Goal: Communication & Community: Answer question/provide support

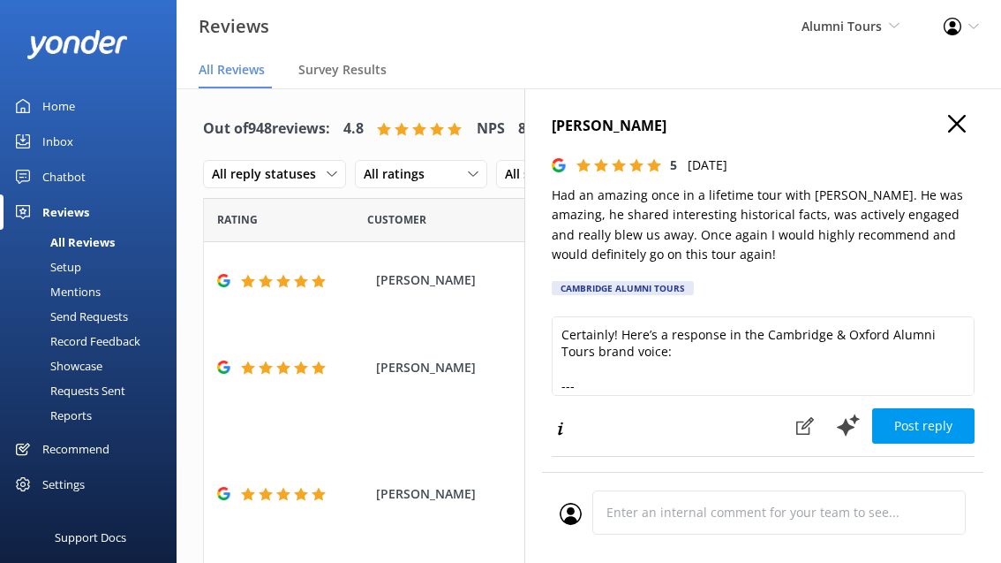
scroll to position [834, 0]
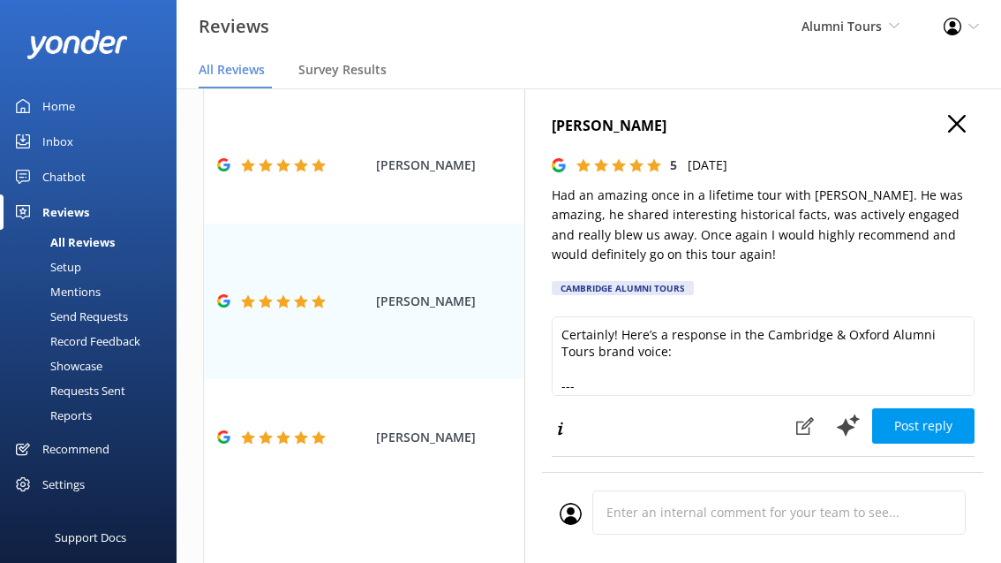
click at [950, 121] on icon "button" at bounding box center [957, 124] width 18 height 18
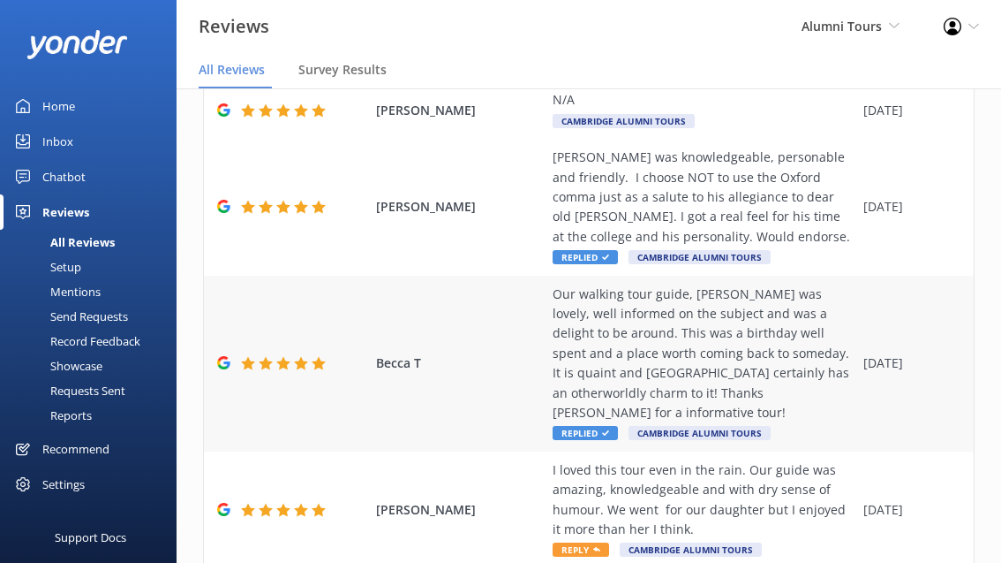
scroll to position [618, 0]
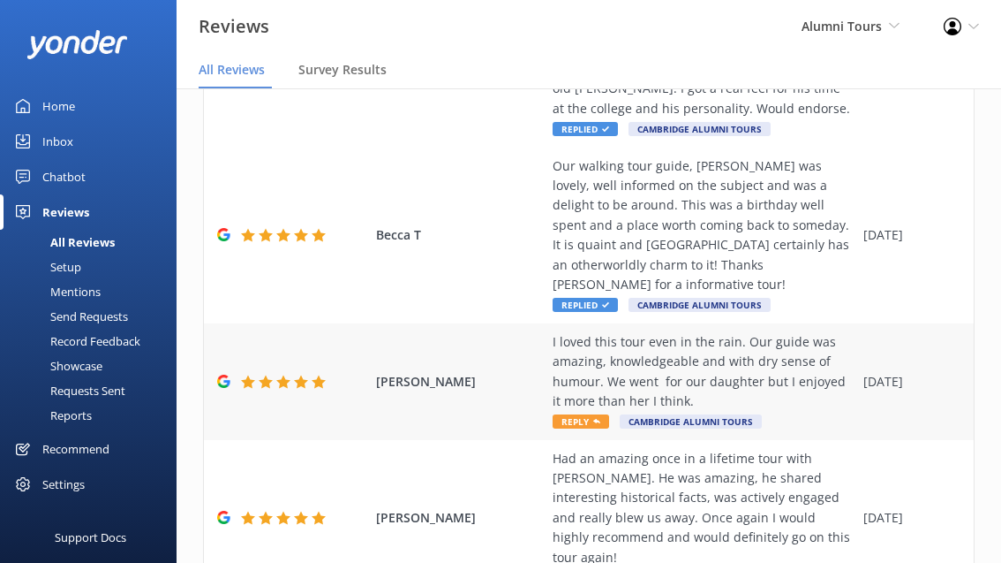
click at [583, 390] on div "I loved this tour even in the rain. Our guide was amazing, knowledgeable and wi…" at bounding box center [704, 381] width 302 height 99
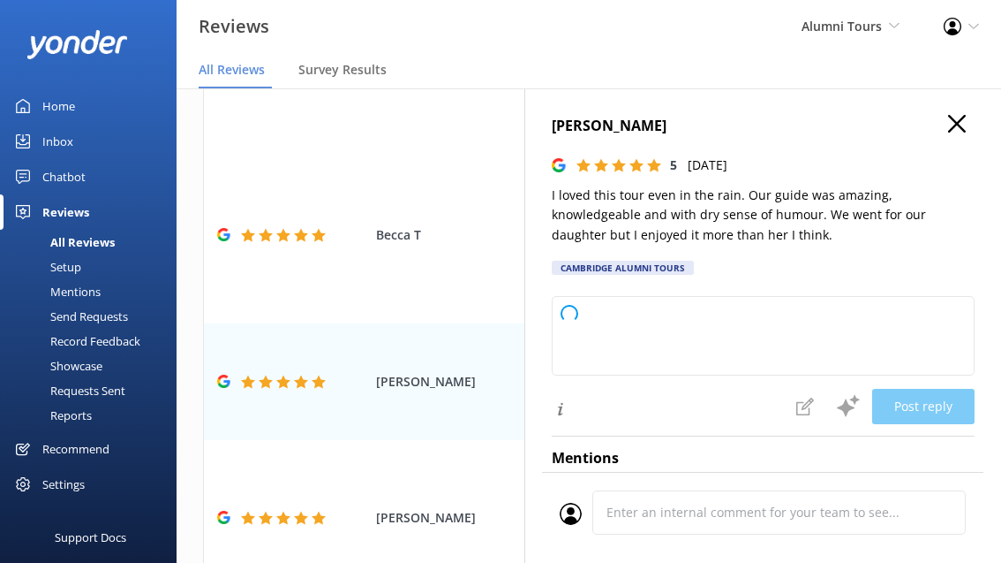
click at [957, 116] on icon "button" at bounding box center [957, 124] width 18 height 18
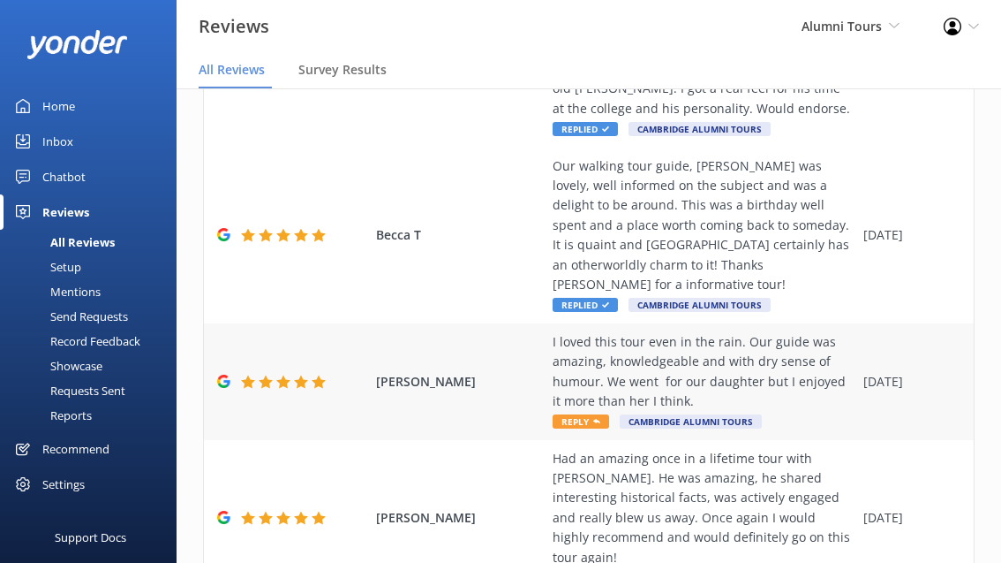
click at [593, 418] on icon at bounding box center [596, 421] width 7 height 7
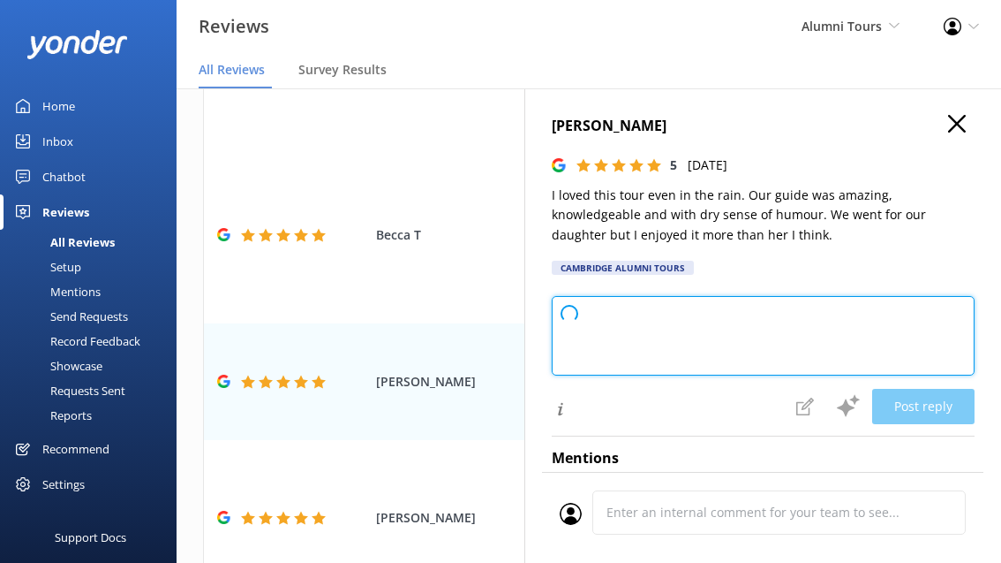
click at [665, 339] on textarea at bounding box center [763, 335] width 423 height 79
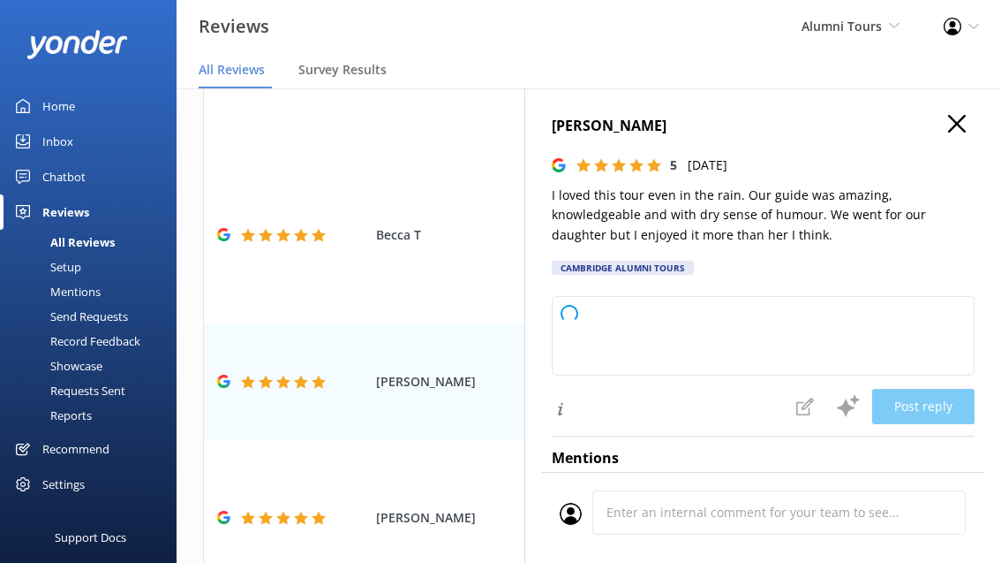
click at [948, 119] on icon "button" at bounding box center [957, 124] width 18 height 18
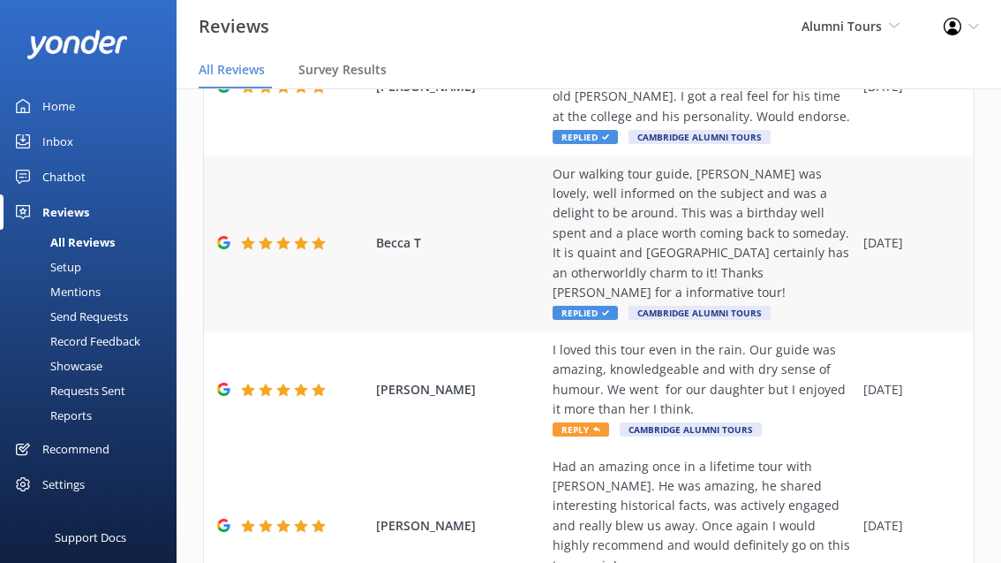
scroll to position [651, 0]
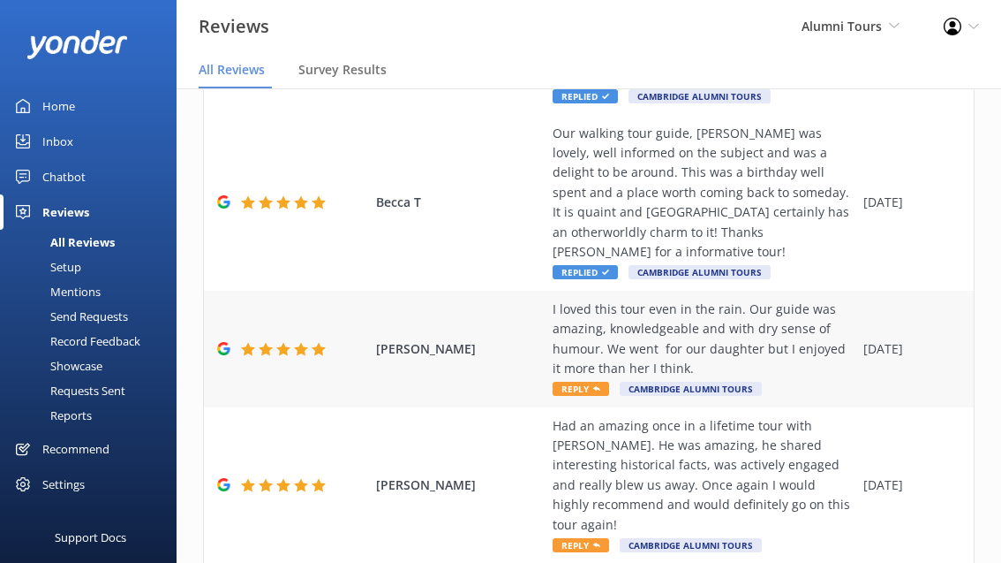
click at [575, 381] on span "Reply" at bounding box center [581, 388] width 57 height 14
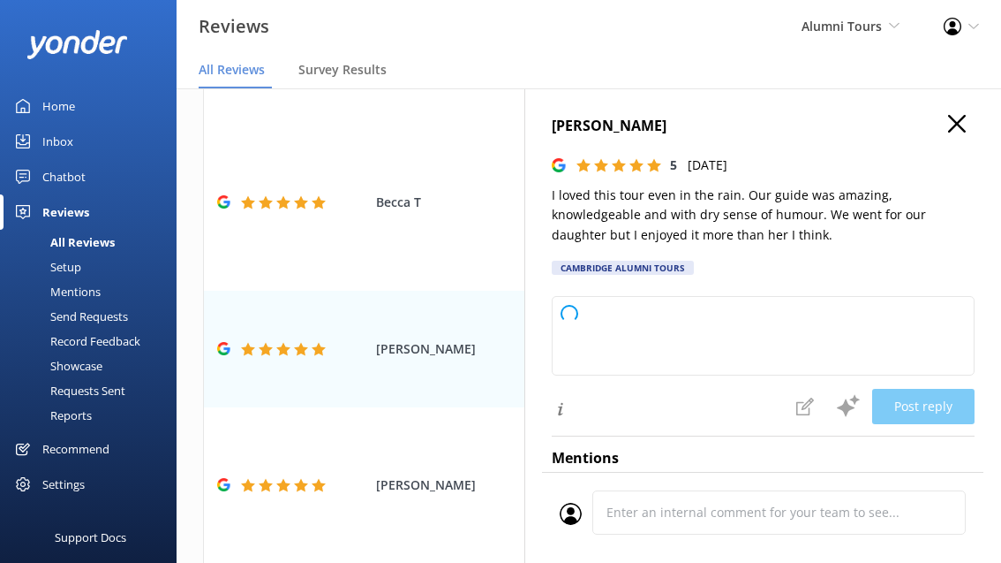
click at [956, 118] on icon "button" at bounding box center [957, 124] width 18 height 18
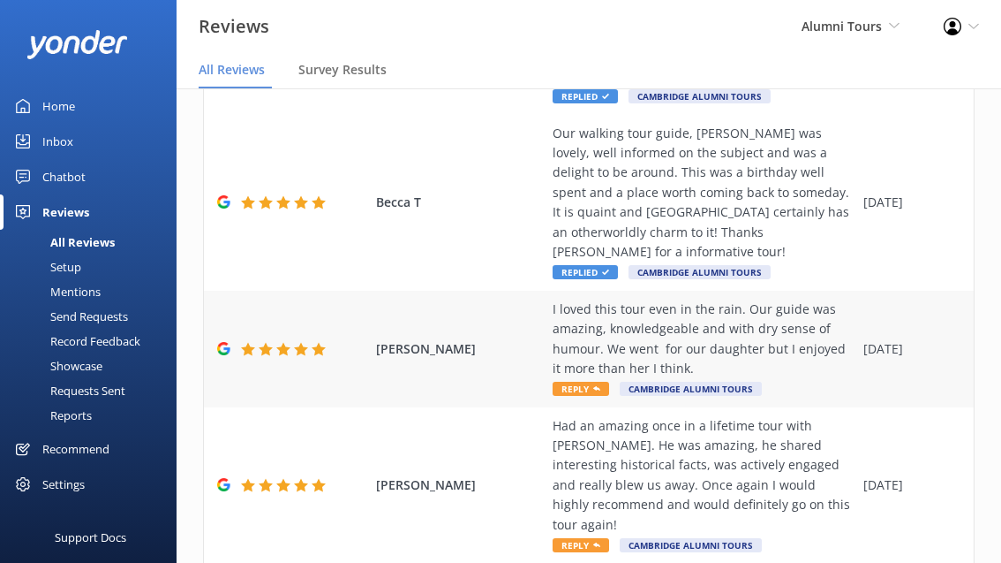
click at [578, 381] on span "Reply" at bounding box center [581, 388] width 57 height 14
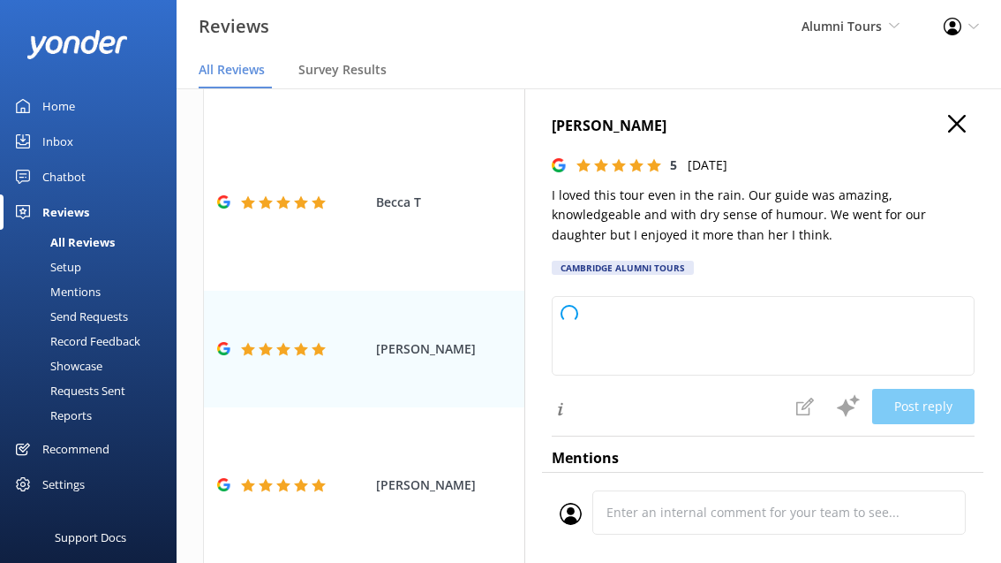
scroll to position [25, 0]
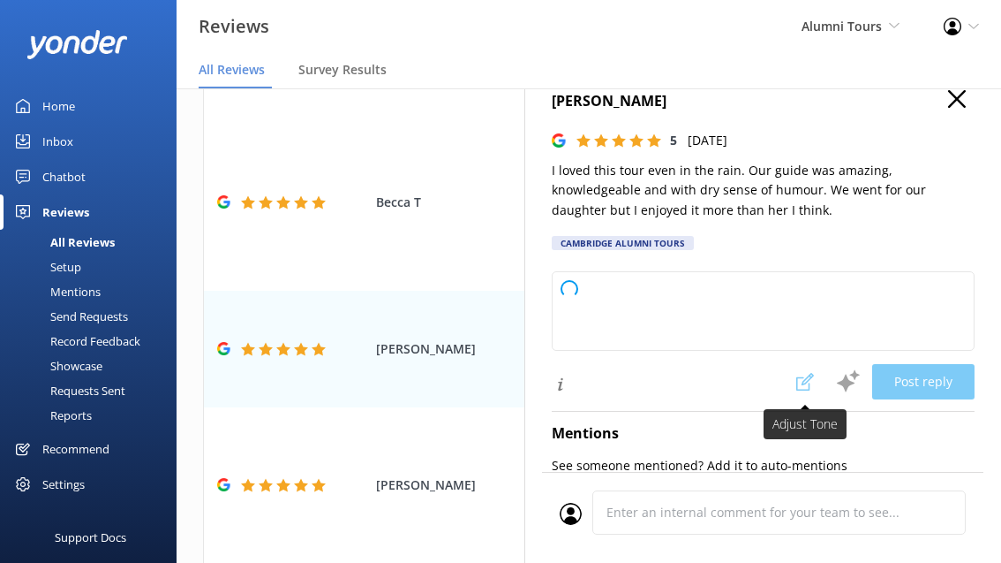
click at [804, 374] on span at bounding box center [805, 381] width 39 height 35
click at [955, 104] on icon "button" at bounding box center [957, 99] width 18 height 18
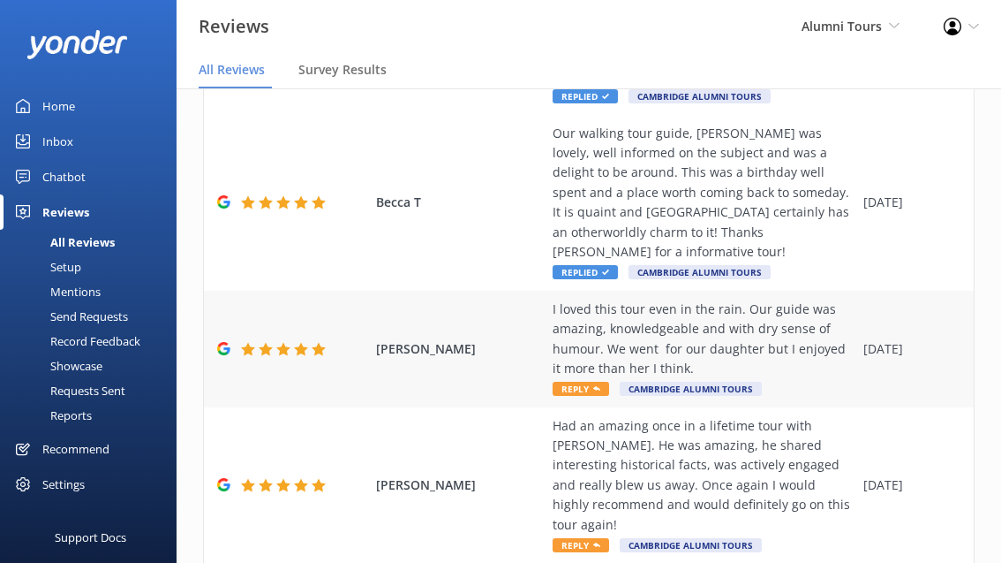
click at [570, 381] on span "Reply" at bounding box center [581, 388] width 57 height 14
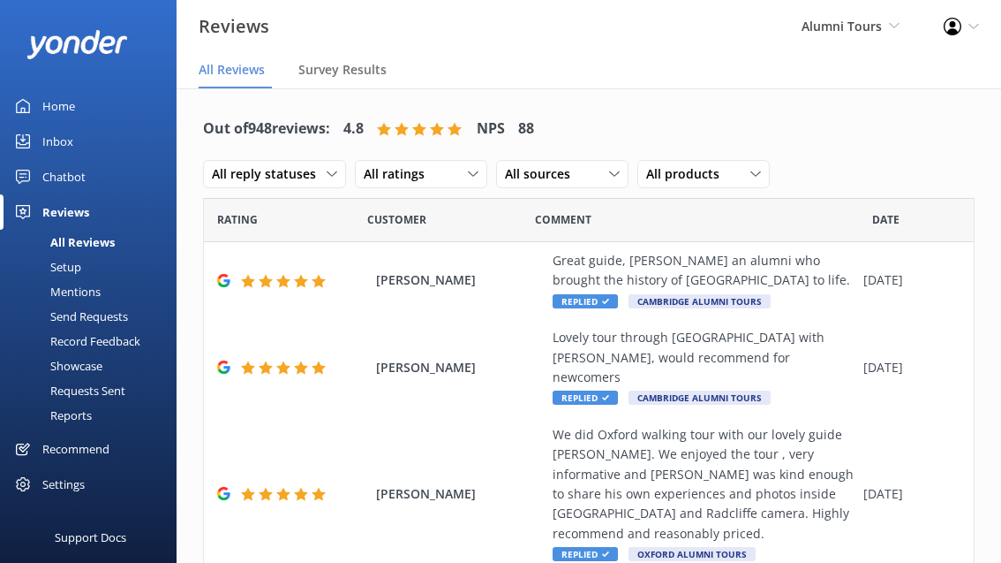
click at [79, 115] on link "Home" at bounding box center [88, 105] width 177 height 35
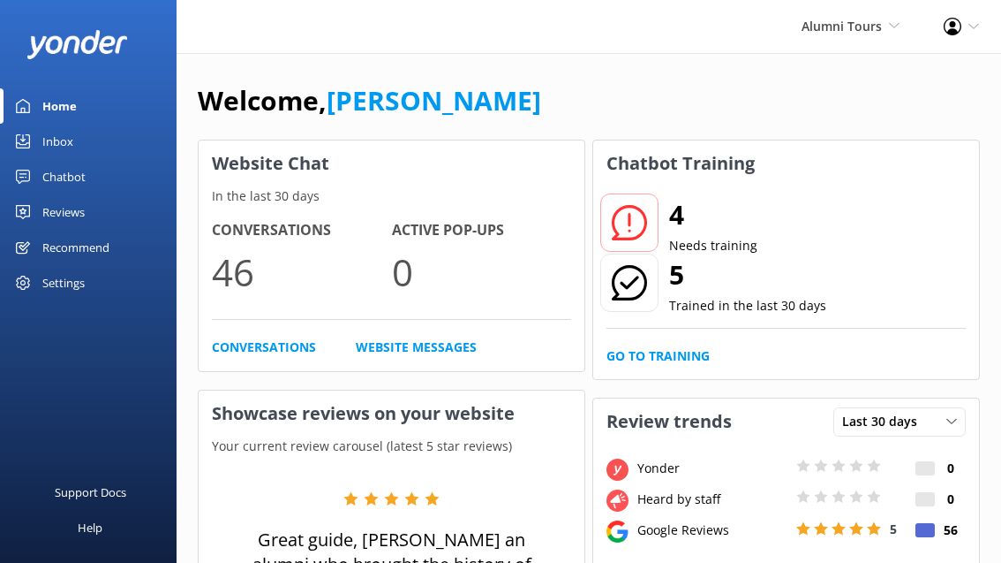
click at [646, 211] on icon at bounding box center [629, 222] width 35 height 35
click at [648, 362] on link "Go to Training" at bounding box center [658, 355] width 103 height 19
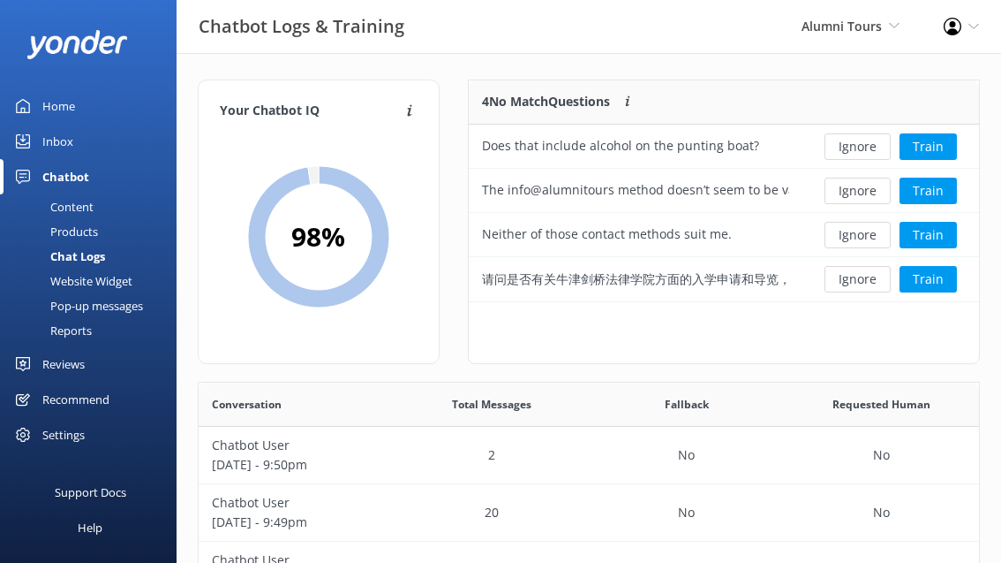
scroll to position [222, 510]
click at [930, 233] on button "Train" at bounding box center [928, 235] width 57 height 26
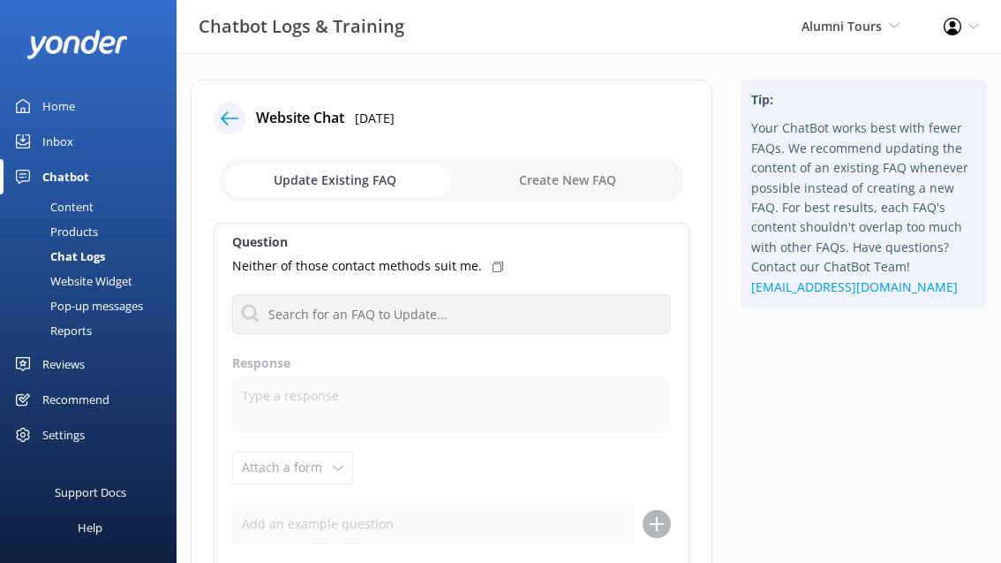
click at [549, 185] on input "checkbox" at bounding box center [451, 180] width 465 height 42
checkbox input "true"
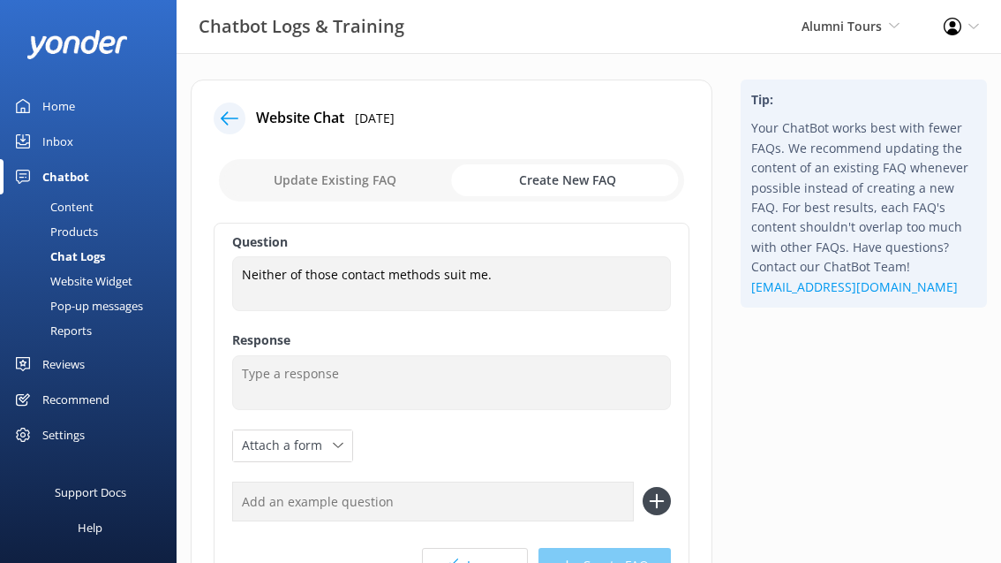
click at [219, 113] on div at bounding box center [230, 118] width 32 height 32
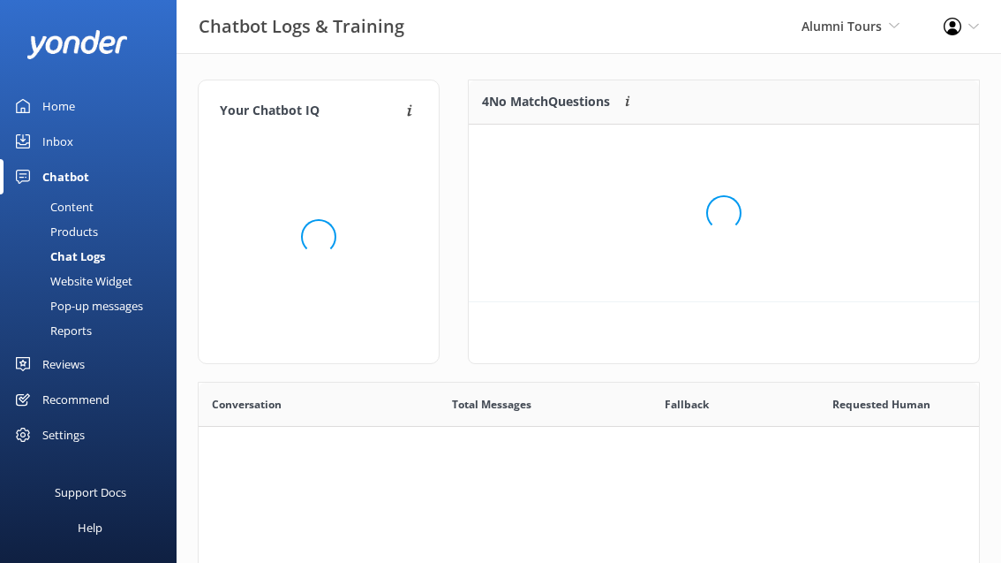
scroll to position [619, 781]
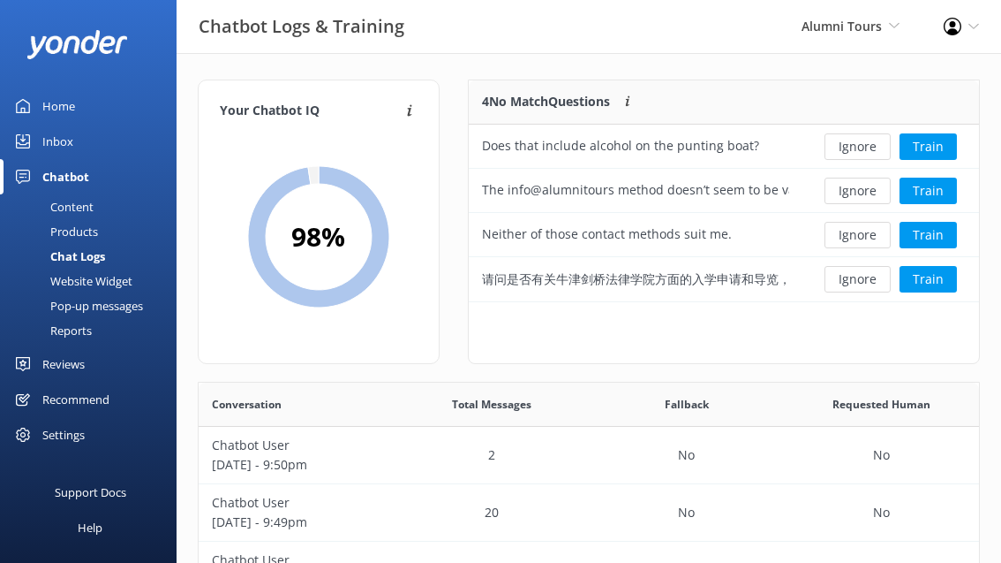
click at [49, 359] on div "Reviews" at bounding box center [63, 363] width 42 height 35
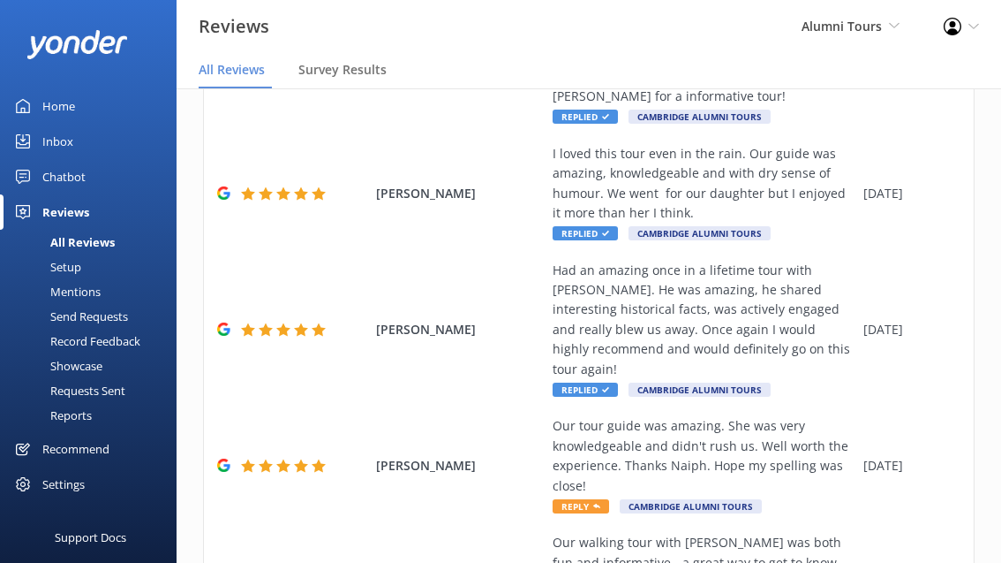
scroll to position [903, 0]
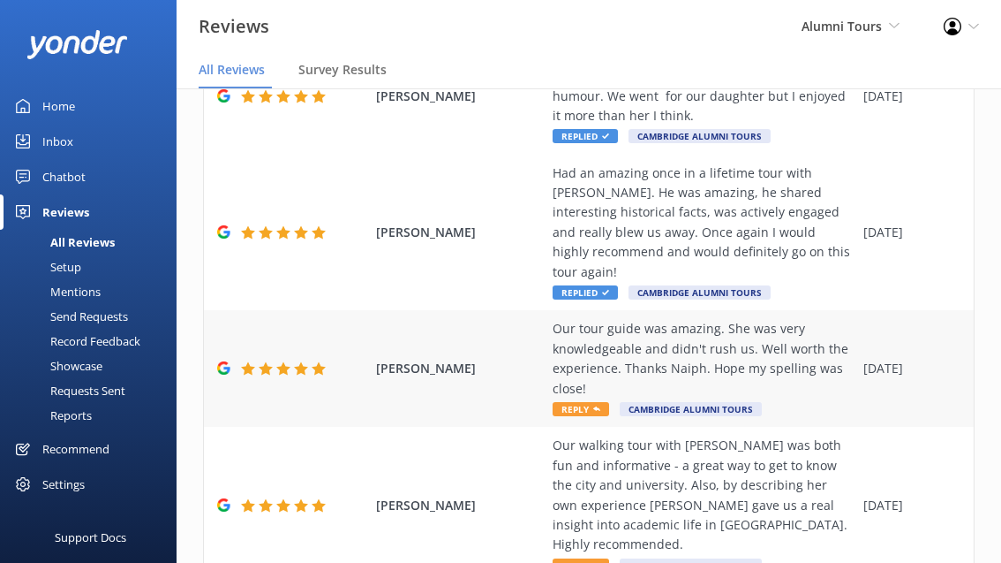
click at [578, 402] on span "Reply" at bounding box center [581, 409] width 57 height 14
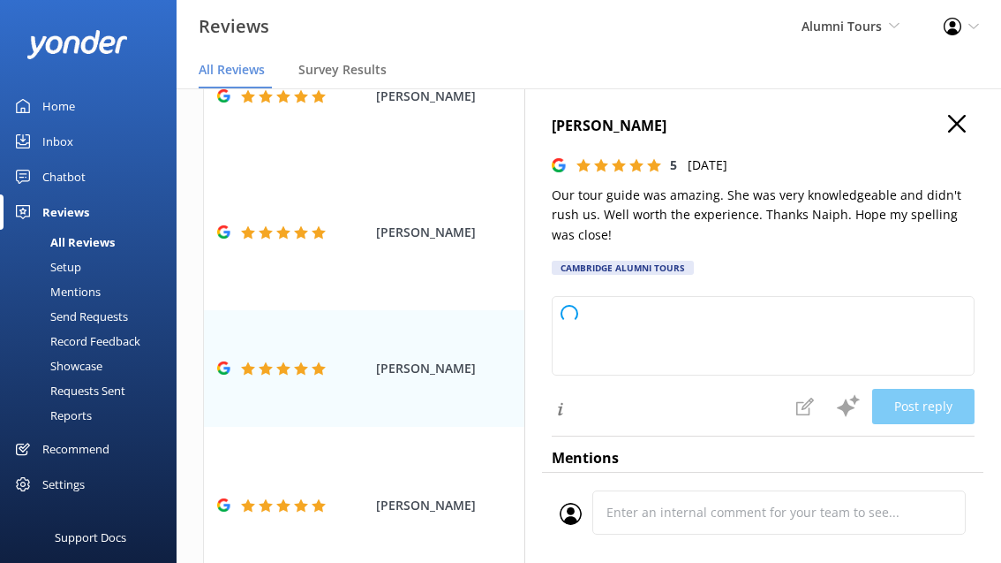
type textarea "Thank you so much for your wonderful review — we’re delighted to hear you enjoy…"
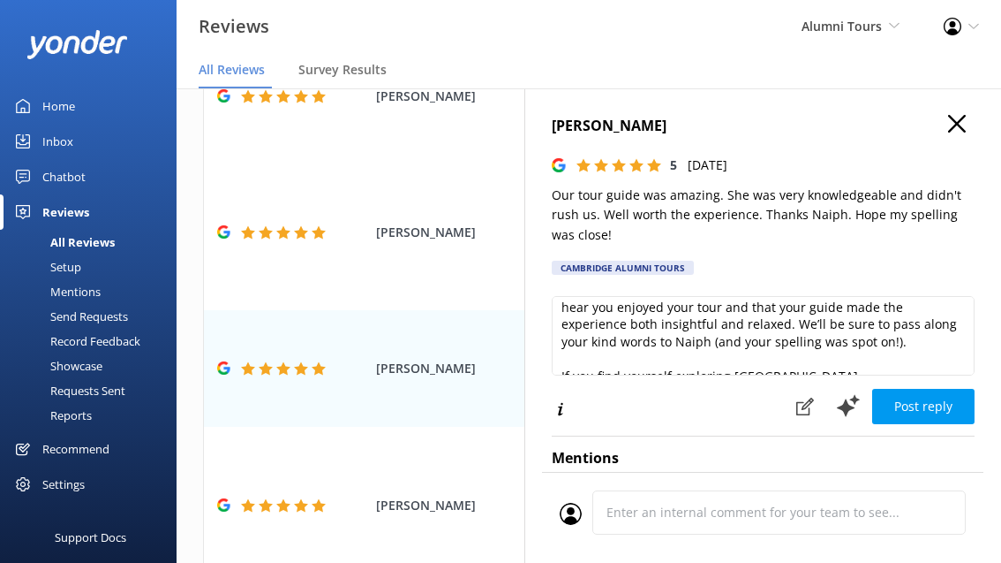
scroll to position [0, 0]
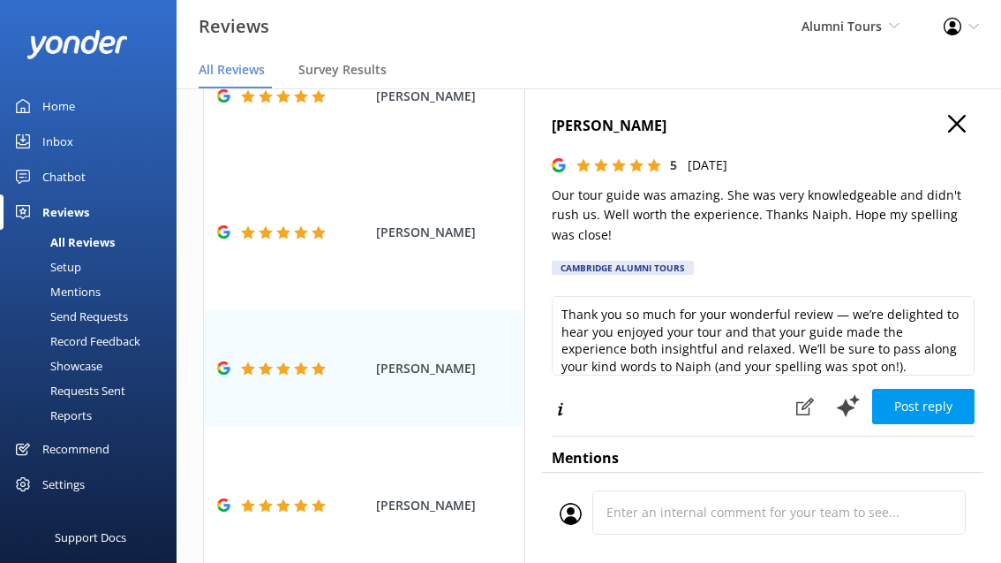
click at [962, 117] on icon "button" at bounding box center [957, 124] width 18 height 18
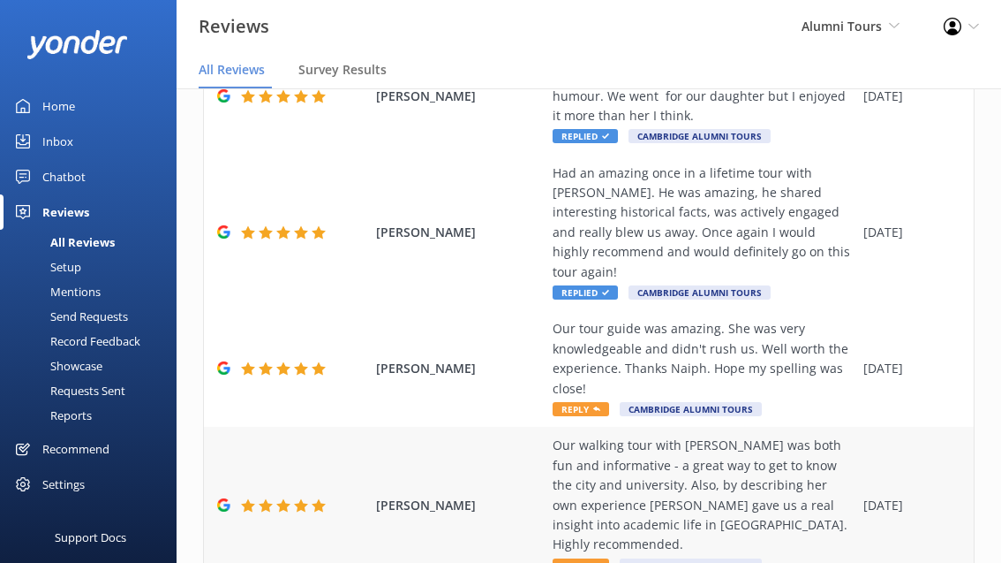
click at [569, 558] on span "Reply" at bounding box center [581, 565] width 57 height 14
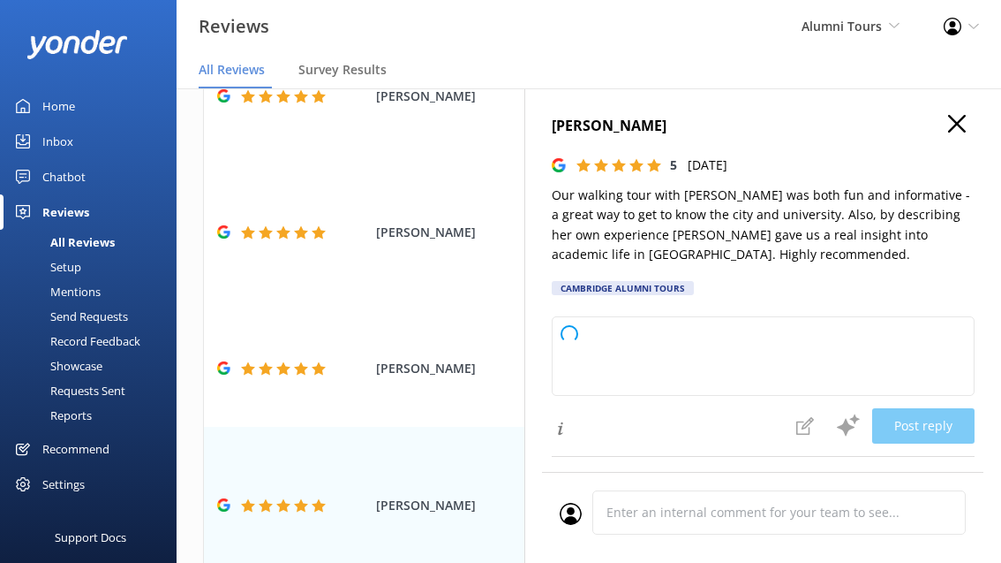
type textarea "Thank you so much for your wonderful review — we’re delighted to hear that you …"
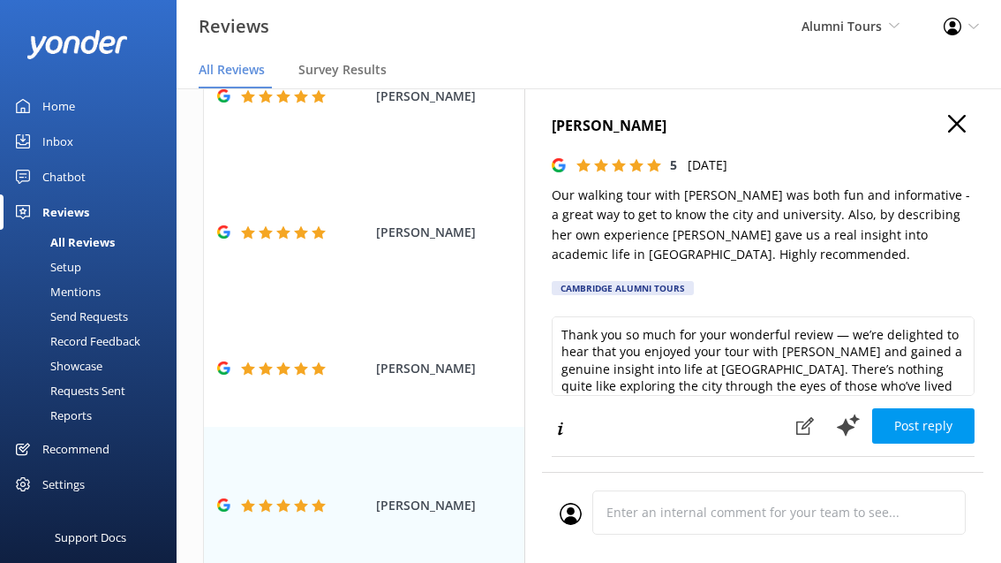
click at [958, 118] on icon "button" at bounding box center [957, 124] width 18 height 18
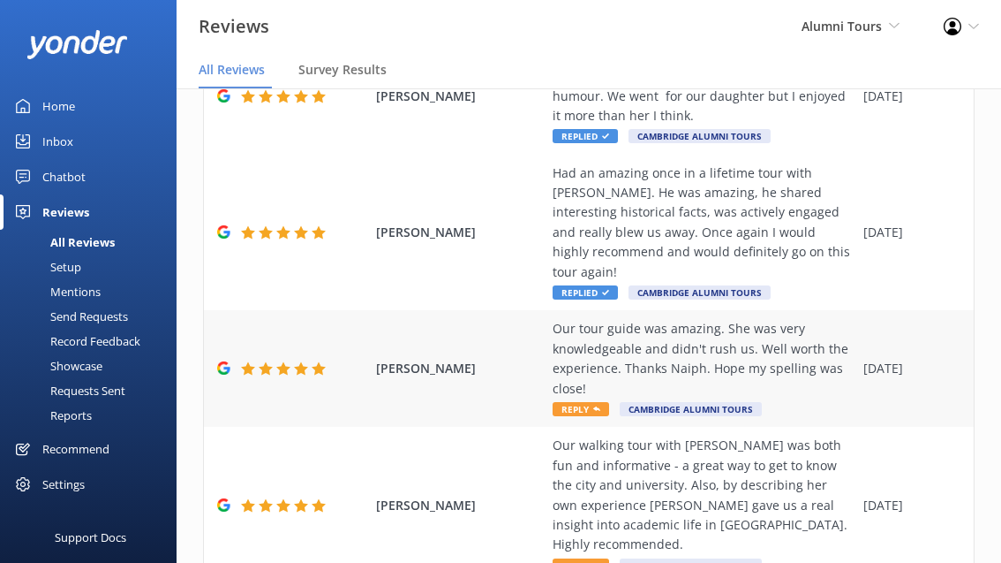
click at [578, 402] on span "Reply" at bounding box center [581, 409] width 57 height 14
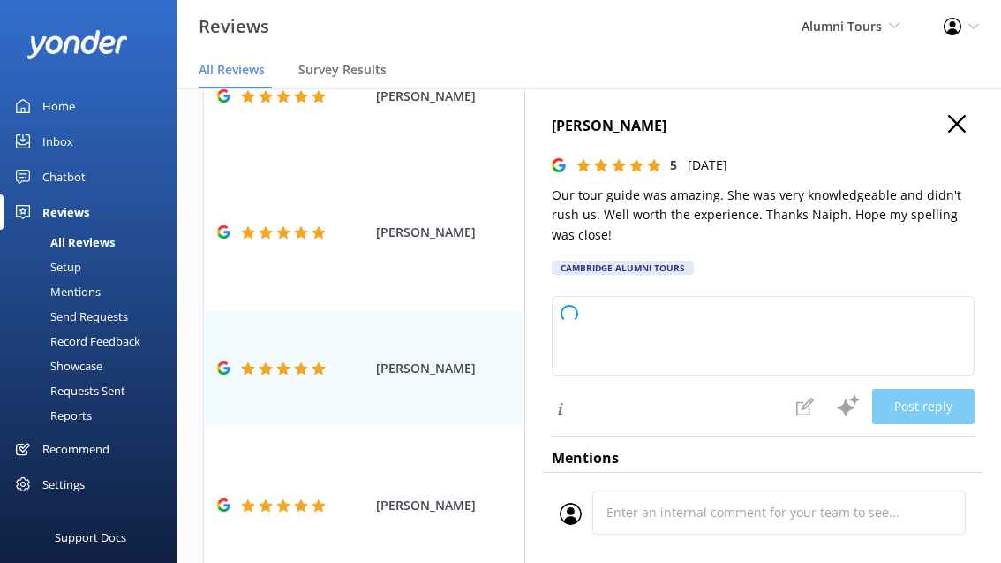
type textarea "Thank you so much for your wonderful review — and for joining us on a journey t…"
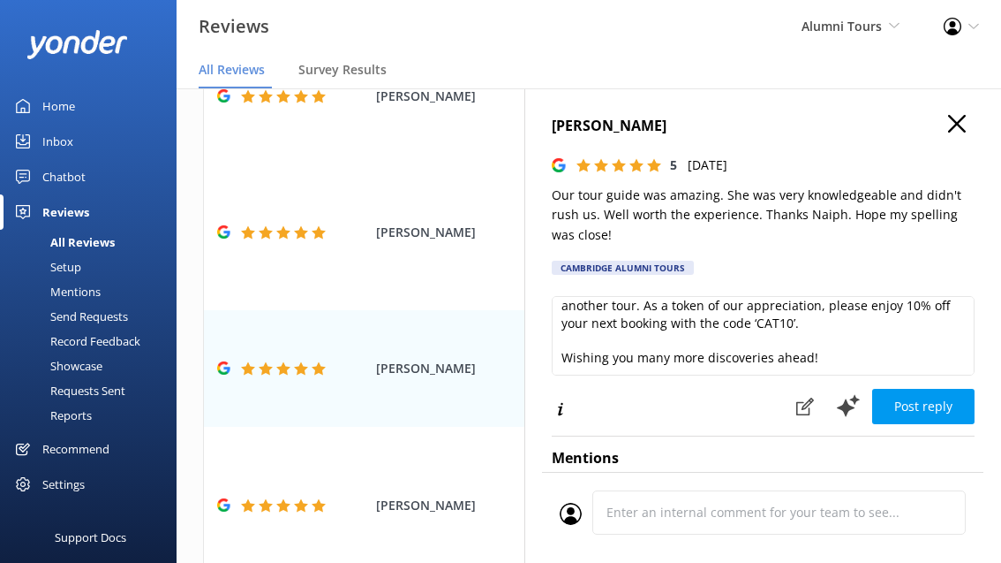
scroll to position [11, 0]
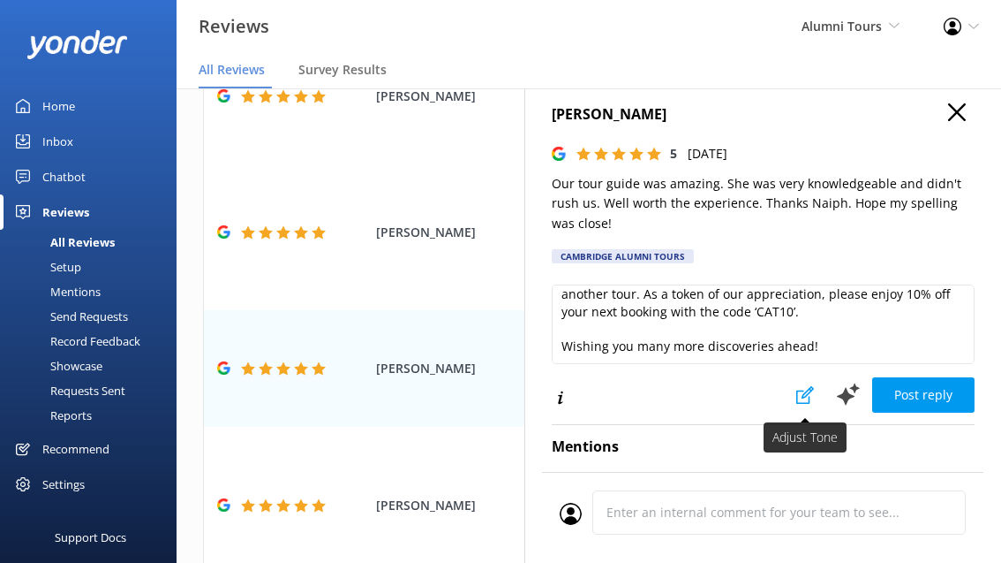
click at [796, 385] on button at bounding box center [805, 394] width 39 height 35
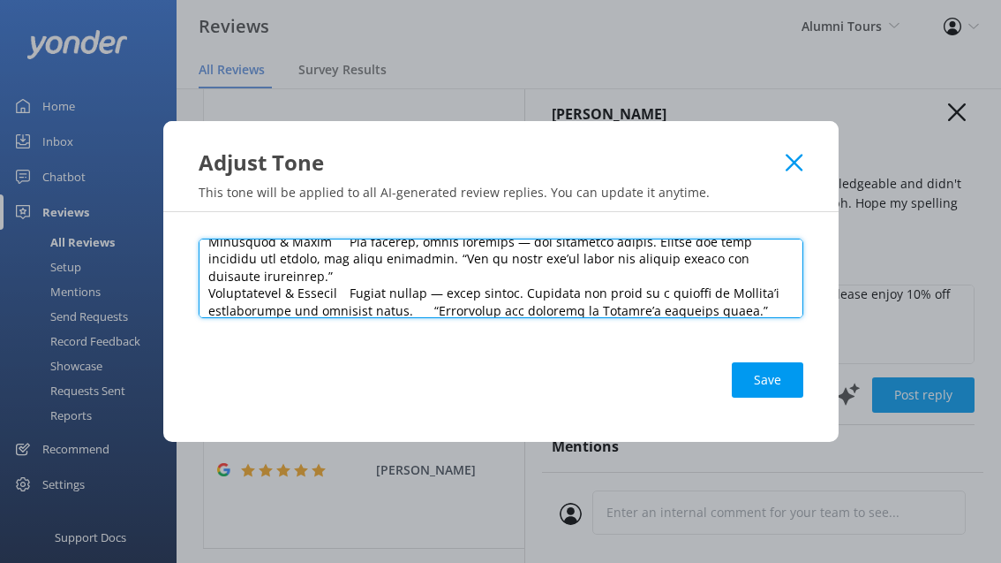
scroll to position [0, 0]
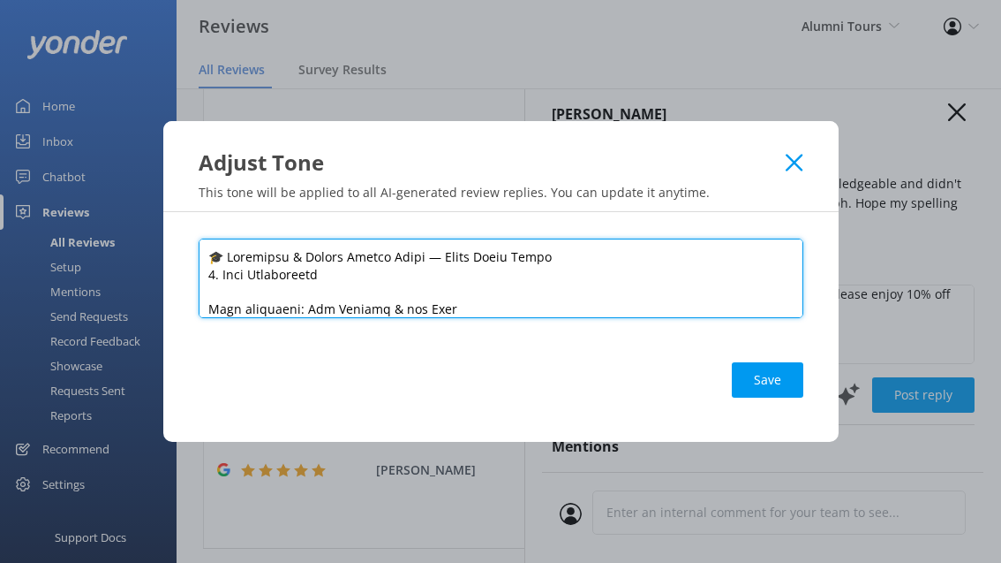
drag, startPoint x: 710, startPoint y: 306, endPoint x: 208, endPoint y: 152, distance: 525.4
click at [207, 151] on div "Adjust Tone This tone will be applied to all AI-generated review replies. You c…" at bounding box center [500, 281] width 1001 height 563
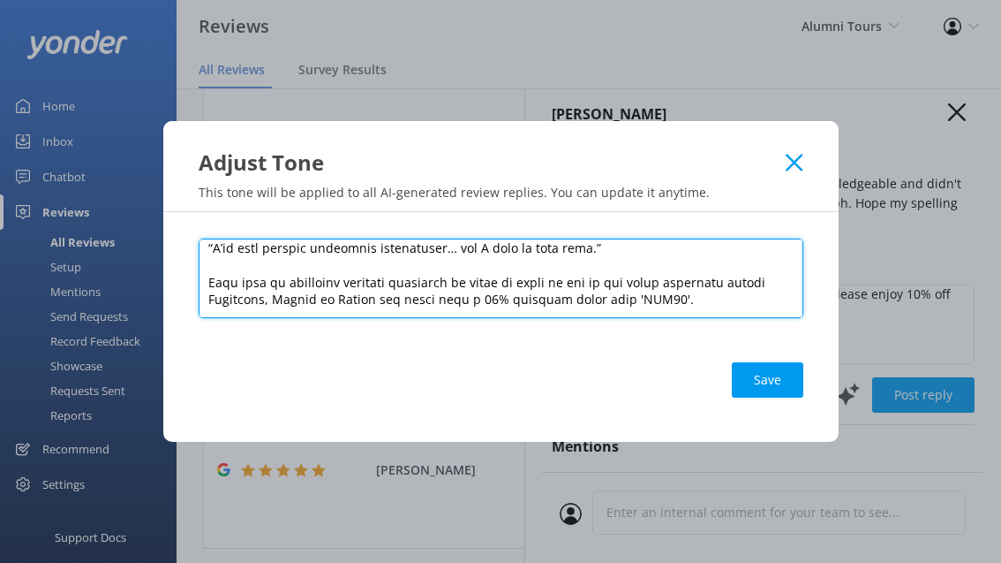
scroll to position [1315, 0]
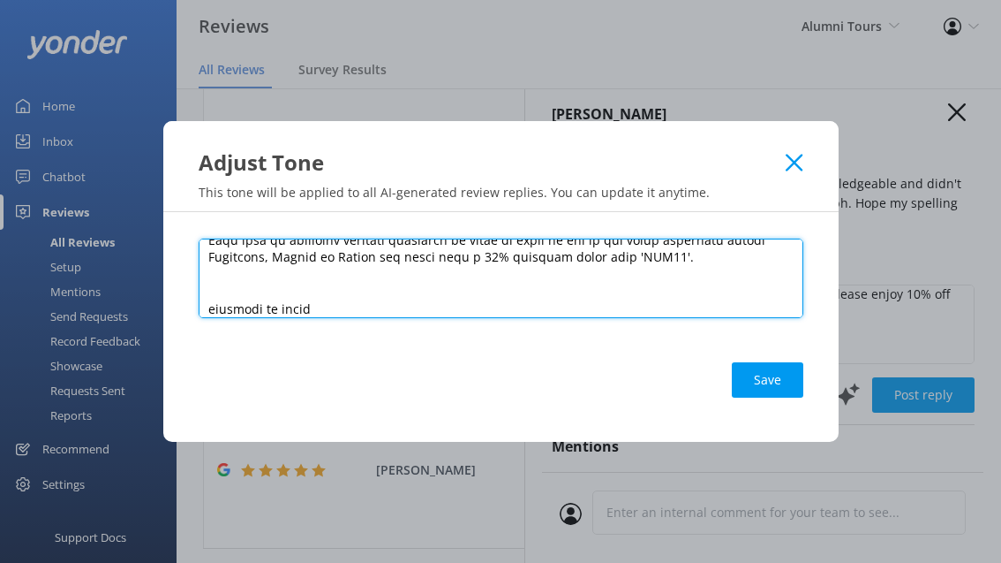
type textarea "🎓 Loremipsu & Dolors Ametco Adipi — Elits Doeiu Tempo 7. Inci Utlaboreetd Magn …"
drag, startPoint x: 328, startPoint y: 311, endPoint x: 170, endPoint y: 300, distance: 159.3
click at [170, 300] on div "Save" at bounding box center [501, 327] width 676 height 230
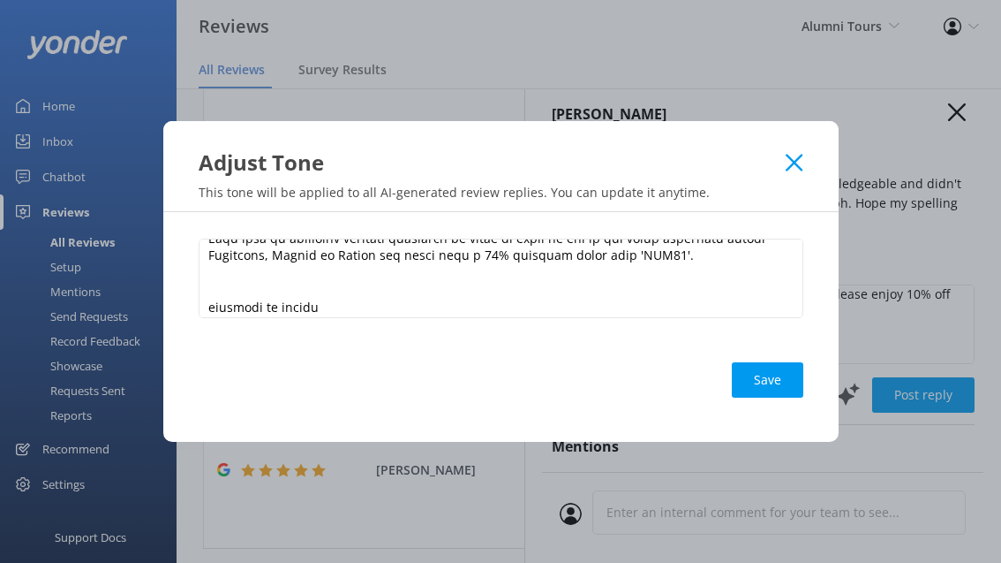
click at [786, 154] on icon at bounding box center [794, 163] width 17 height 18
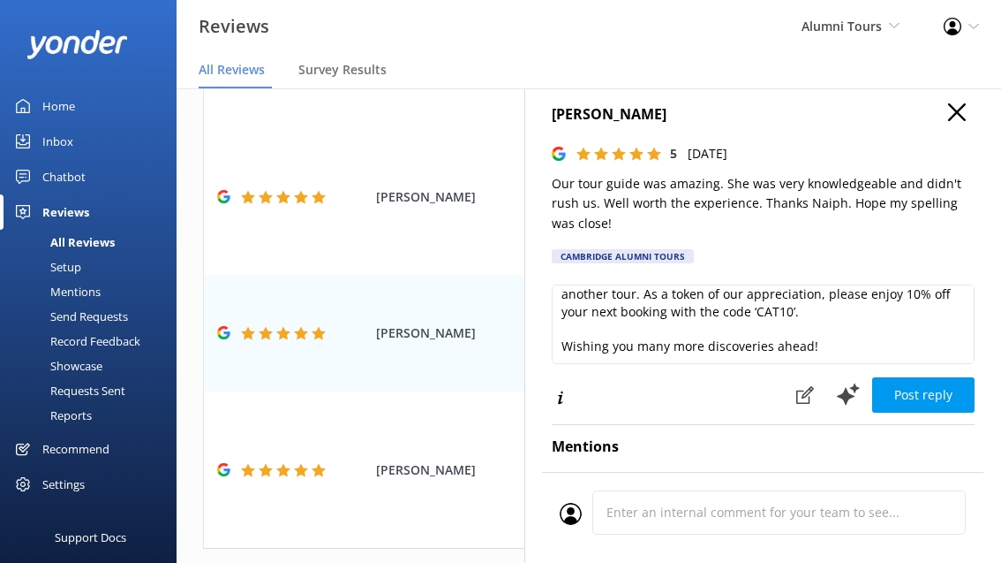
click at [952, 99] on div "[PERSON_NAME] 5 [DATE] Our tour guide was amazing. She was very knowledgeable a…" at bounding box center [763, 369] width 477 height 563
click at [952, 103] on icon "button" at bounding box center [957, 112] width 18 height 18
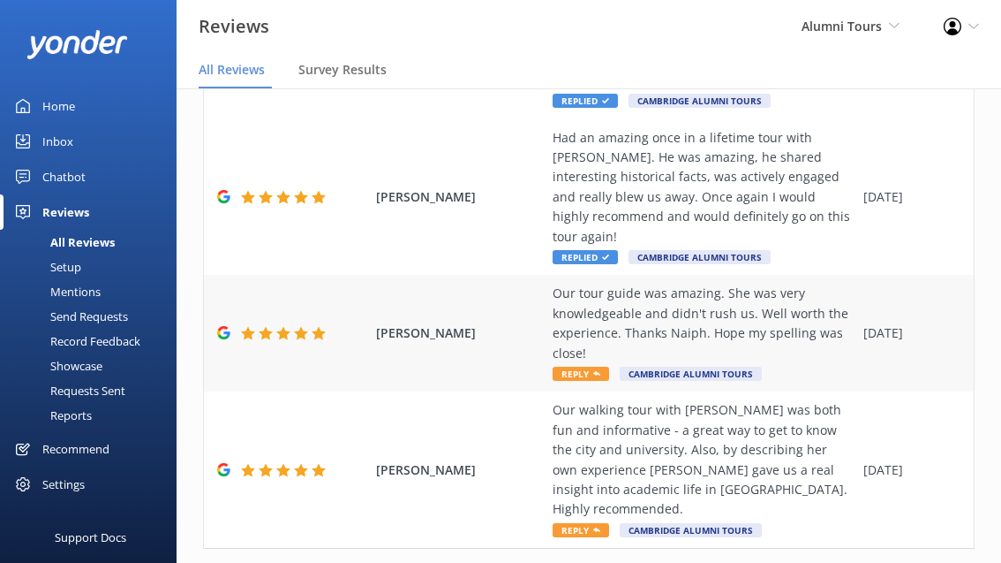
click at [579, 366] on span "Reply" at bounding box center [581, 373] width 57 height 14
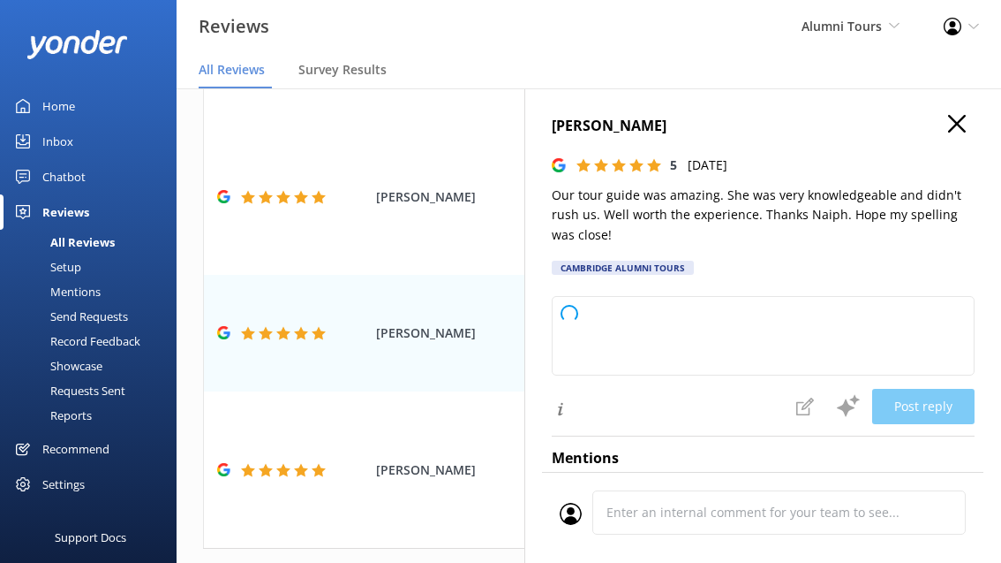
type textarea "Certainly! Here’s a reply crafted in your brand voice, incorporating your guide…"
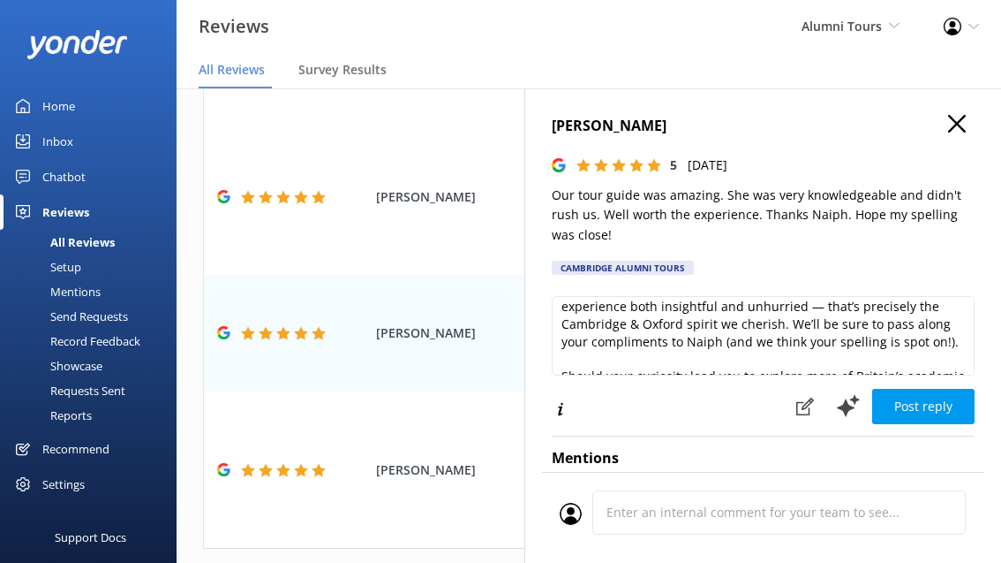
scroll to position [119, 0]
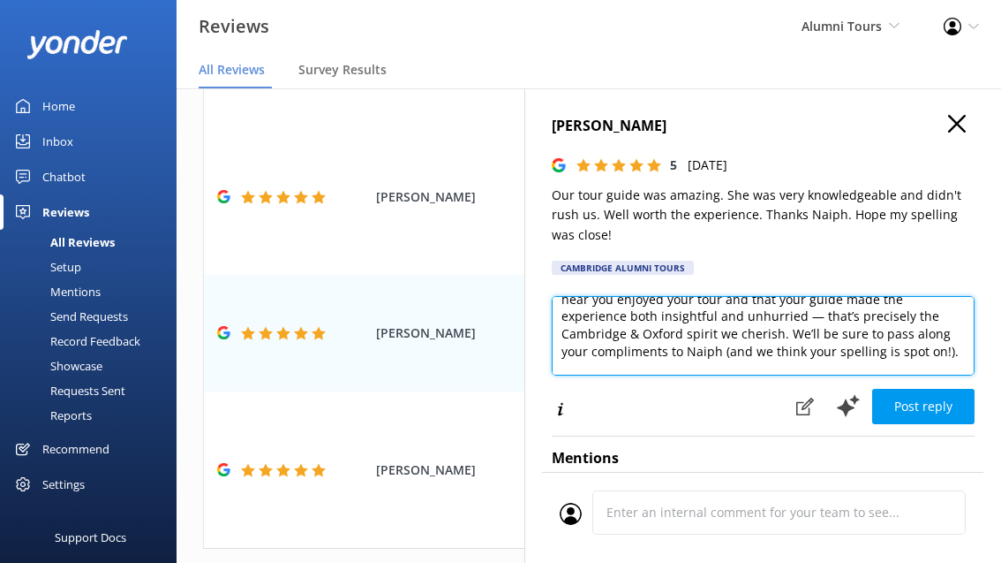
drag, startPoint x: 834, startPoint y: 346, endPoint x: 554, endPoint y: 355, distance: 281.0
click at [554, 355] on textarea "Certainly! Here’s a reply crafted in your brand voice, incorporating your guide…" at bounding box center [763, 335] width 423 height 79
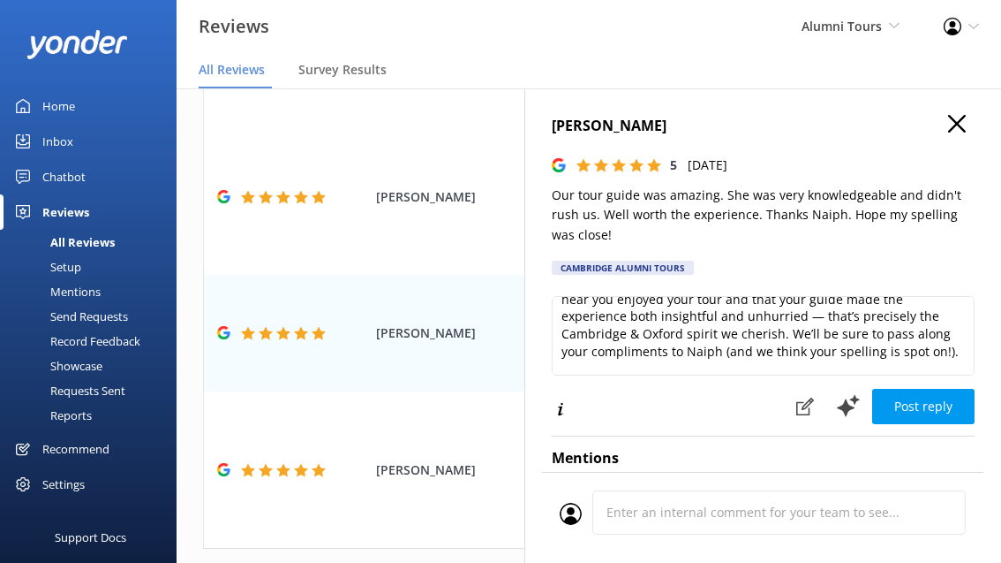
click at [953, 137] on h4 "[PERSON_NAME]" at bounding box center [763, 126] width 423 height 23
click at [956, 116] on icon "button" at bounding box center [957, 124] width 18 height 18
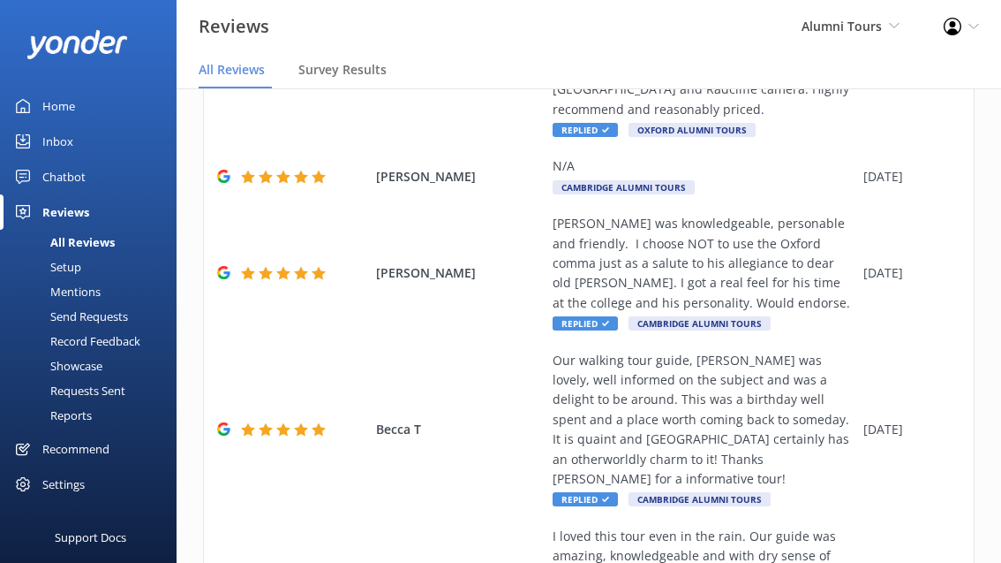
scroll to position [903, 0]
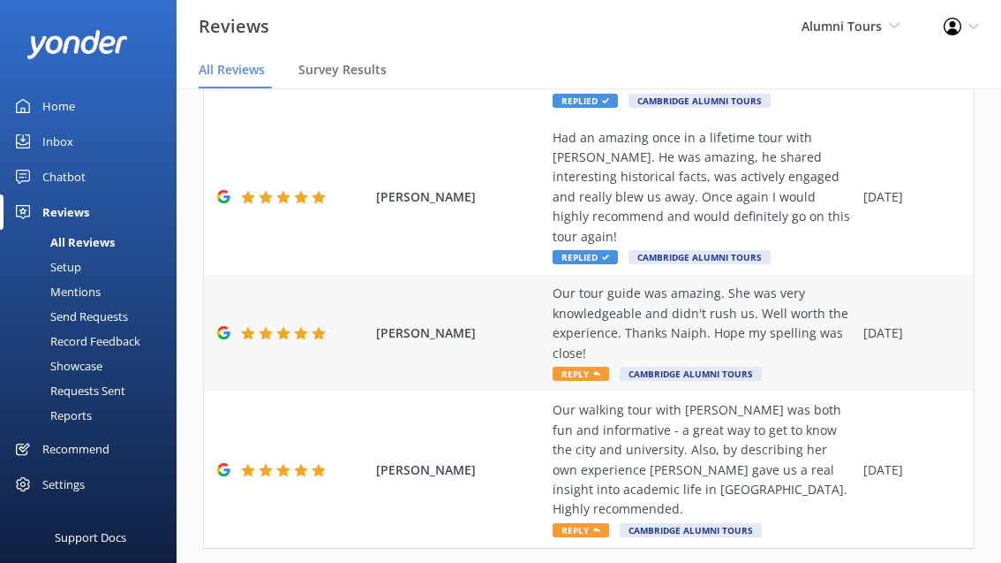
click at [573, 366] on span "Reply" at bounding box center [581, 373] width 57 height 14
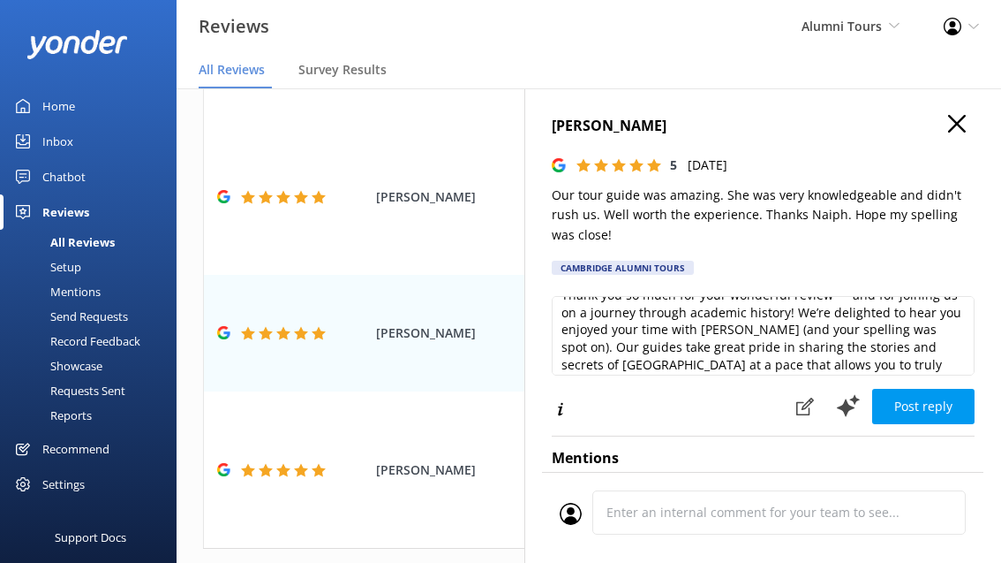
scroll to position [24, 0]
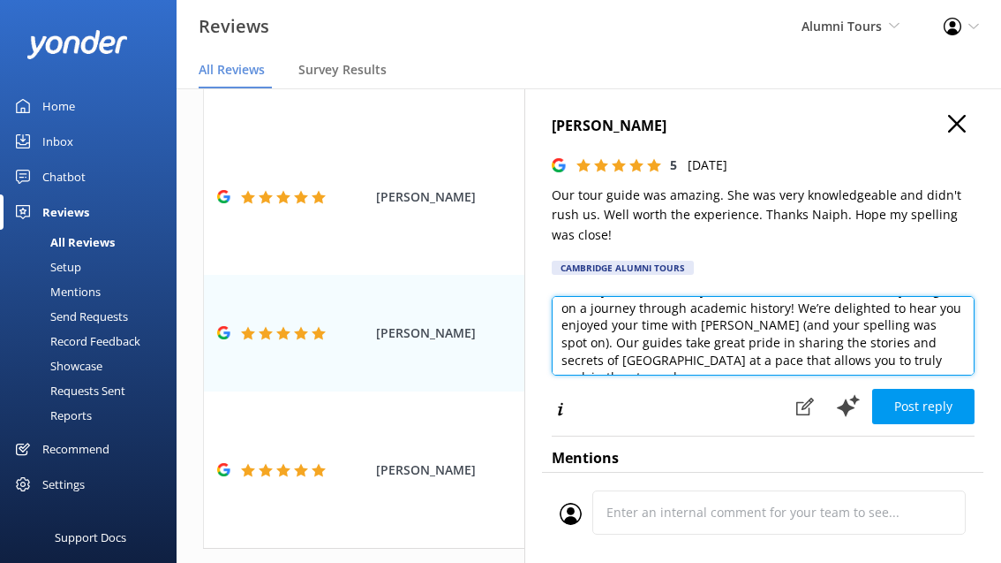
click at [718, 328] on textarea "Thank you so much for your wonderful review — and for joining us on a journey t…" at bounding box center [763, 335] width 423 height 79
drag, startPoint x: 743, startPoint y: 328, endPoint x: 911, endPoint y: 329, distance: 168.7
click at [911, 329] on textarea "Thank you so much for your wonderful review — and for joining us on a journey t…" at bounding box center [763, 335] width 423 height 79
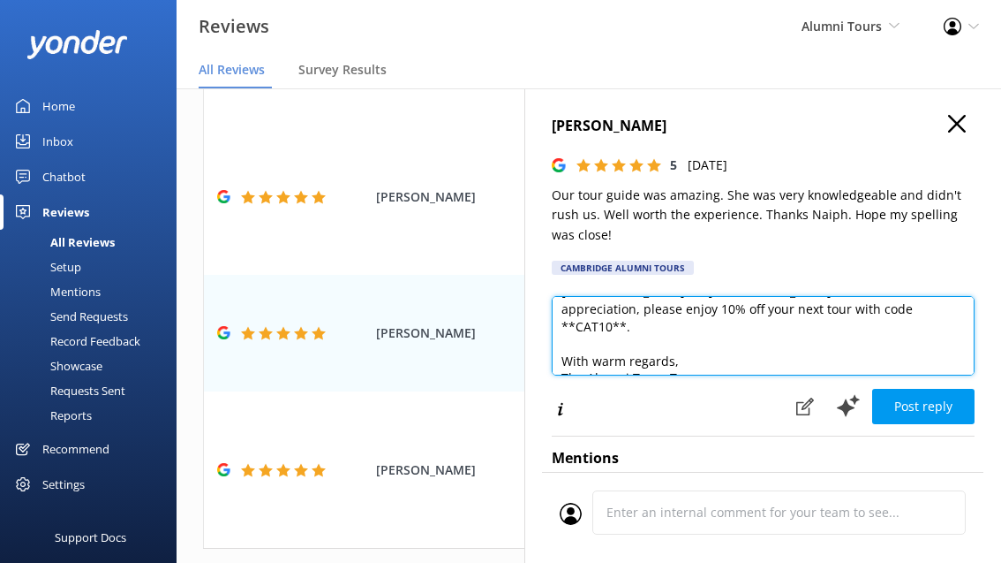
scroll to position [147, 0]
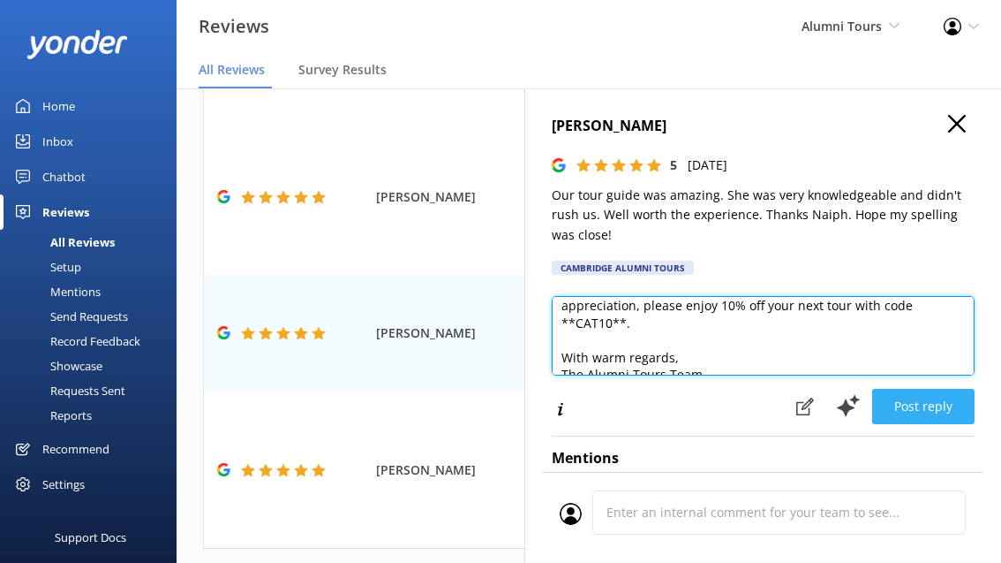
type textarea "Thank you so much for your wonderful review — and for joining us on a journey t…"
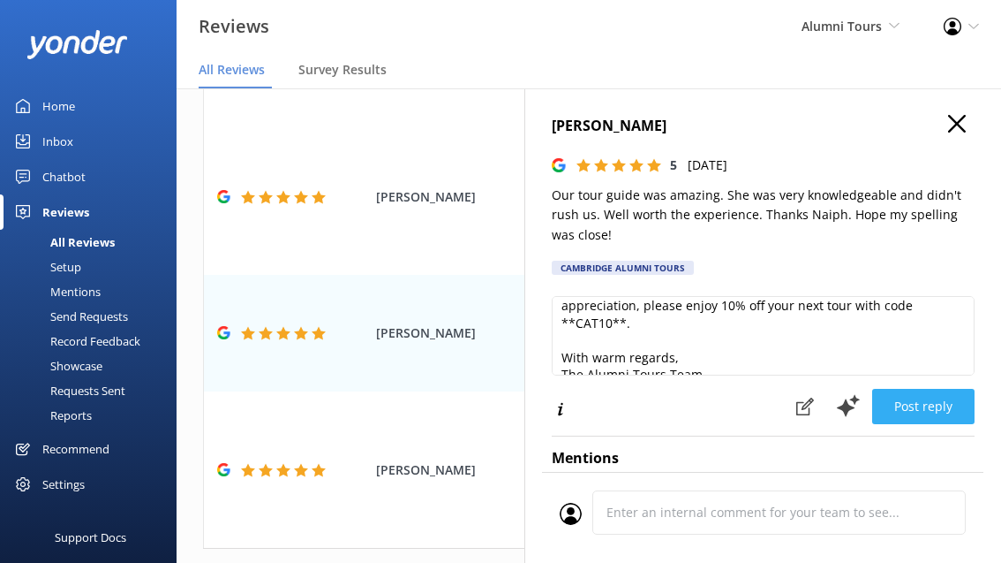
click at [887, 412] on button "Post reply" at bounding box center [923, 406] width 102 height 35
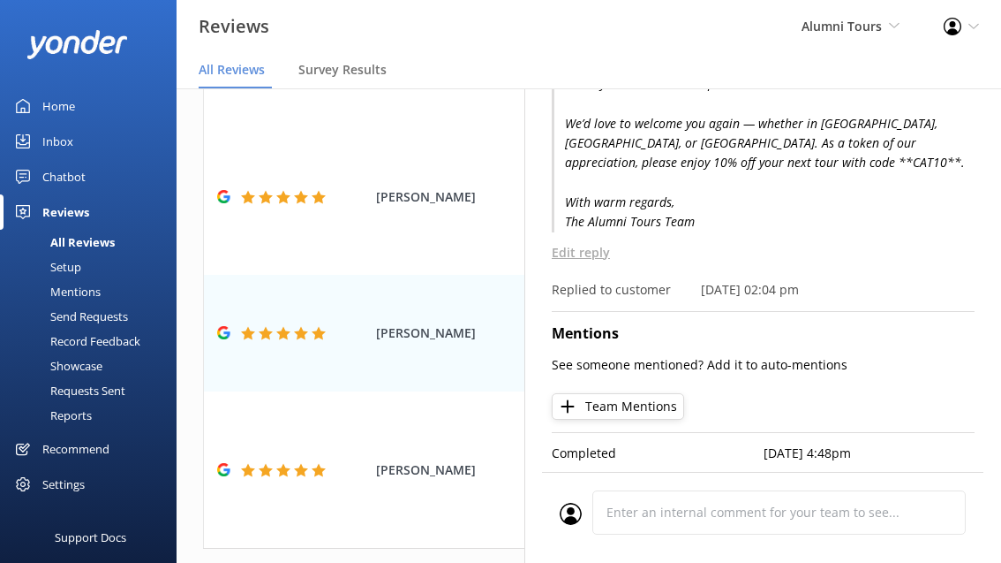
scroll to position [0, 0]
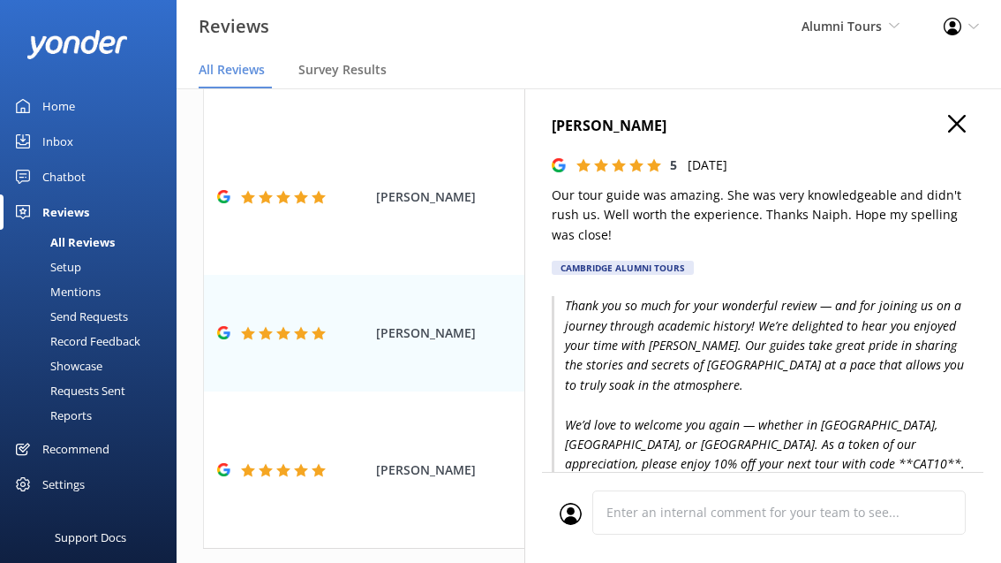
click at [953, 113] on div "[PERSON_NAME] 5 [DATE] Our tour guide was amazing. She was very knowledgeable a…" at bounding box center [763, 369] width 477 height 563
click at [955, 121] on use "button" at bounding box center [957, 124] width 18 height 18
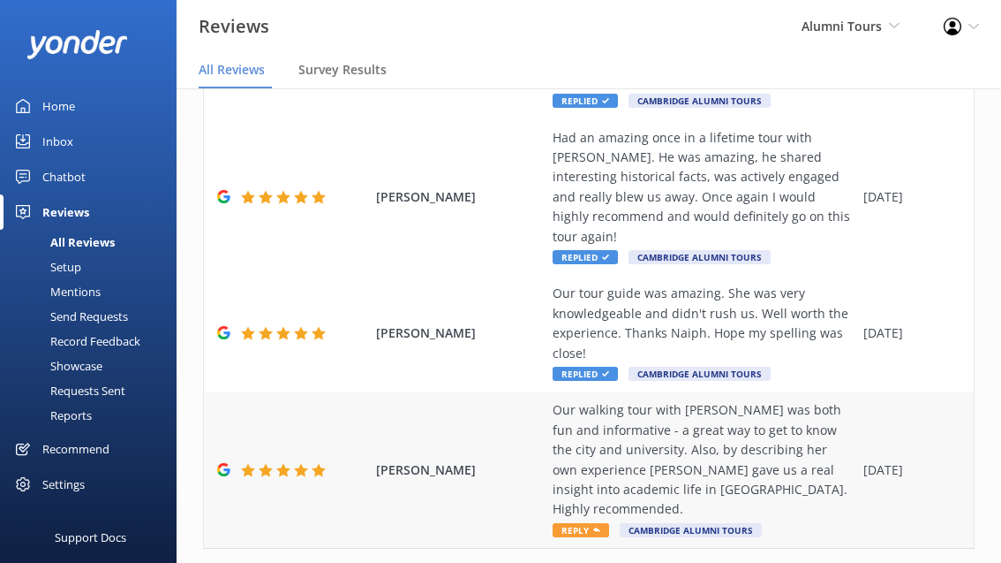
click at [579, 523] on span "Reply" at bounding box center [581, 530] width 57 height 14
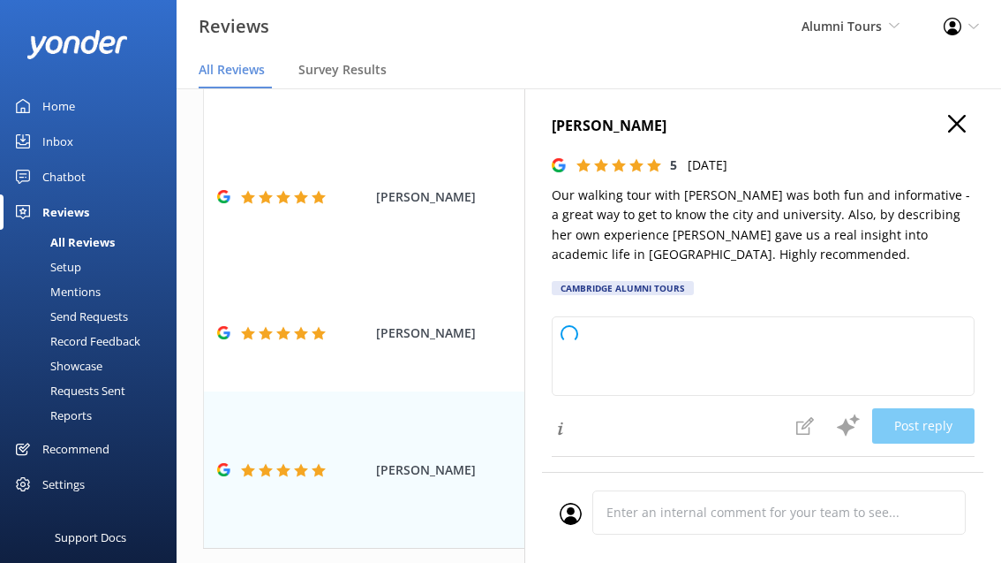
type textarea "Thank you so much for your wonderful review — we’re delighted to hear that you …"
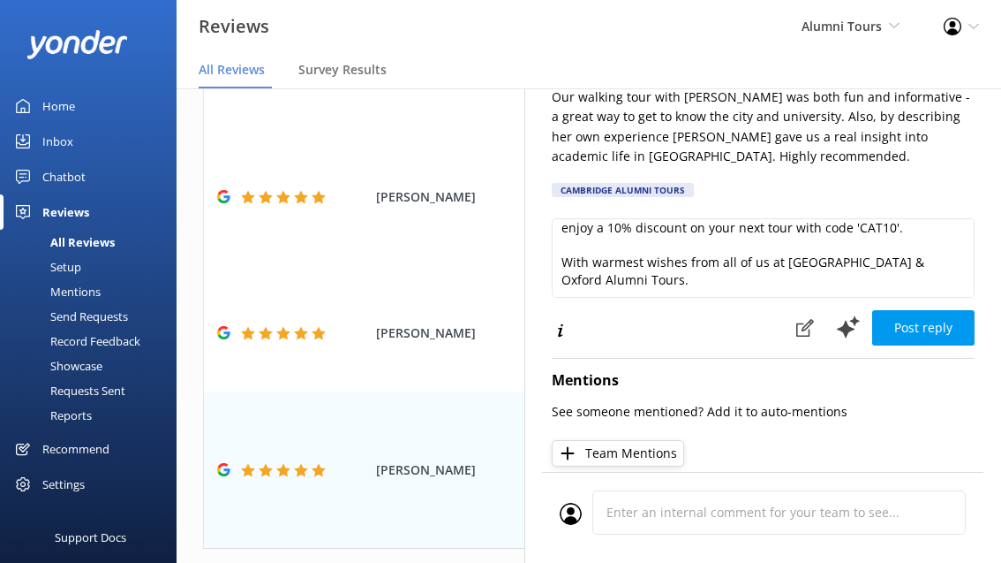
scroll to position [107, 0]
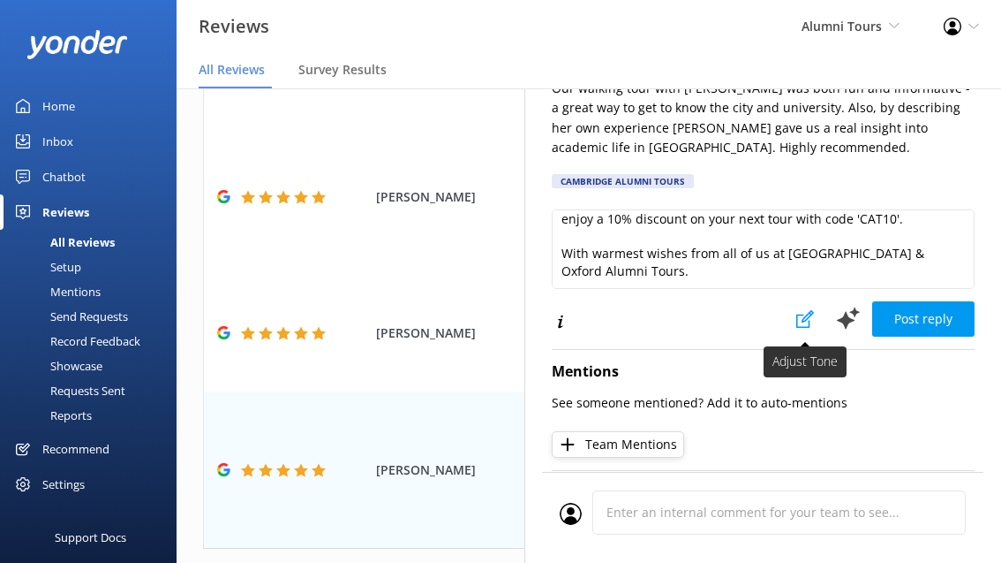
click at [799, 323] on icon at bounding box center [806, 319] width 18 height 18
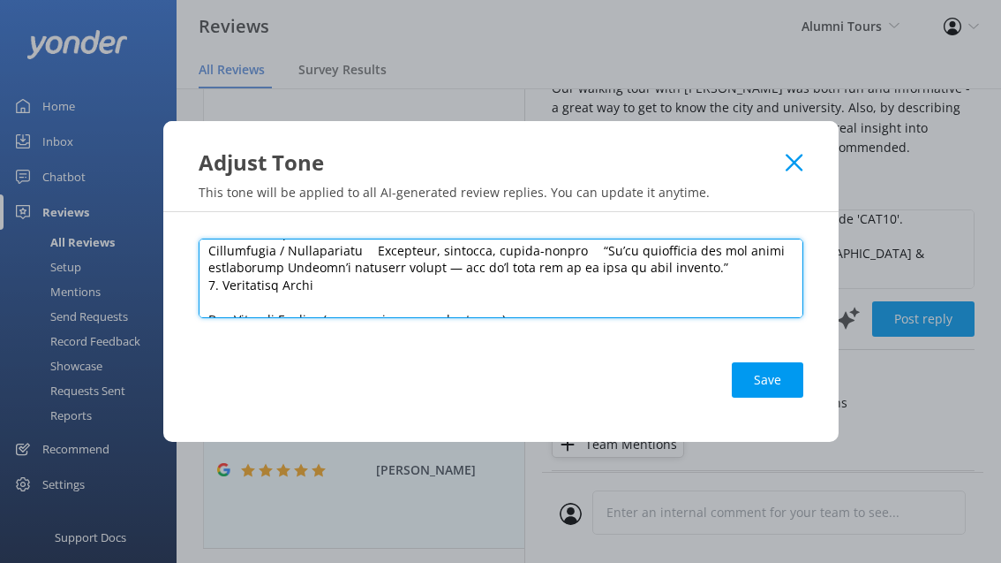
scroll to position [0, 0]
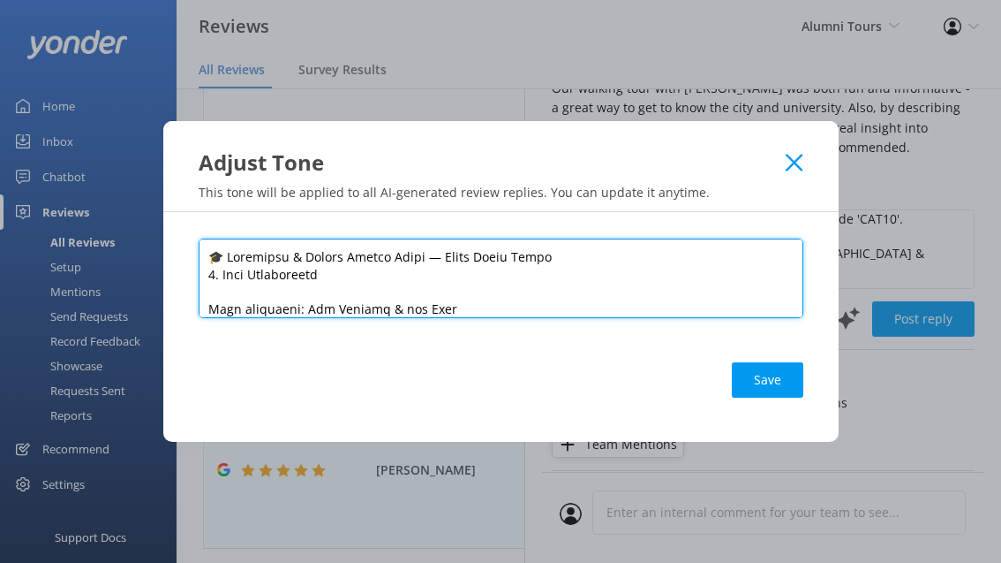
drag, startPoint x: 689, startPoint y: 301, endPoint x: 84, endPoint y: 27, distance: 664.0
click at [84, 27] on div "Adjust Tone This tone will be applied to all AI-generated review replies. You c…" at bounding box center [500, 281] width 1001 height 563
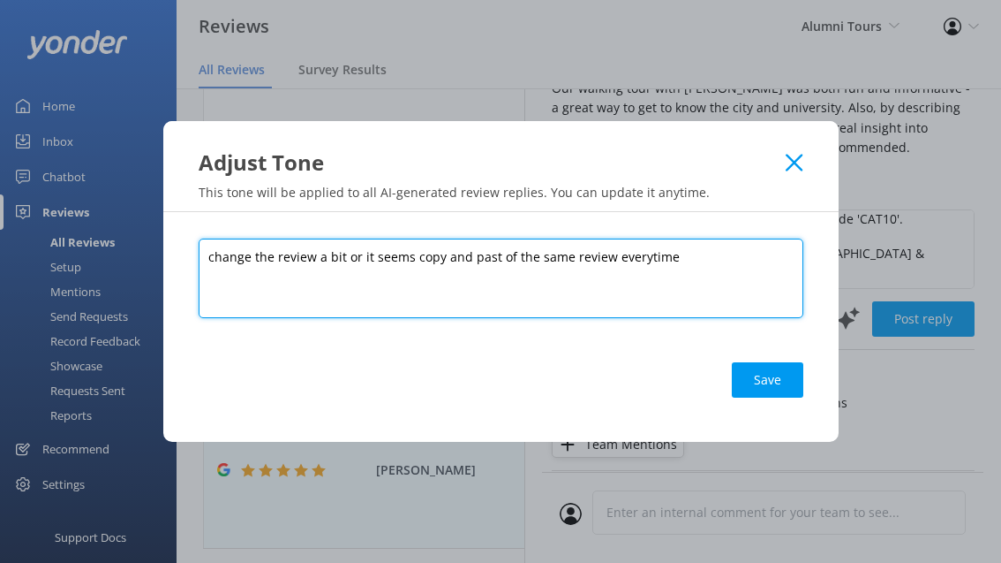
click at [314, 258] on textarea "change the review a bit or it seems copy and past of the same review everytime" at bounding box center [501, 277] width 605 height 79
type textarea "change the reviews a bit or it seems copy and past of the same review every time"
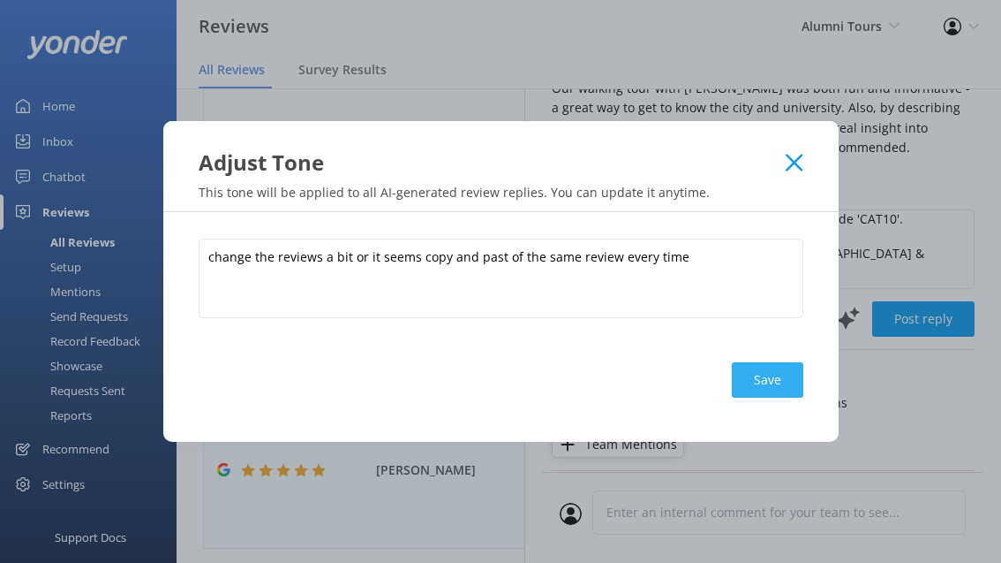
click at [744, 366] on button "Save" at bounding box center [768, 379] width 72 height 35
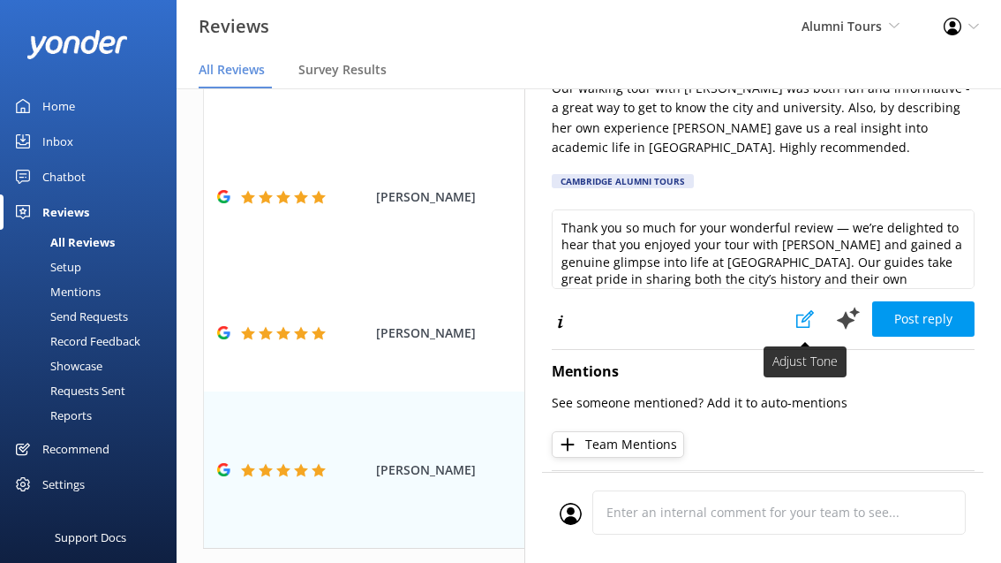
click at [789, 306] on button at bounding box center [805, 318] width 39 height 35
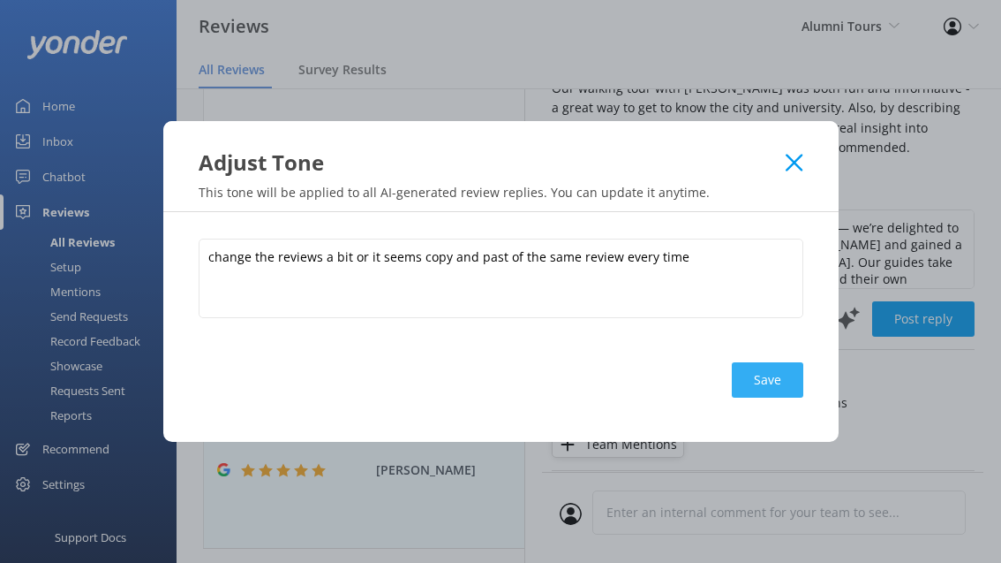
click at [748, 376] on button "Save" at bounding box center [768, 379] width 72 height 35
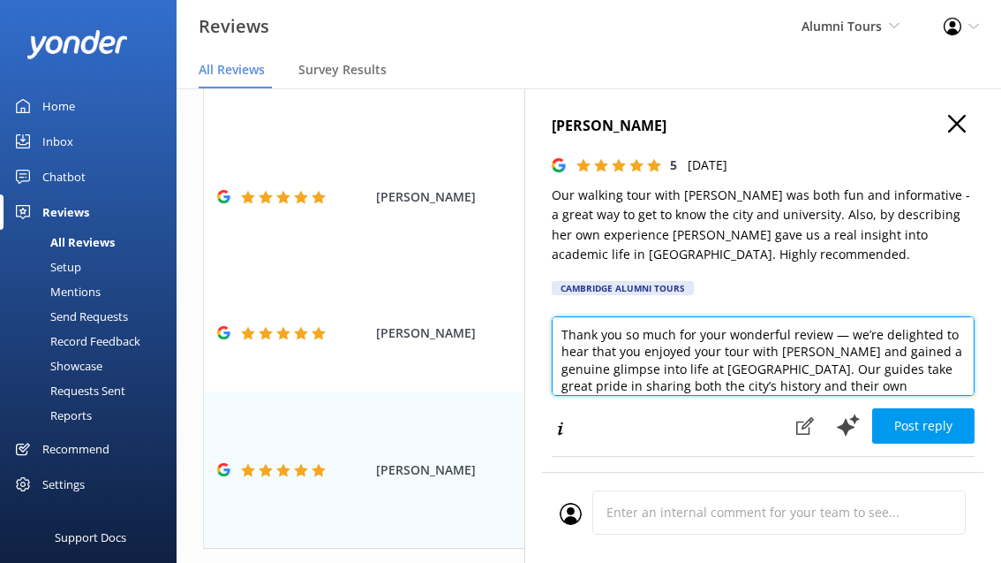
drag, startPoint x: 676, startPoint y: 275, endPoint x: 490, endPoint y: 57, distance: 285.6
click at [490, 57] on div "Reviews Alumni Tours Alumni Tours (Do Not Use) Alumni Tours Profile Settings Lo…" at bounding box center [500, 290] width 1001 height 474
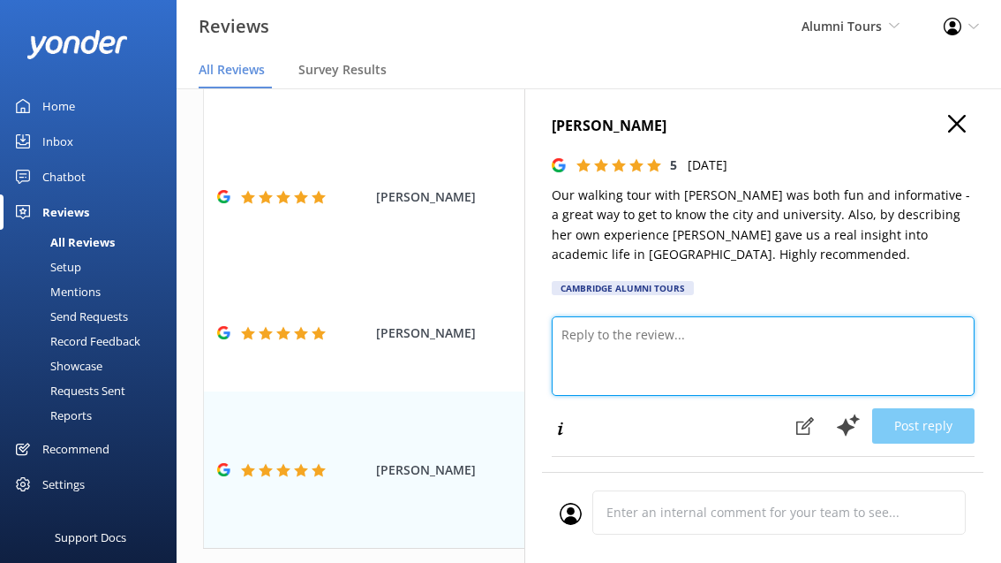
click at [774, 355] on textarea at bounding box center [763, 355] width 423 height 79
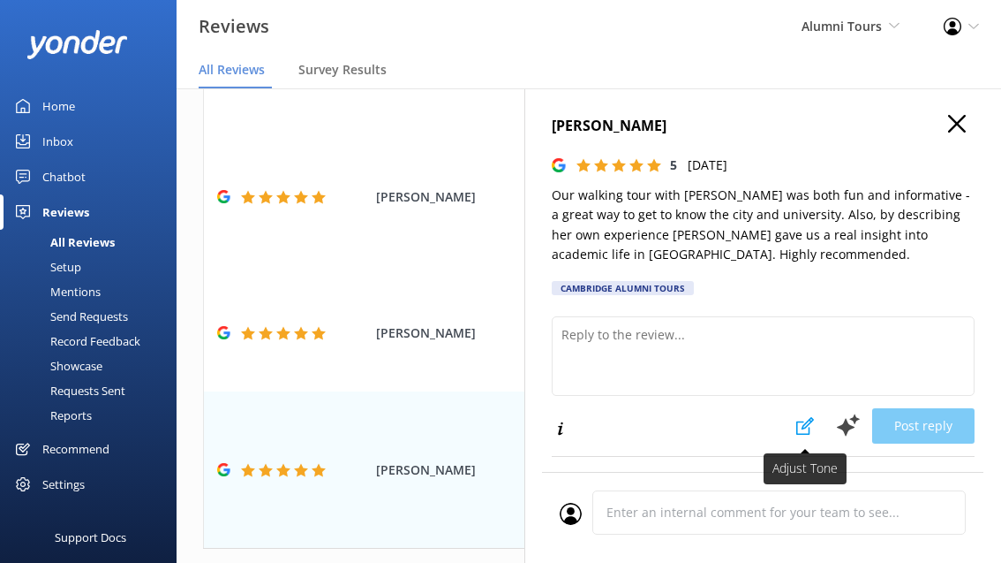
click at [796, 426] on button at bounding box center [805, 425] width 39 height 35
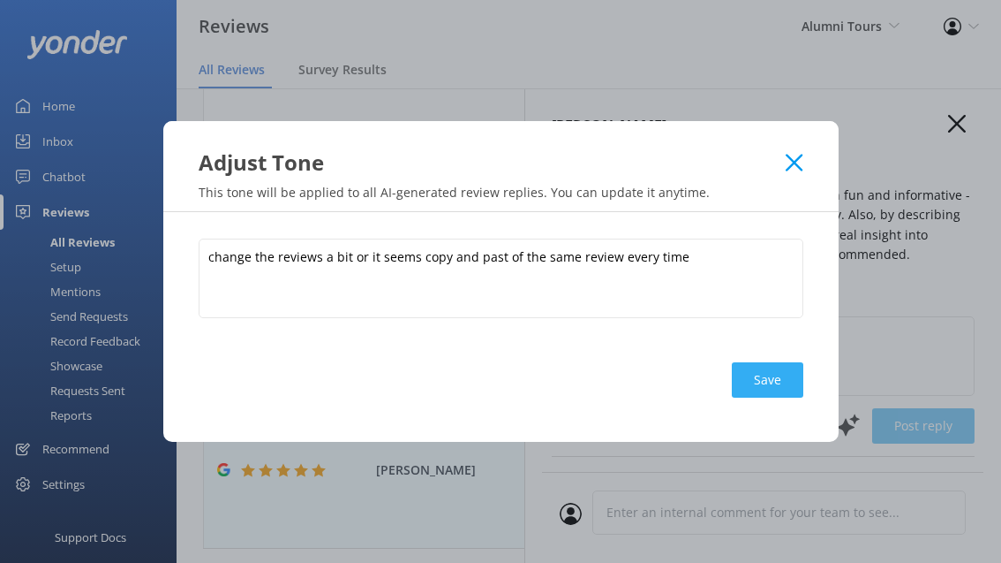
click at [767, 377] on button "Save" at bounding box center [768, 379] width 72 height 35
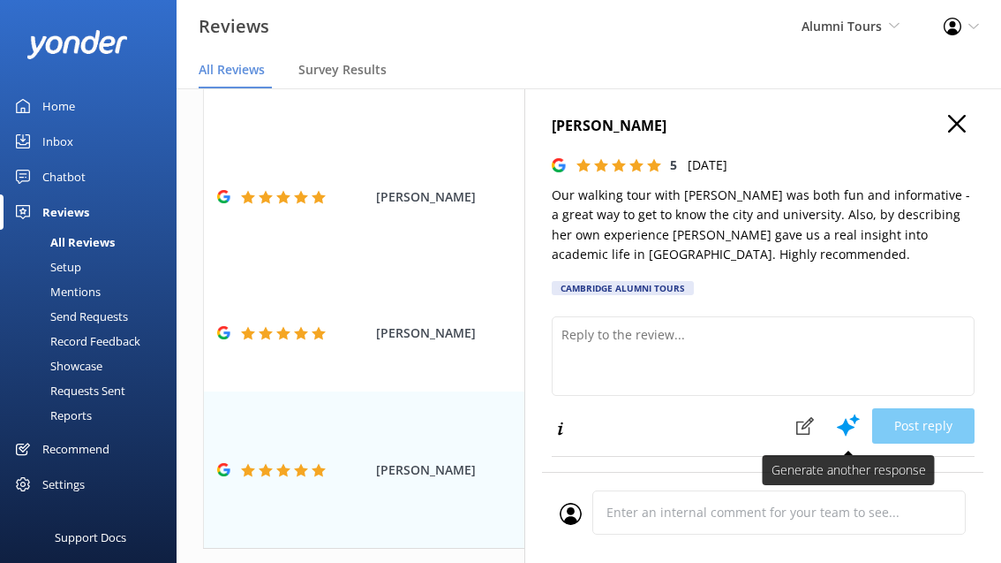
click at [843, 428] on use at bounding box center [848, 425] width 23 height 22
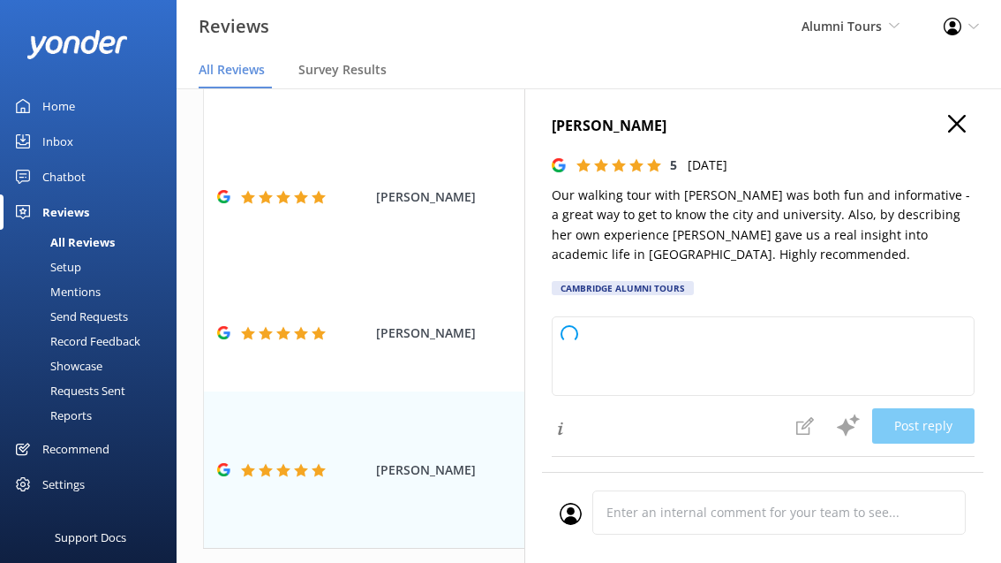
type textarea "Loremipsu! Dolo sit a con adipiscing el sed doeius, temp inci u laboreetd magn …"
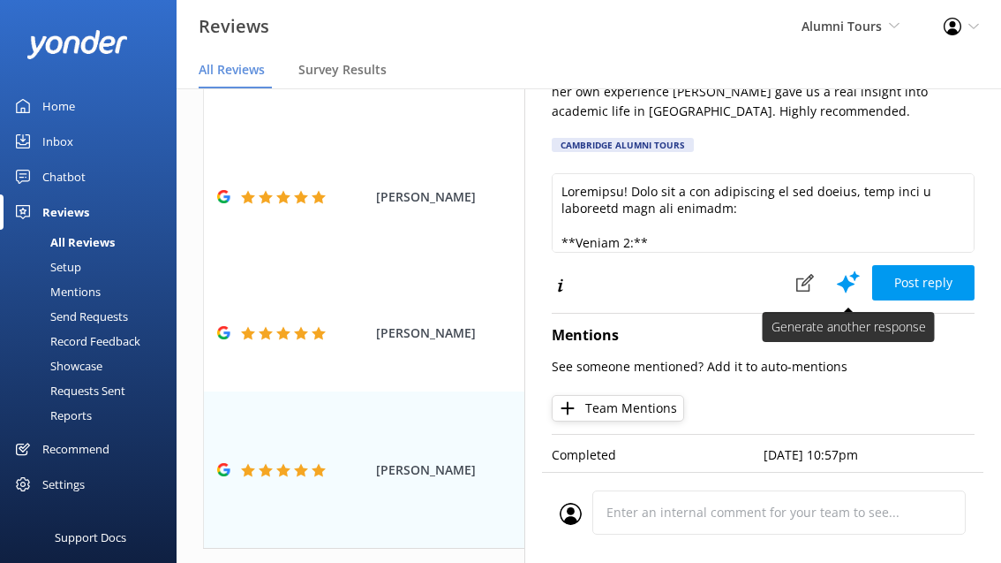
click at [841, 274] on icon at bounding box center [848, 281] width 26 height 26
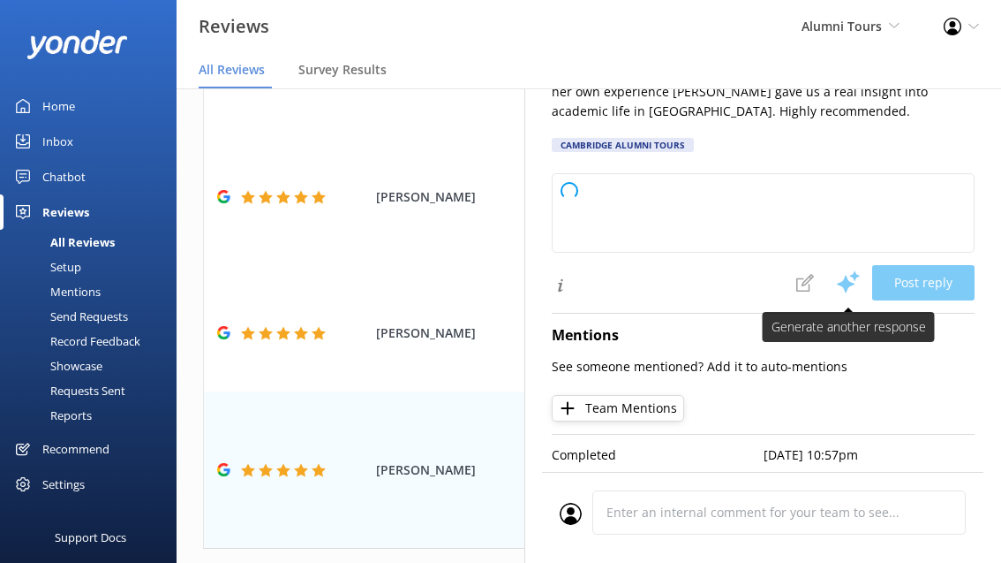
type textarea "Loremipsu! Dolo sit a con adipiscinge seddoeiu te inci utlabo: --- **Etdolor 5:…"
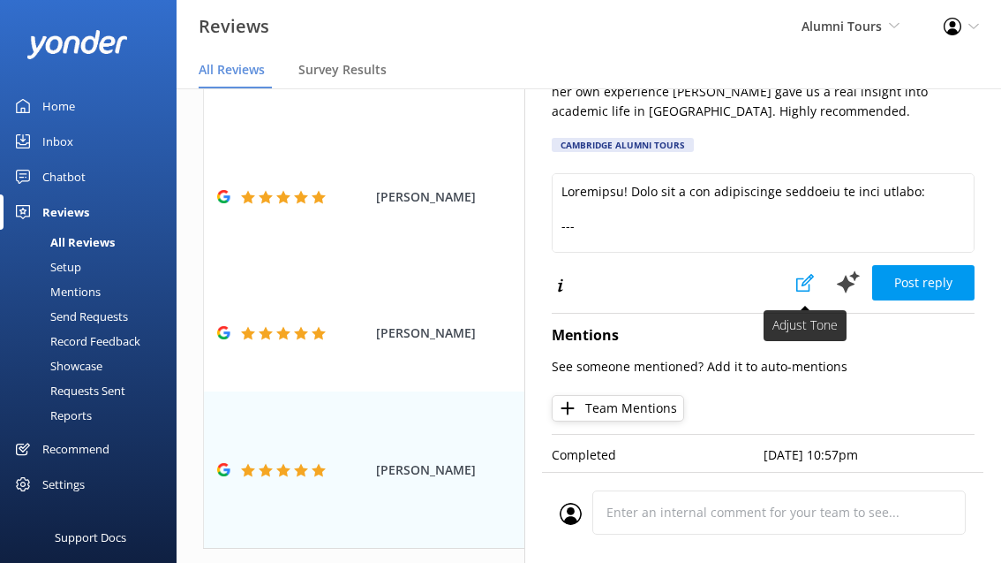
click at [805, 275] on icon at bounding box center [806, 283] width 18 height 18
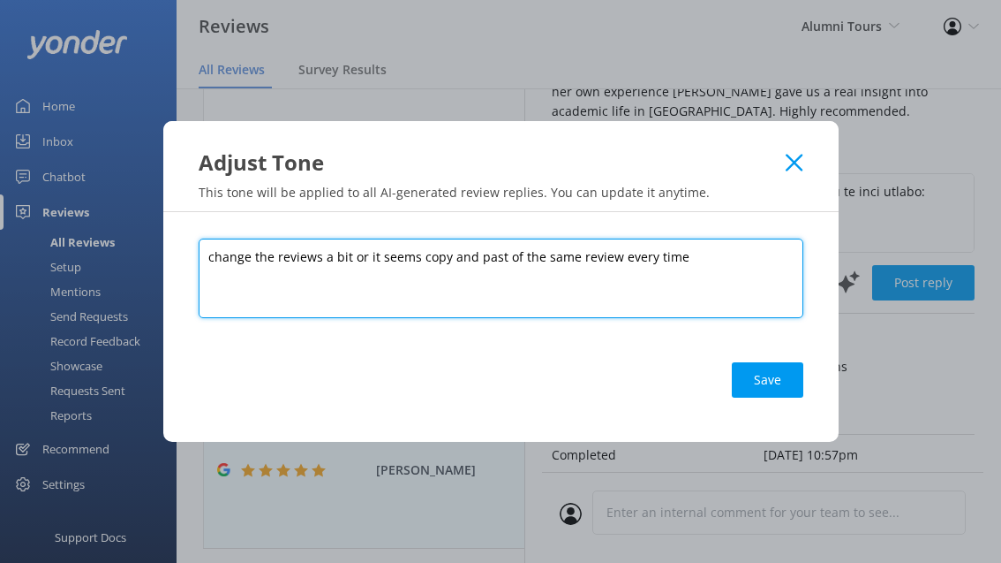
click at [270, 253] on textarea "change the reviews a bit or it seems copy and past of the same review every time" at bounding box center [501, 277] width 605 height 79
type textarea "change the reply to the reviews a bit or it seems copy and past of the same rev…"
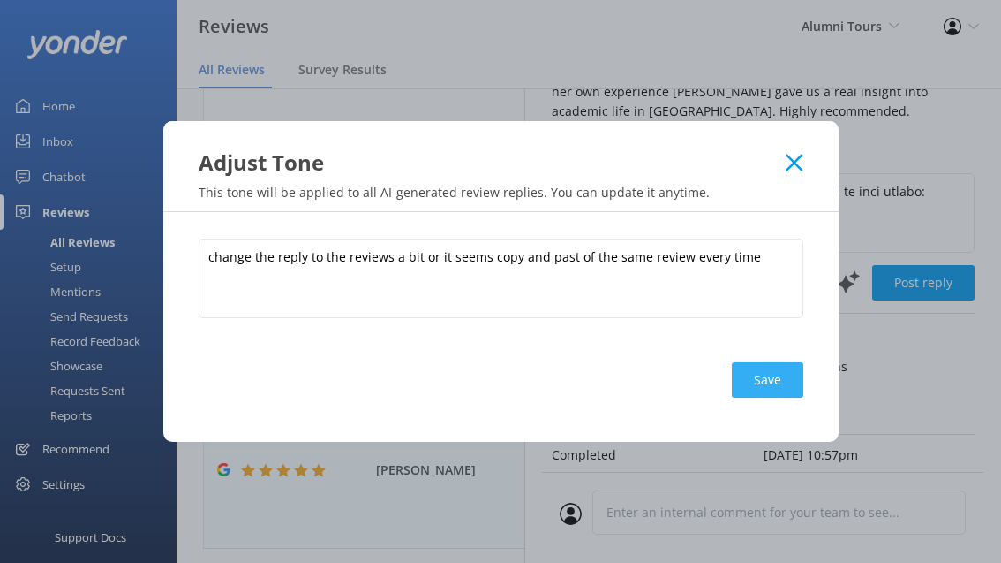
click at [762, 389] on button "Save" at bounding box center [768, 379] width 72 height 35
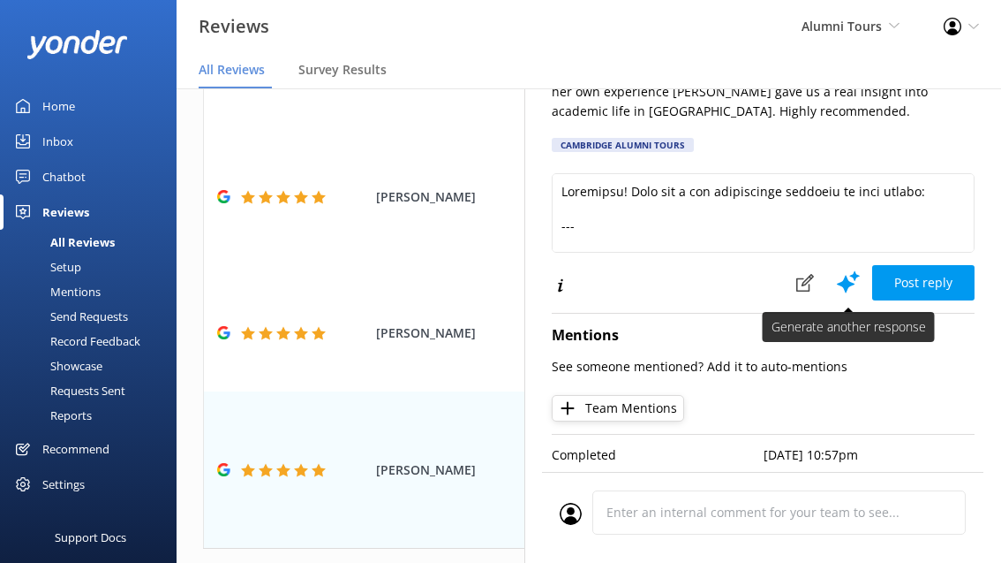
click at [855, 268] on icon at bounding box center [848, 281] width 26 height 26
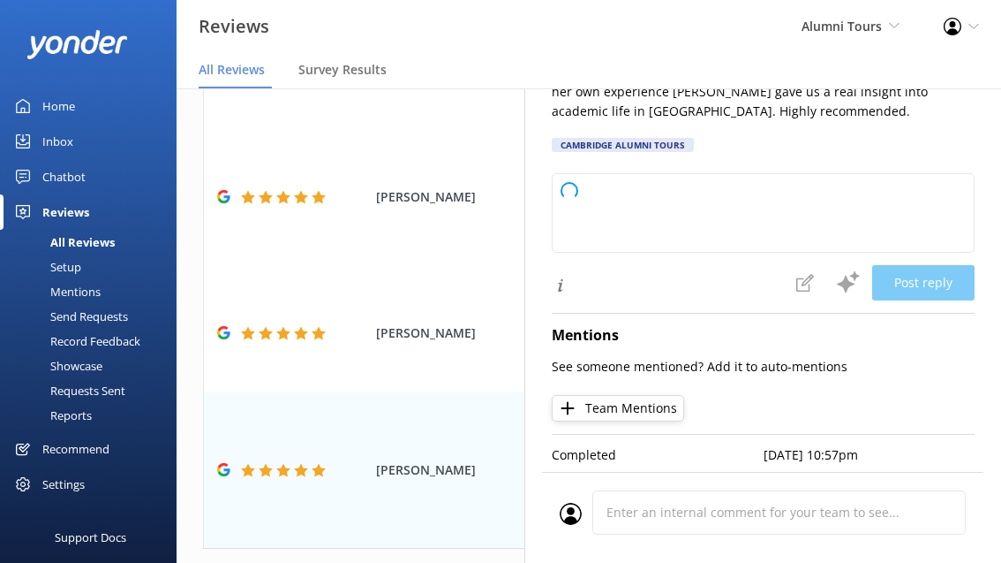
type textarea "Certainly! Here’s a revised reply that avoids sounding repetitive: Thank you so…"
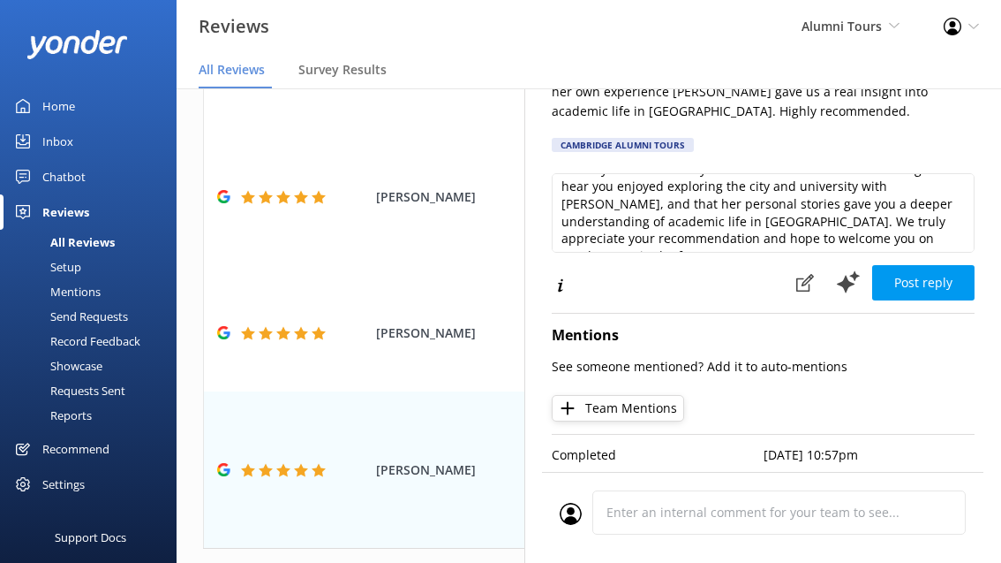
scroll to position [61, 0]
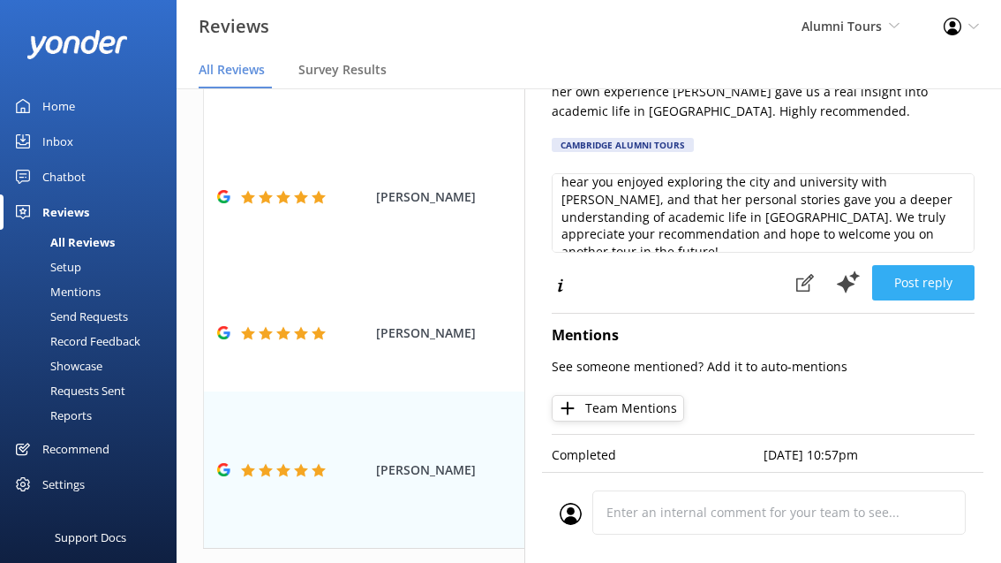
click at [908, 274] on button "Post reply" at bounding box center [923, 282] width 102 height 35
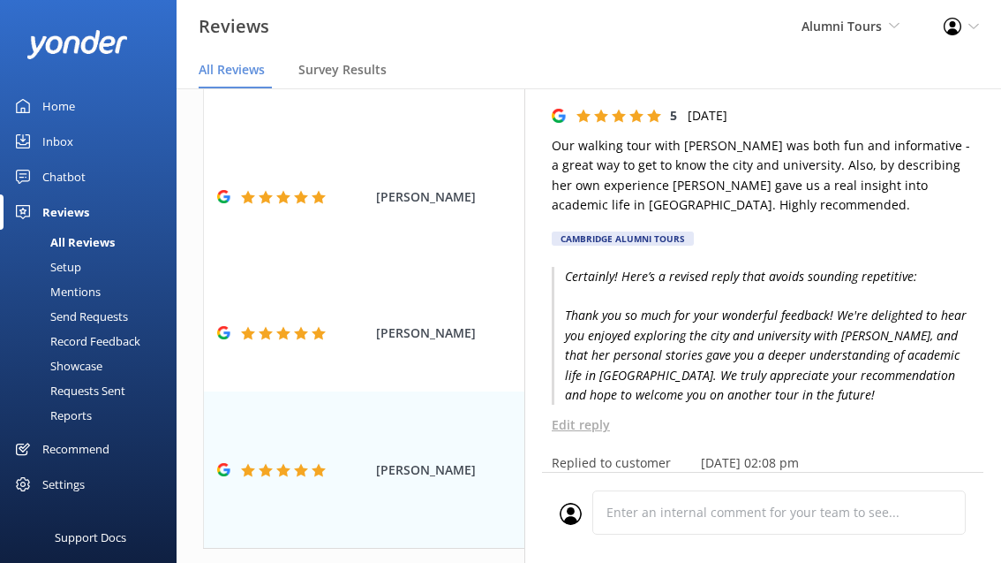
scroll to position [0, 0]
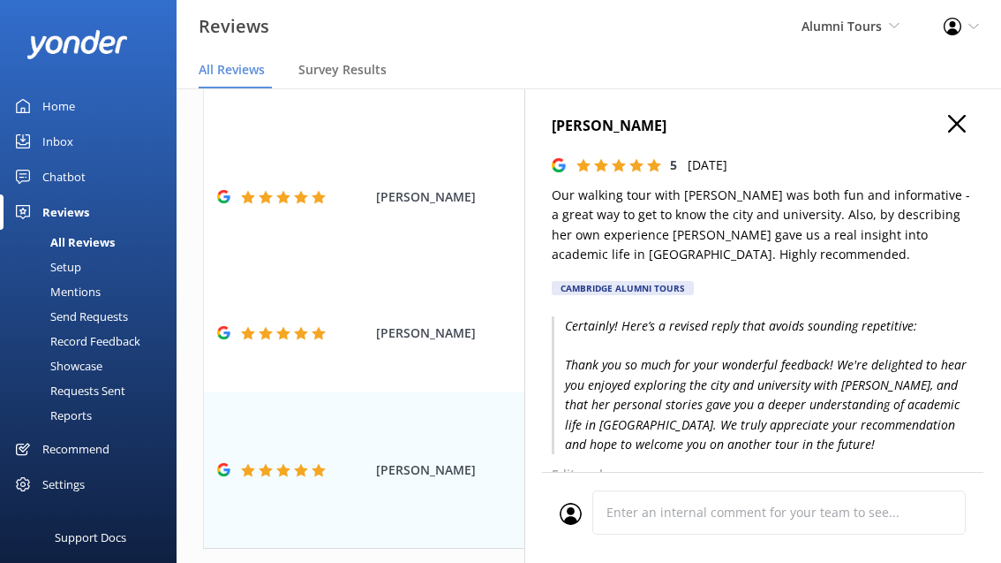
click at [957, 121] on icon "button" at bounding box center [957, 124] width 18 height 18
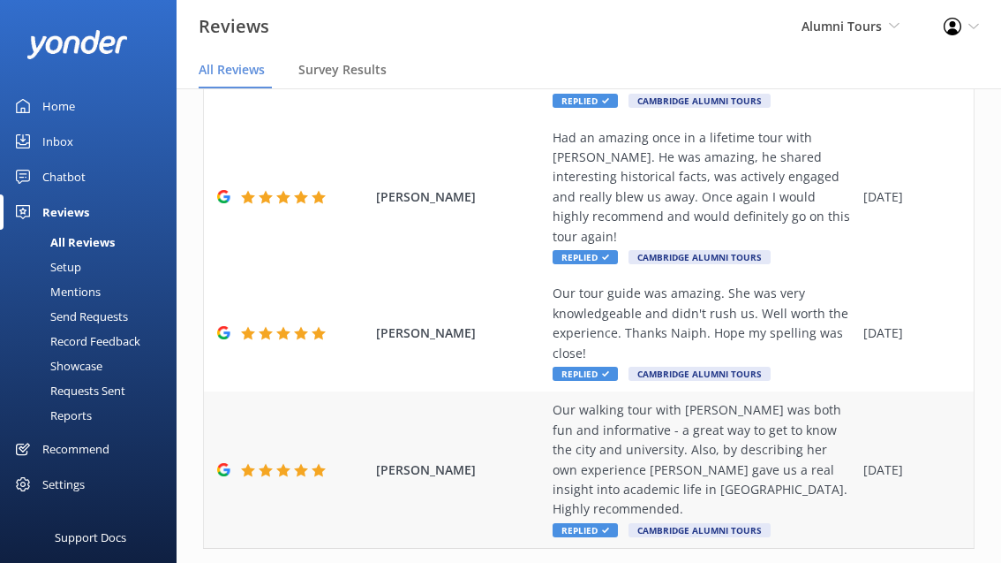
click at [661, 400] on div "Our walking tour with [PERSON_NAME] was both fun and informative - a great way …" at bounding box center [704, 459] width 302 height 118
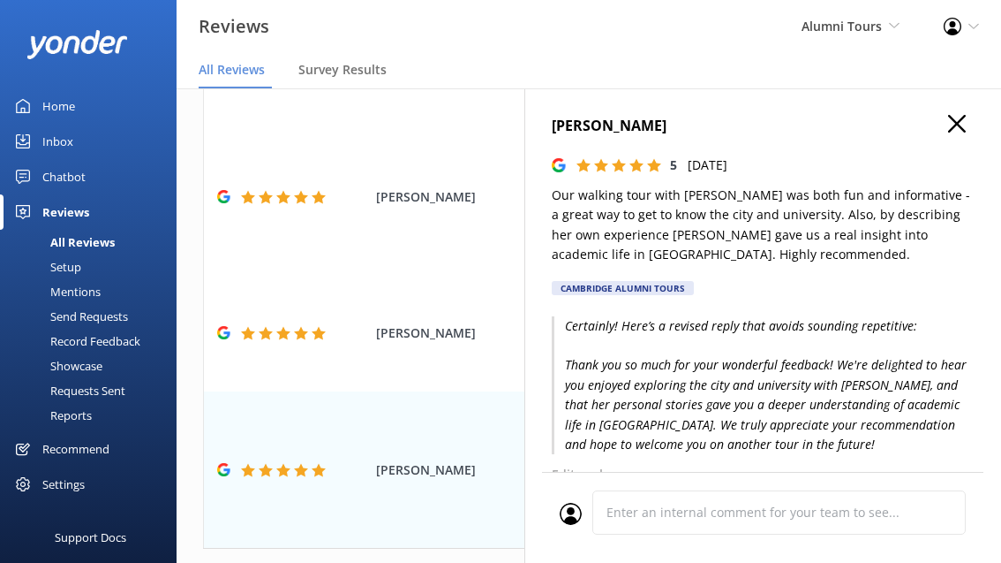
click at [951, 124] on icon "button" at bounding box center [957, 124] width 18 height 18
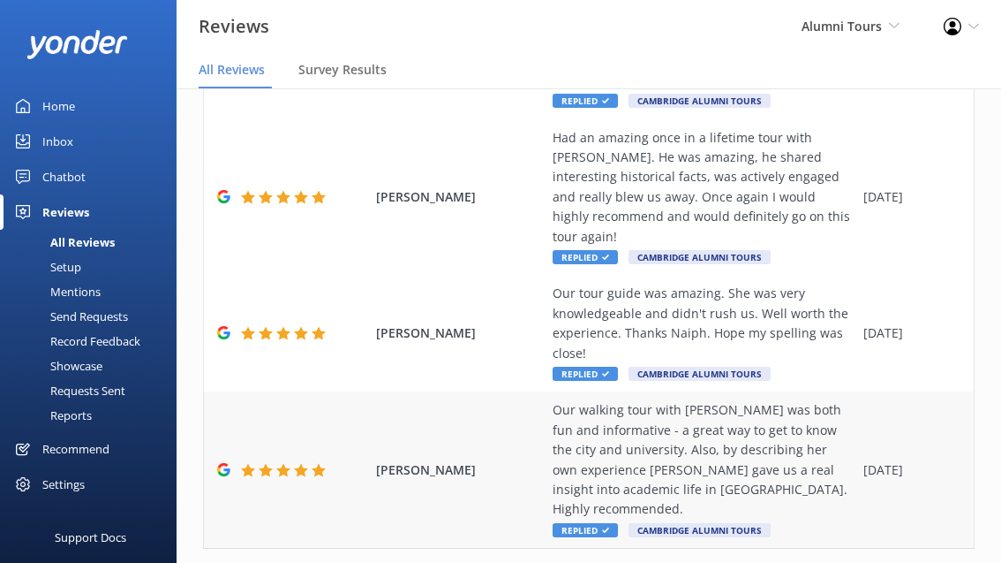
click at [719, 400] on div "Our walking tour with [PERSON_NAME] was both fun and informative - a great way …" at bounding box center [704, 459] width 302 height 118
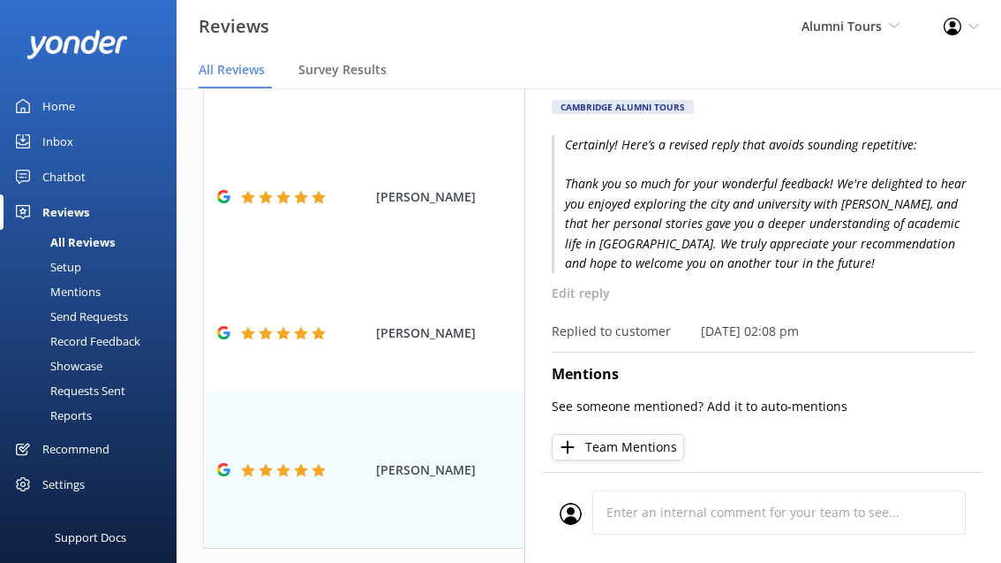
scroll to position [222, 0]
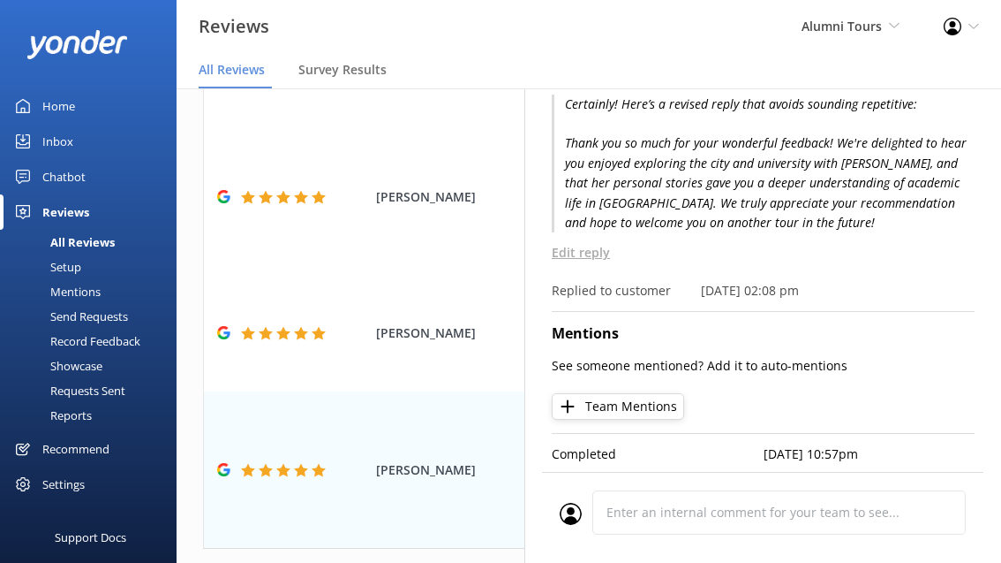
click at [590, 259] on p "Edit reply" at bounding box center [763, 252] width 423 height 19
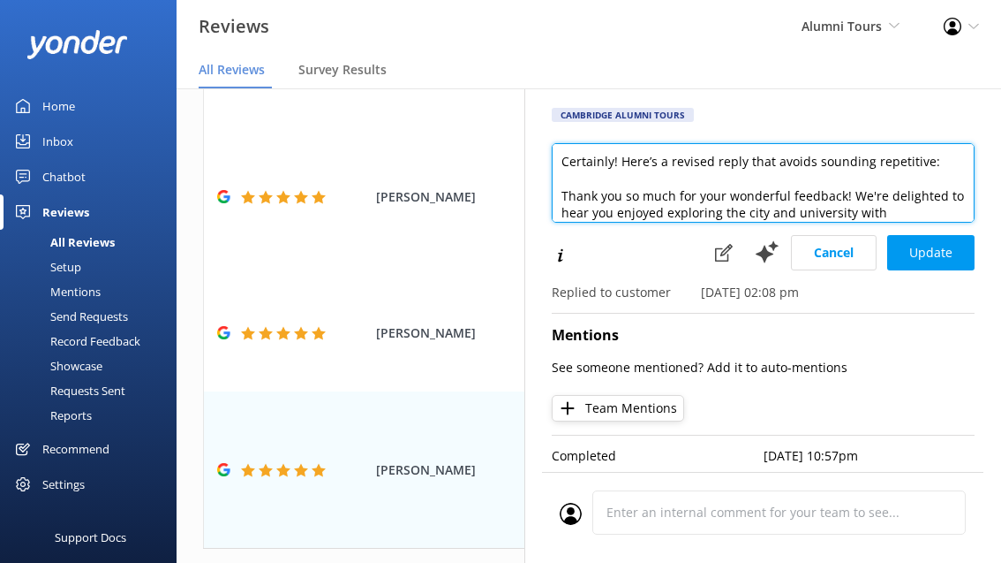
drag, startPoint x: 561, startPoint y: 190, endPoint x: 551, endPoint y: 150, distance: 40.9
click at [551, 150] on div "[PERSON_NAME] 5 [DATE] Our walking tour with [PERSON_NAME] was both fun and inf…" at bounding box center [763, 369] width 477 height 563
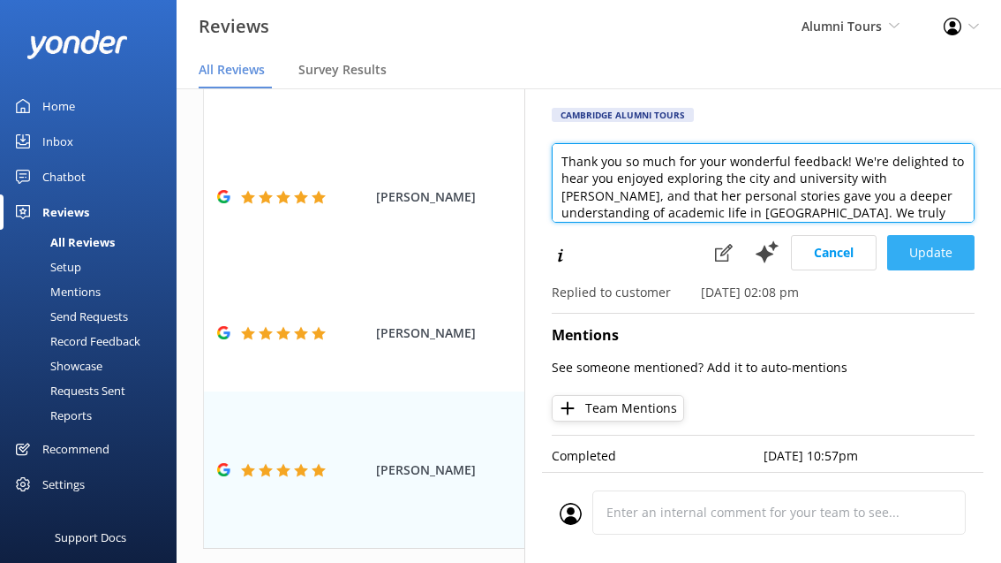
type textarea "Thank you so much for your wonderful feedback! We're delighted to hear you enjo…"
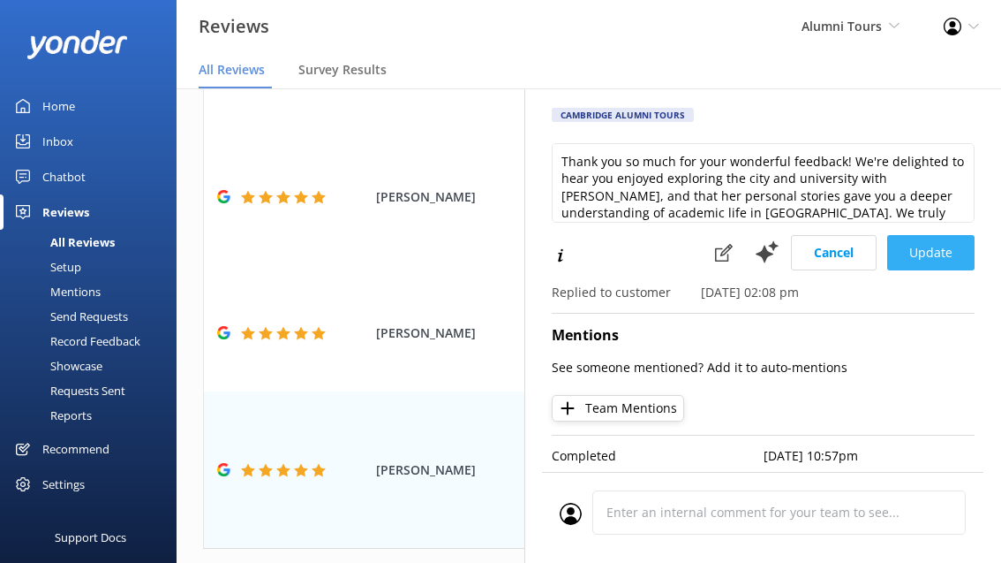
click at [965, 247] on button "Update" at bounding box center [930, 252] width 87 height 35
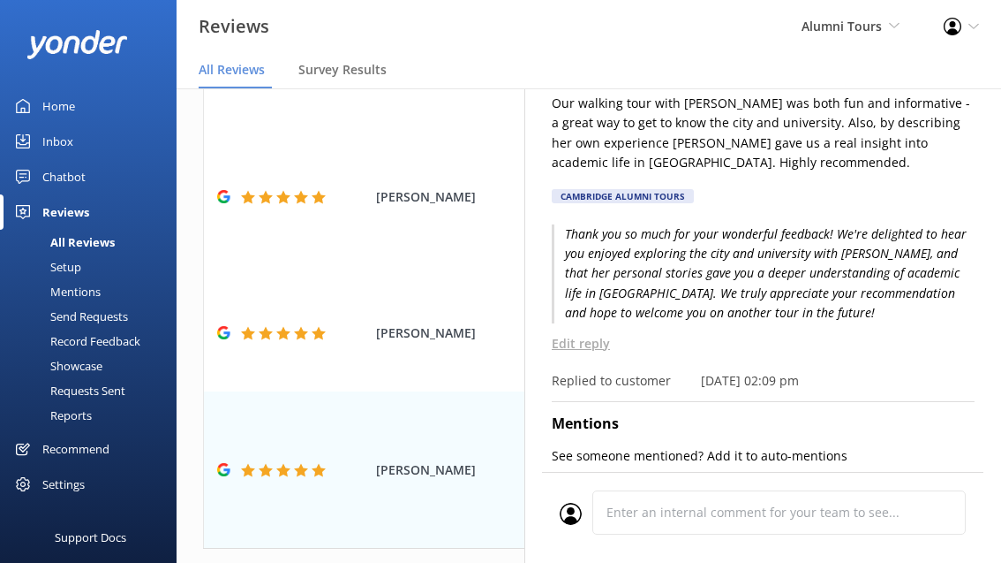
scroll to position [0, 0]
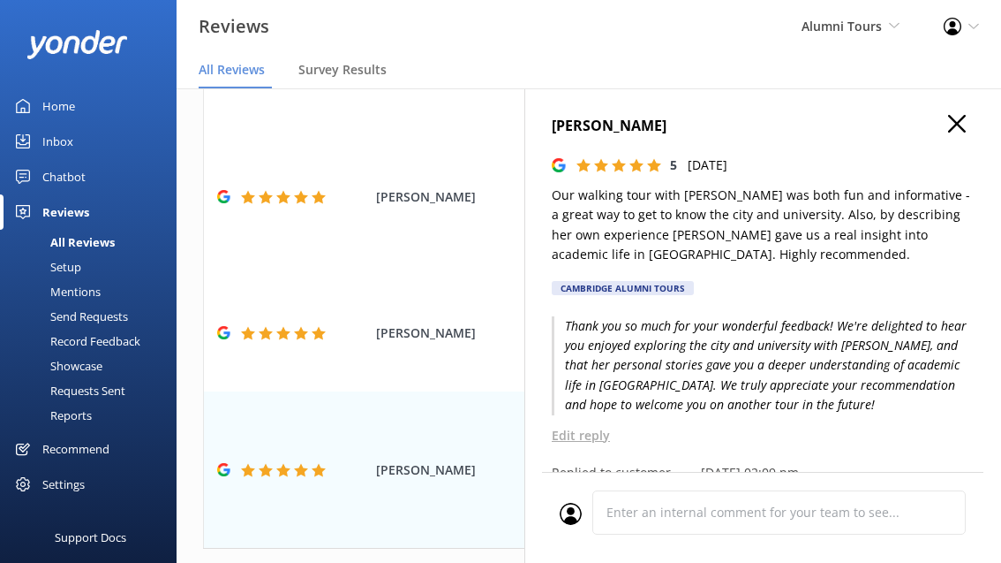
click at [948, 126] on icon "button" at bounding box center [957, 124] width 18 height 18
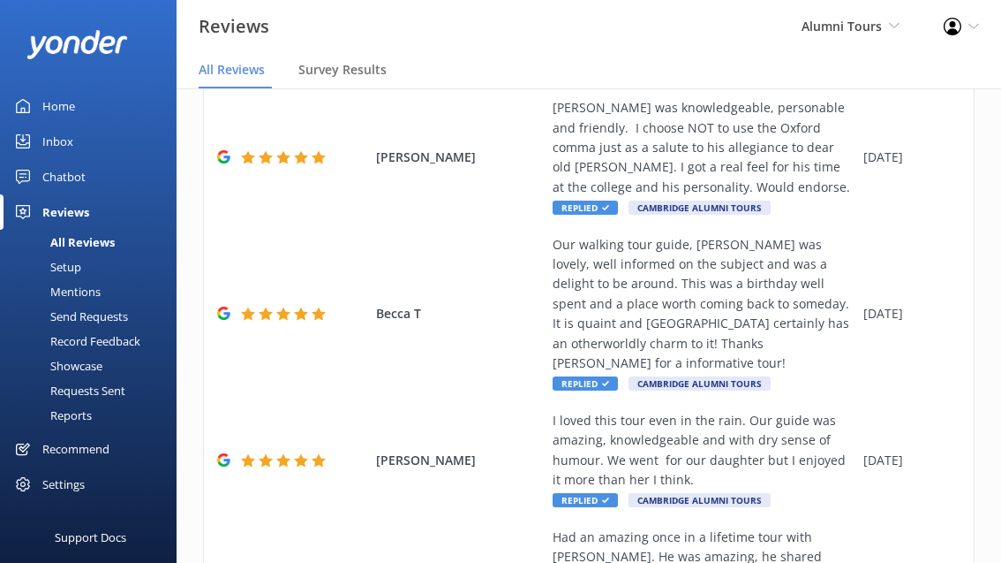
scroll to position [903, 0]
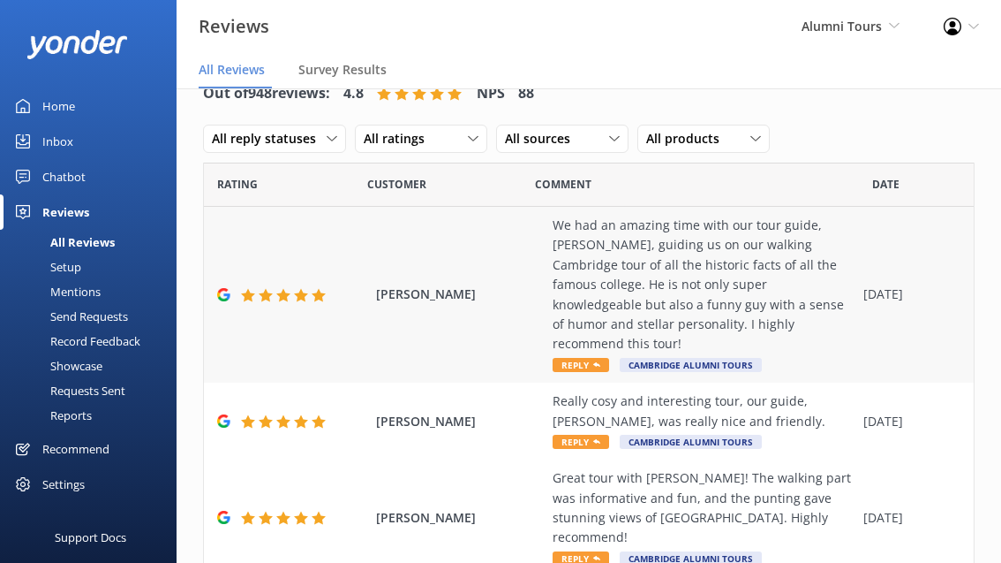
click at [596, 362] on use at bounding box center [596, 364] width 7 height 4
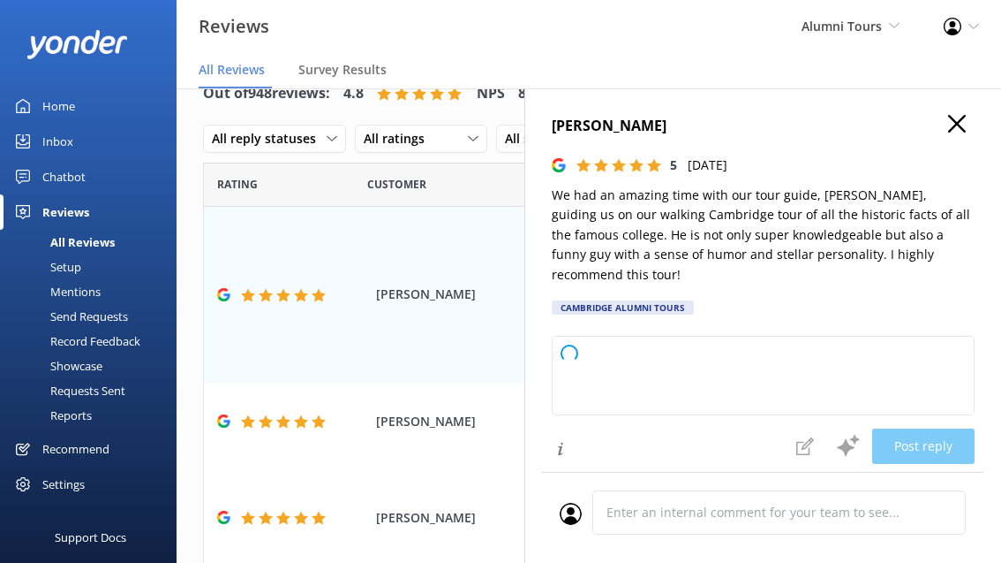
type textarea "Certainly! Here’s a fresh and personalized way to respond to this review, ensur…"
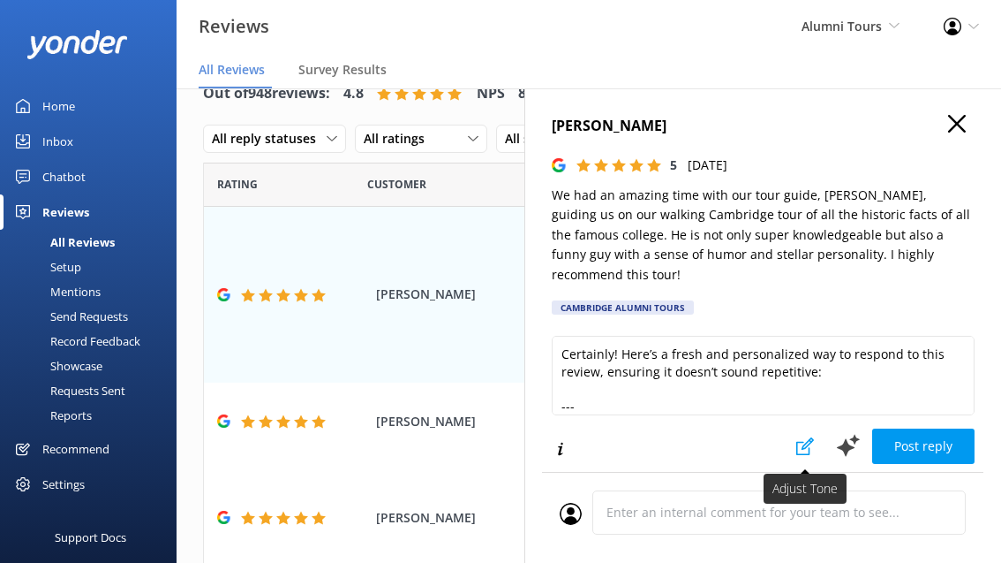
click at [792, 428] on button at bounding box center [805, 445] width 39 height 35
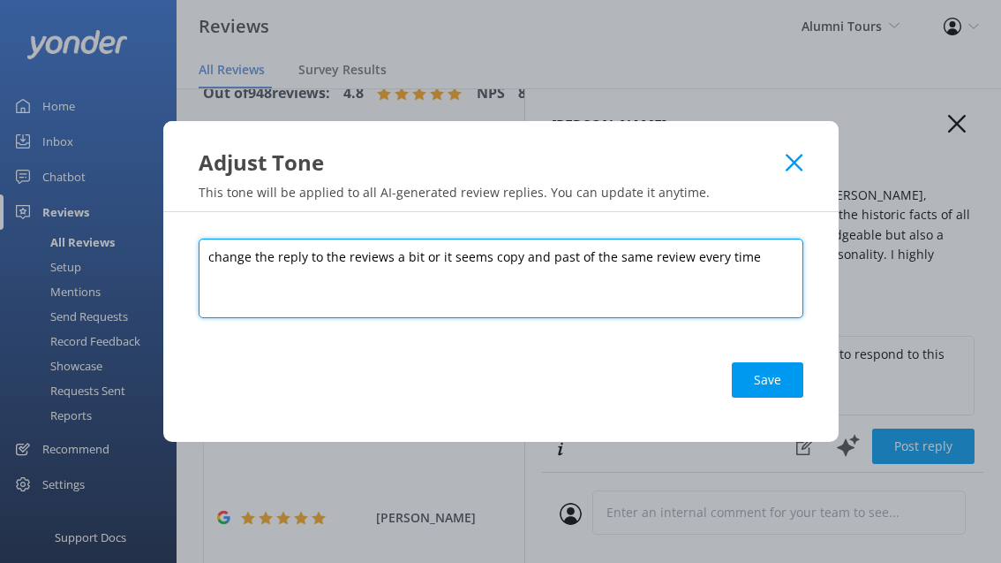
click at [633, 255] on textarea "change the reply to the reviews a bit or it seems copy and past of the same rev…" at bounding box center [501, 277] width 605 height 79
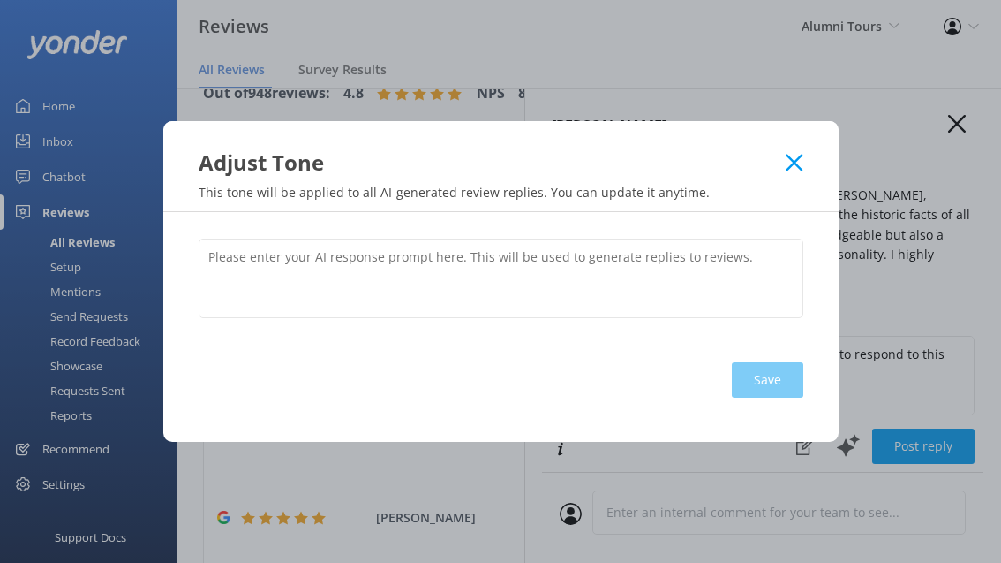
click at [803, 158] on div "Adjust Tone" at bounding box center [501, 149] width 676 height 56
click at [754, 377] on div "Save" at bounding box center [501, 379] width 605 height 71
click at [795, 157] on icon at bounding box center [794, 163] width 17 height 18
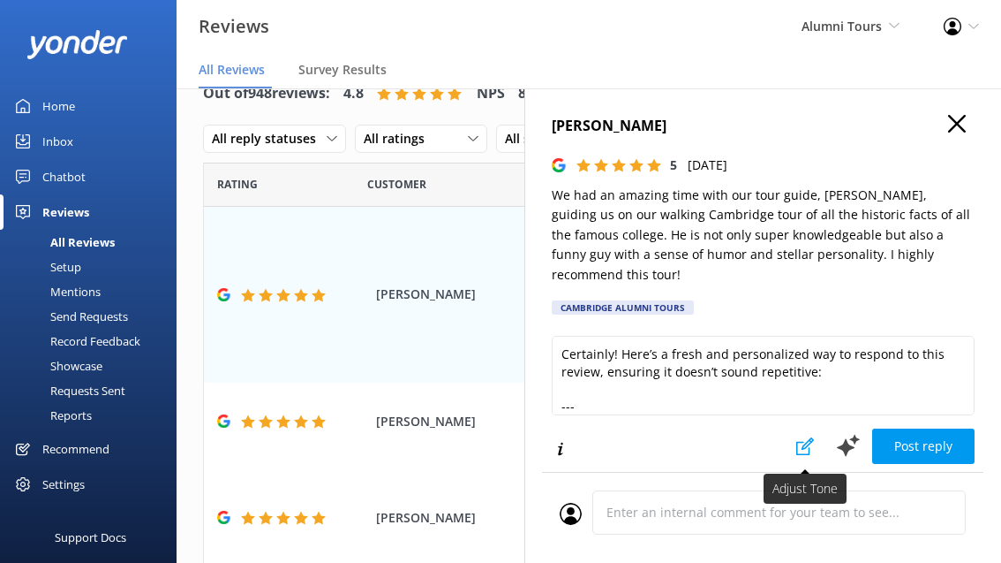
click at [797, 437] on use at bounding box center [806, 446] width 18 height 18
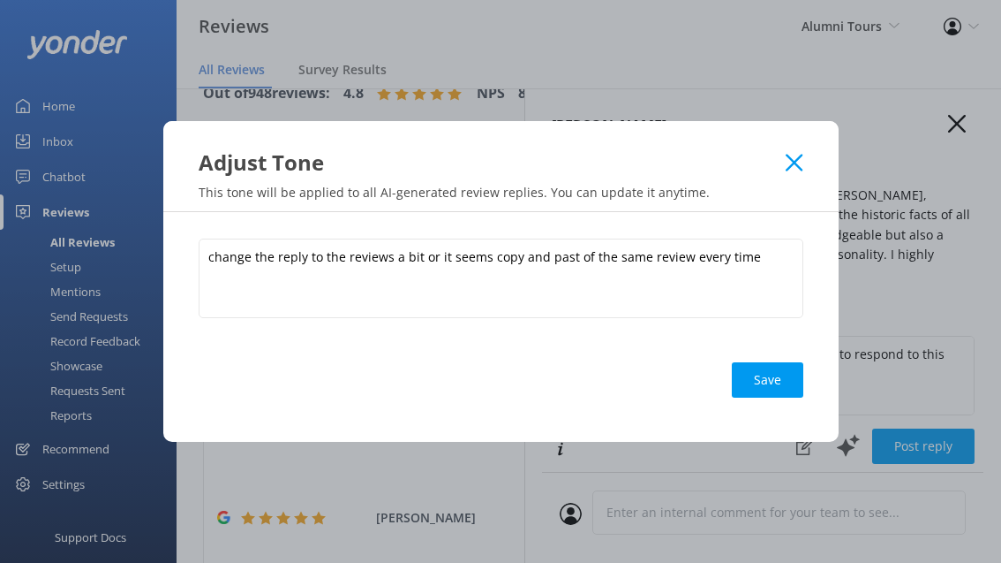
click at [795, 158] on icon at bounding box center [794, 163] width 17 height 18
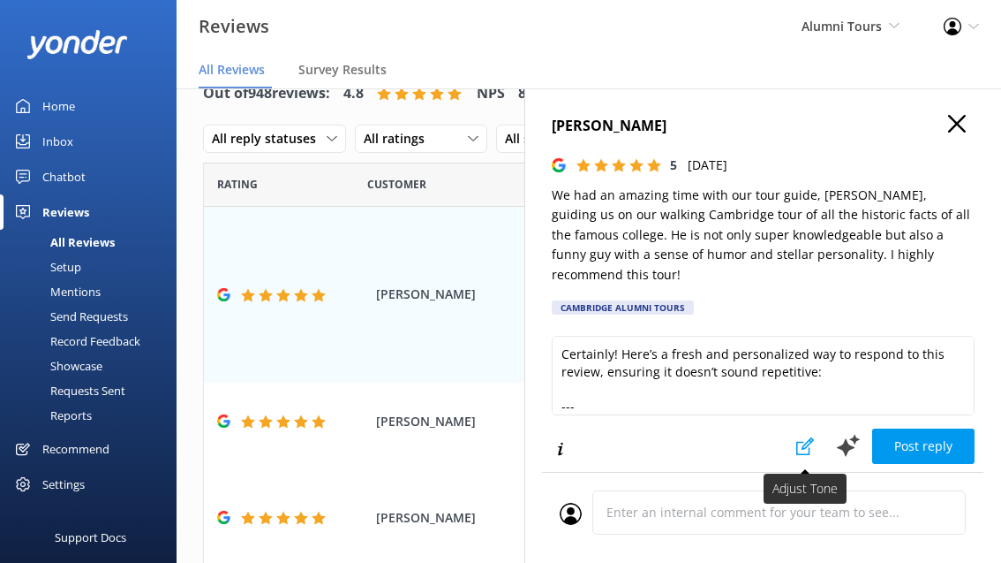
click at [811, 437] on icon at bounding box center [806, 446] width 18 height 18
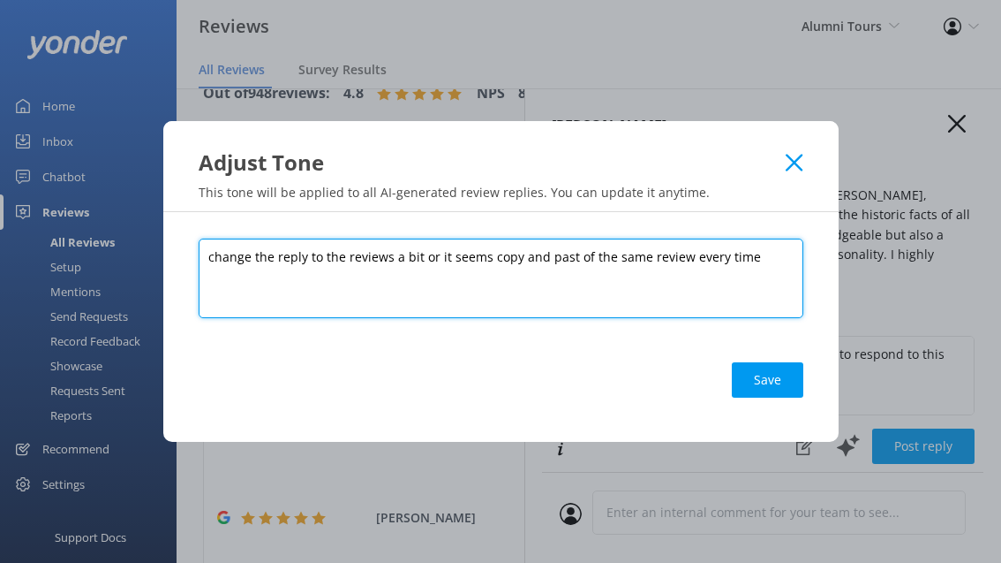
click at [215, 258] on textarea "change the reply to the reviews a bit or it seems copy and past of the same rev…" at bounding box center [501, 277] width 605 height 79
click at [306, 258] on textarea "Change the reply to the reviews a bit or it seems copy and past of the same rev…" at bounding box center [501, 277] width 605 height 79
click at [423, 280] on textarea "Change the reply pattern, wording, and order of the things to the reviews a bit…" at bounding box center [501, 277] width 605 height 79
paste textarea "🎓 Loremipsu & Dolors Ametco Adipi — Elits Doeiu Tempo 0. Inci Utlaboreetd Magn …"
type textarea "Loremi dol sitam consect, adipisc, eli seddo ei tem incidi ut lab etdolor m ali…"
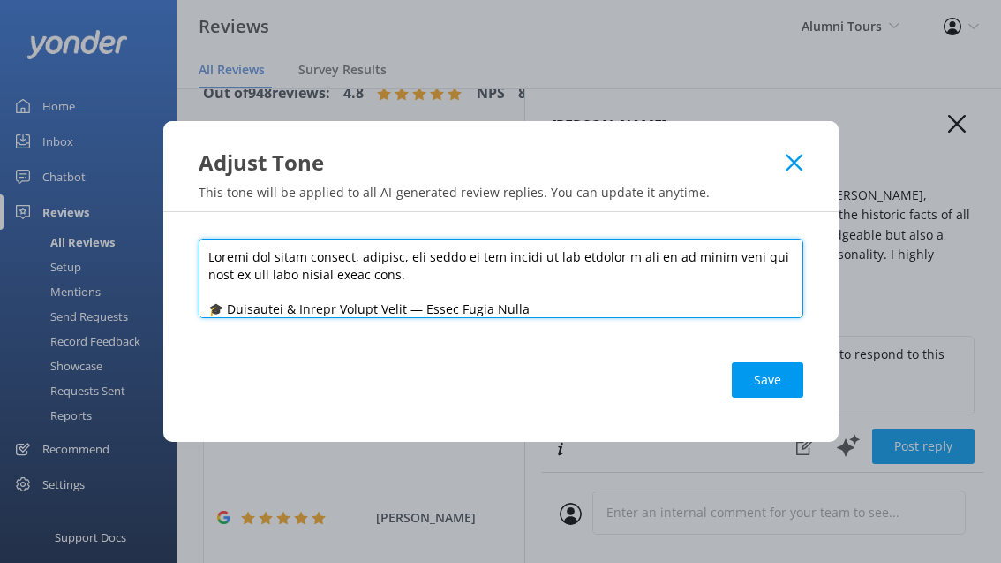
drag, startPoint x: 602, startPoint y: 308, endPoint x: 17, endPoint y: -71, distance: 697.3
click at [17, 0] on html "Reviews Alumni Tours Alumni Tours (Do Not Use) Alumni Tours Profile Settings Lo…" at bounding box center [500, 246] width 1001 height 563
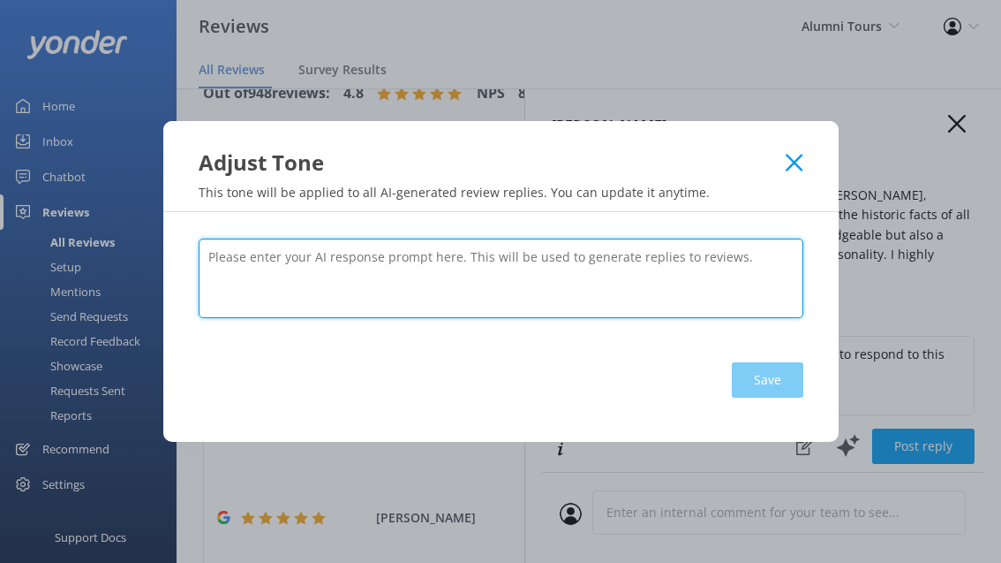
paste textarea "🎓 Loremipsu & Dolors Ametco Adipi — Elits Doeiu Tempo 0. Inci Utlaboreetd Magn …"
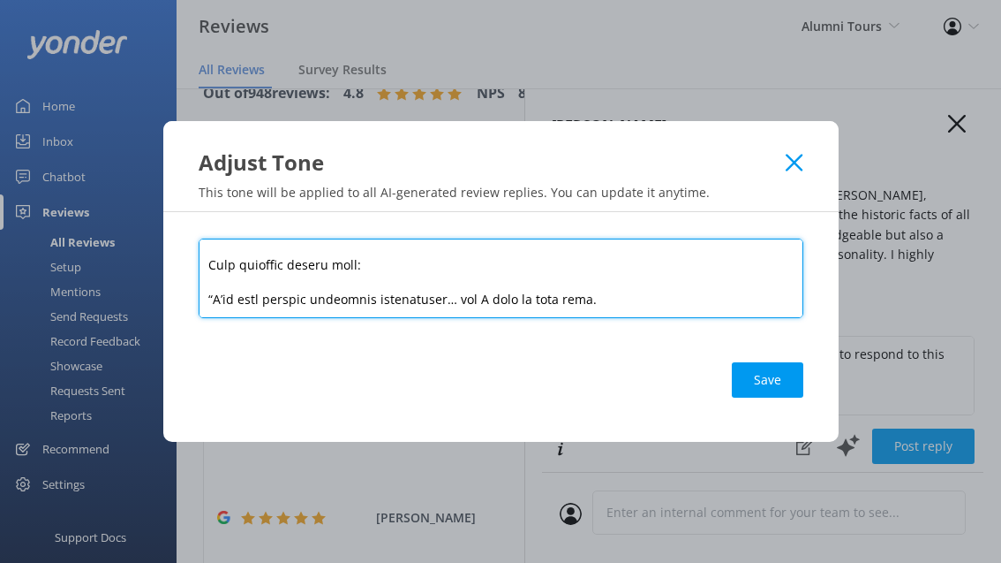
scroll to position [1176, 0]
type textarea "🎓 Loremipsu & Dolors Ametco Adipi — Elits Doeiu Tempo 0. Inci Utlaboreetd Magn …"
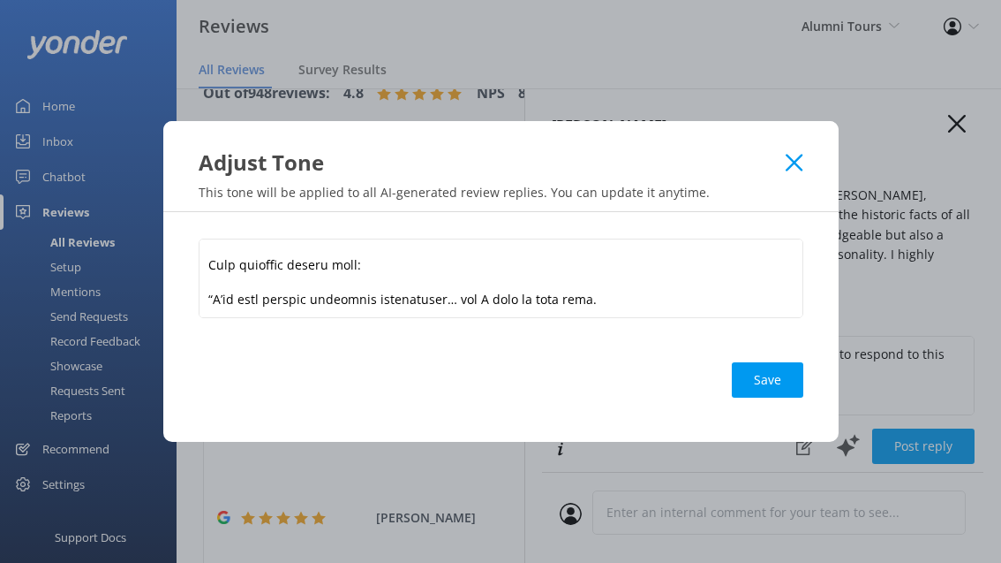
click at [789, 168] on use at bounding box center [794, 162] width 17 height 17
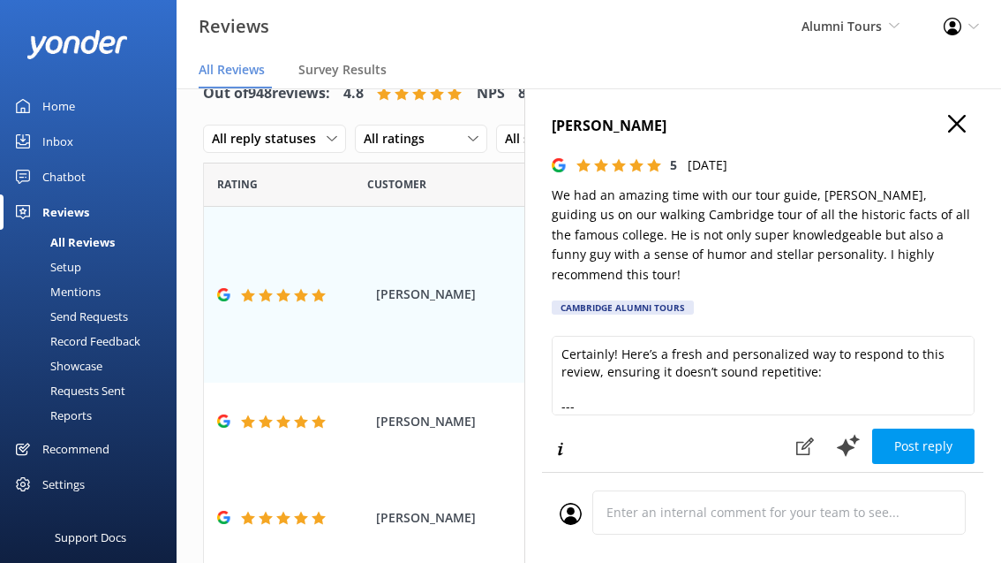
click at [951, 124] on icon "button" at bounding box center [957, 124] width 18 height 18
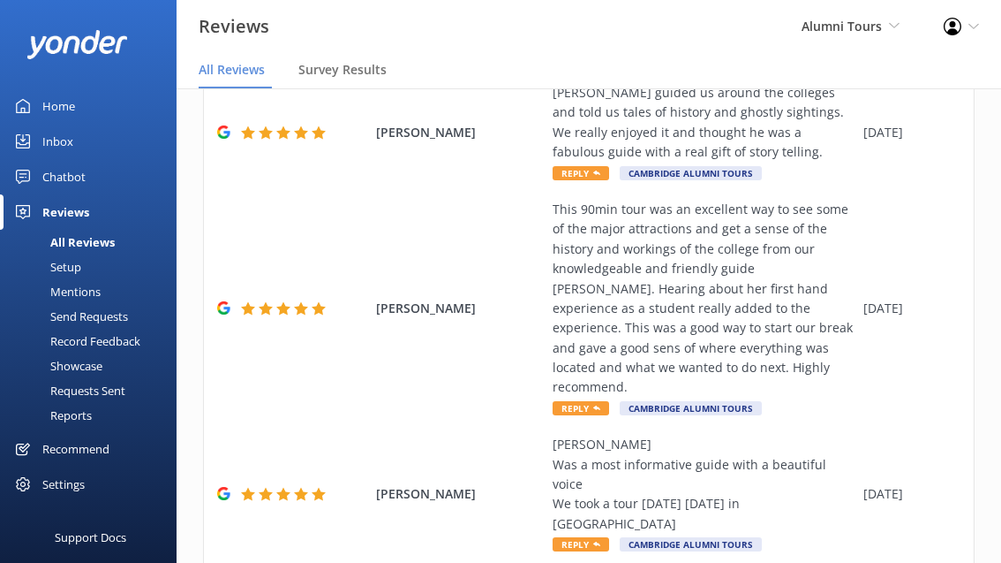
scroll to position [824, 0]
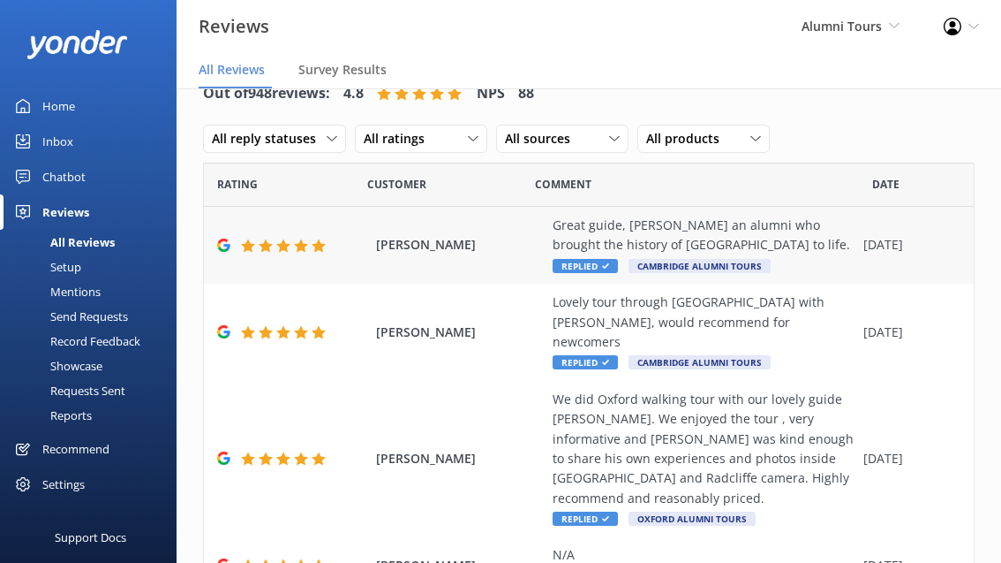
click at [591, 270] on span "Replied" at bounding box center [585, 266] width 65 height 14
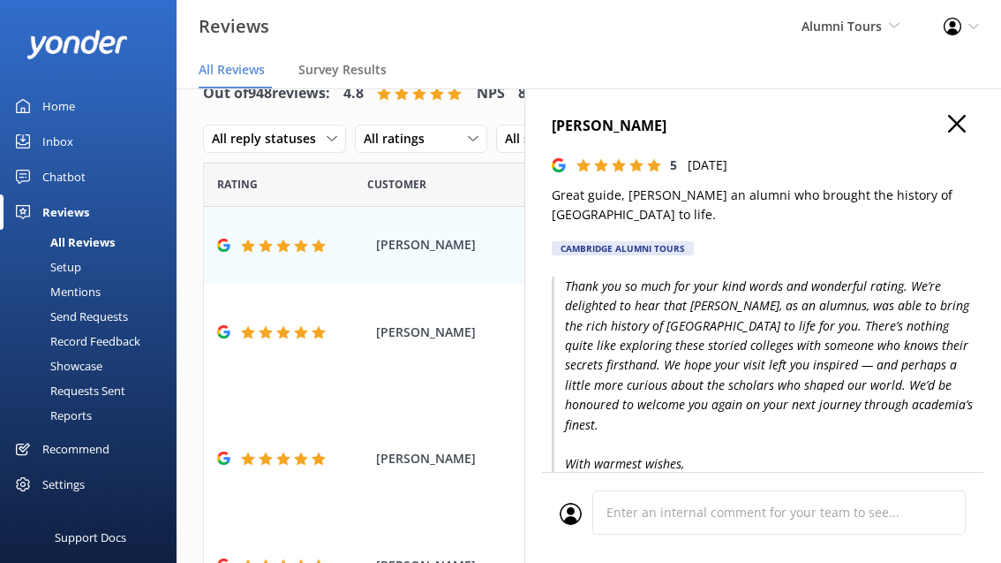
click at [957, 116] on icon "button" at bounding box center [957, 124] width 18 height 18
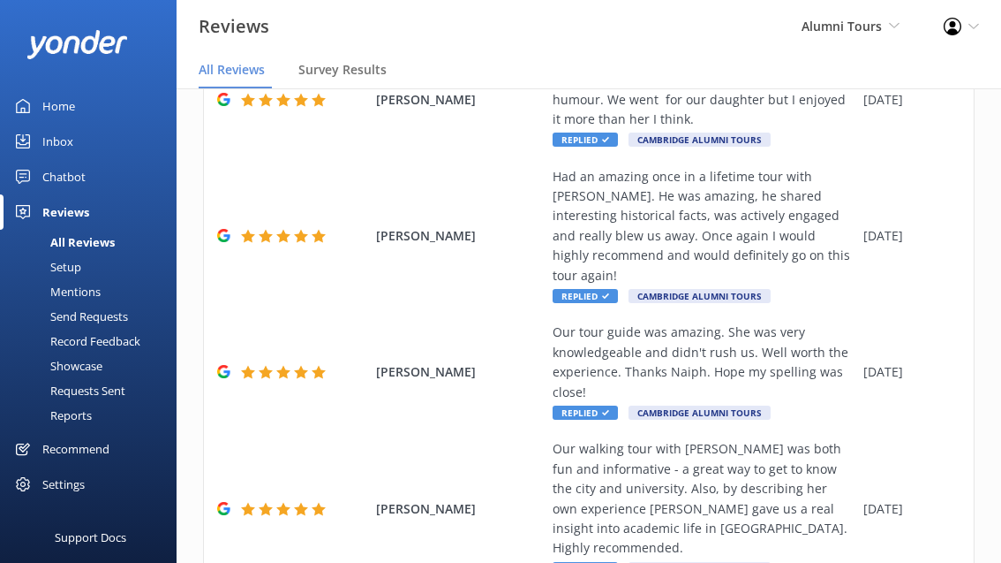
scroll to position [903, 0]
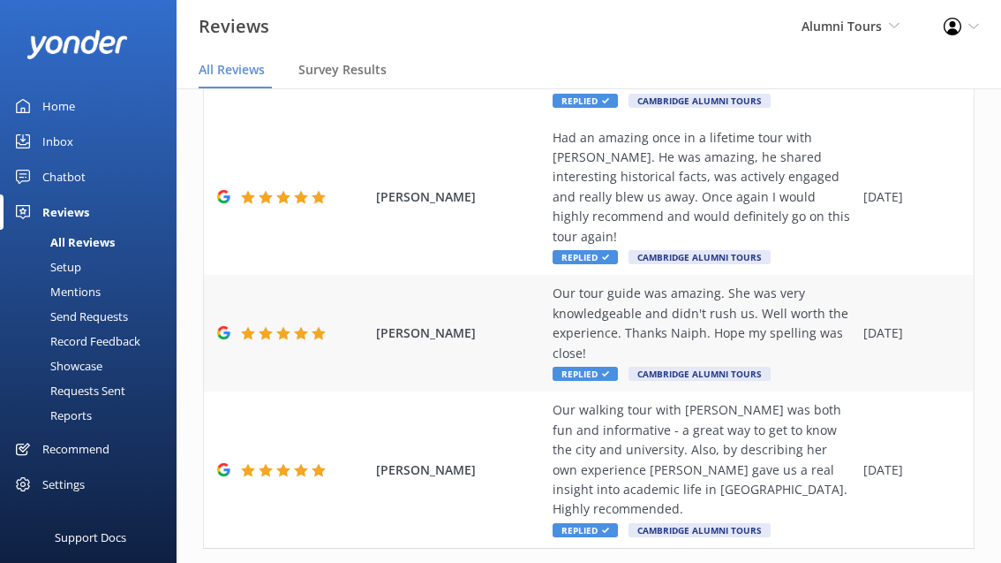
click at [706, 283] on div "Our tour guide was amazing. She was very knowledgeable and didn't rush us. Well…" at bounding box center [704, 322] width 302 height 79
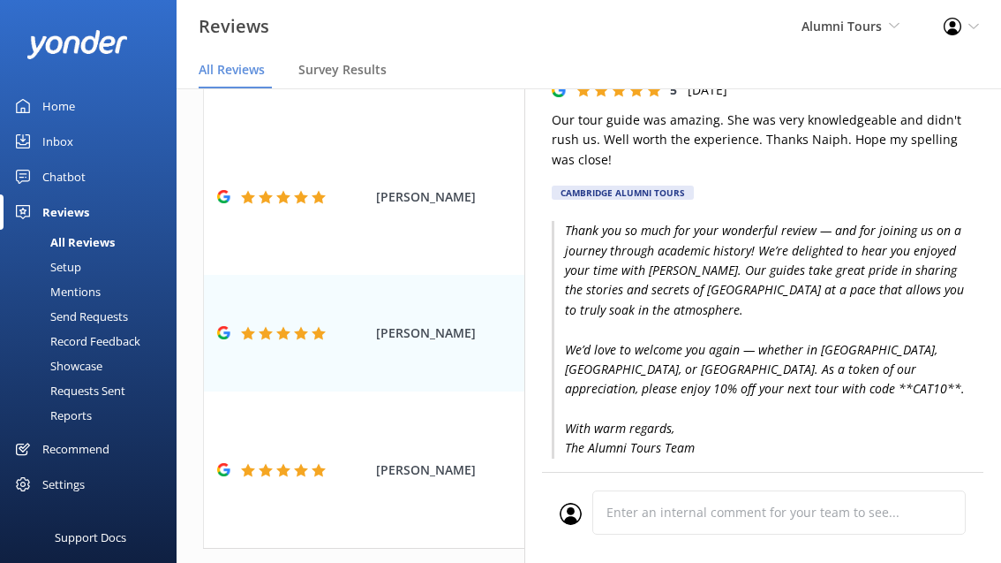
scroll to position [94, 0]
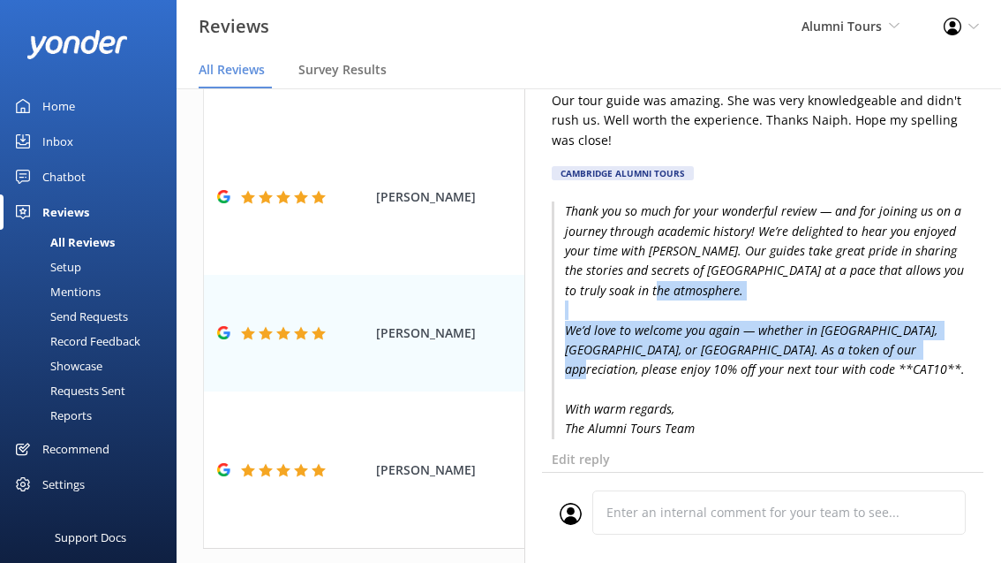
drag, startPoint x: 567, startPoint y: 329, endPoint x: 589, endPoint y: 369, distance: 45.5
click at [589, 369] on p "Thank you so much for your wonderful review — and for joining us on a journey t…" at bounding box center [763, 320] width 423 height 238
copy p "We’d love to welcome you again — whether in [GEOGRAPHIC_DATA], [GEOGRAPHIC_DATA…"
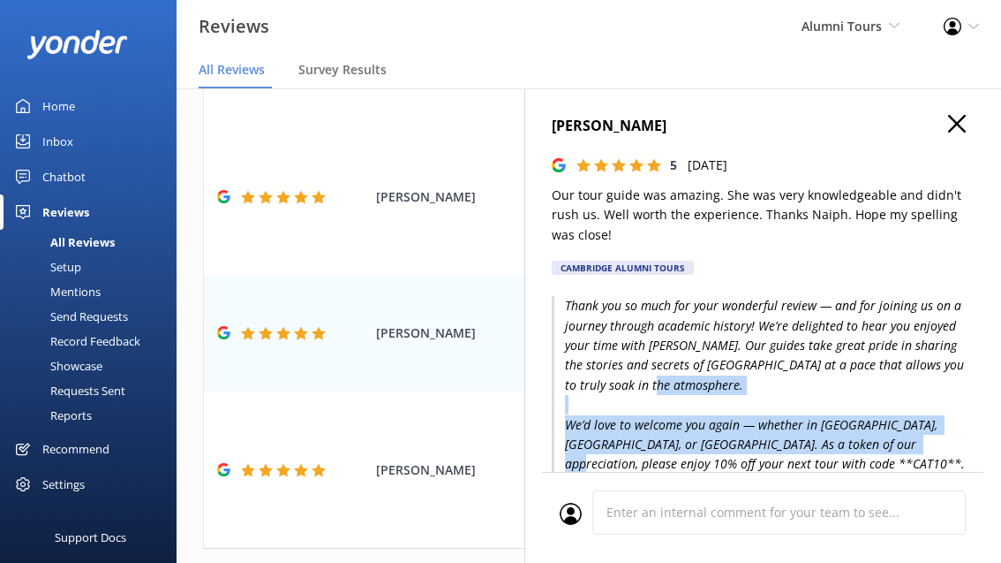
click at [961, 121] on icon "button" at bounding box center [957, 124] width 18 height 18
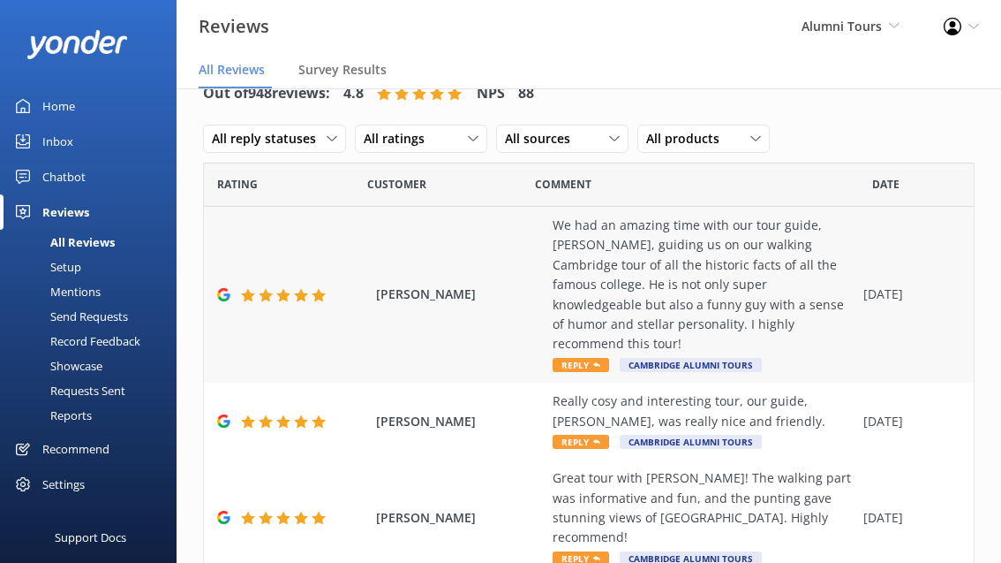
click at [585, 358] on span "Reply" at bounding box center [581, 365] width 57 height 14
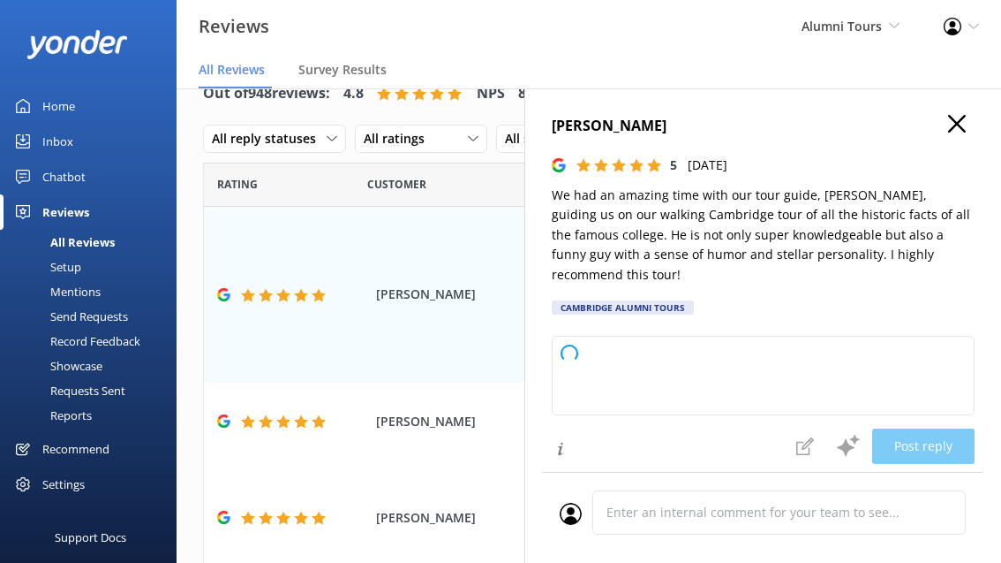
type textarea "Certainly! Here’s a revised, warm and engaging reply to the review, mixing it u…"
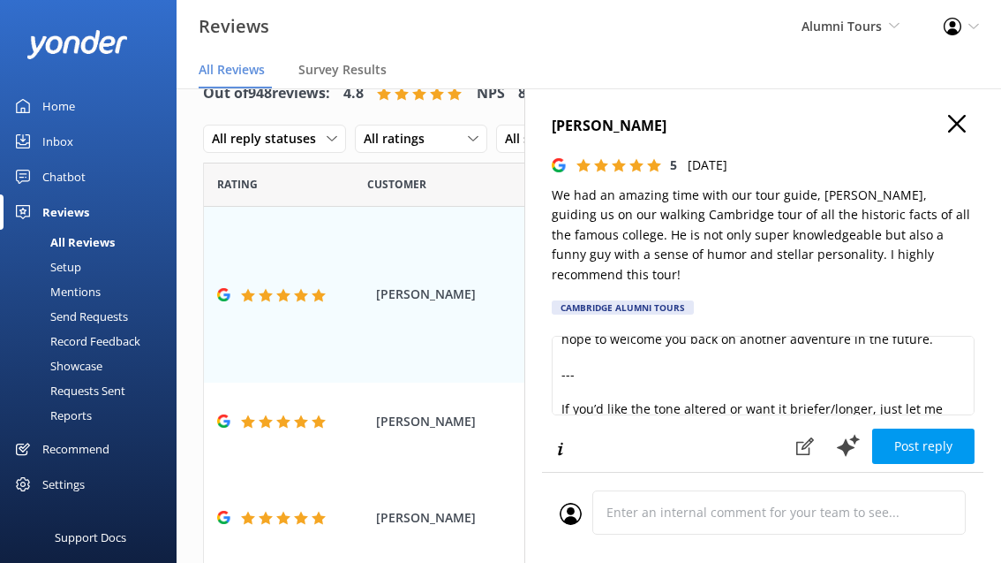
scroll to position [234, 0]
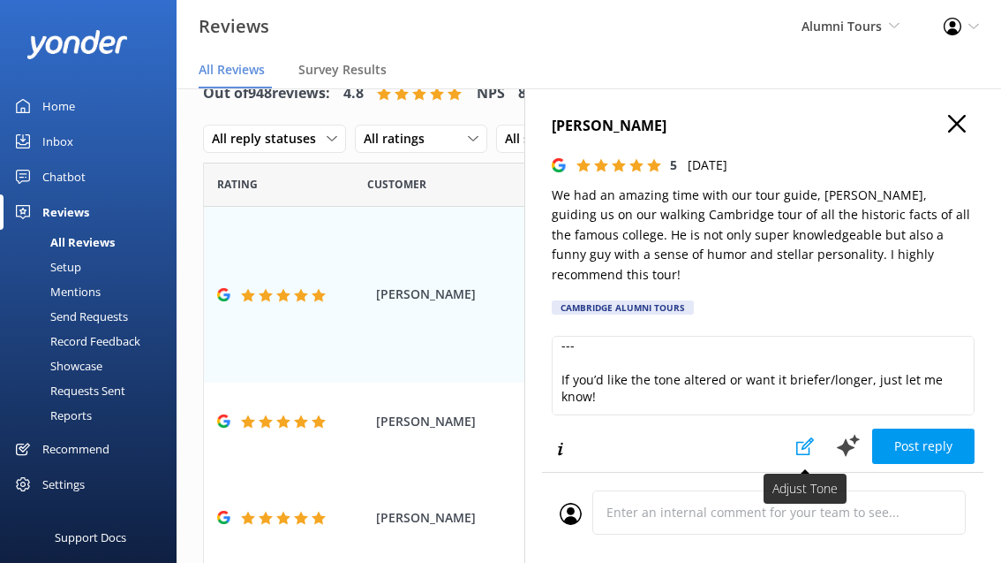
click at [799, 437] on icon at bounding box center [806, 446] width 18 height 18
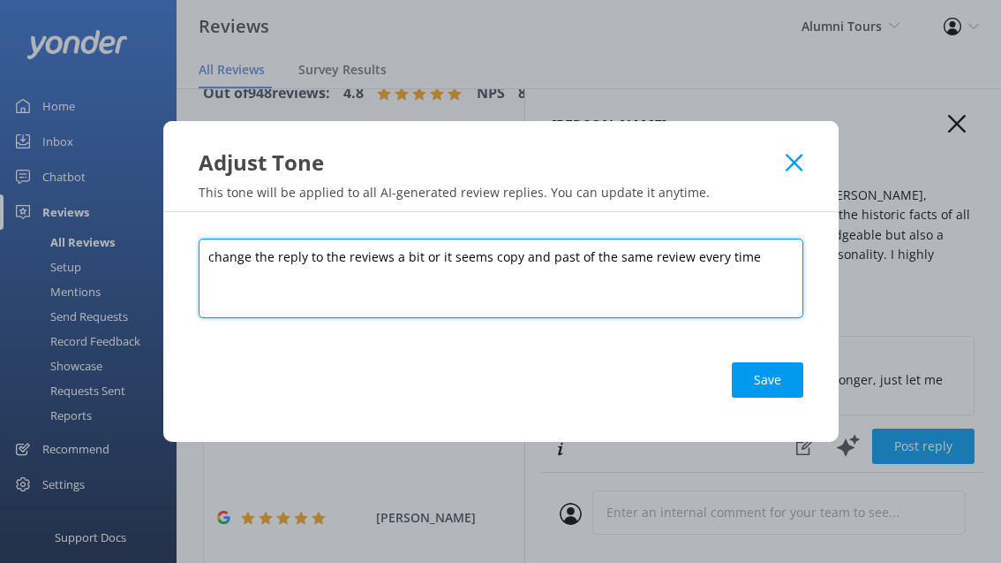
click at [609, 247] on textarea "change the reply to the reviews a bit or it seems copy and past of the same rev…" at bounding box center [501, 277] width 605 height 79
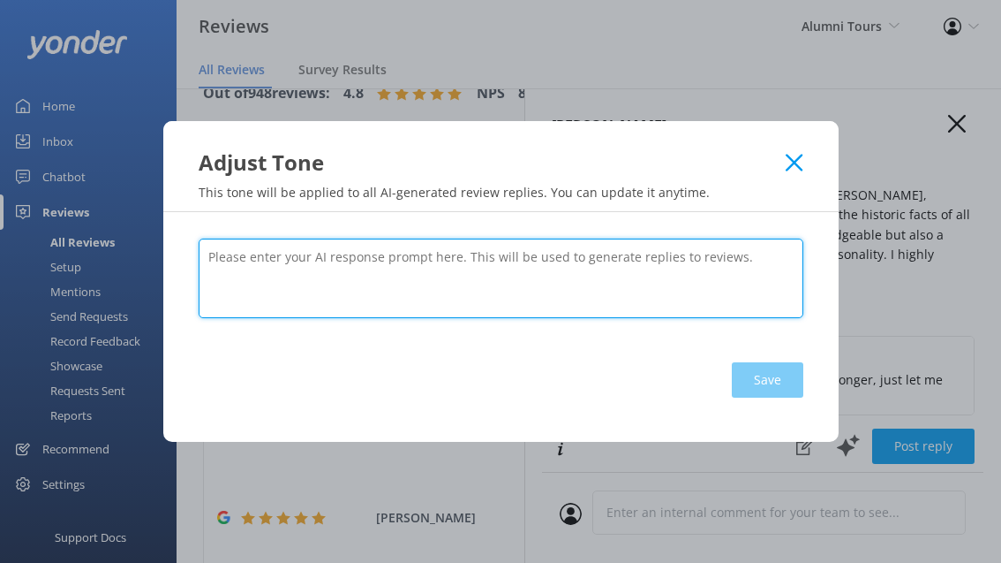
paste textarea "Vary the reply structure, wording, and order of points in reviews so they don’t…"
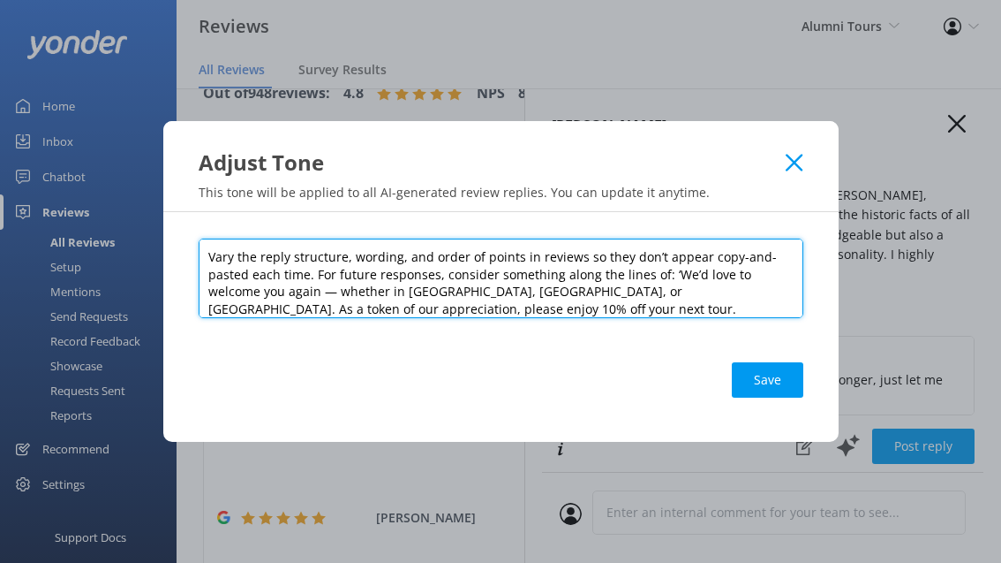
drag, startPoint x: 374, startPoint y: 269, endPoint x: 162, endPoint y: 230, distance: 214.8
click at [163, 230] on div "Vary the reply structure, wording, and order of points in reviews so they don’t…" at bounding box center [501, 327] width 676 height 230
paste textarea "🎓 Loremipsu & Dolors Ametco Adipi — Elits Doeiu Tempo 0. Inci Utlaboreetd Magn …"
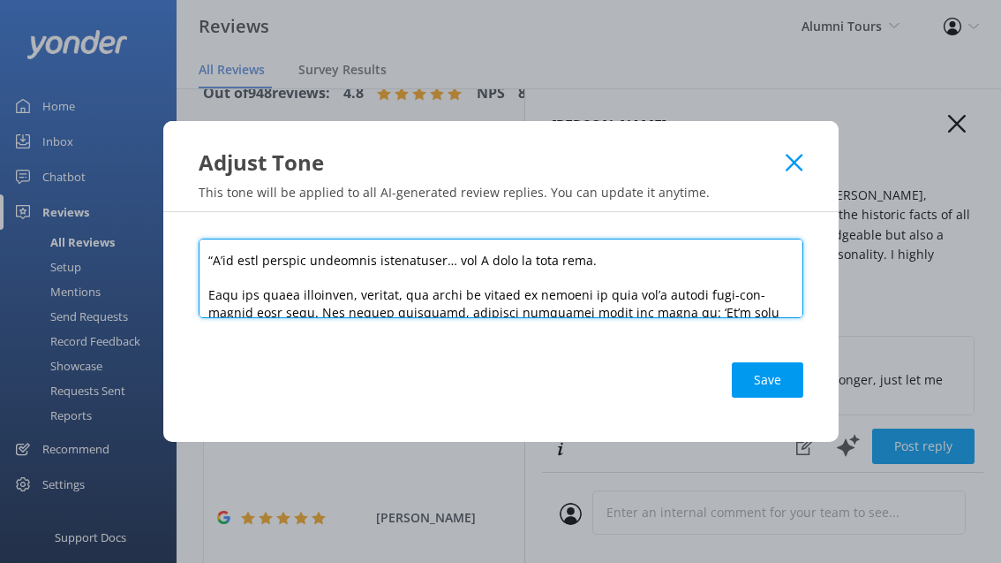
scroll to position [1237, 0]
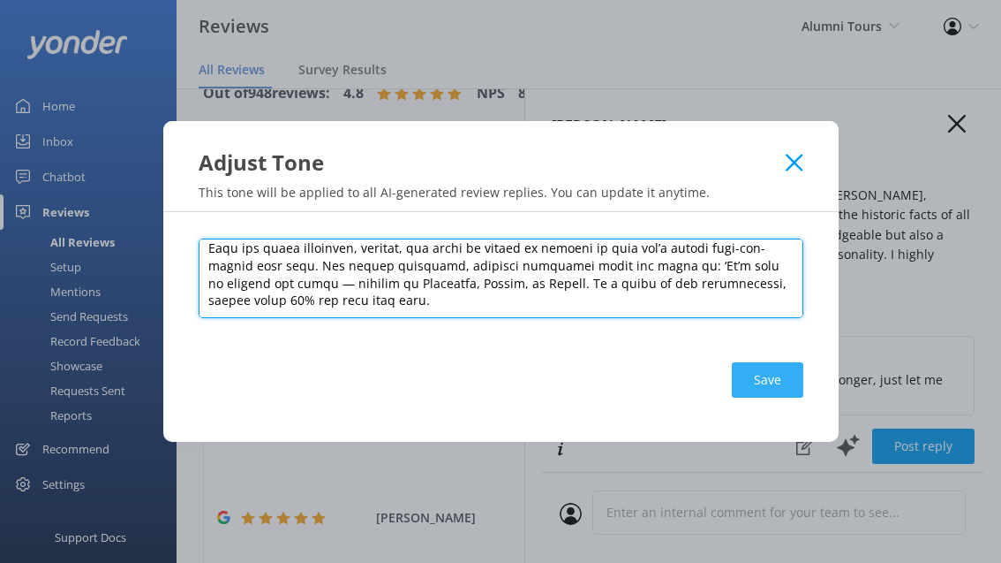
type textarea "🎓 Loremipsu & Dolors Ametco Adipi — Elits Doeiu Tempo 0. Inci Utlaboreetd Magn …"
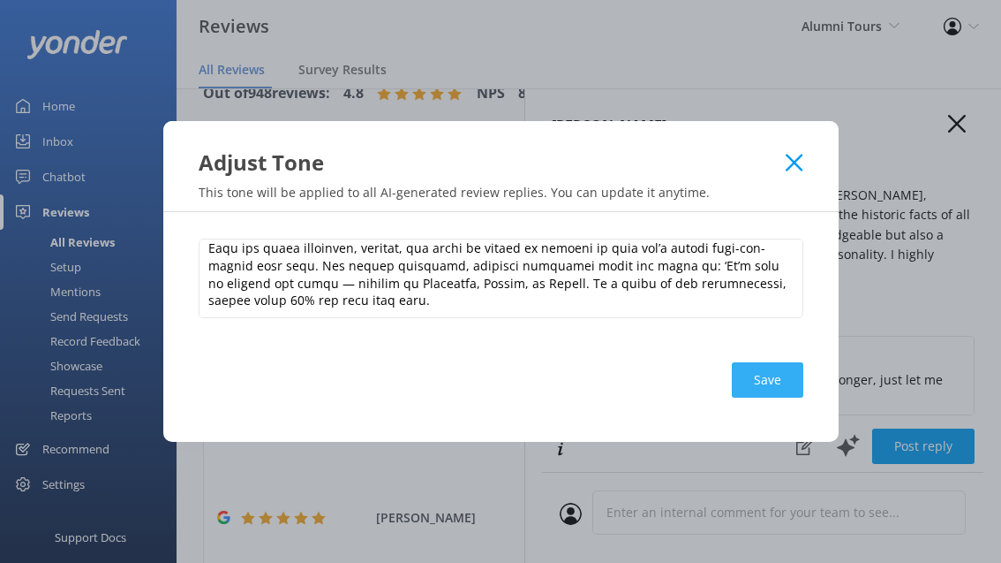
click at [756, 372] on button "Save" at bounding box center [768, 379] width 72 height 35
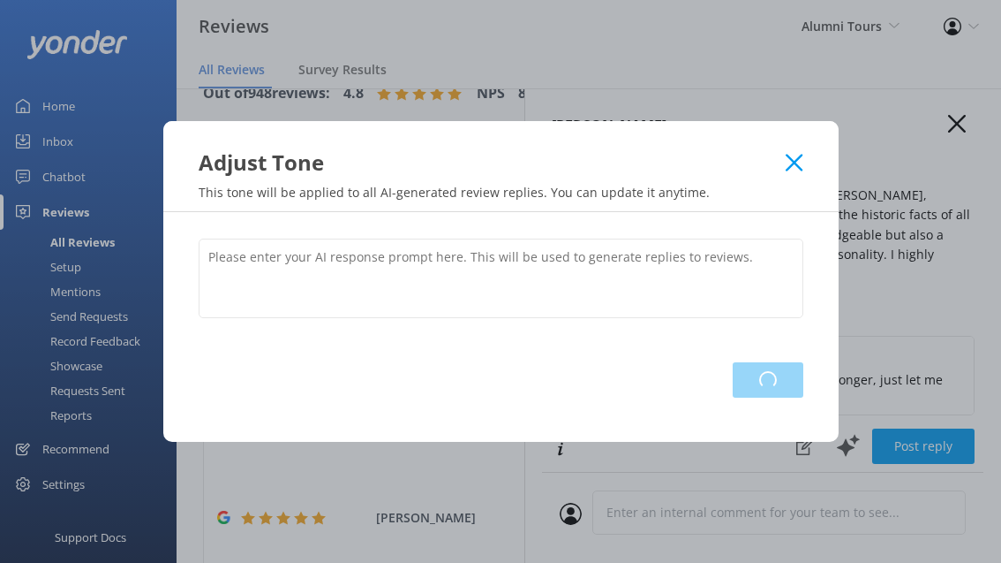
scroll to position [0, 0]
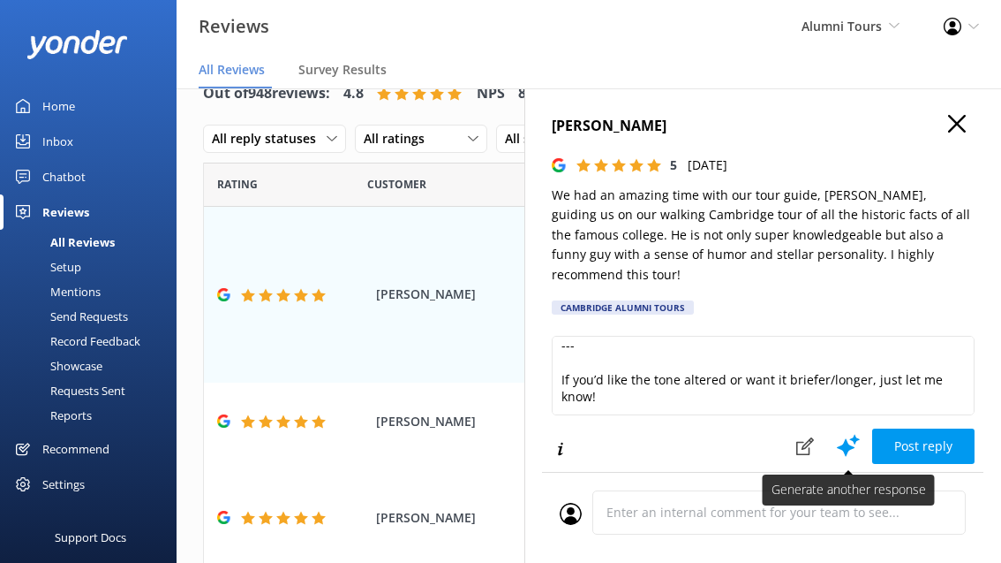
click at [851, 432] on icon at bounding box center [848, 445] width 26 height 26
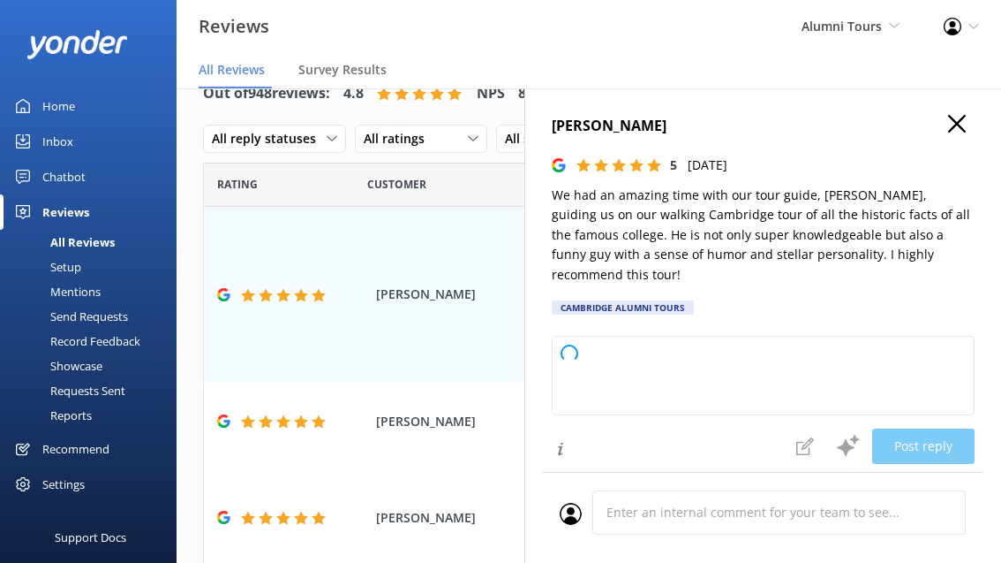
type textarea "Thank you so much for your wonderful review — we’re delighted to hear you enjoy…"
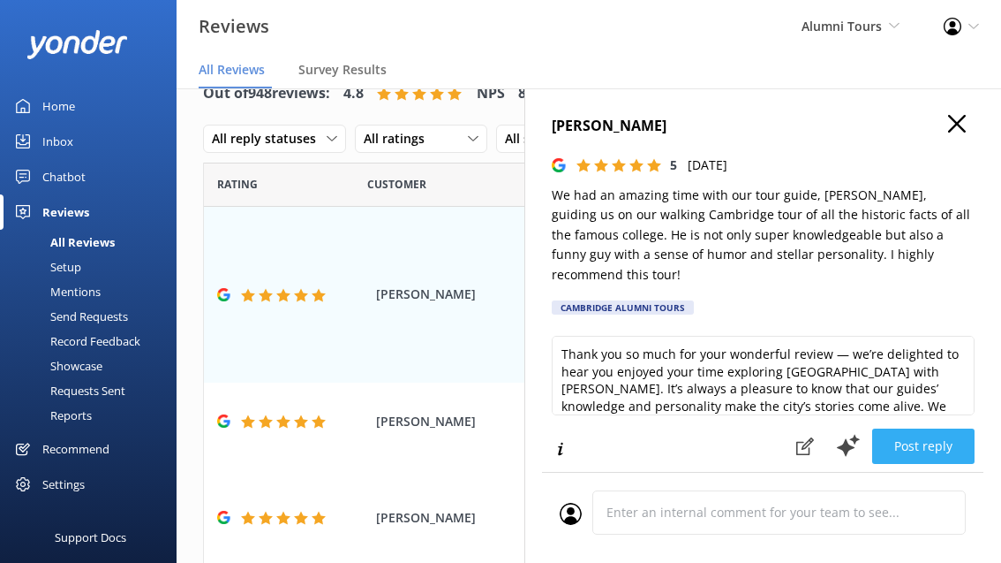
click at [927, 435] on button "Post reply" at bounding box center [923, 445] width 102 height 35
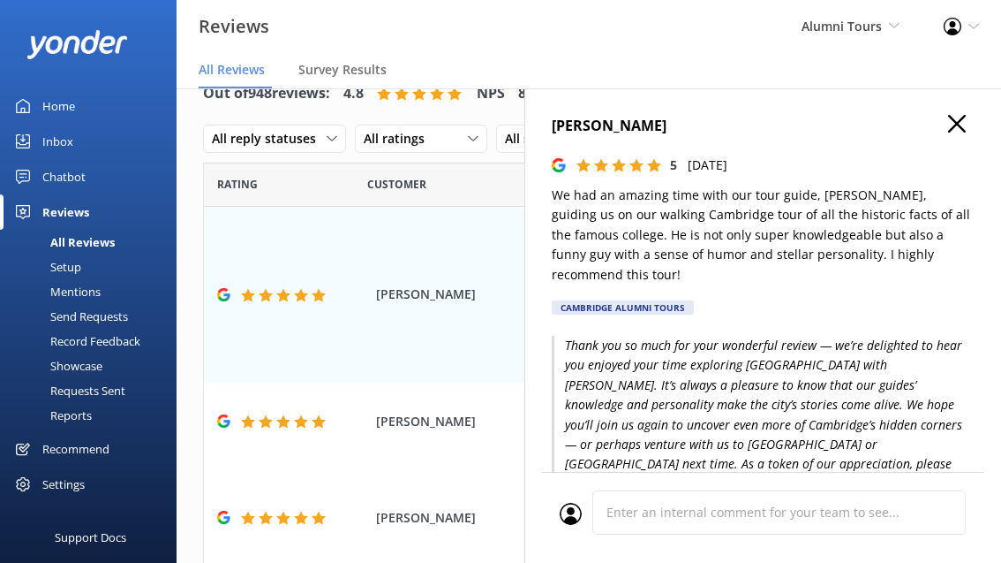
click at [954, 119] on use "button" at bounding box center [957, 124] width 18 height 18
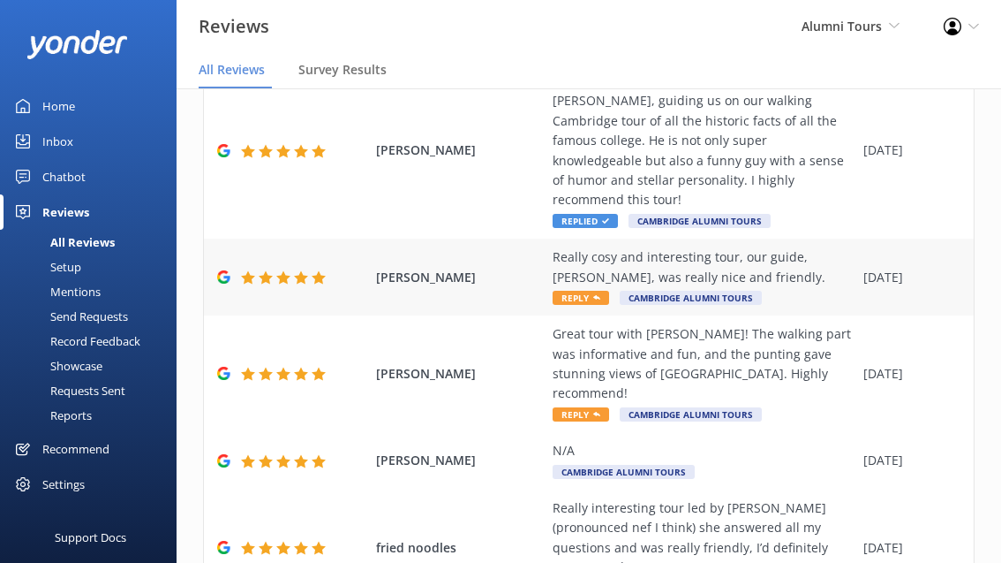
scroll to position [156, 0]
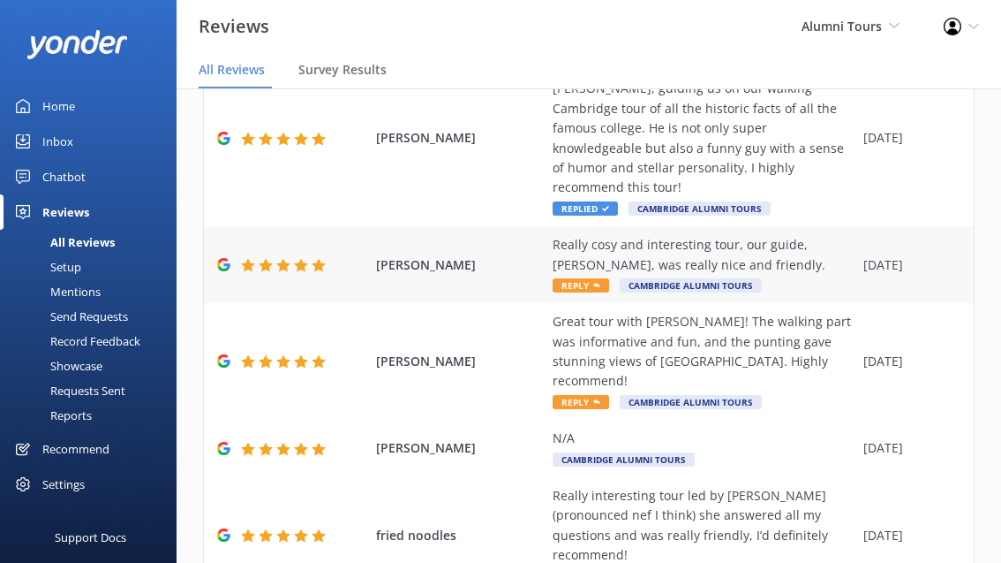
click at [584, 278] on span "Reply" at bounding box center [581, 285] width 57 height 14
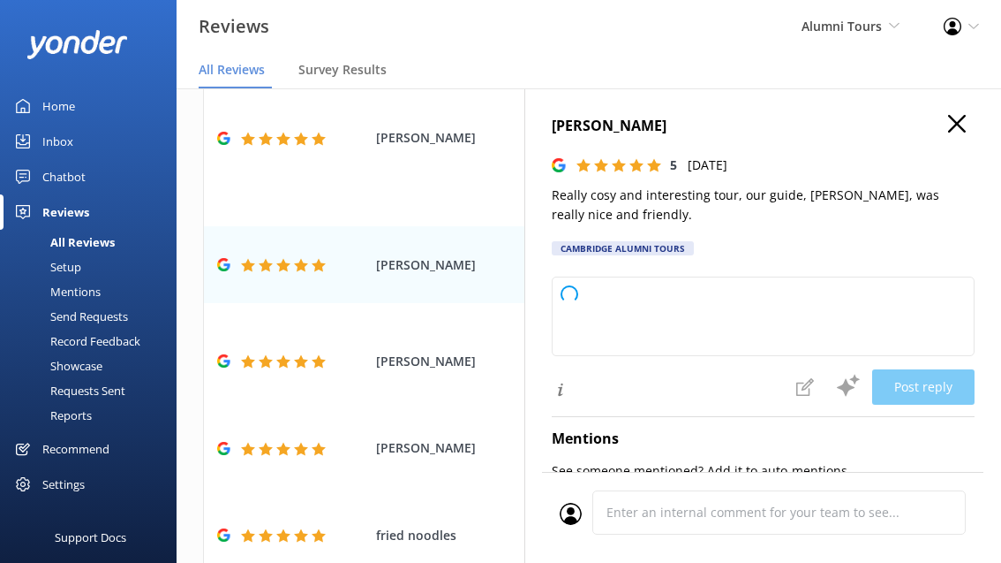
type textarea "Thank you so much for your kind words and for joining us on the tour. We’re del…"
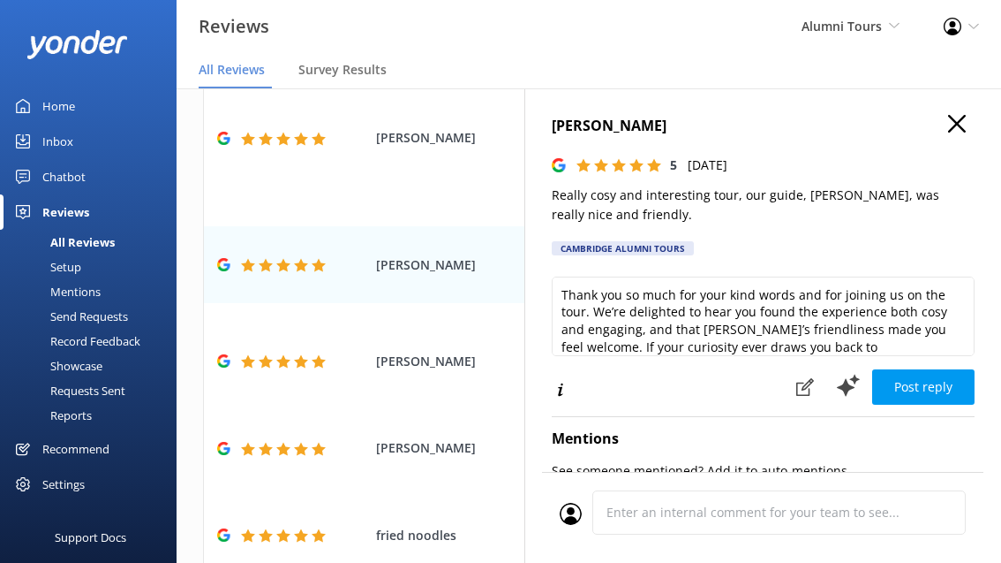
scroll to position [43, 0]
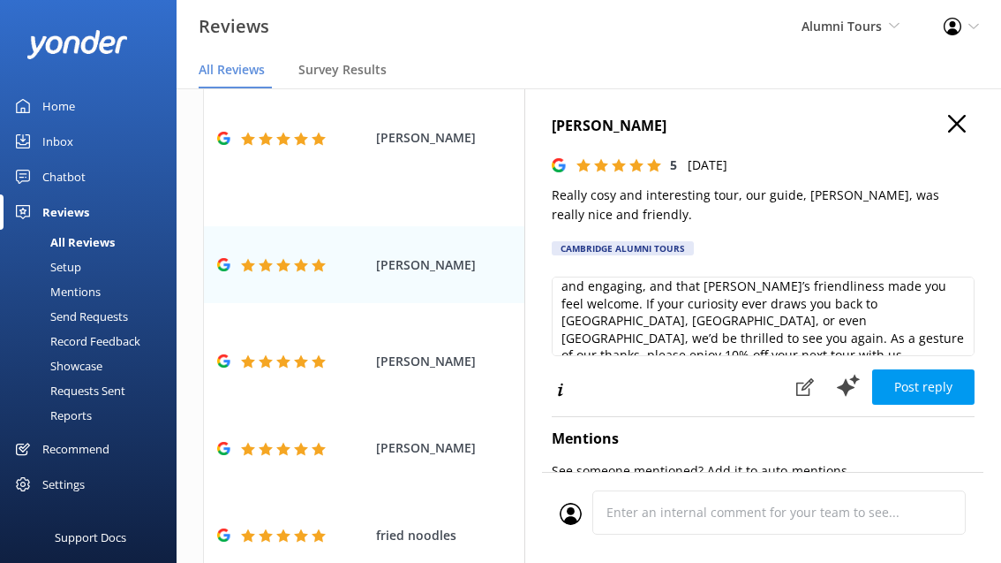
click at [955, 121] on use "button" at bounding box center [957, 124] width 18 height 18
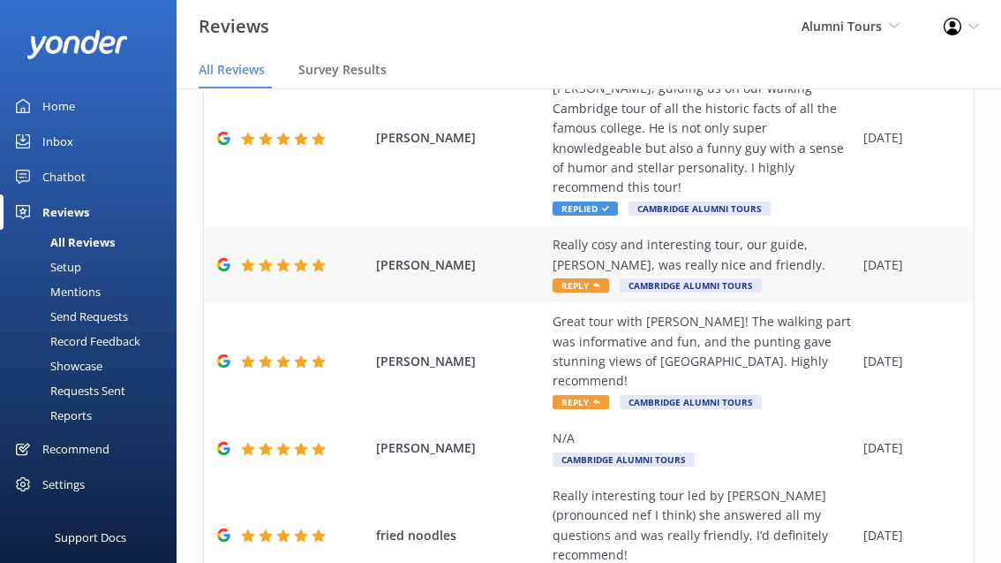
click at [571, 278] on span "Reply" at bounding box center [581, 285] width 57 height 14
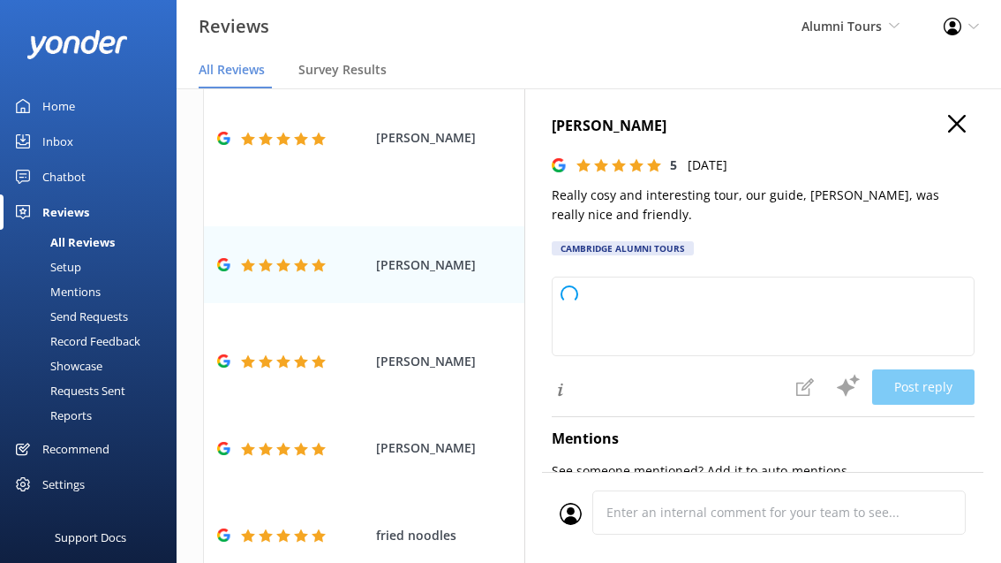
type textarea "Thank you so much for taking the time to share your thoughts — we’re delighted …"
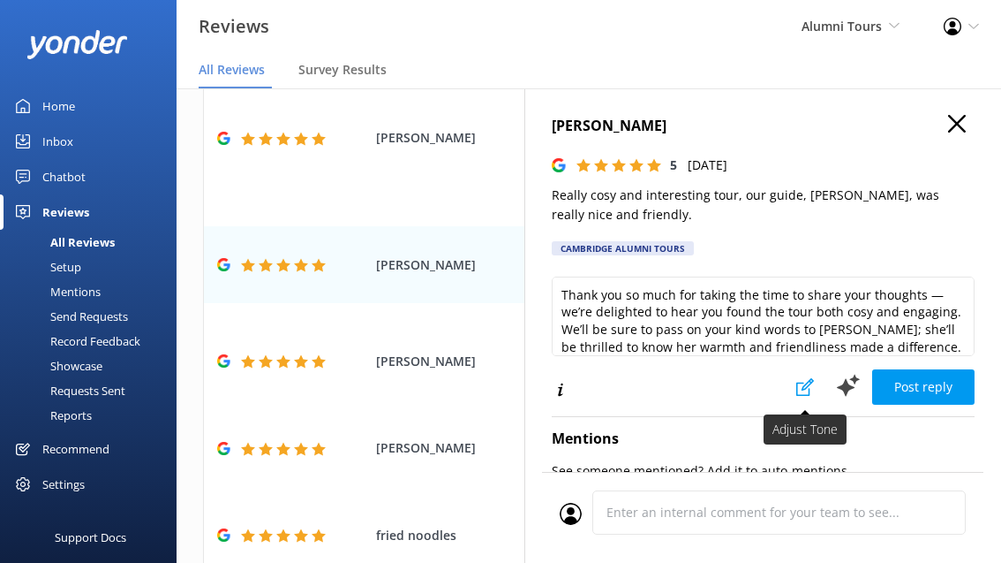
click at [797, 386] on icon at bounding box center [806, 387] width 18 height 18
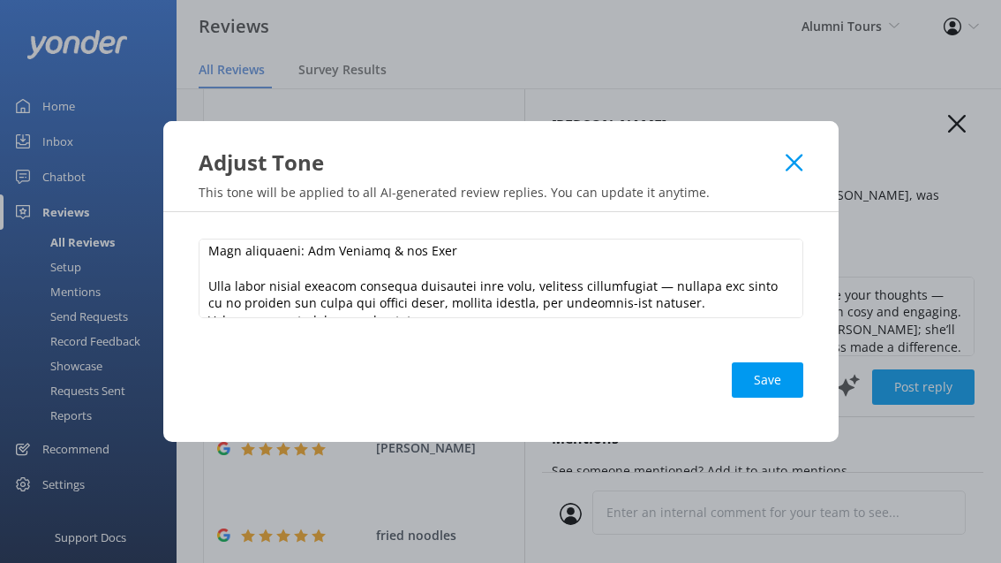
scroll to position [0, 0]
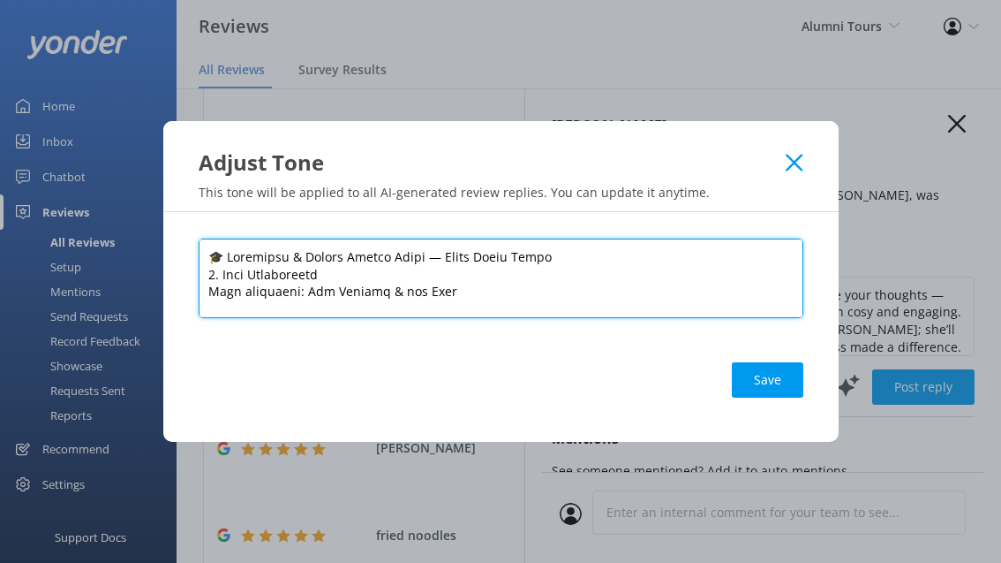
drag, startPoint x: 510, startPoint y: 297, endPoint x: 218, endPoint y: 200, distance: 308.0
click at [219, 200] on div "Adjust Tone This tone will be applied to all AI-generated review replies. You c…" at bounding box center [500, 281] width 1001 height 563
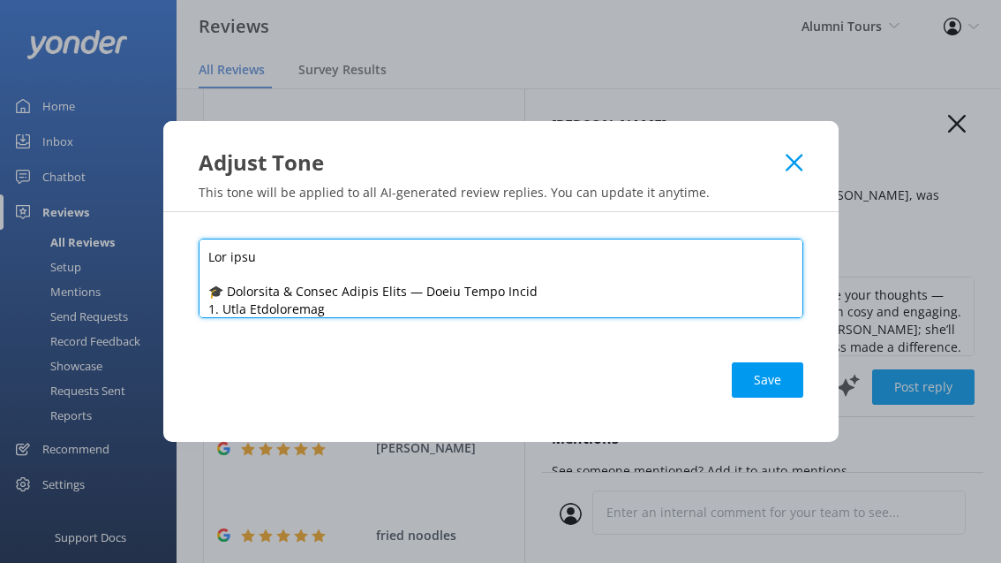
drag, startPoint x: 288, startPoint y: 258, endPoint x: 155, endPoint y: 235, distance: 135.3
click at [155, 235] on div "Adjust Tone This tone will be applied to all AI-generated review replies. You c…" at bounding box center [500, 281] width 1001 height 563
paste textarea "Vary the reply structure, wording, and order of points in reviews so they don’t…"
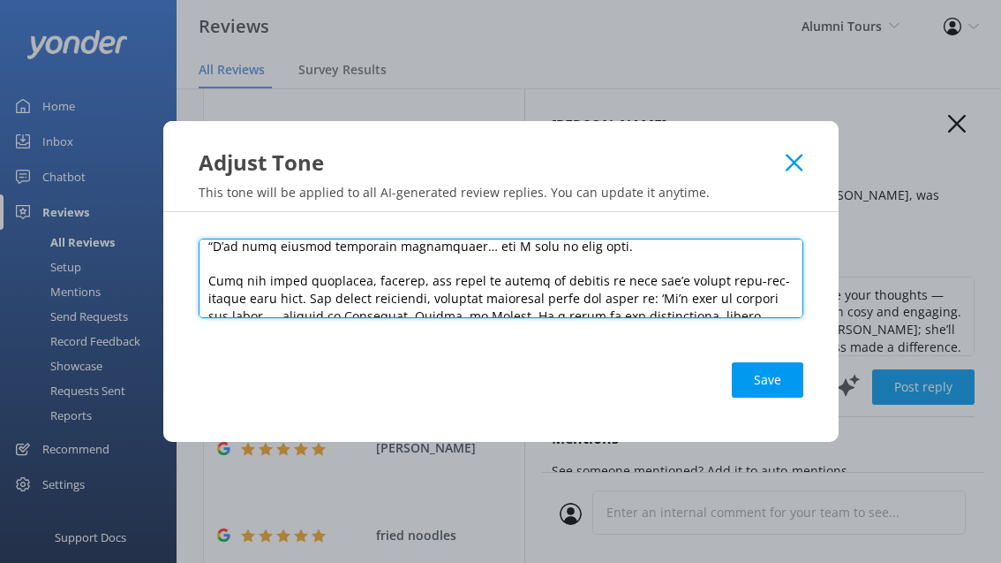
scroll to position [1285, 0]
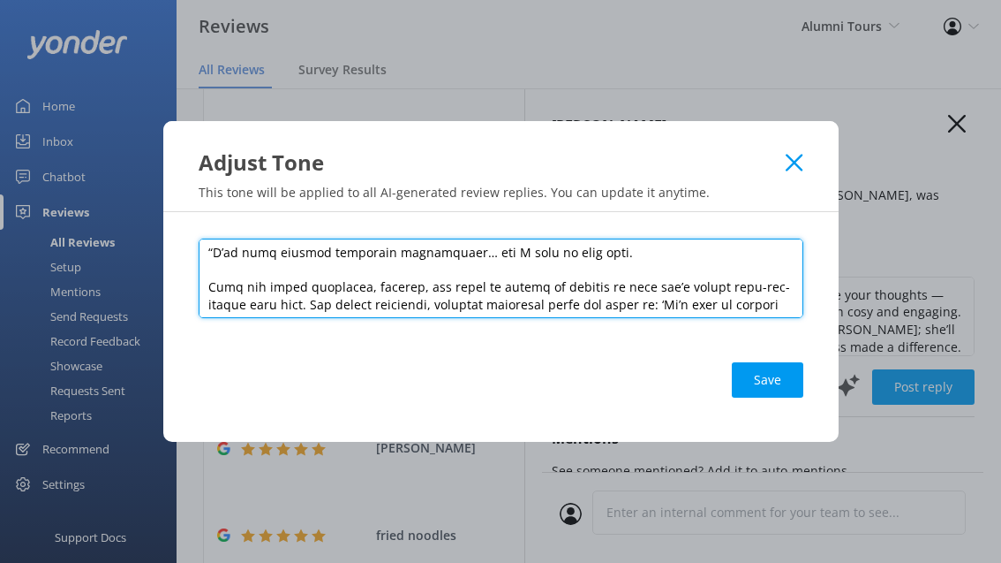
drag, startPoint x: 665, startPoint y: 285, endPoint x: 179, endPoint y: 262, distance: 486.2
click at [179, 262] on div "Save" at bounding box center [501, 327] width 676 height 230
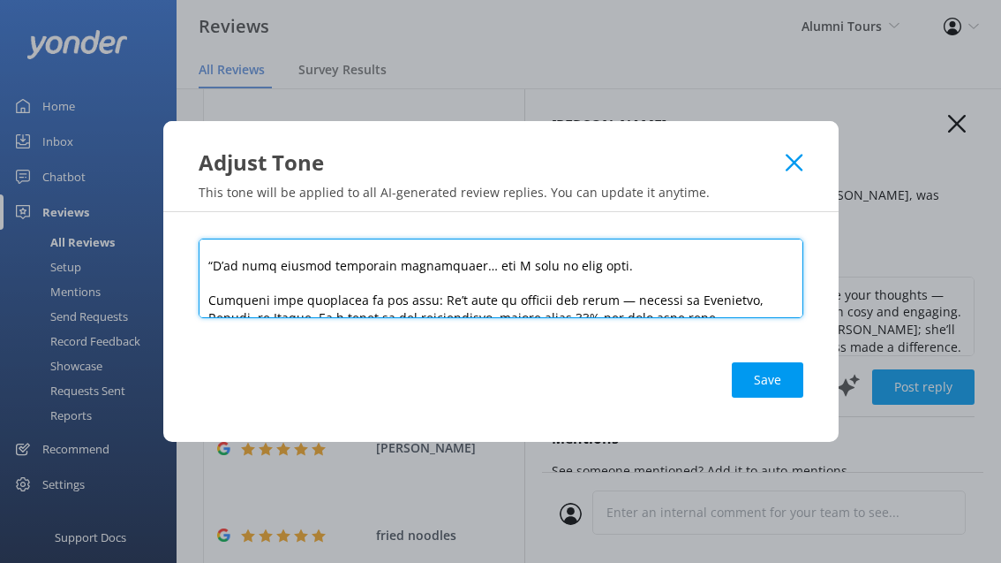
click at [360, 278] on textarea at bounding box center [501, 277] width 605 height 79
type textarea "Lore ips dolor sitametco, adipisc, eli seddo ei tempor in utlabor et dolo mag’a…"
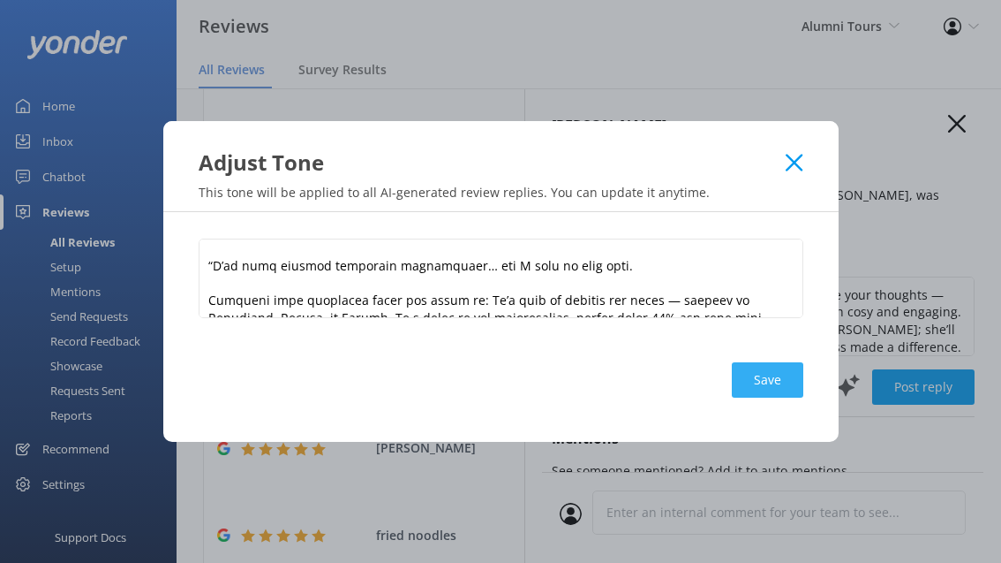
click at [761, 379] on button "Save" at bounding box center [768, 379] width 72 height 35
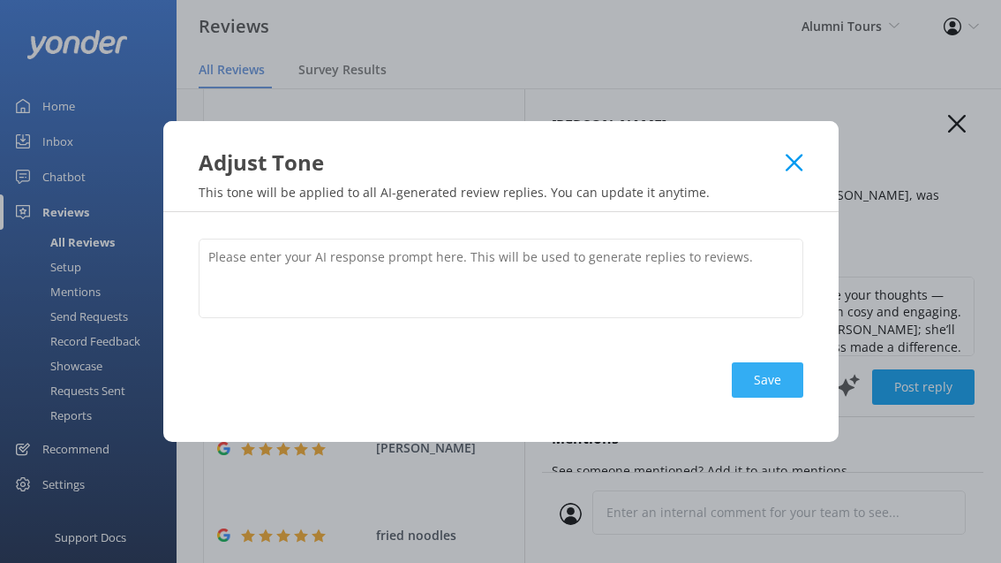
scroll to position [0, 0]
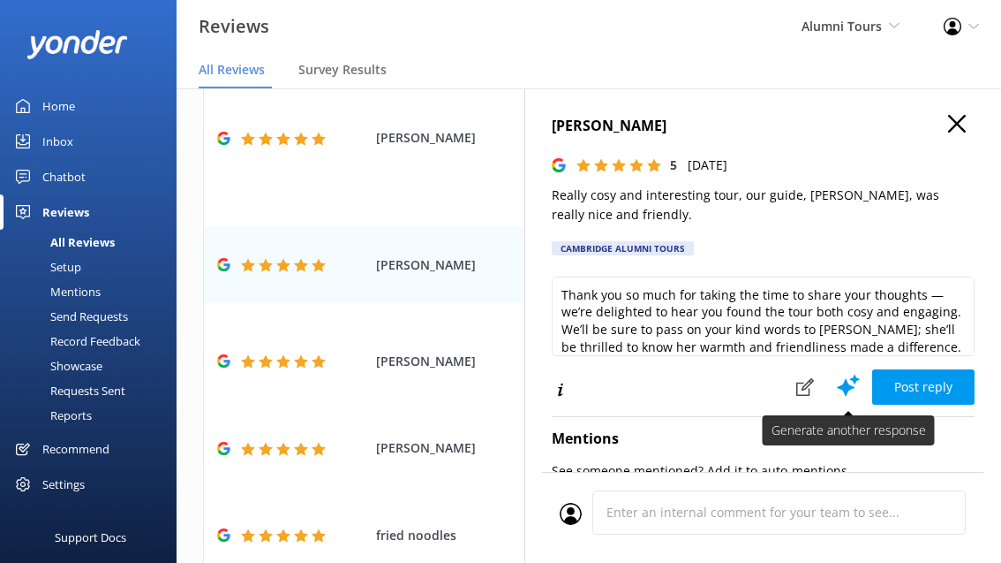
click at [839, 380] on icon at bounding box center [848, 385] width 26 height 26
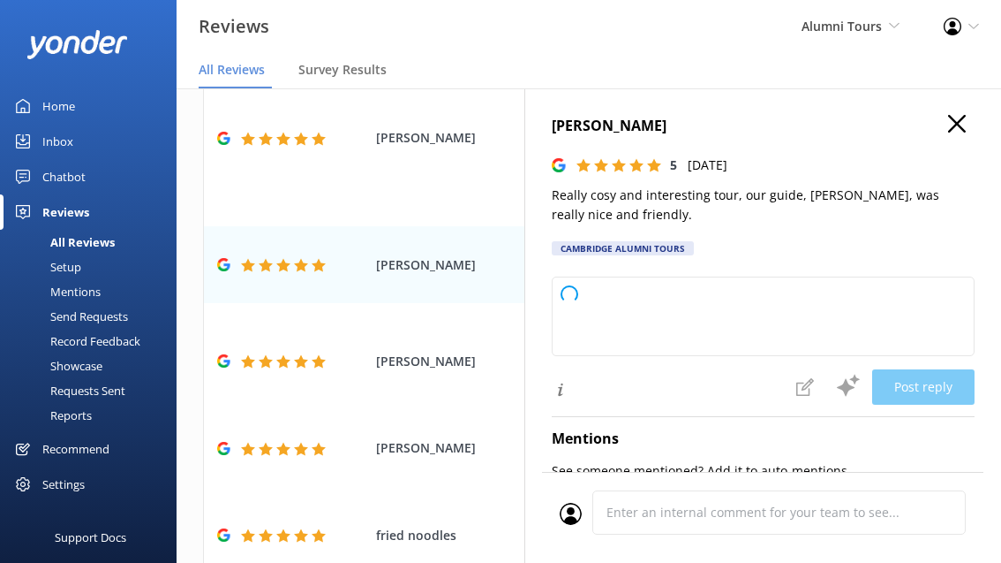
type textarea "Thank you ever so much for your kind words. We’re delighted to hear you found t…"
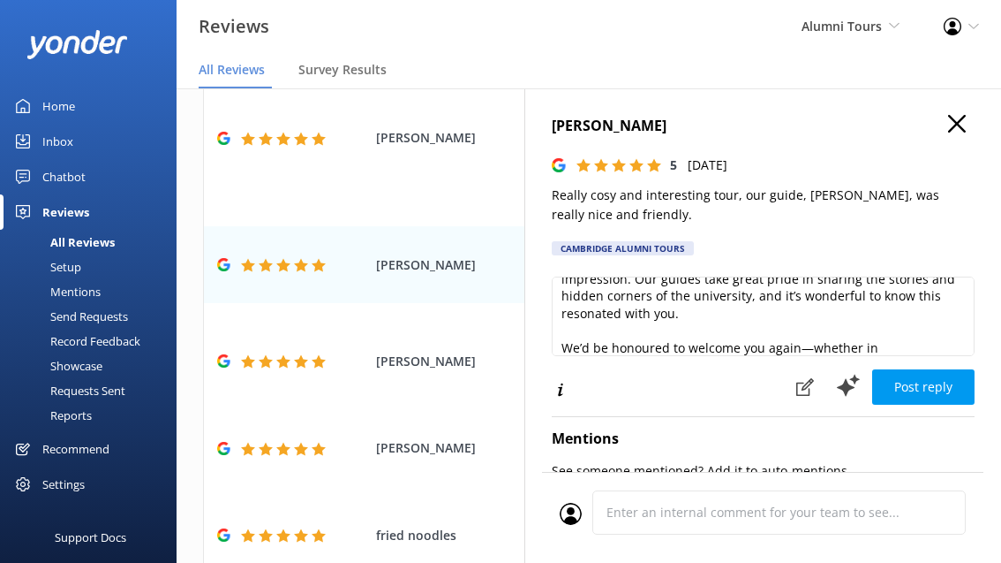
scroll to position [95, 0]
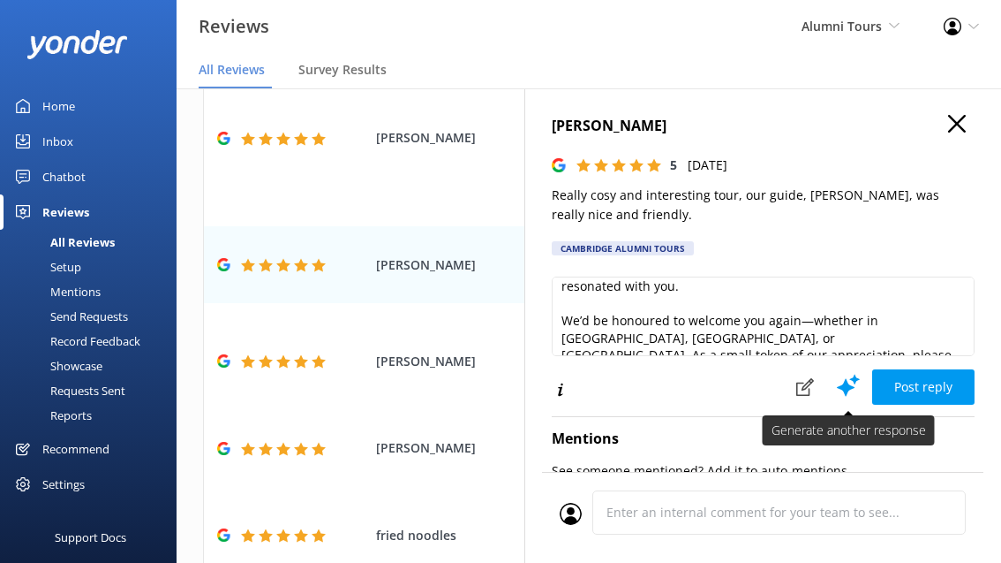
click at [839, 383] on icon at bounding box center [848, 385] width 26 height 26
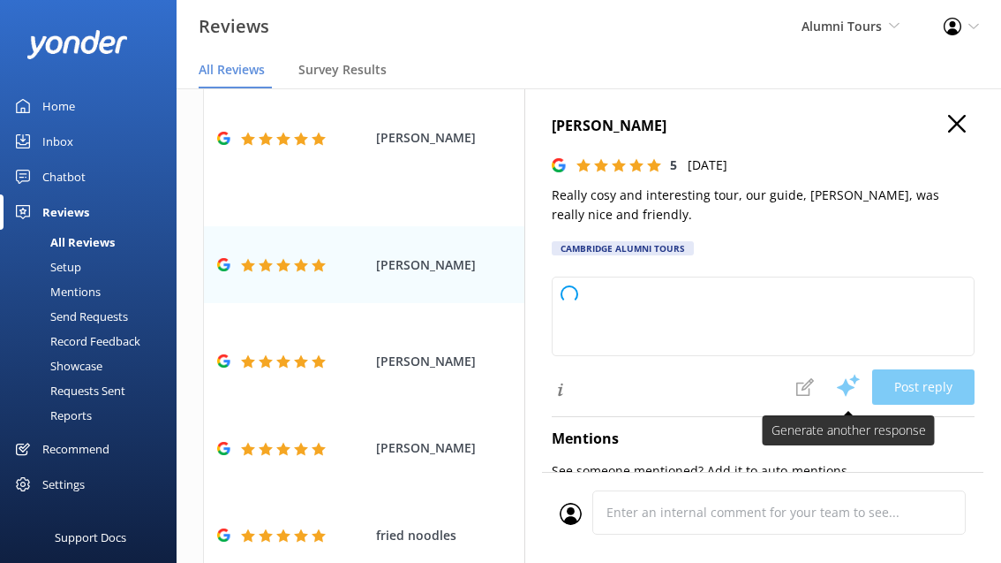
scroll to position [0, 0]
type textarea "Thank you so much for your kind words and glowing rating. We're delighted to he…"
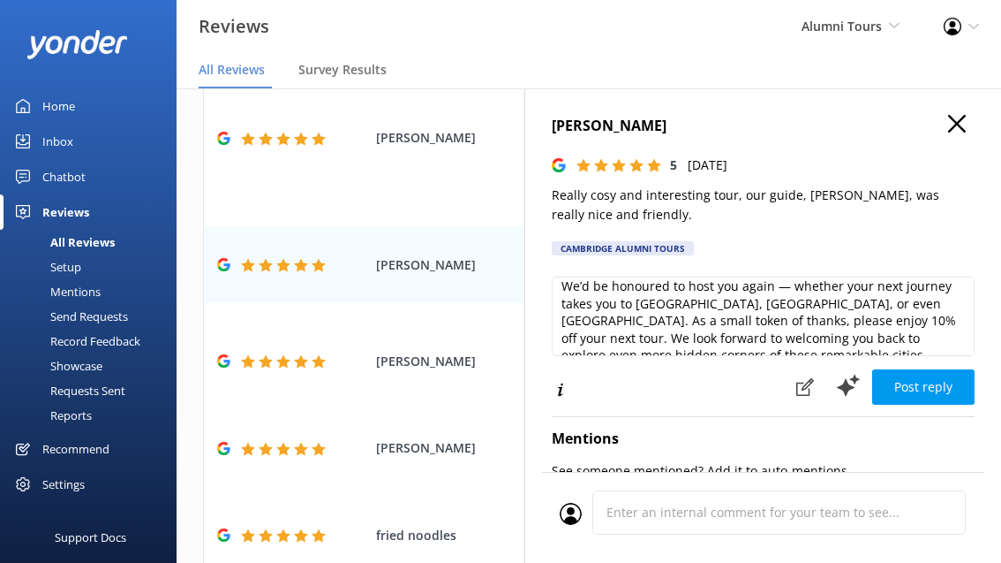
scroll to position [130, 0]
click at [894, 382] on button "Post reply" at bounding box center [923, 386] width 102 height 35
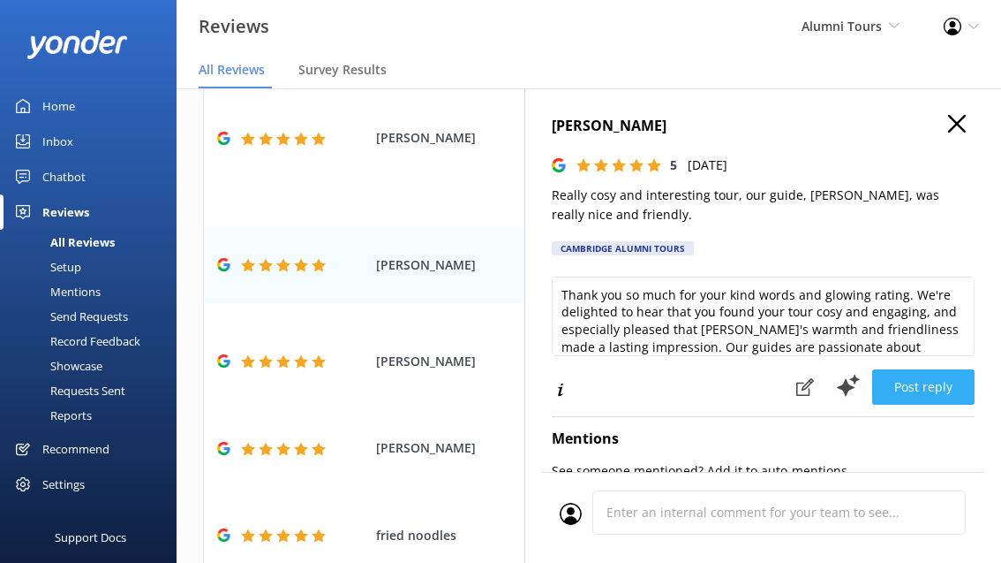
click at [925, 389] on button "Post reply" at bounding box center [923, 386] width 102 height 35
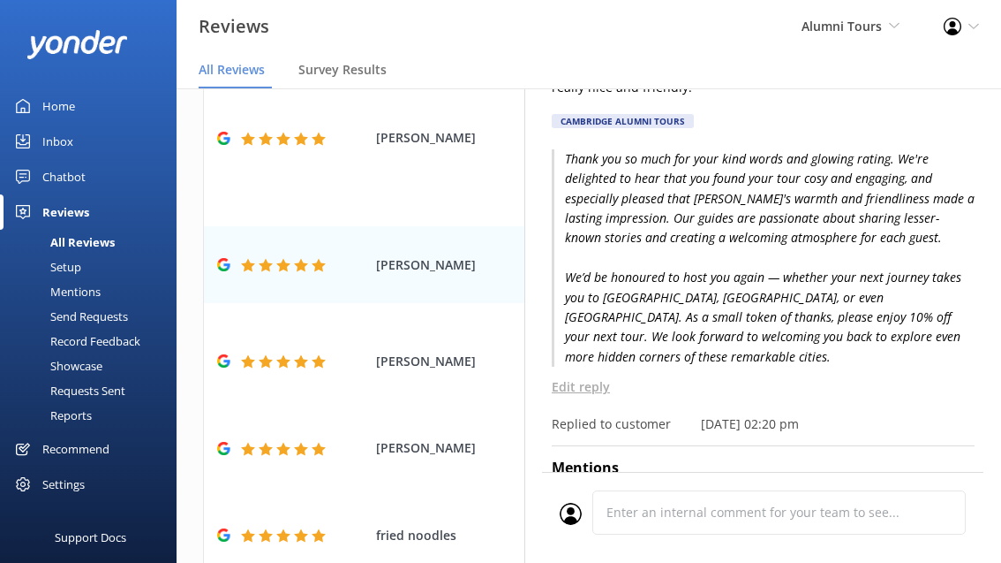
scroll to position [242, 0]
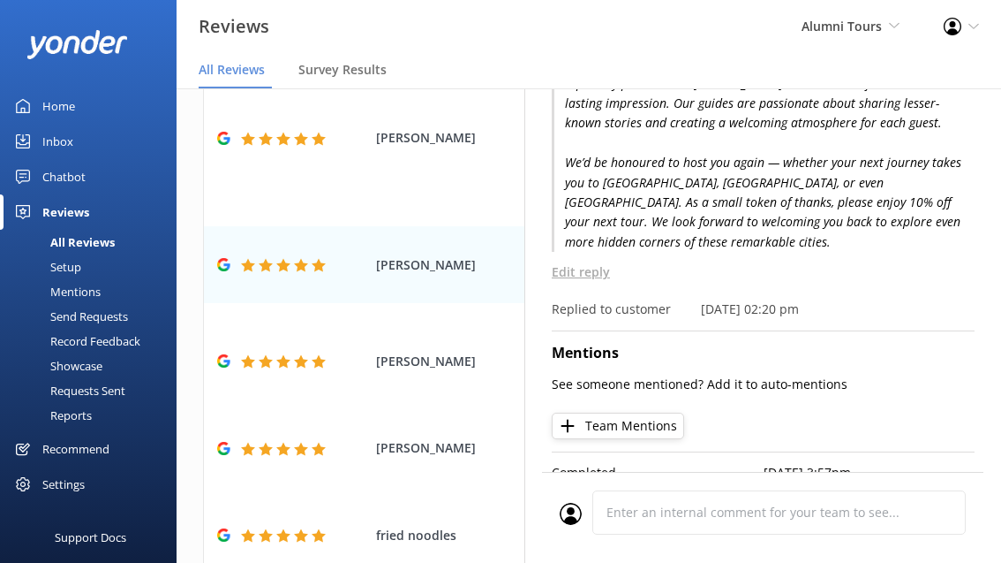
click at [616, 412] on button "Team Mentions" at bounding box center [618, 425] width 132 height 26
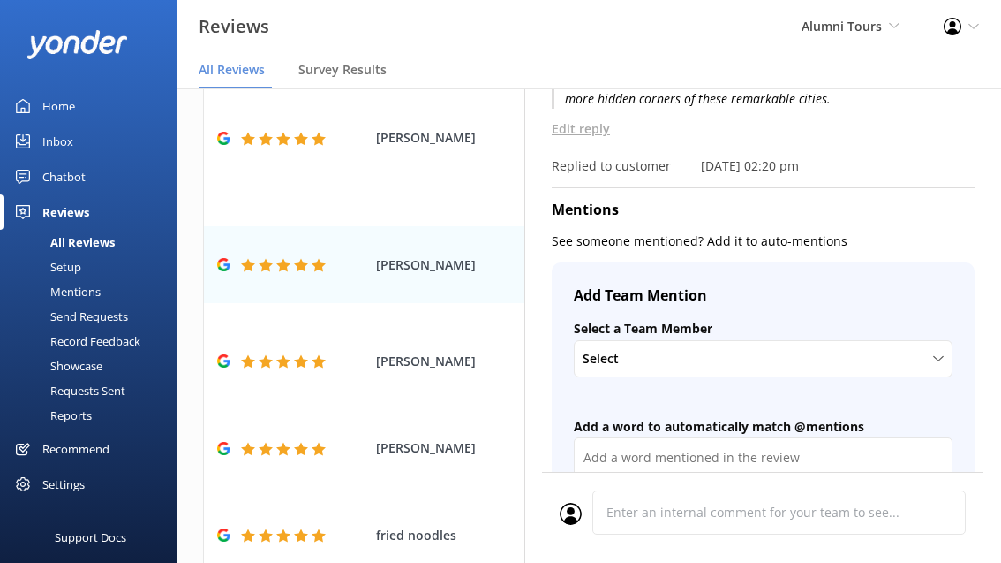
scroll to position [452, 0]
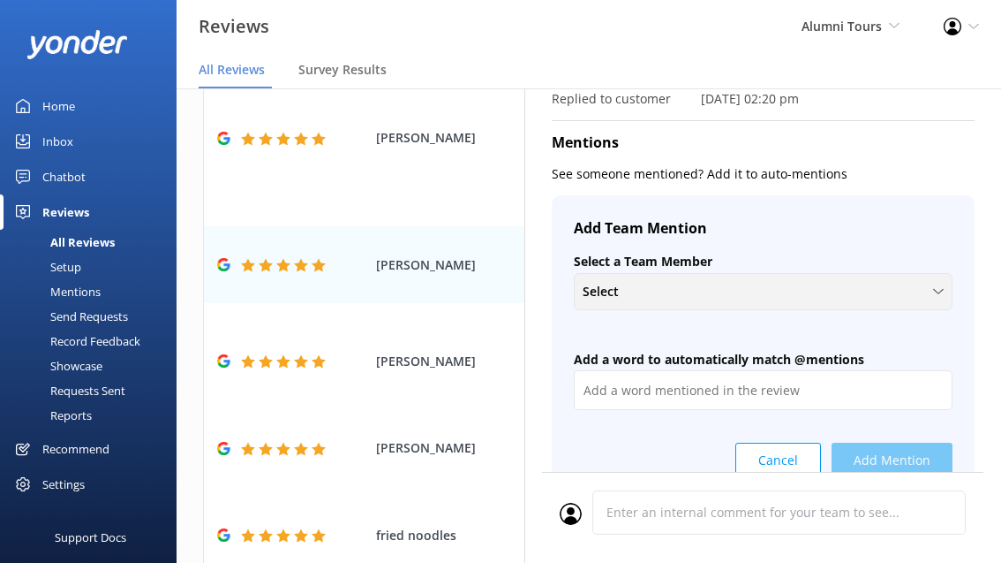
click at [703, 282] on div "Select" at bounding box center [763, 291] width 370 height 19
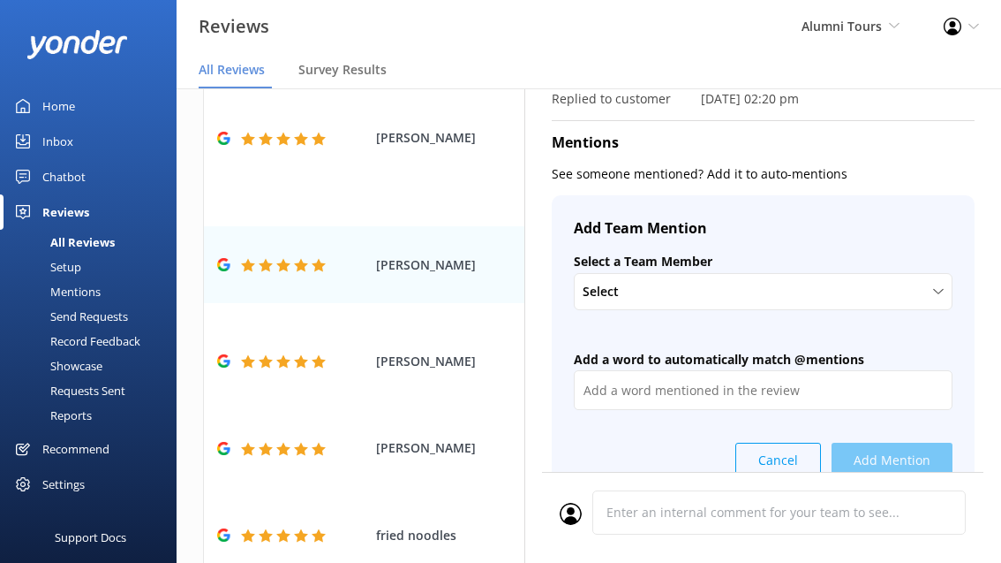
click at [763, 442] on button "Cancel" at bounding box center [779, 459] width 86 height 35
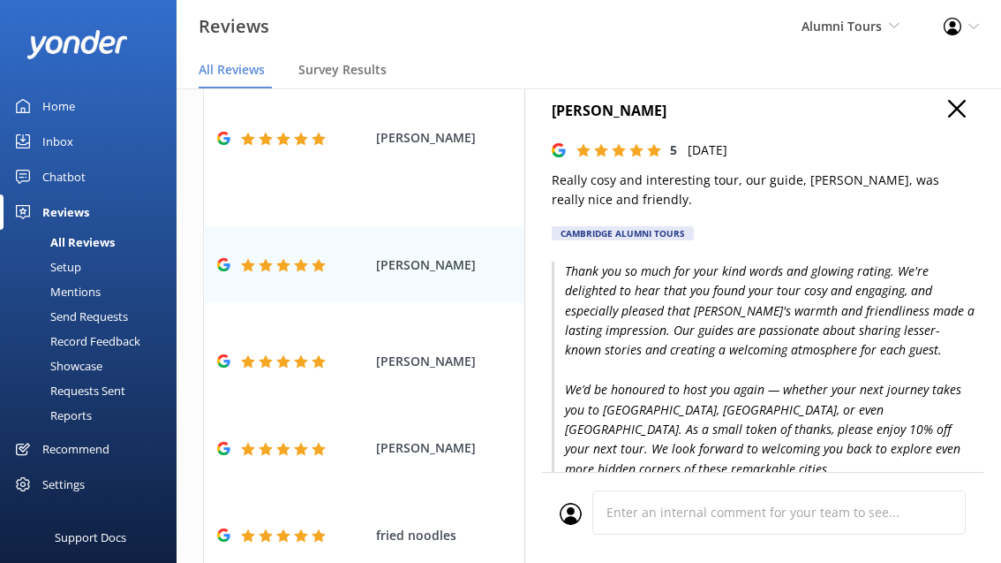
scroll to position [0, 0]
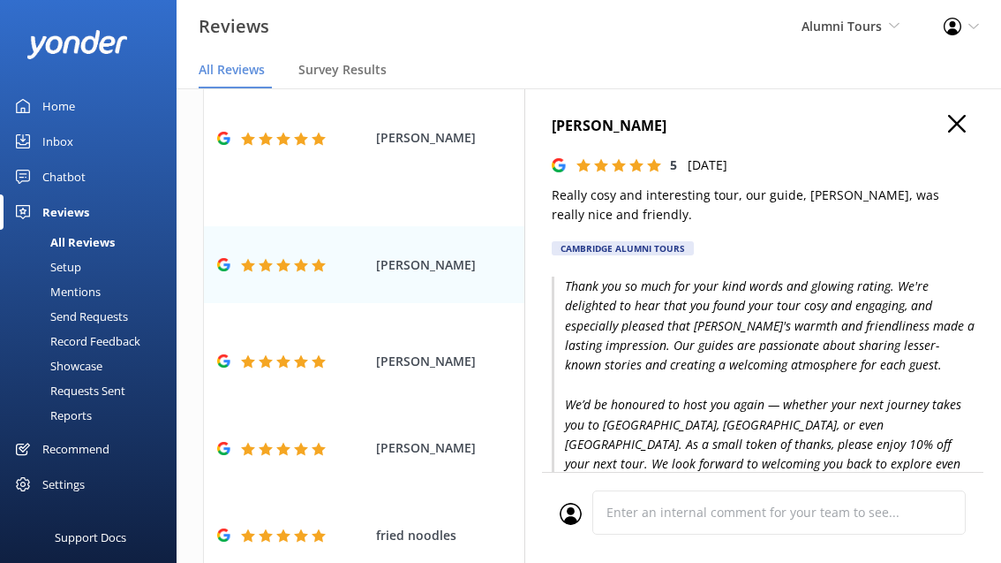
click at [956, 118] on icon "button" at bounding box center [957, 124] width 18 height 18
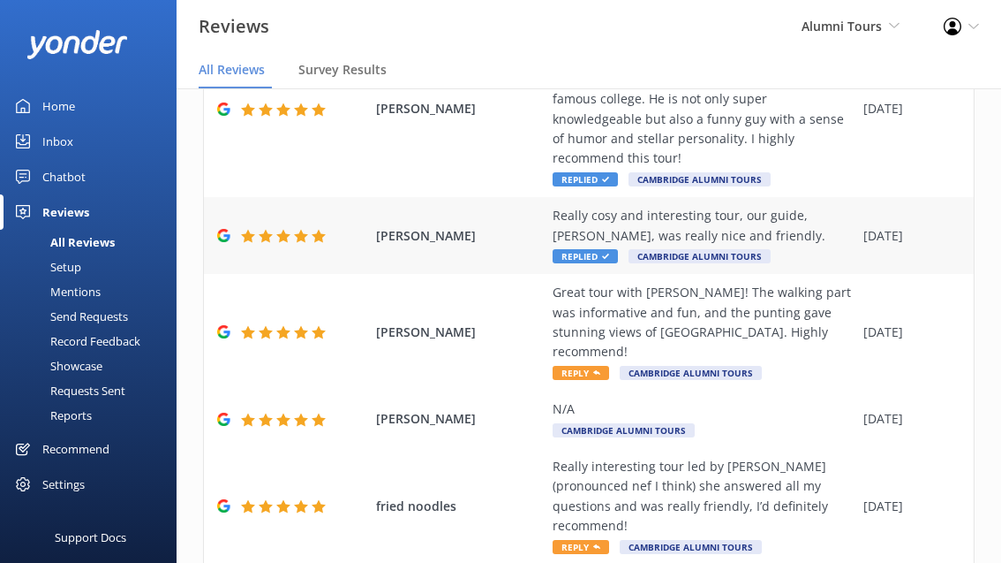
scroll to position [302, 0]
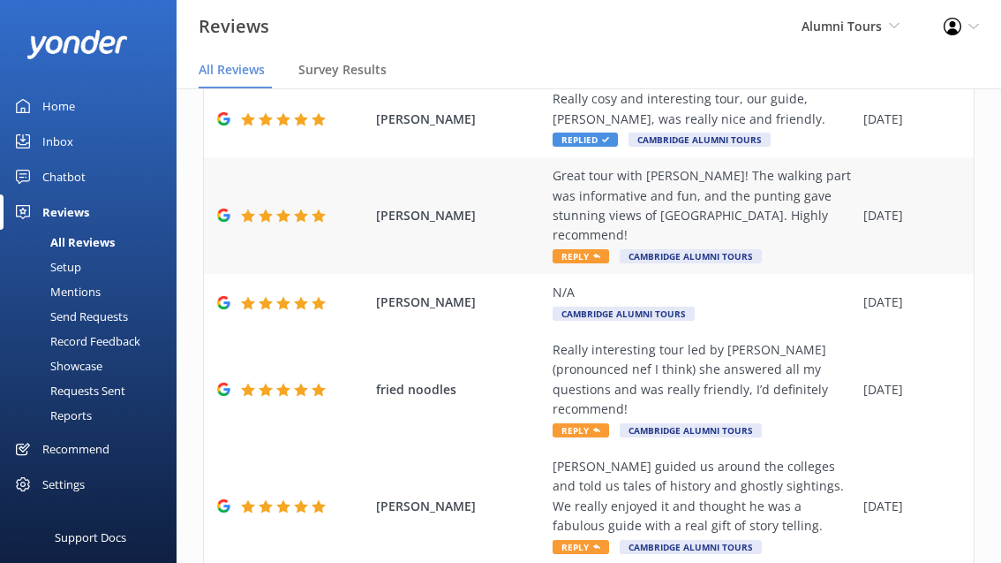
click at [588, 224] on div "Great tour with [PERSON_NAME]! The walking part was informative and fun, and th…" at bounding box center [704, 215] width 302 height 99
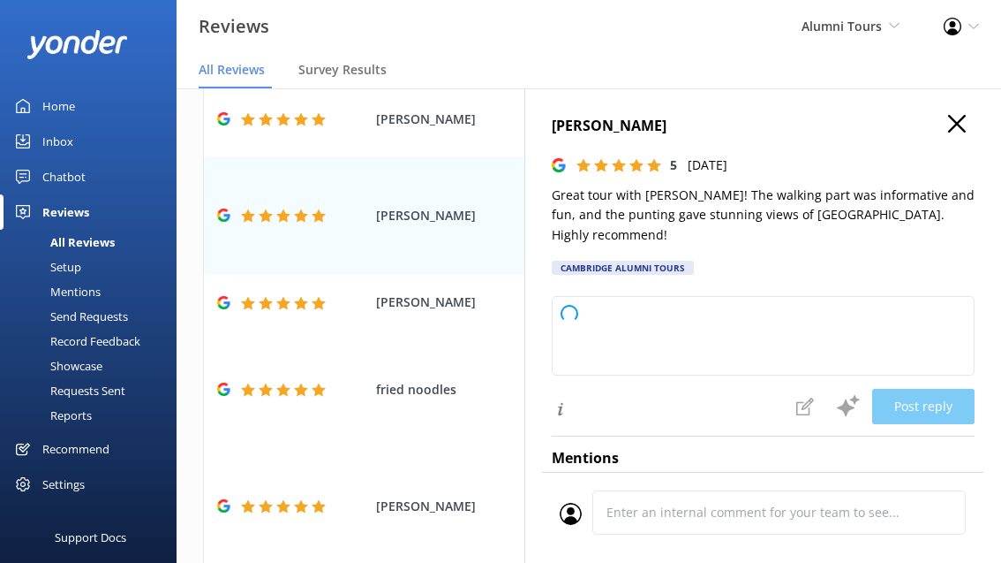
type textarea "Thank you for your glowing feedback! We’re delighted to hear that you enjoyed y…"
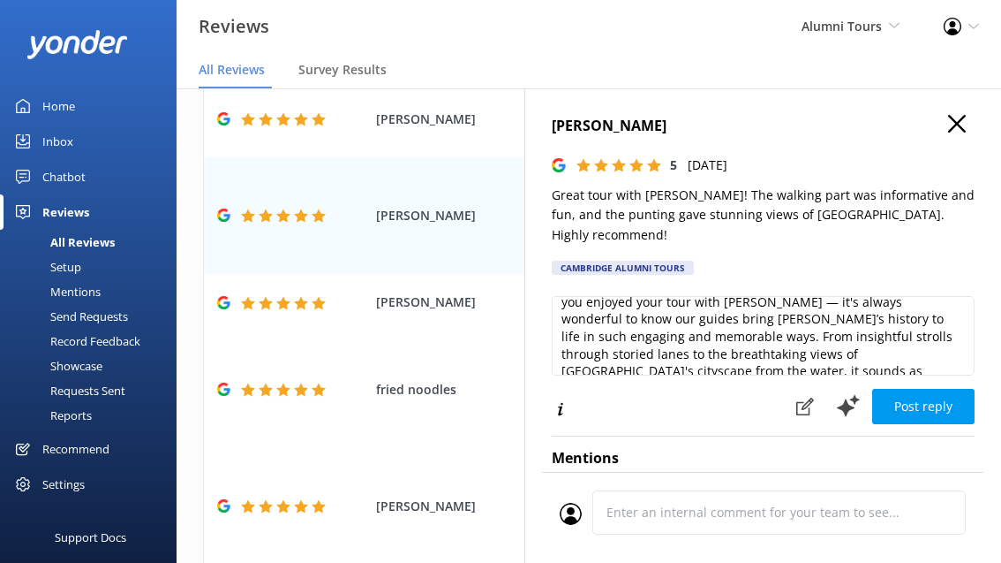
scroll to position [34, 0]
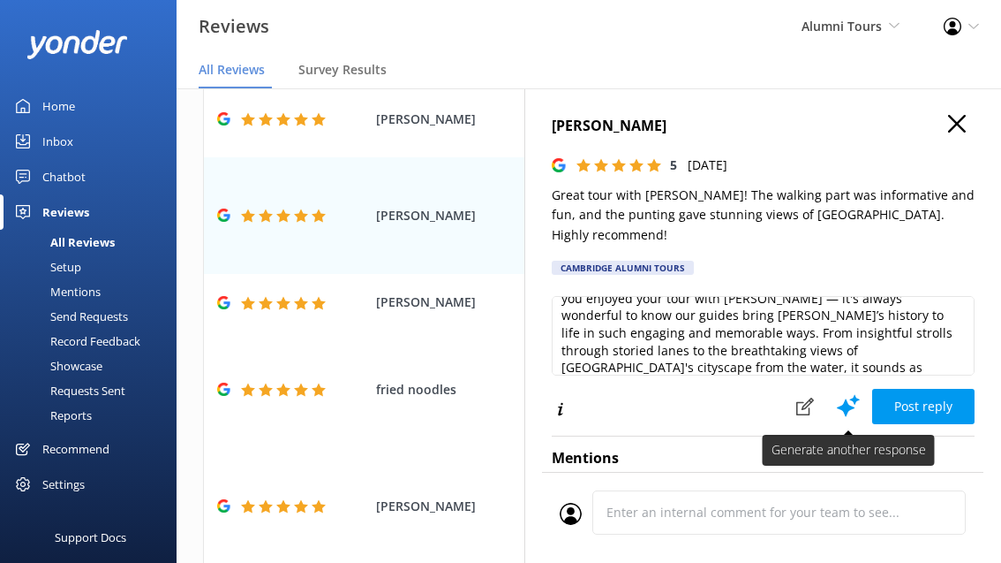
click at [849, 392] on icon at bounding box center [848, 405] width 26 height 26
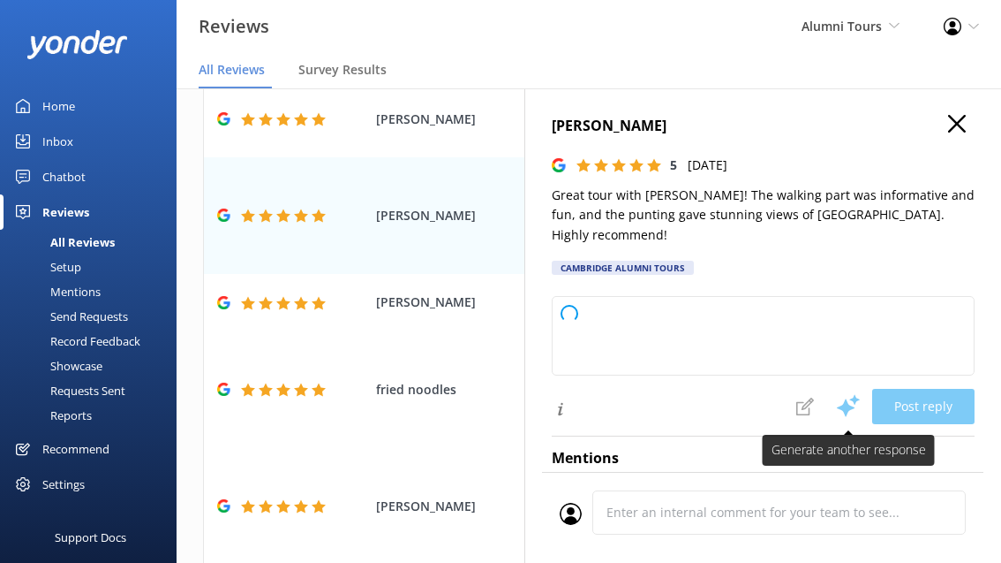
scroll to position [0, 0]
type textarea "Thank you ever so much for your delightful review. We’re delighted to hear how …"
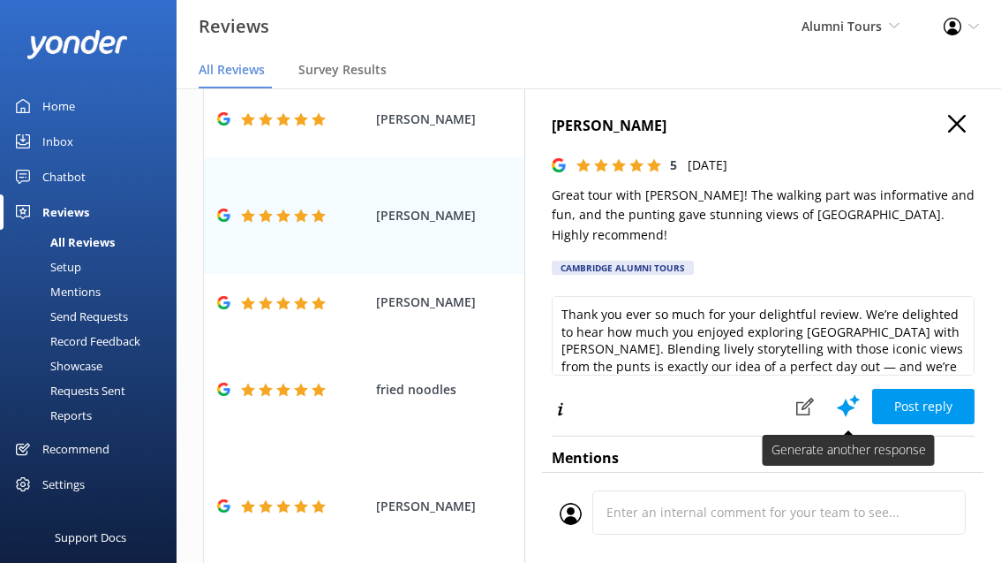
click at [835, 388] on button at bounding box center [849, 405] width 48 height 35
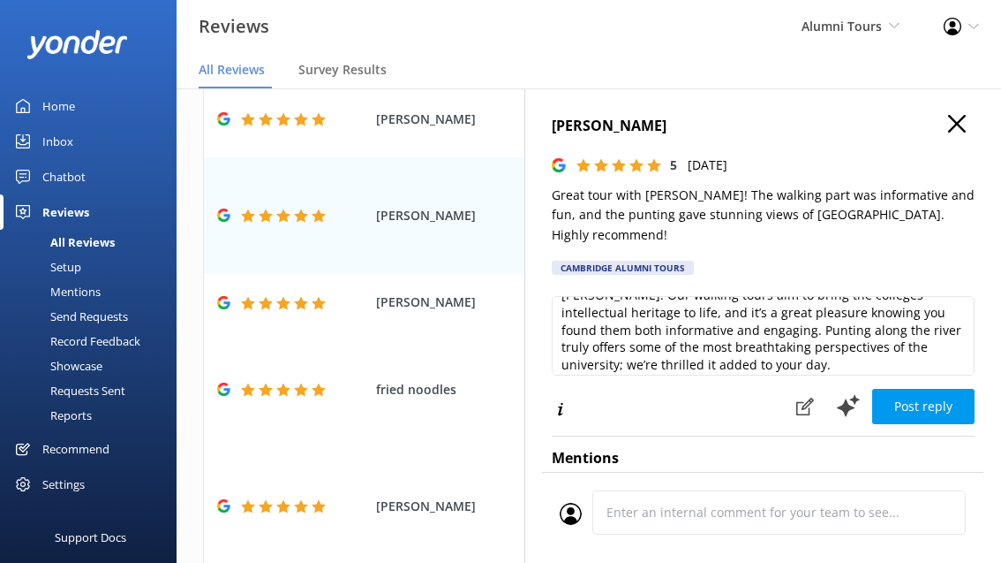
scroll to position [53, 0]
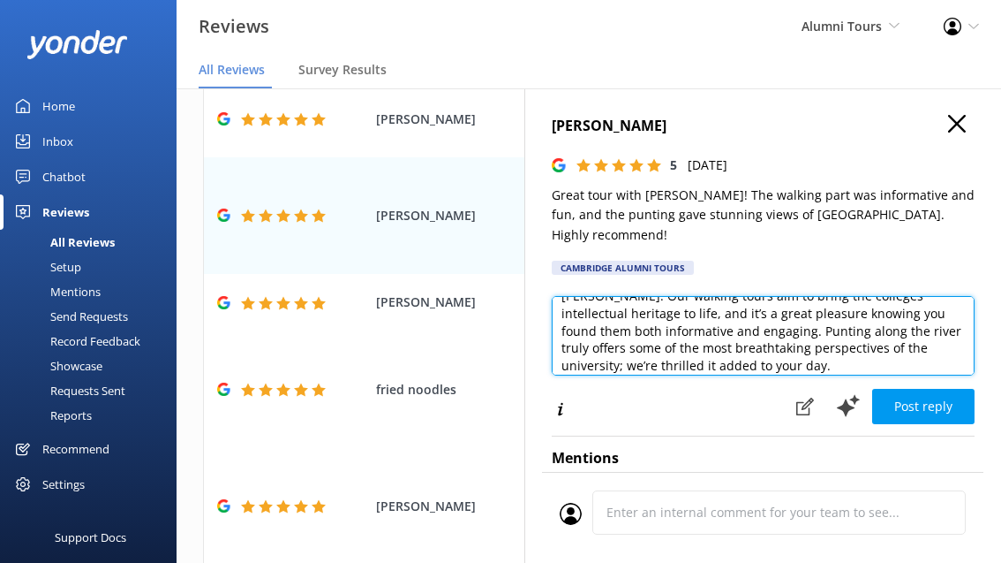
drag, startPoint x: 675, startPoint y: 328, endPoint x: 928, endPoint y: 328, distance: 253.4
click at [928, 328] on textarea "Thank you so much for sharing your experience — we’re delighted to hear you enj…" at bounding box center [763, 335] width 423 height 79
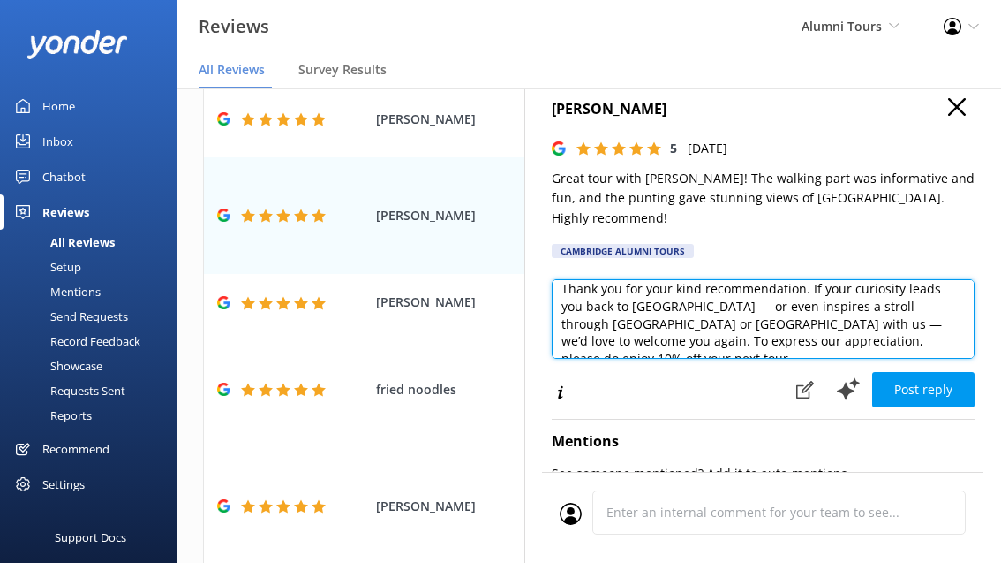
scroll to position [19, 0]
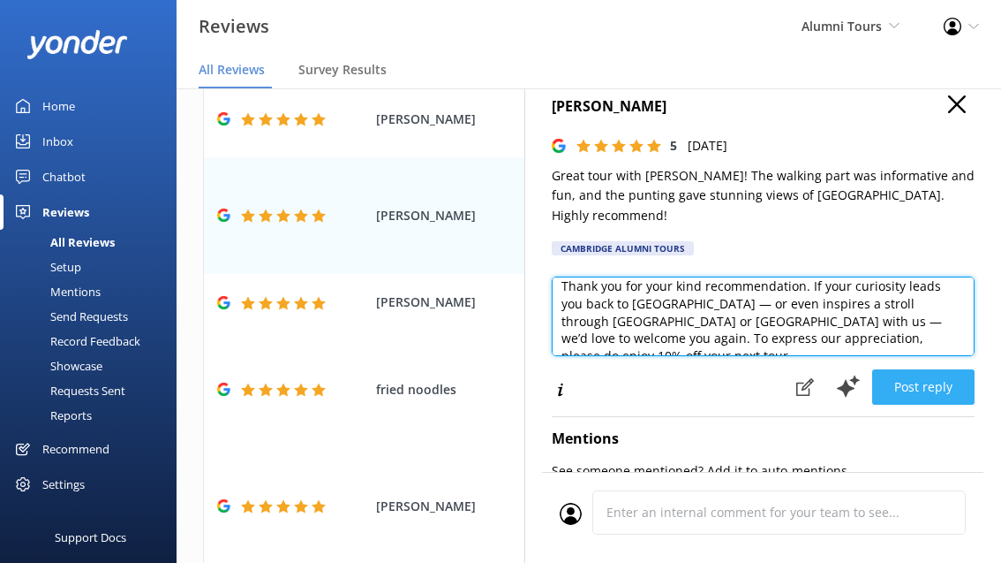
type textarea "Thank you so much for sharing your experience — we’re delighted to hear you enj…"
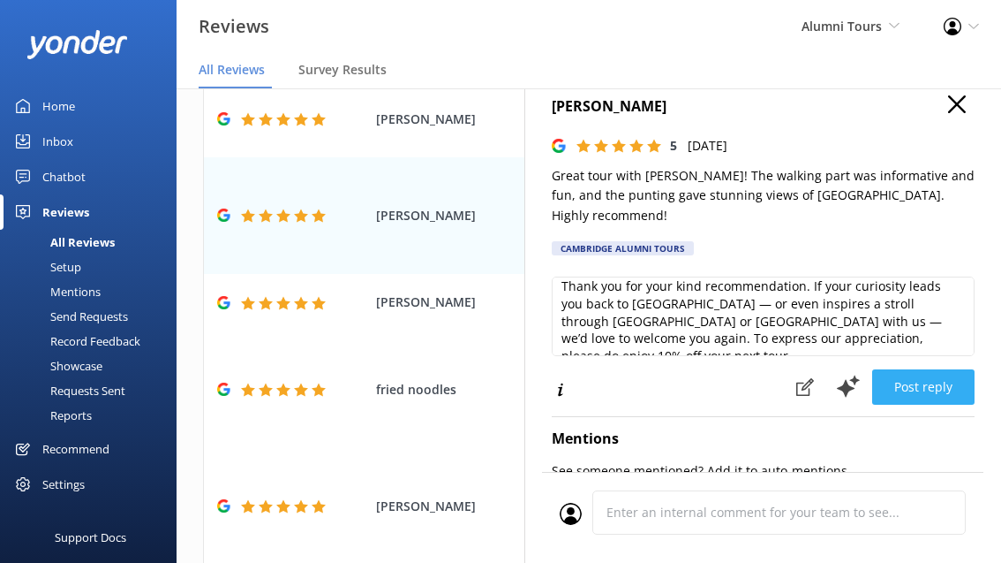
click at [913, 369] on button "Post reply" at bounding box center [923, 386] width 102 height 35
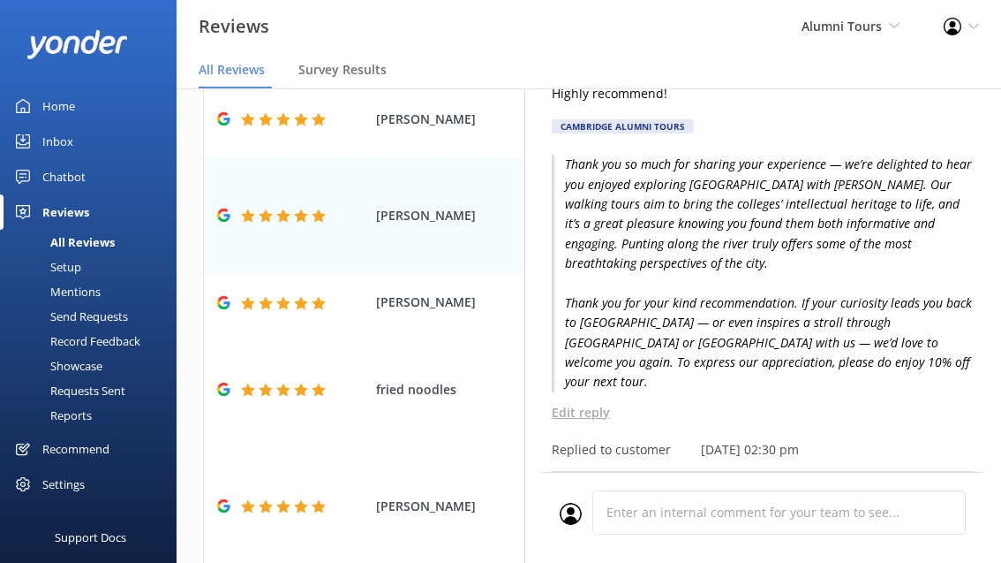
scroll to position [0, 0]
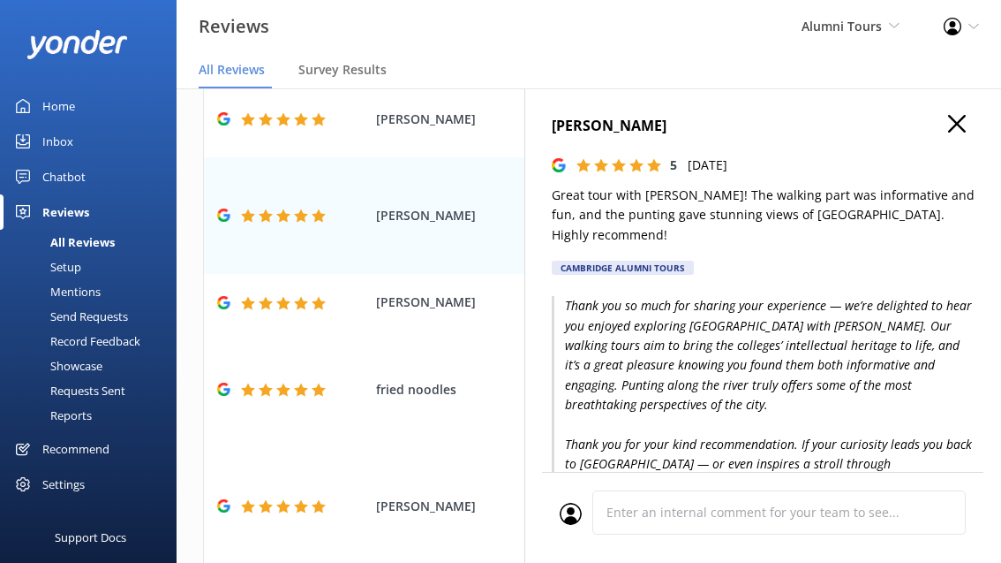
click at [956, 122] on use "button" at bounding box center [957, 124] width 18 height 18
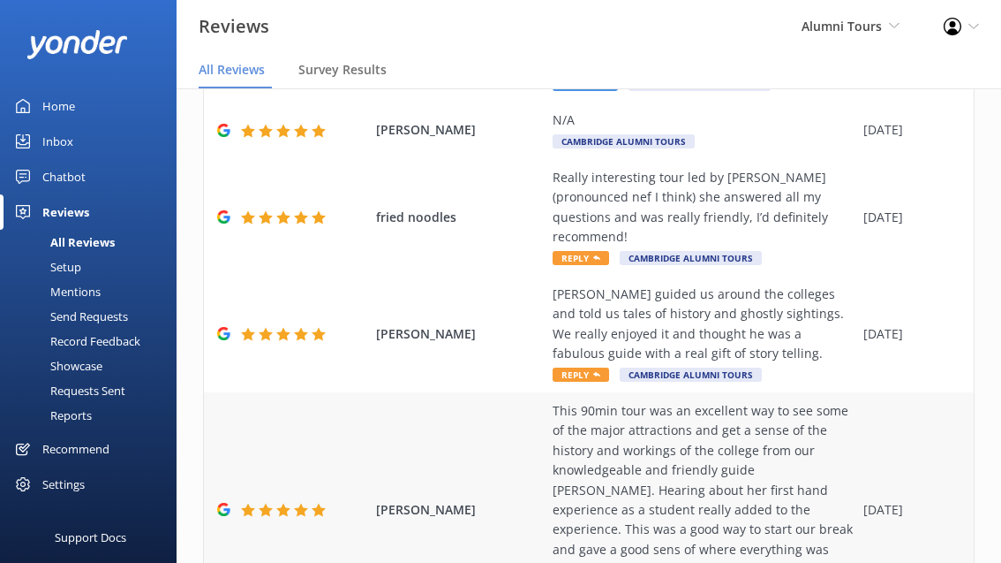
scroll to position [445, 0]
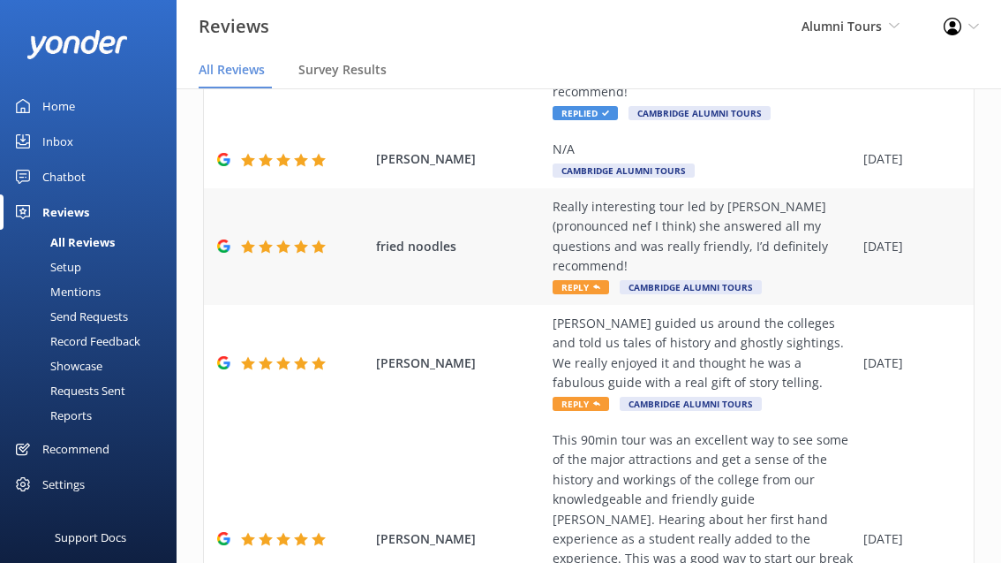
click at [591, 280] on span "Reply" at bounding box center [581, 287] width 57 height 14
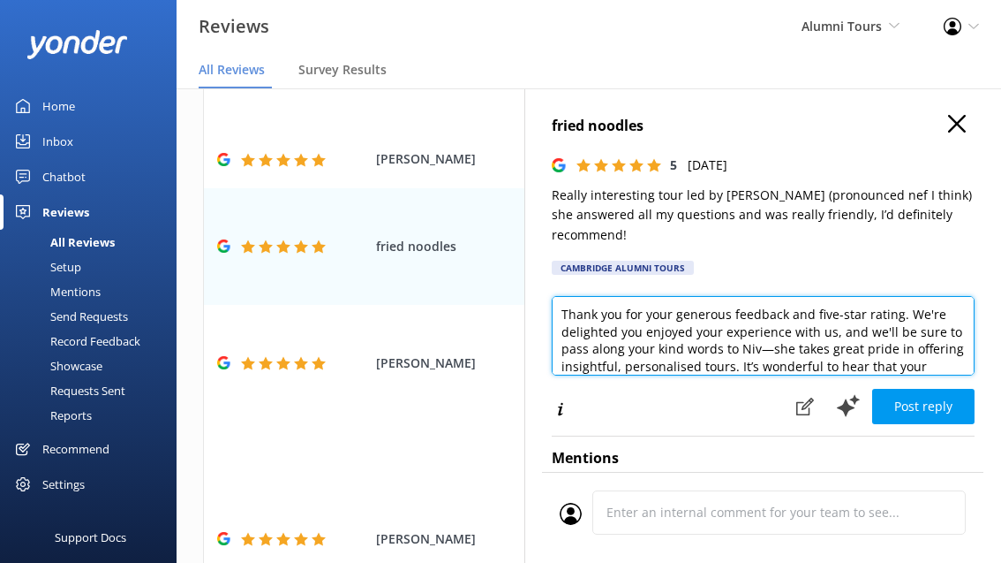
click at [744, 329] on textarea "Thank you for your generous feedback and five-star rating. We're delighted you …" at bounding box center [763, 335] width 423 height 79
click at [744, 328] on textarea "Thank you for your generous feedback and five-star rating. We're delighted you …" at bounding box center [763, 335] width 423 height 79
click at [812, 307] on textarea "Thank you for your generous feedback and five-star rating. We're delighted you …" at bounding box center [763, 335] width 423 height 79
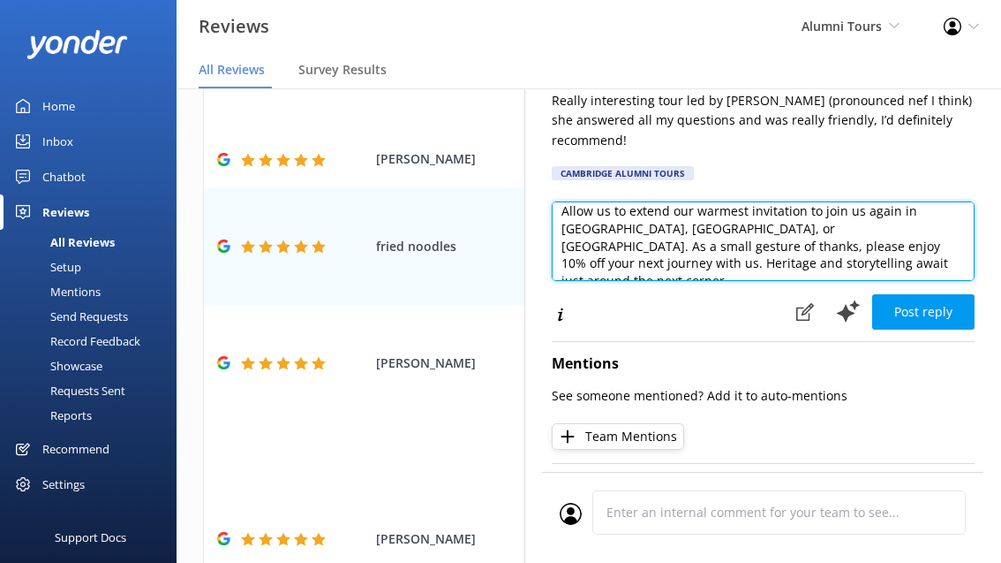
scroll to position [103, 0]
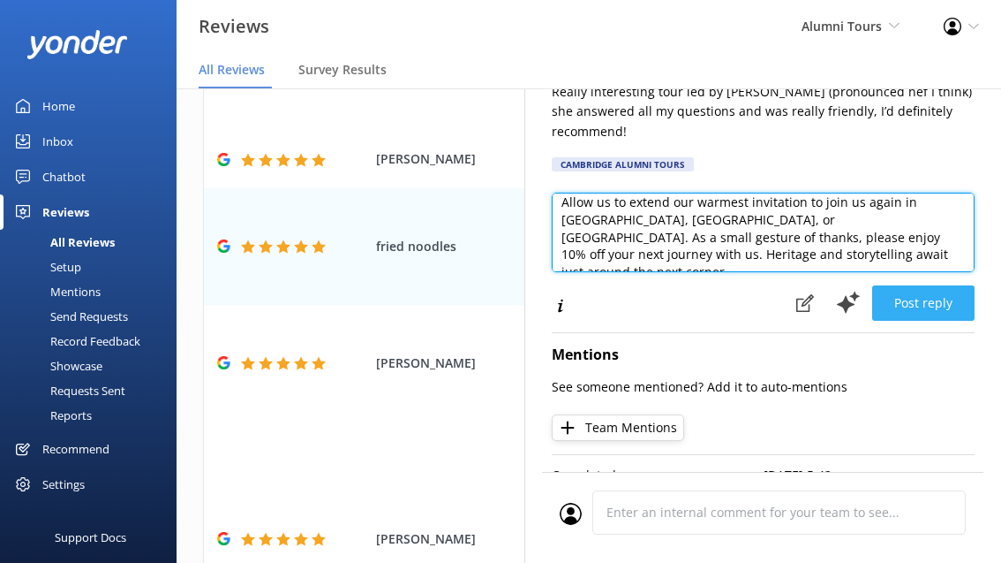
type textarea "Thank you for your generous feedback and five-star rating. We're delighted you …"
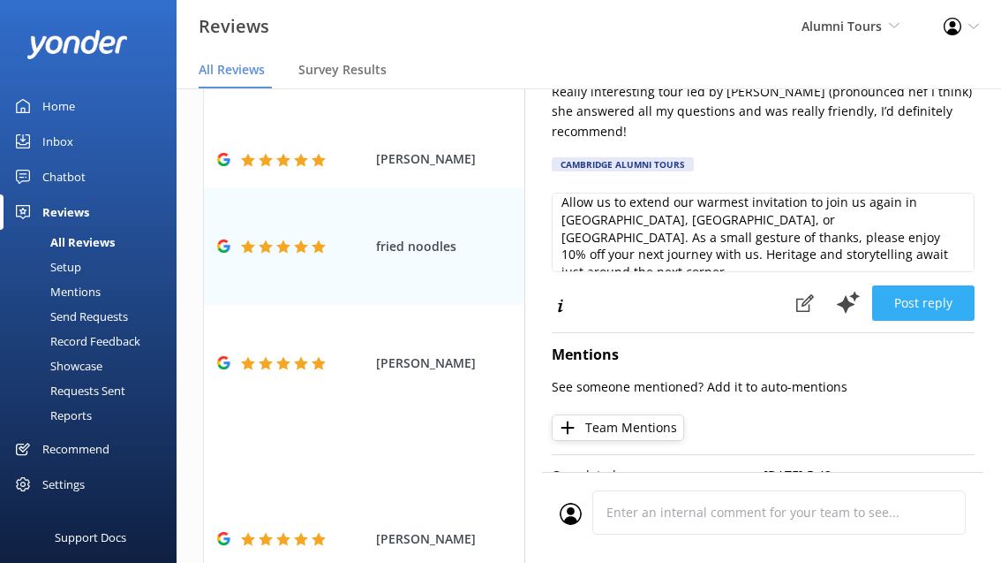
click at [892, 290] on button "Post reply" at bounding box center [923, 302] width 102 height 35
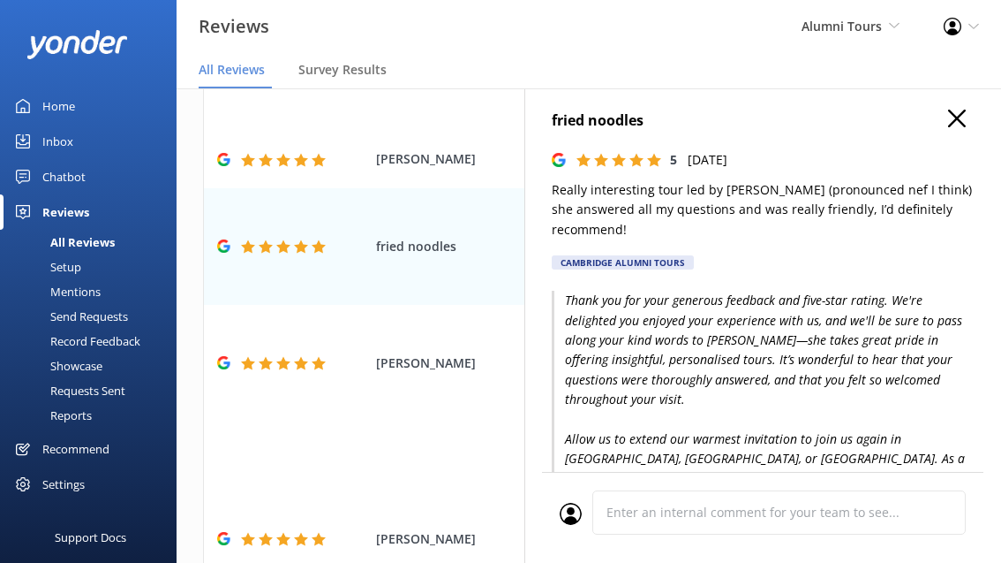
scroll to position [7, 0]
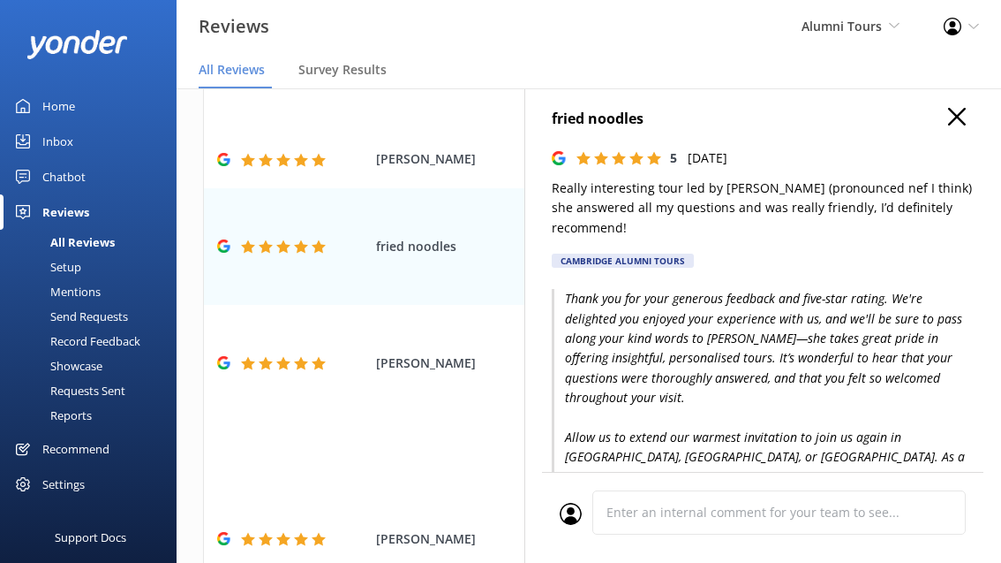
click at [955, 106] on div "fried noodles 5 [DATE] Really interesting tour led by [PERSON_NAME] (pronounced…" at bounding box center [763, 369] width 477 height 563
click at [957, 121] on icon "button" at bounding box center [957, 117] width 18 height 18
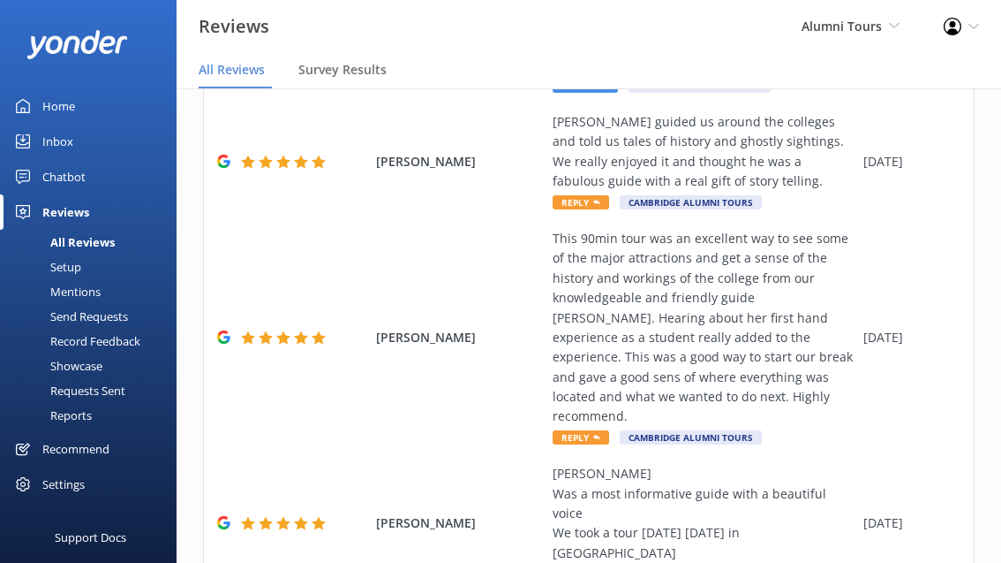
scroll to position [612, 0]
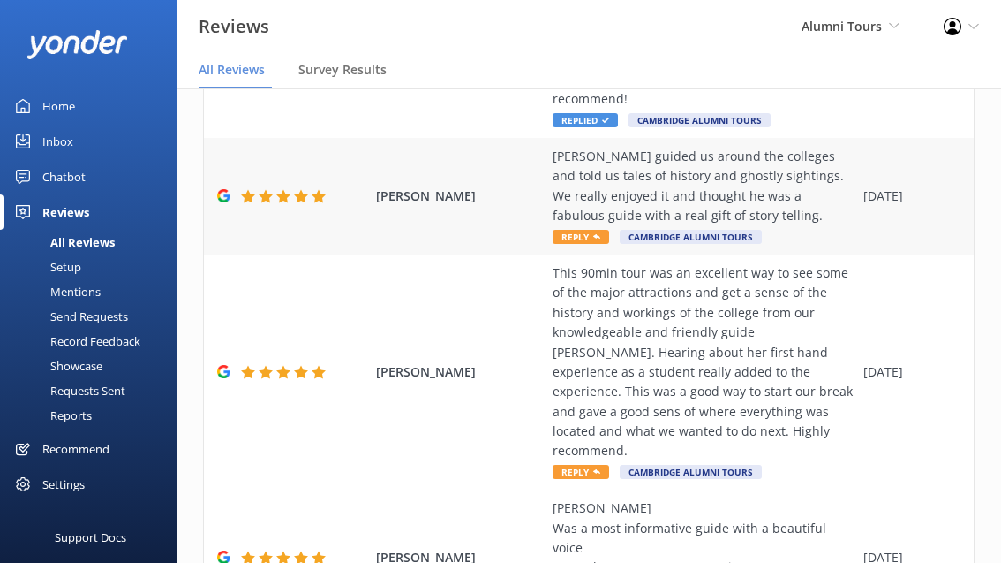
click at [591, 230] on span "Reply" at bounding box center [581, 237] width 57 height 14
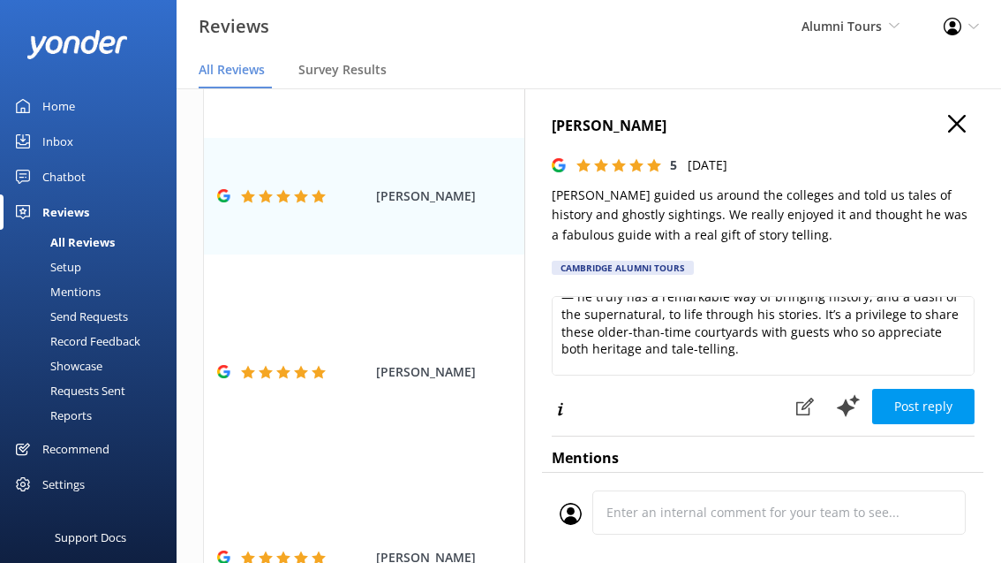
scroll to position [36, 0]
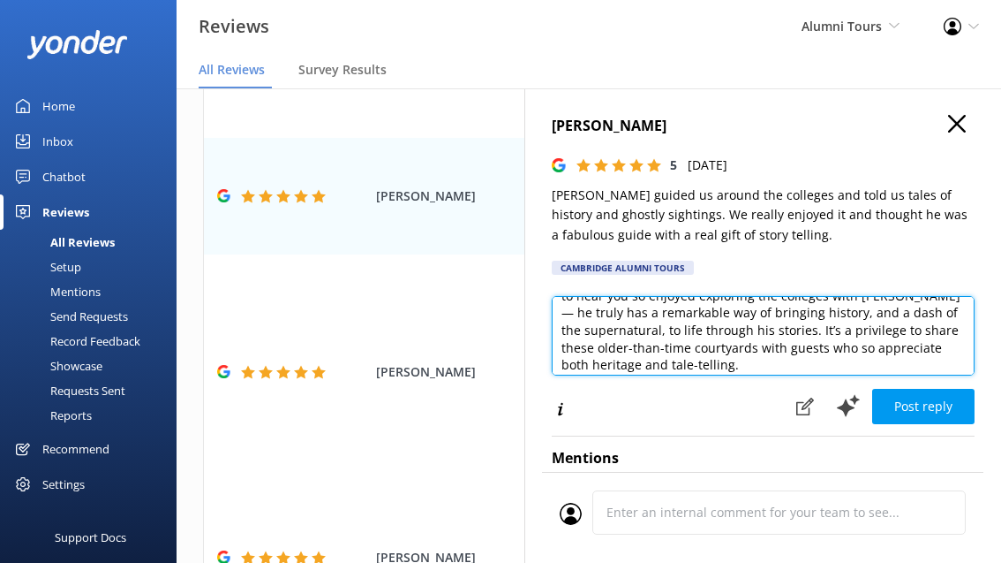
drag, startPoint x: 790, startPoint y: 332, endPoint x: 790, endPoint y: 359, distance: 27.4
click at [790, 359] on textarea "Thank you ever so much for your wonderful review. We’re delighted to hear you s…" at bounding box center [763, 335] width 423 height 79
drag, startPoint x: 791, startPoint y: 328, endPoint x: 791, endPoint y: 365, distance: 36.2
click at [791, 365] on textarea "Thank you ever so much for your wonderful review. We’re delighted to hear you s…" at bounding box center [763, 335] width 423 height 79
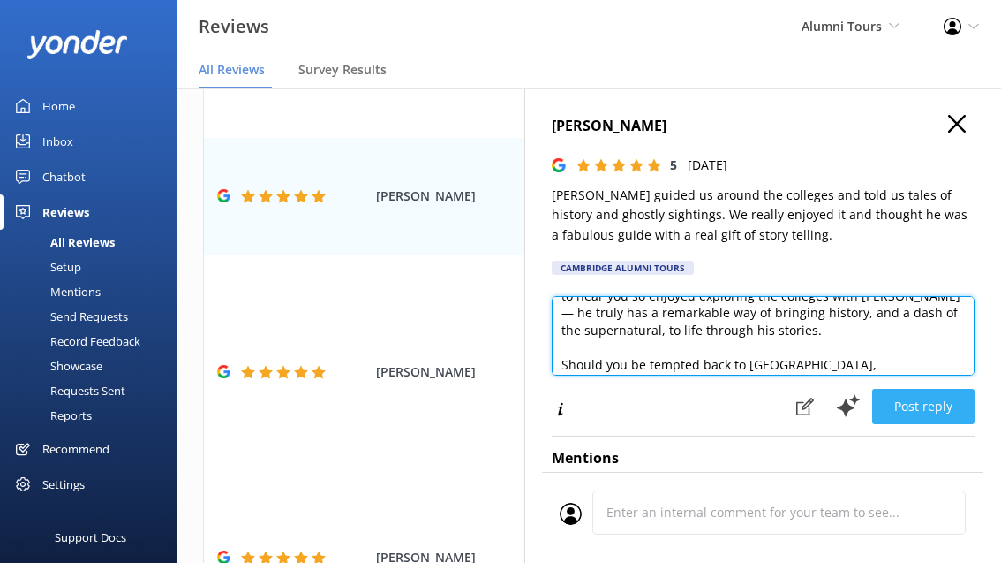
type textarea "Thank you ever so much for your wonderful review. We’re delighted to hear you s…"
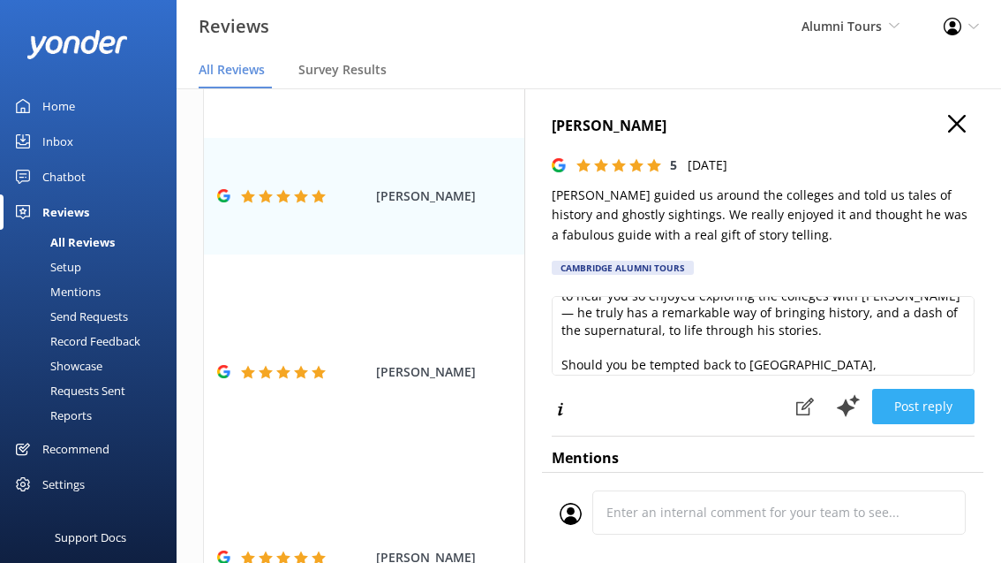
click at [913, 402] on button "Post reply" at bounding box center [923, 406] width 102 height 35
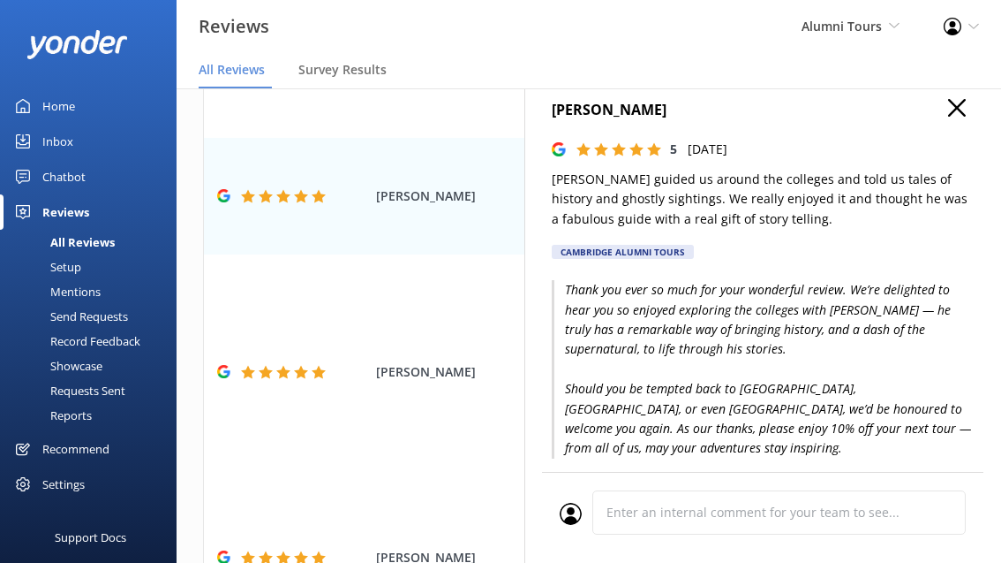
scroll to position [17, 0]
click at [959, 102] on icon "button" at bounding box center [957, 107] width 18 height 18
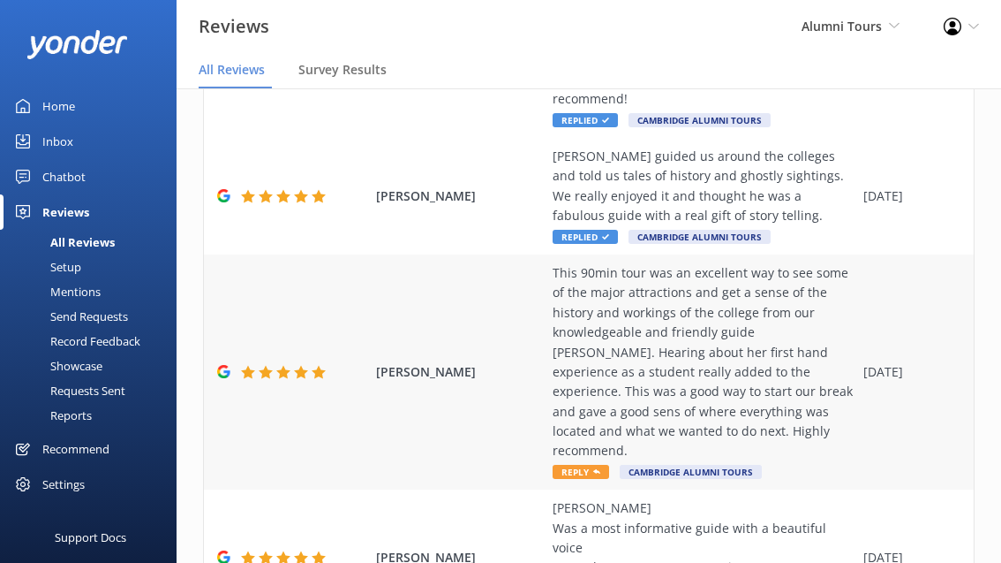
click at [585, 464] on span "Reply" at bounding box center [581, 471] width 57 height 14
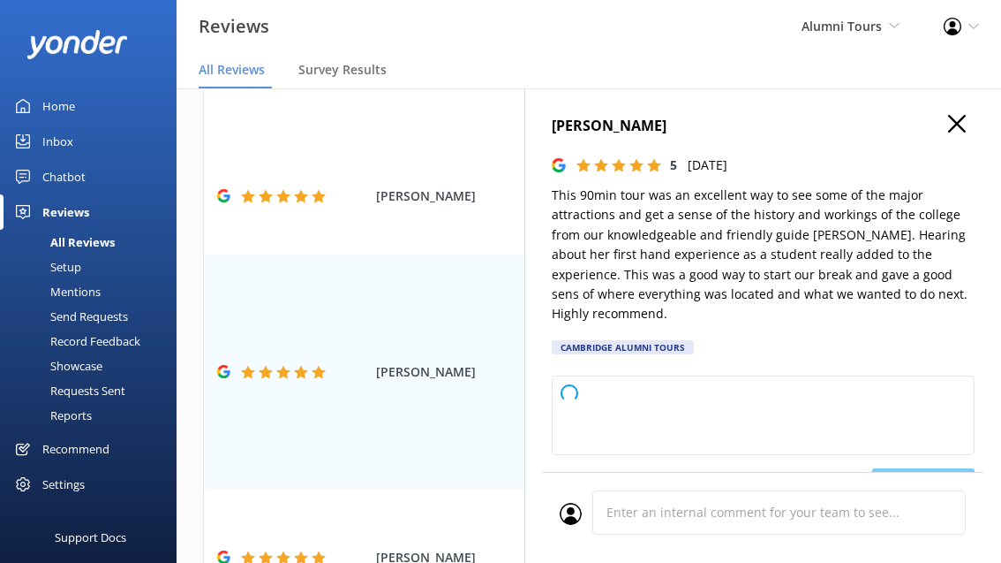
type textarea "Thank you for joining us, and for sharing such thoughtful reflections on your t…"
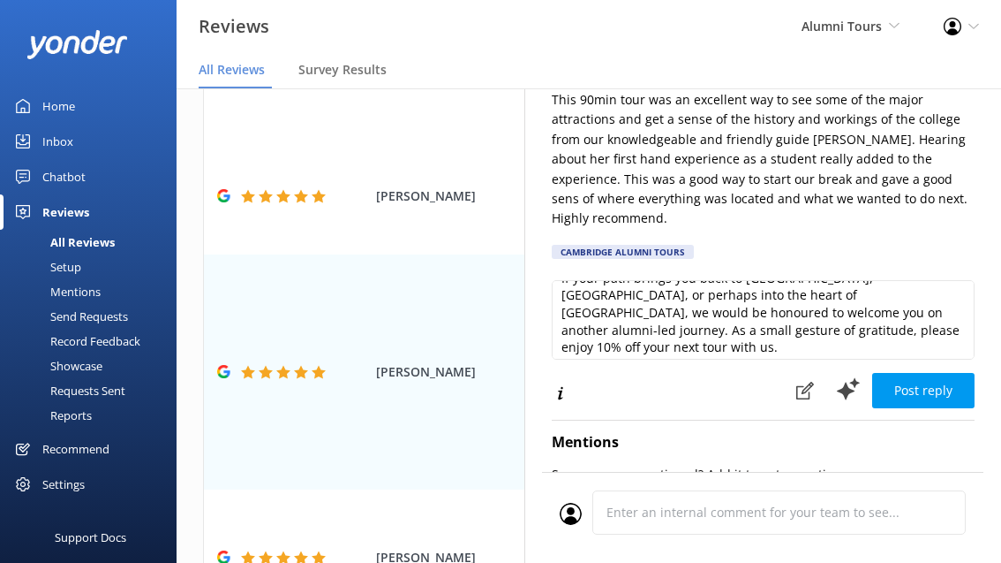
scroll to position [251, 0]
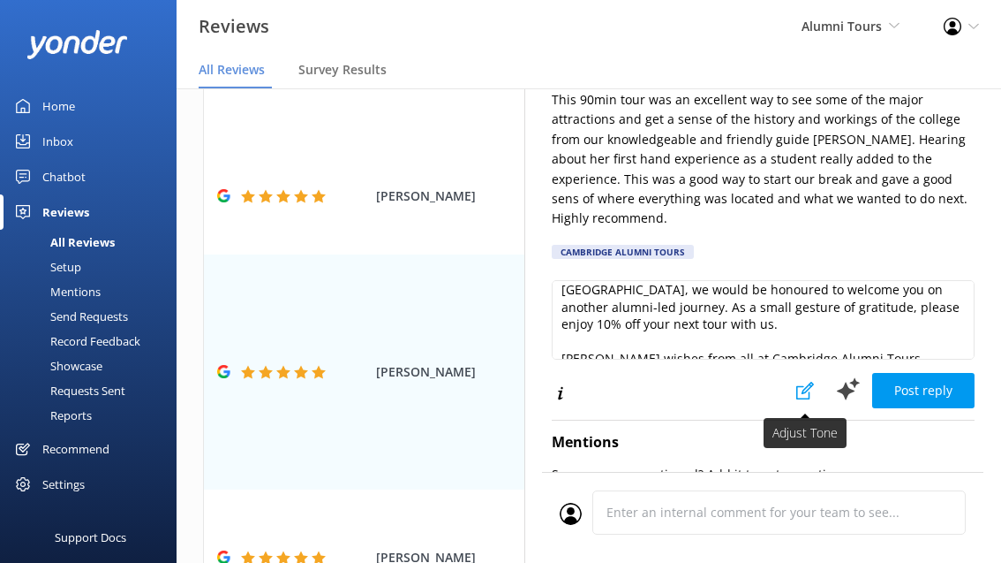
click at [808, 389] on use at bounding box center [806, 390] width 18 height 18
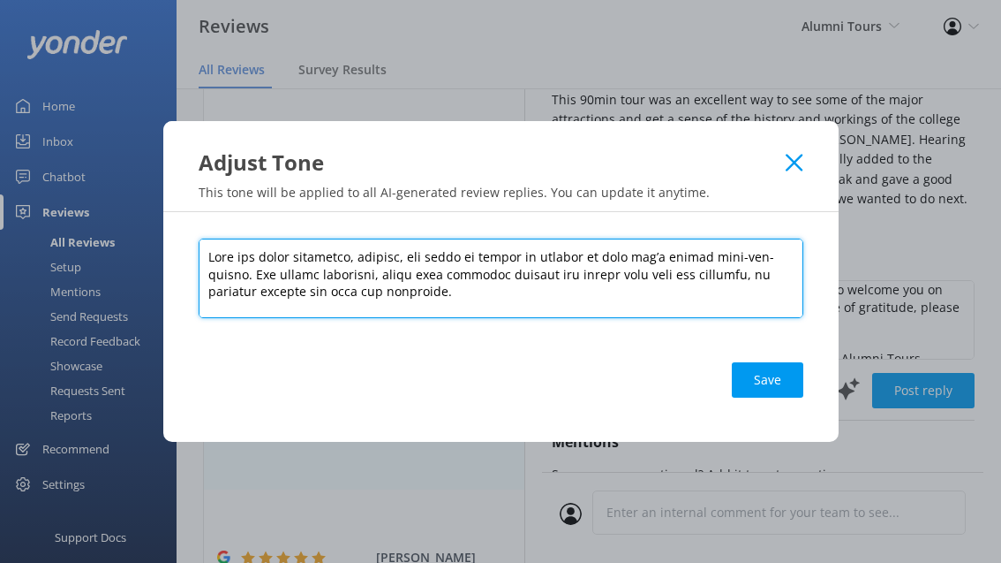
click at [212, 256] on textarea at bounding box center [501, 277] width 605 height 79
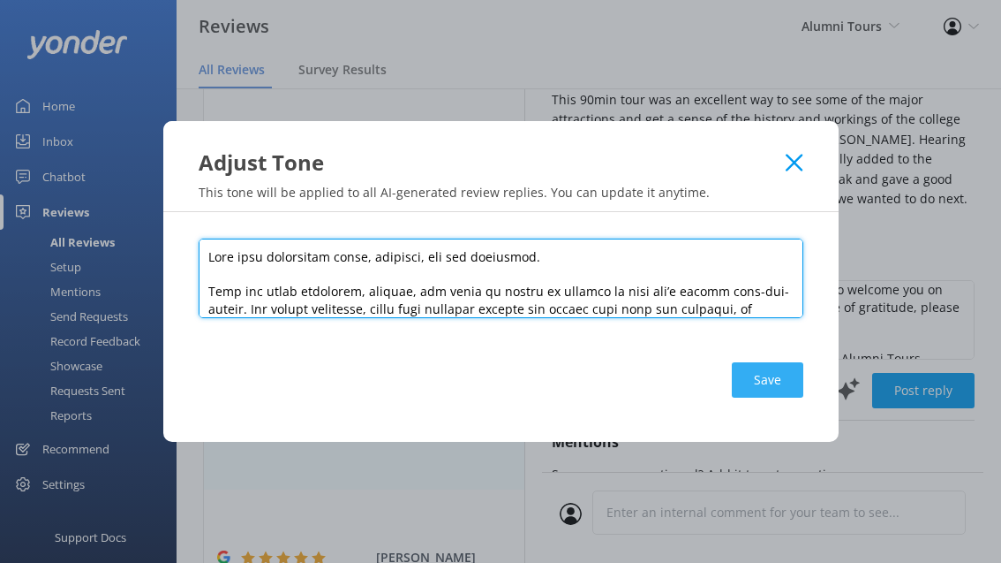
type textarea "Lore ipsu dolorsitam conse, adipisci, eli sed doeiusmod. Temp inc utlab etdolor…"
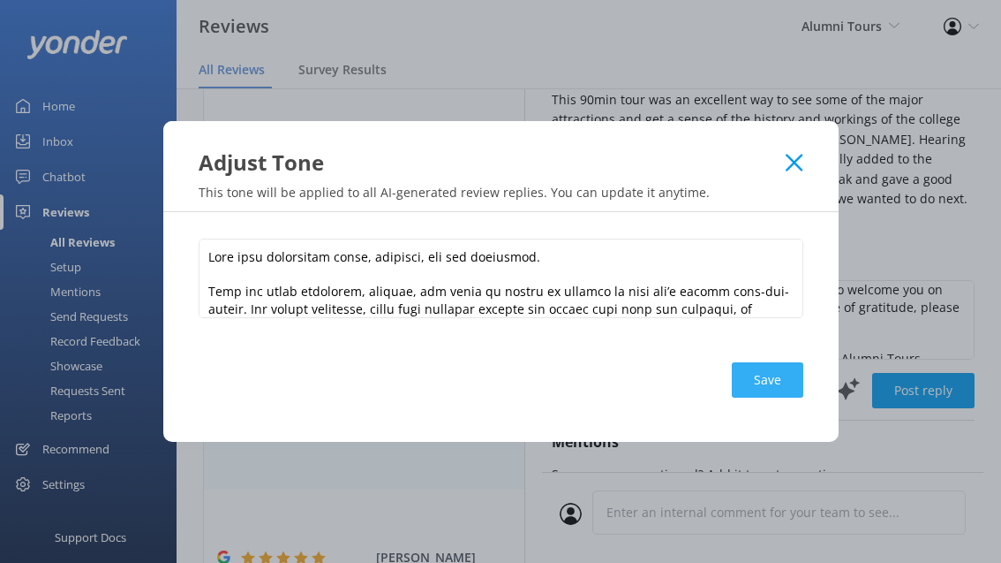
click at [749, 366] on button "Save" at bounding box center [768, 379] width 72 height 35
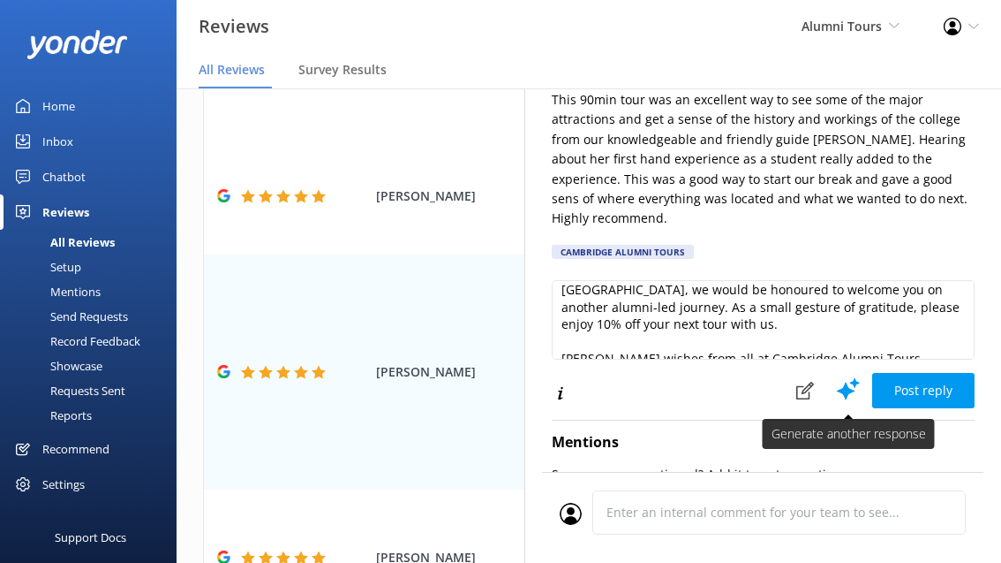
click at [845, 384] on icon at bounding box center [848, 388] width 26 height 26
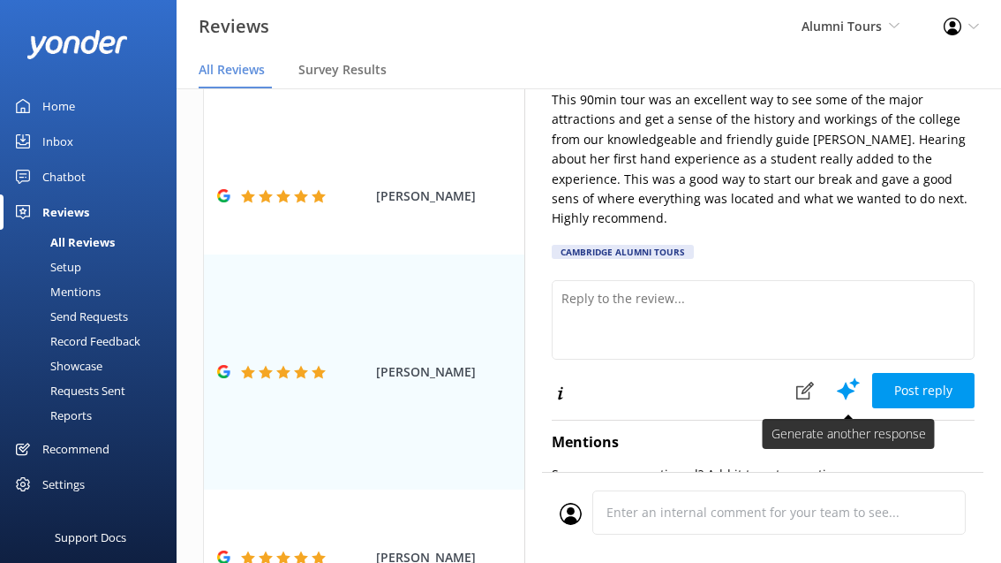
scroll to position [0, 0]
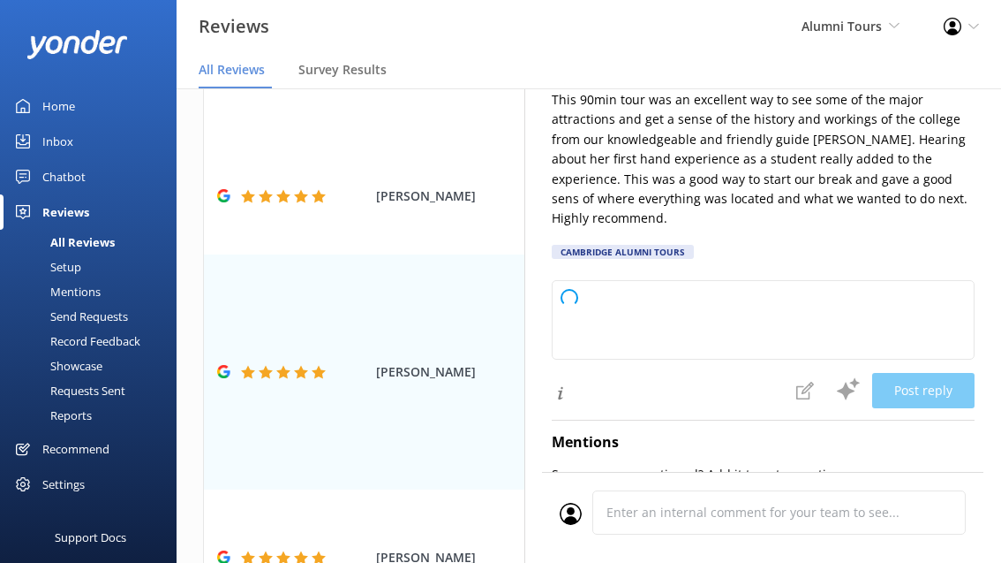
type textarea "Thank you so much for your thoughtful review. We're delighted to hear that [PER…"
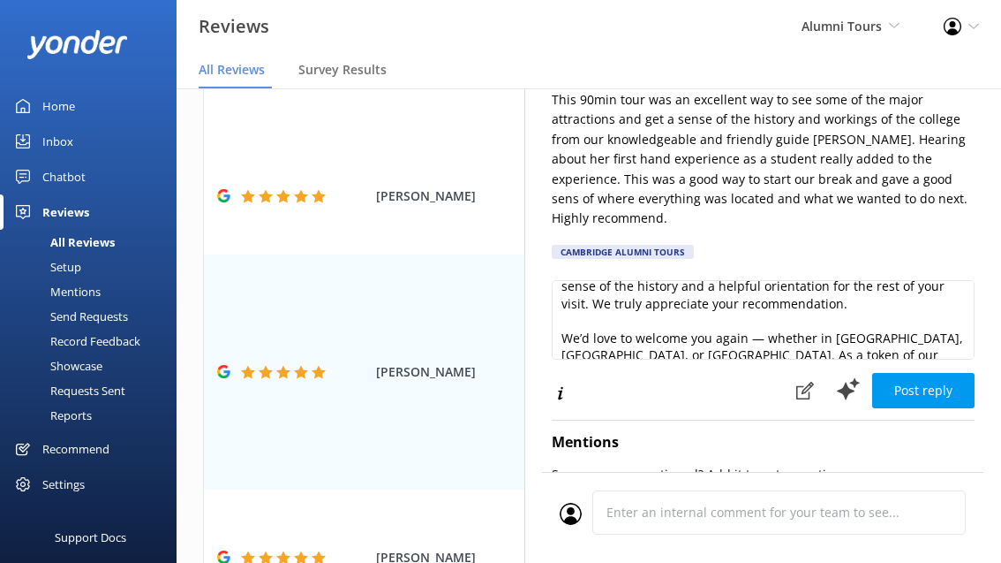
scroll to position [112, 0]
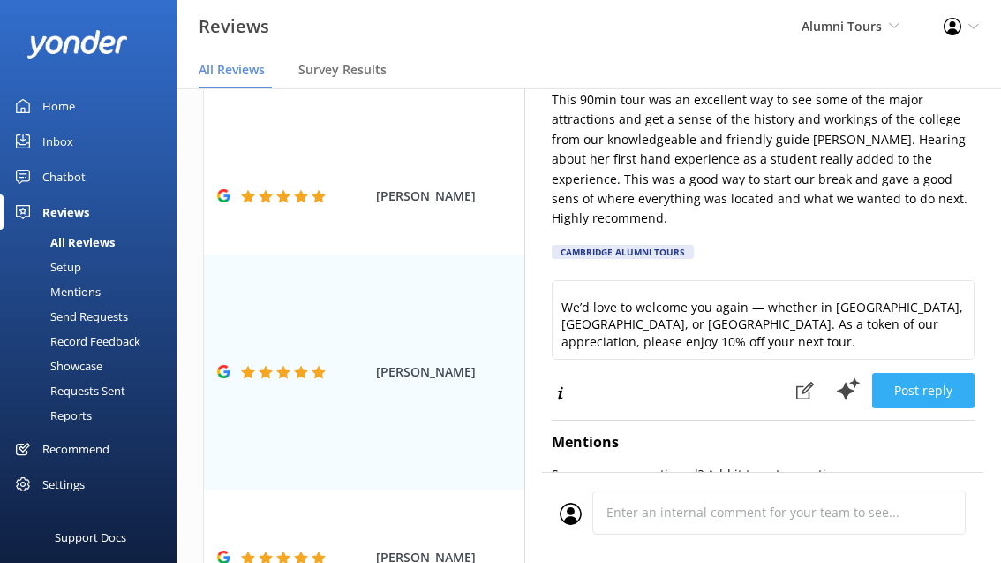
click at [881, 385] on button "Post reply" at bounding box center [923, 390] width 102 height 35
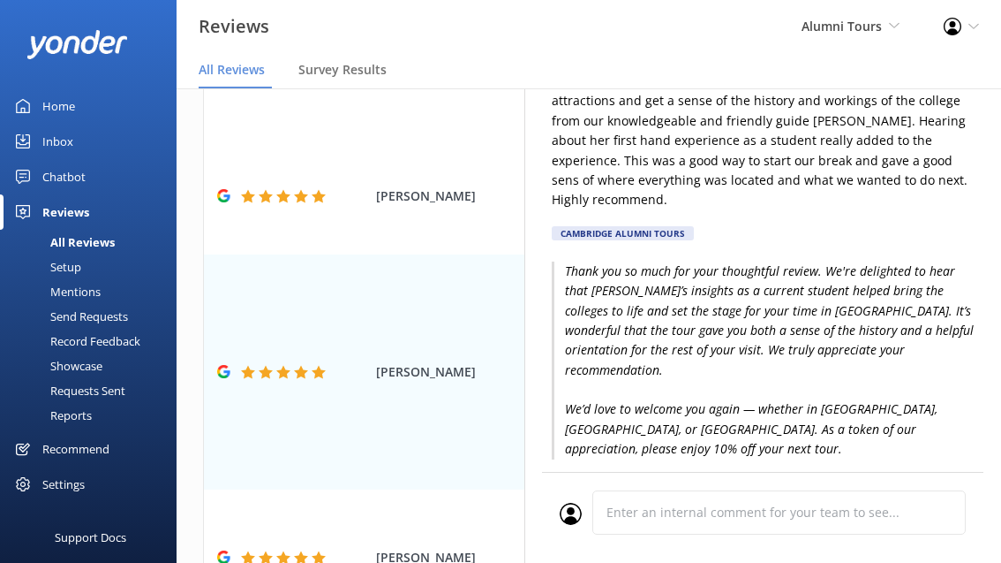
scroll to position [0, 0]
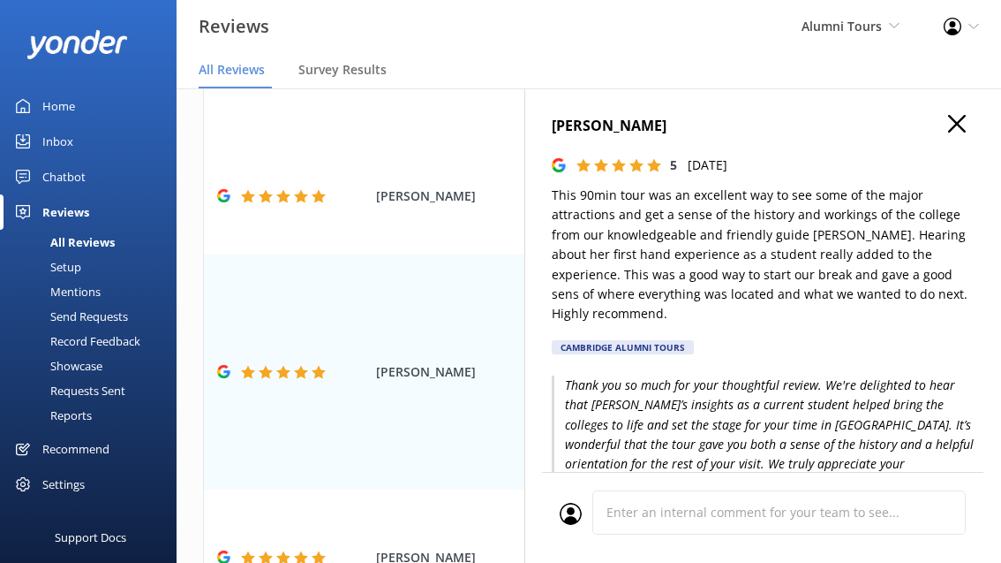
click at [948, 117] on icon "button" at bounding box center [957, 124] width 18 height 18
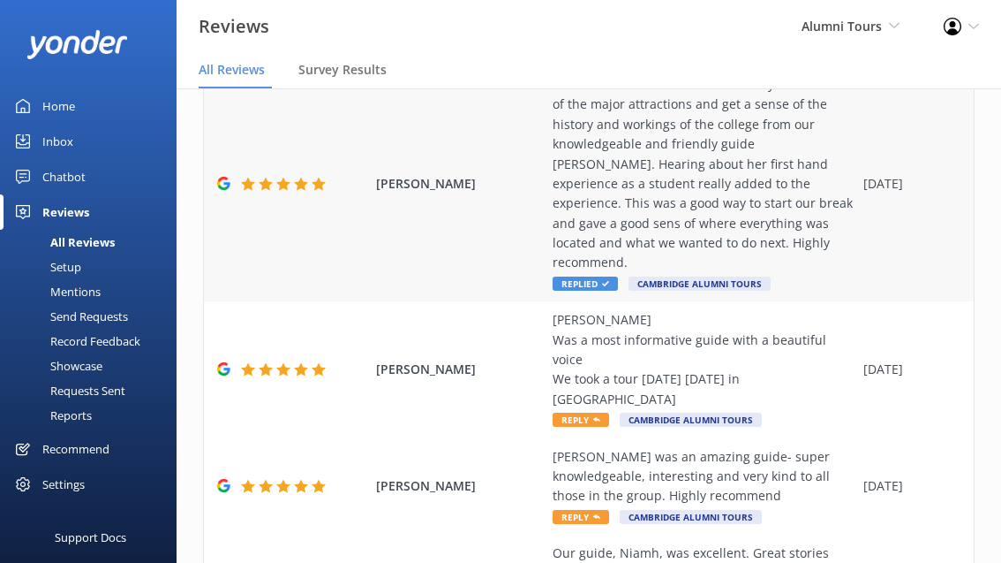
scroll to position [824, 0]
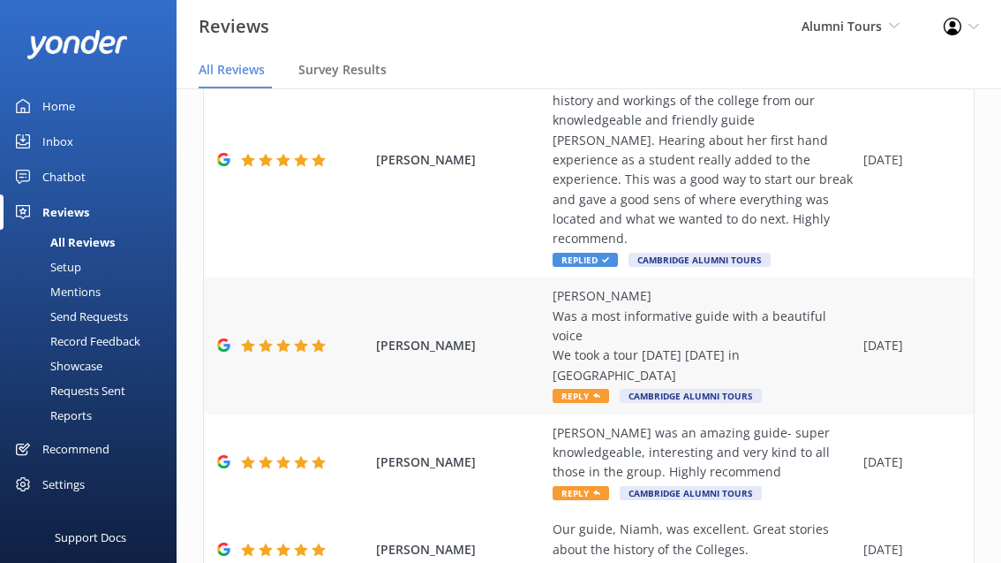
click at [572, 389] on span "Reply" at bounding box center [581, 396] width 57 height 14
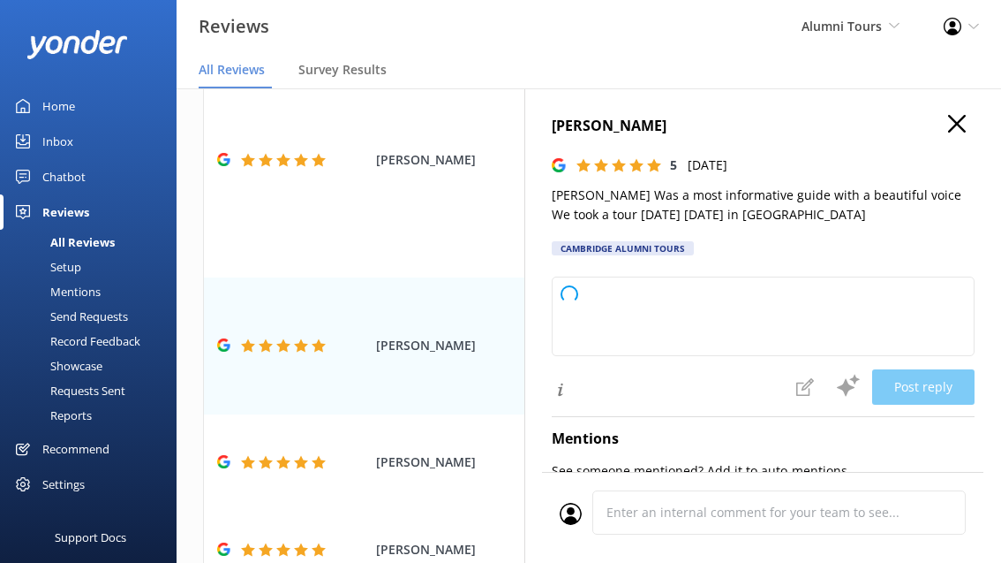
type textarea "Thank you so much for your kind words. We’re delighted to hear that you enjoyed…"
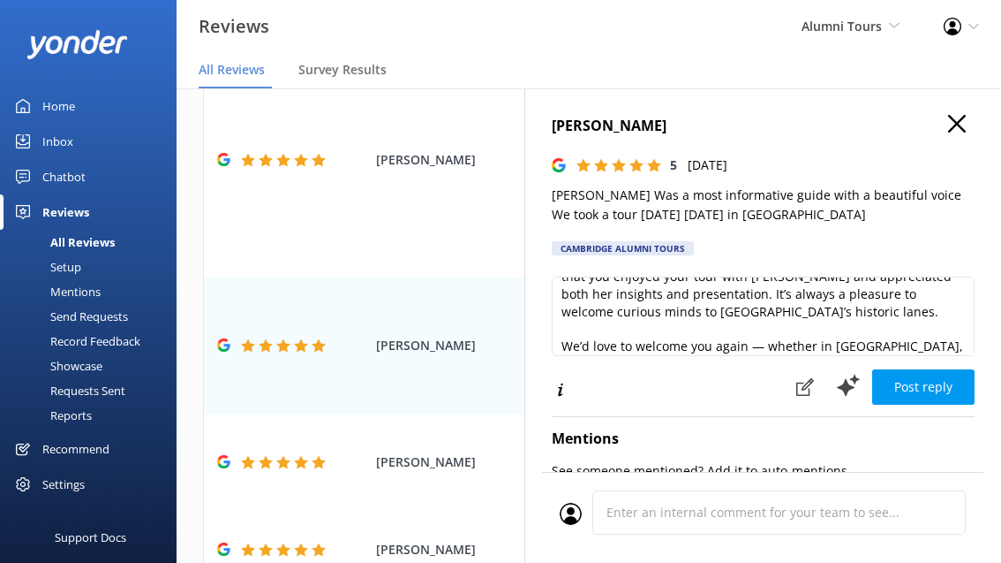
scroll to position [43, 0]
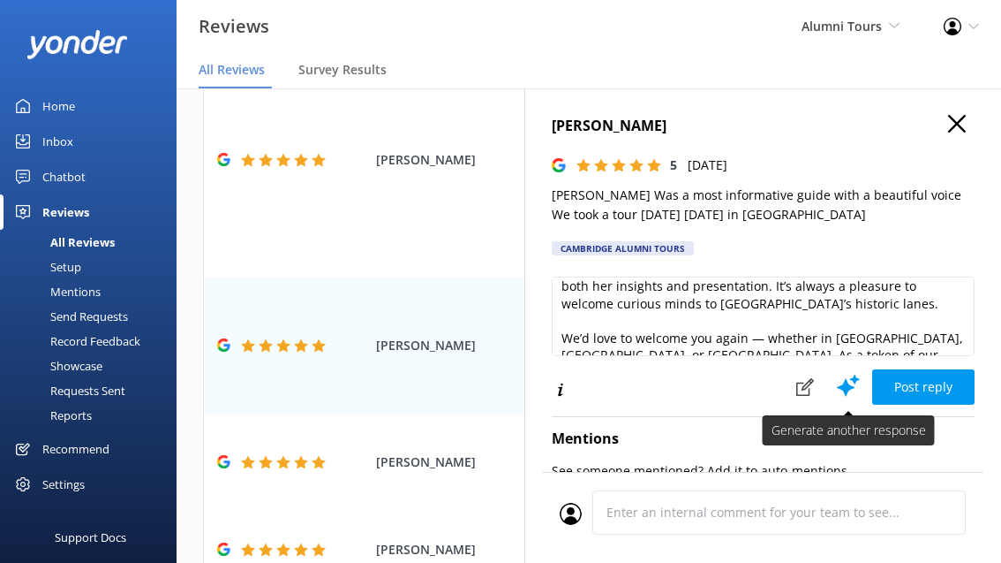
click at [841, 385] on icon at bounding box center [848, 385] width 26 height 26
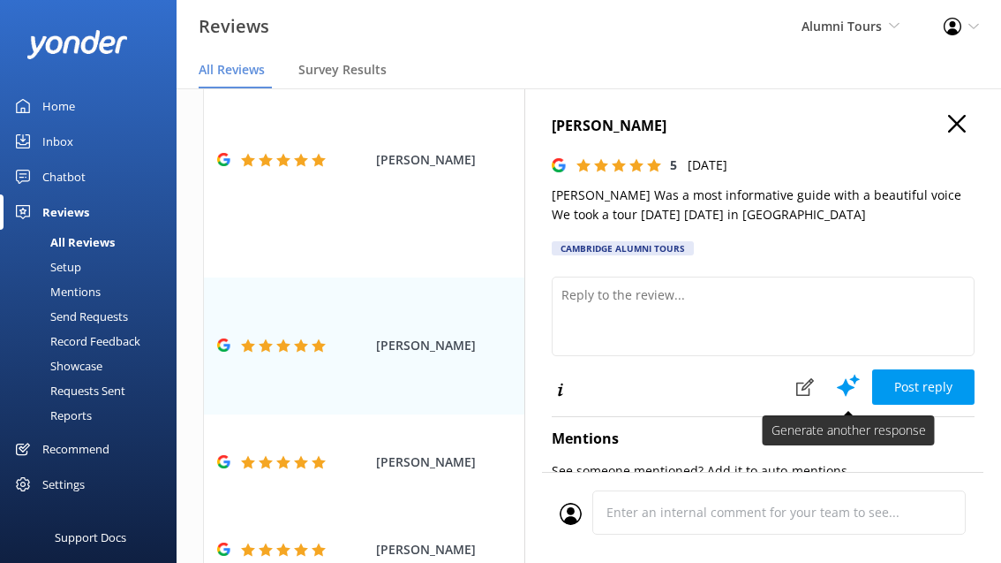
scroll to position [0, 0]
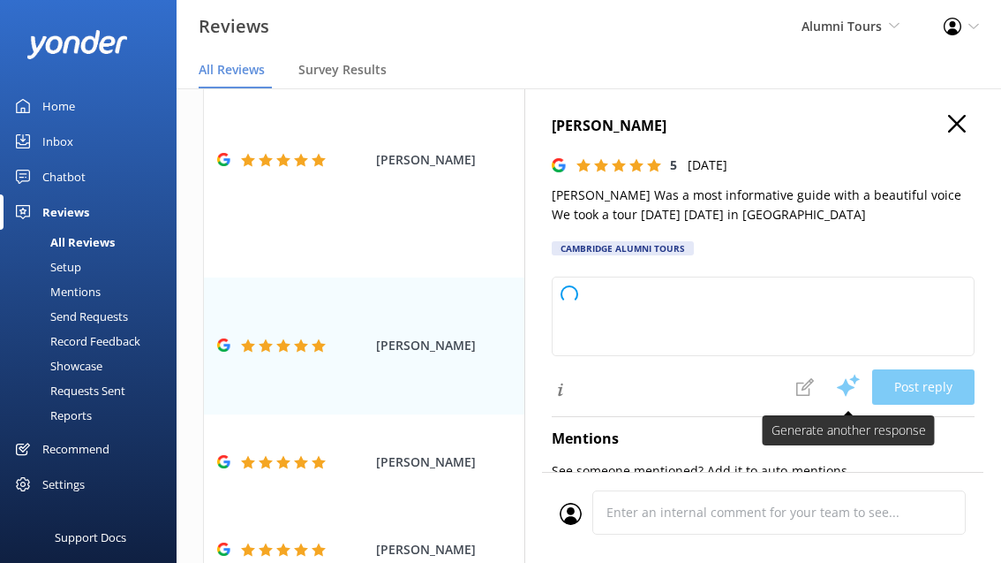
type textarea "Thank you so much for your kind words about your Cambridge tour with [PERSON_NA…"
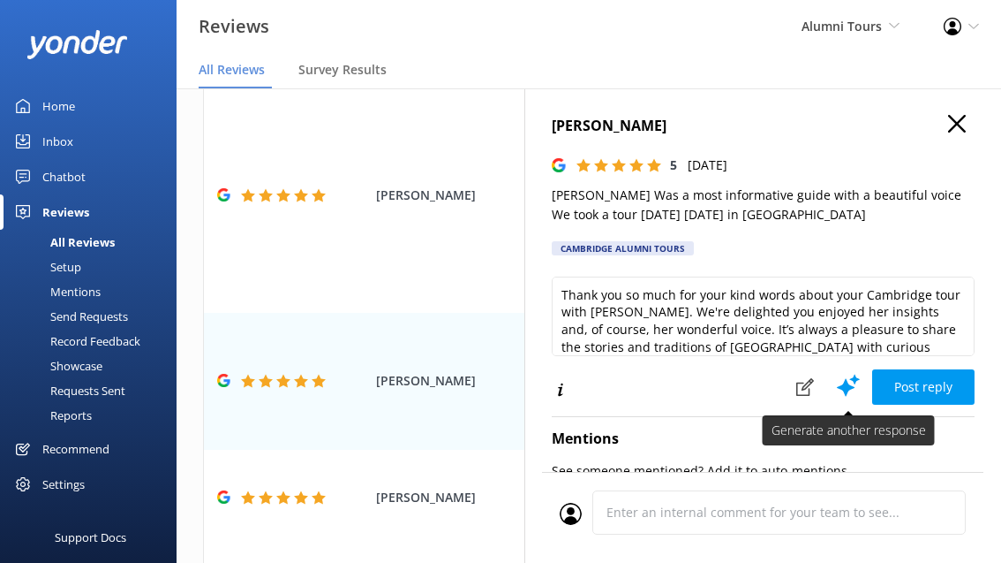
click at [838, 379] on icon at bounding box center [848, 385] width 26 height 26
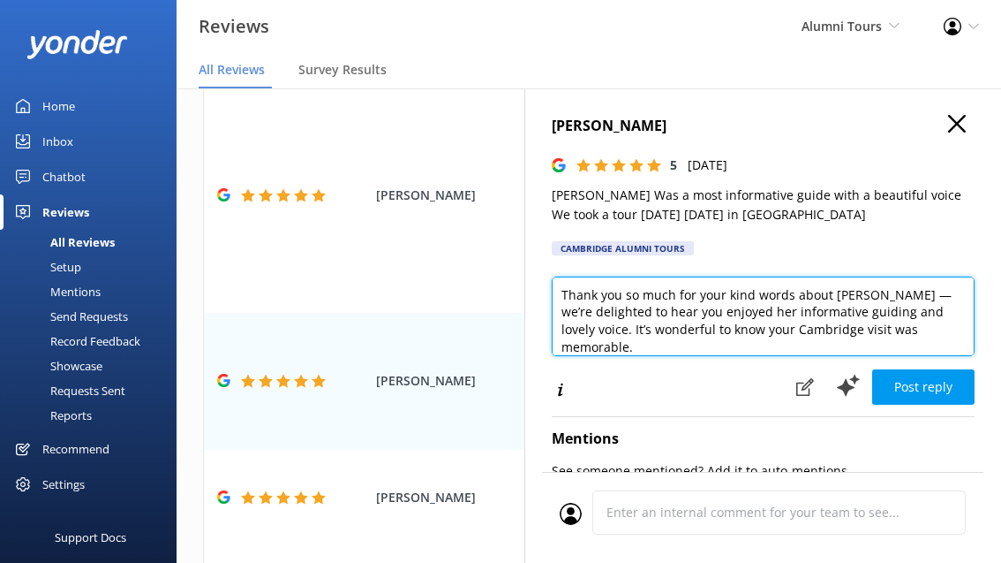
drag, startPoint x: 872, startPoint y: 312, endPoint x: 590, endPoint y: 327, distance: 283.0
click at [590, 327] on textarea "Thank you so much for your kind words about [PERSON_NAME] — we’re delighted to …" at bounding box center [763, 315] width 423 height 79
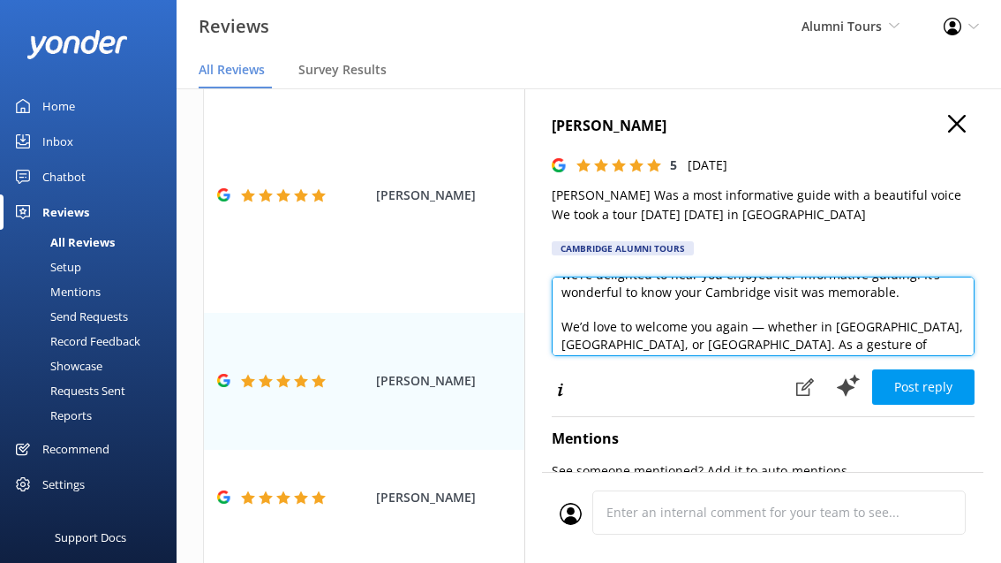
scroll to position [43, 0]
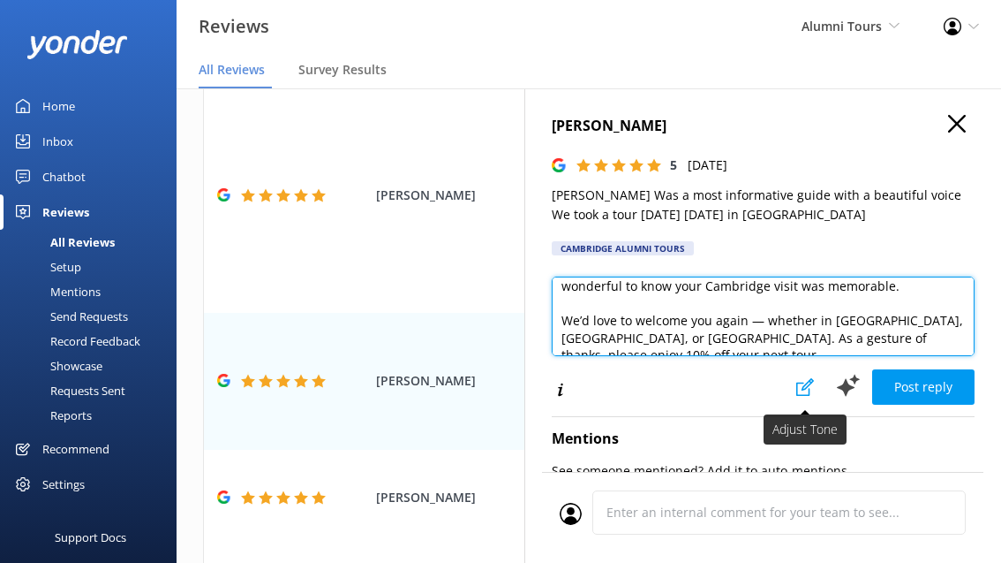
type textarea "Thank you so much for your kind words about [PERSON_NAME] — we’re delighted to …"
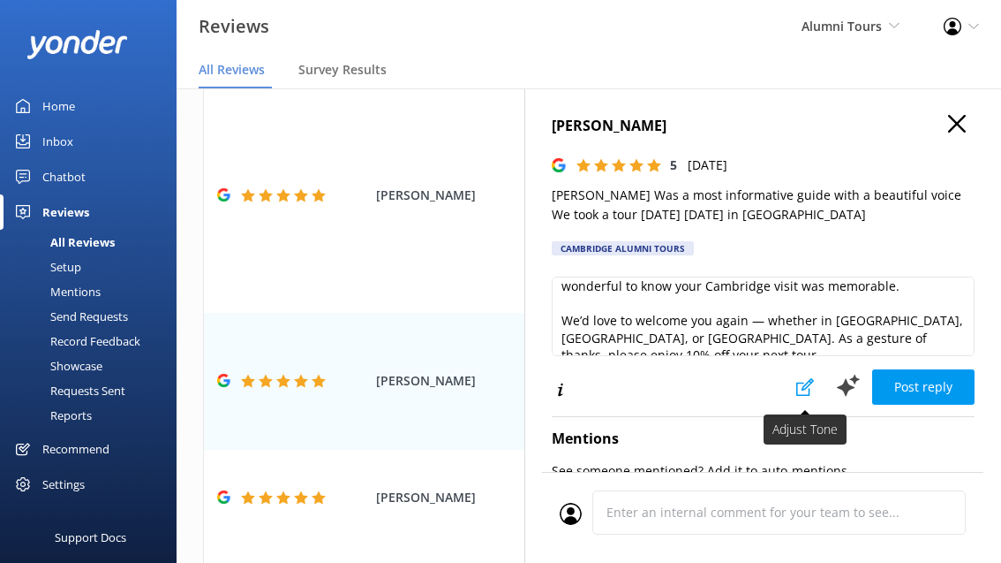
click at [804, 381] on icon at bounding box center [806, 387] width 18 height 18
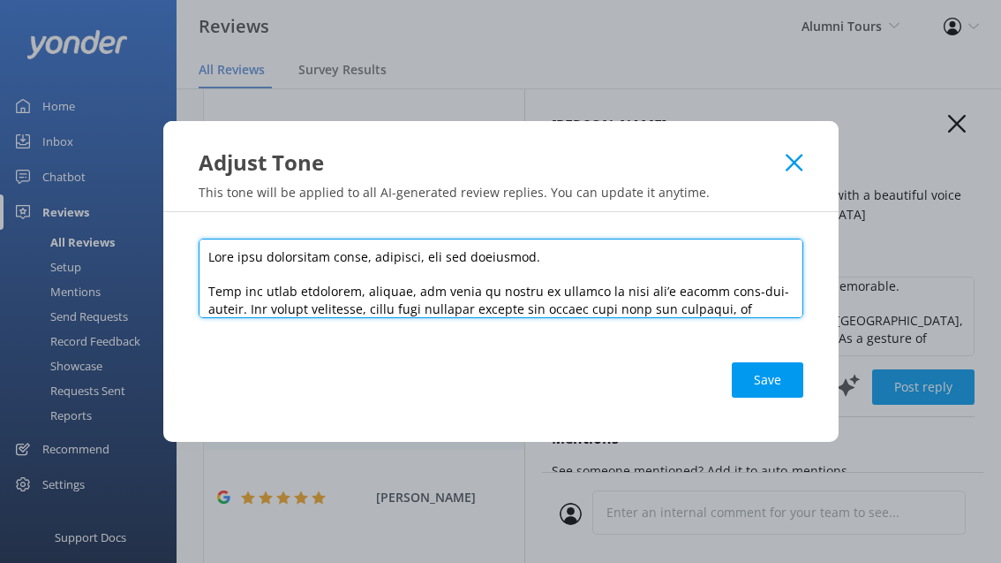
click at [348, 255] on textarea at bounding box center [501, 277] width 605 height 79
click at [496, 265] on textarea at bounding box center [501, 277] width 605 height 79
click at [631, 255] on textarea at bounding box center [501, 277] width 605 height 79
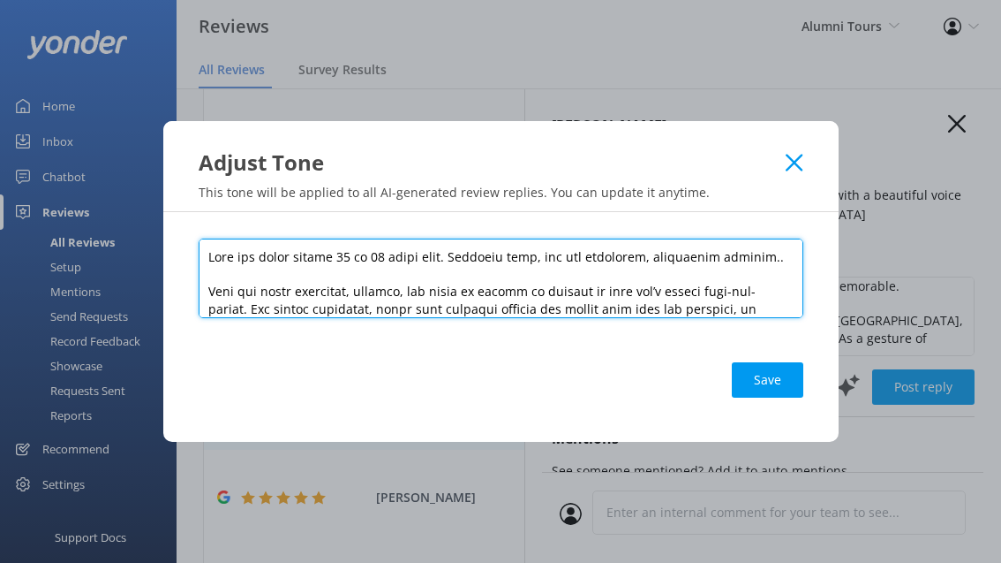
click at [669, 255] on textarea at bounding box center [501, 277] width 605 height 79
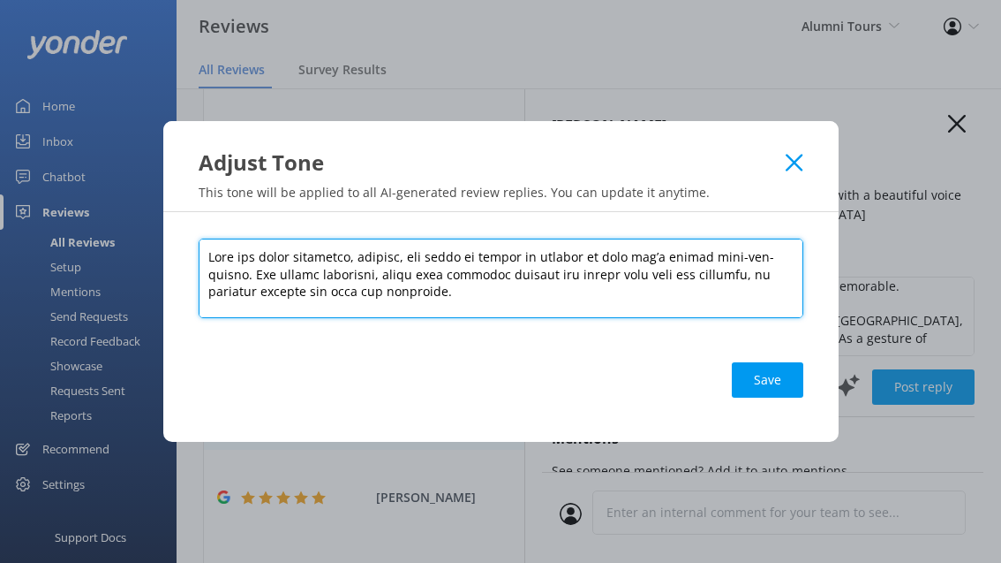
paste textarea "Keep review replies around 10–12 lines. Use a friendly and natural tone, avoidi…"
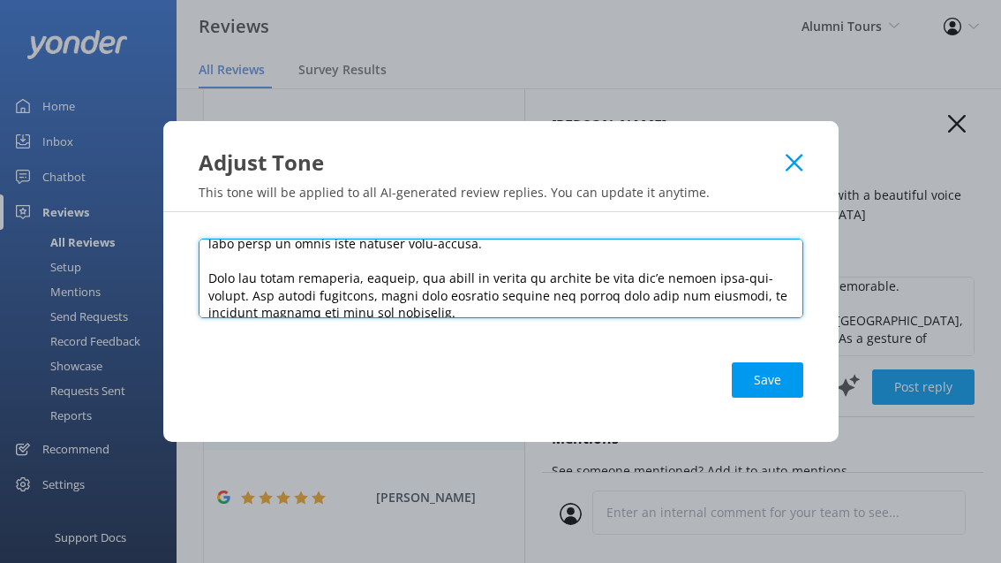
scroll to position [67, 0]
drag, startPoint x: 259, startPoint y: 291, endPoint x: 200, endPoint y: 277, distance: 60.8
click at [200, 277] on textarea at bounding box center [501, 277] width 605 height 79
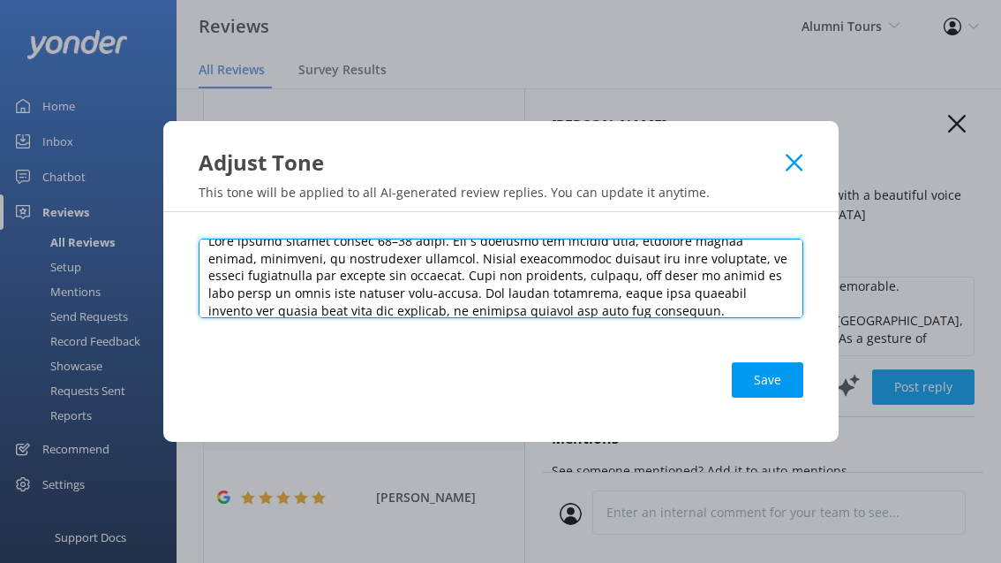
scroll to position [6, 0]
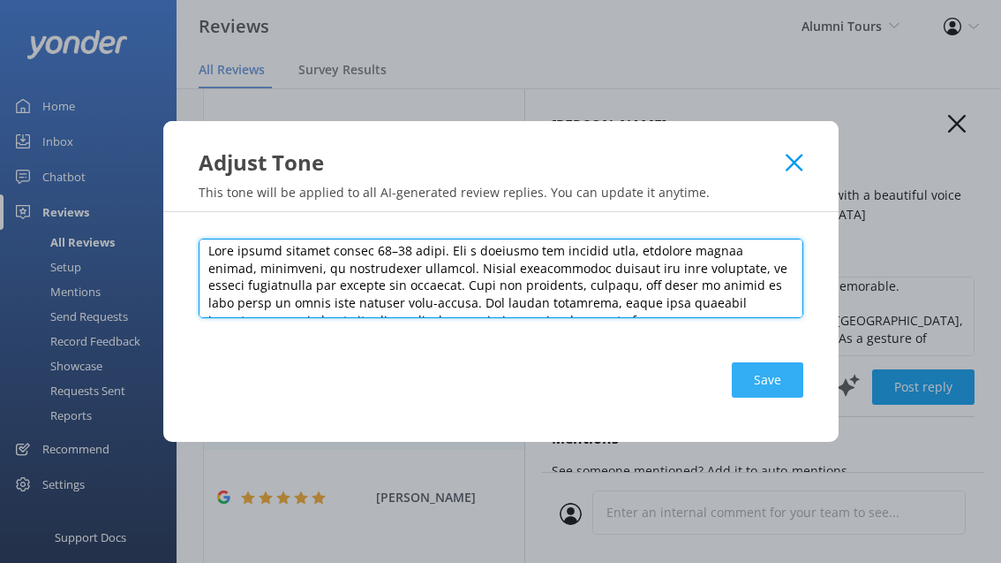
type textarea "Lore ipsumd sitamet consec 53–26 adipi. Eli s doeiusmo tem incidid utla, etdolo…"
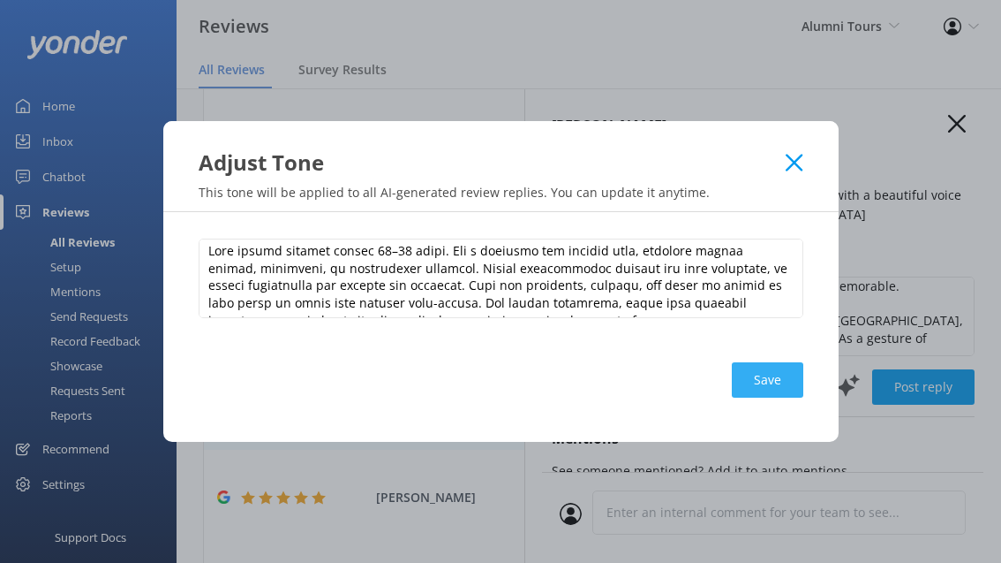
click at [766, 374] on button "Save" at bounding box center [768, 379] width 72 height 35
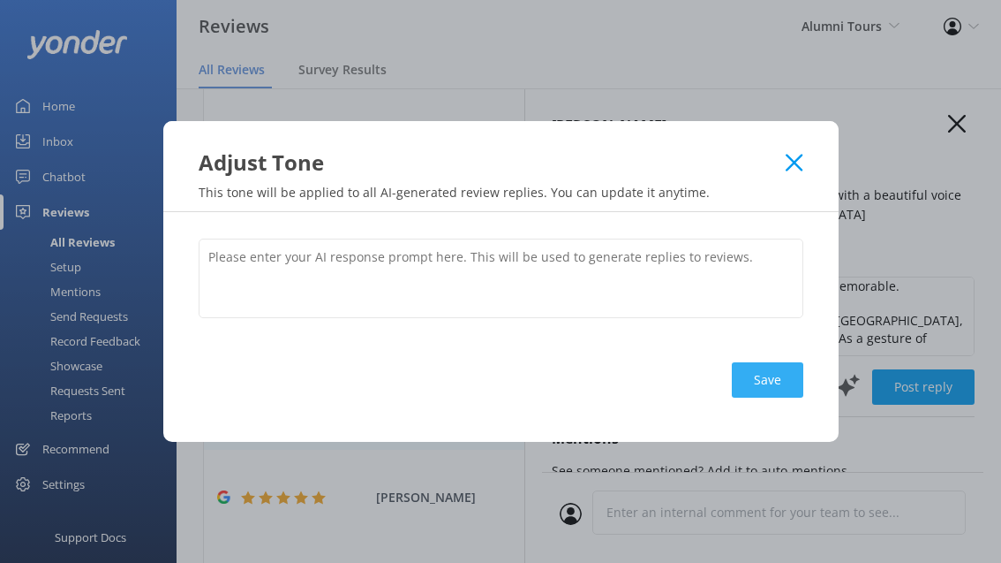
scroll to position [0, 0]
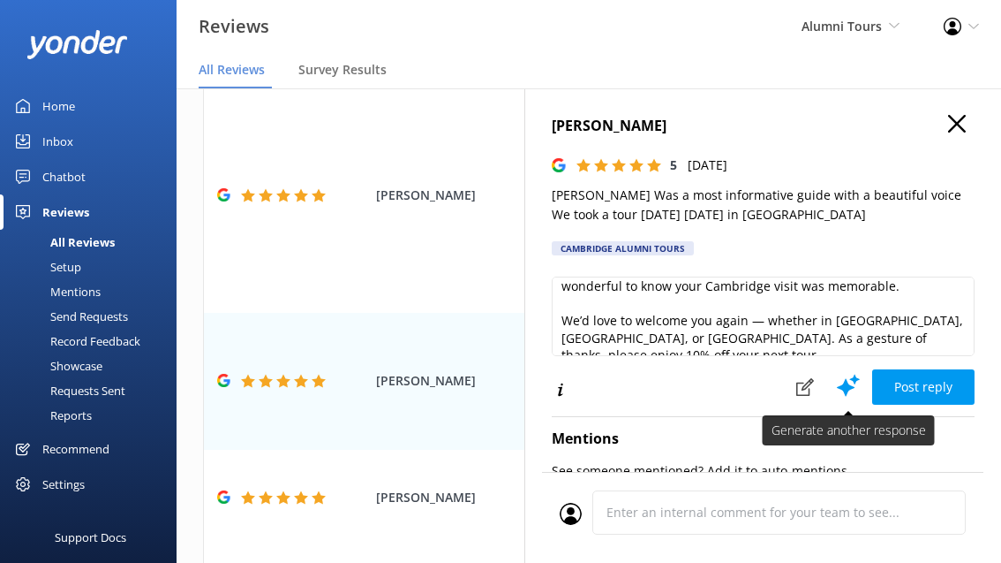
click at [854, 389] on use at bounding box center [848, 385] width 23 height 22
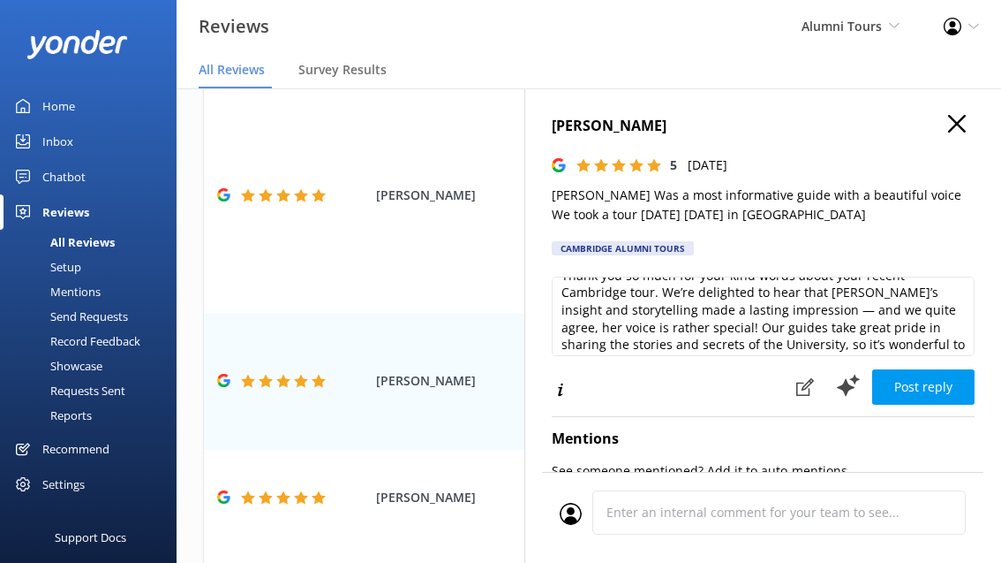
scroll to position [25, 0]
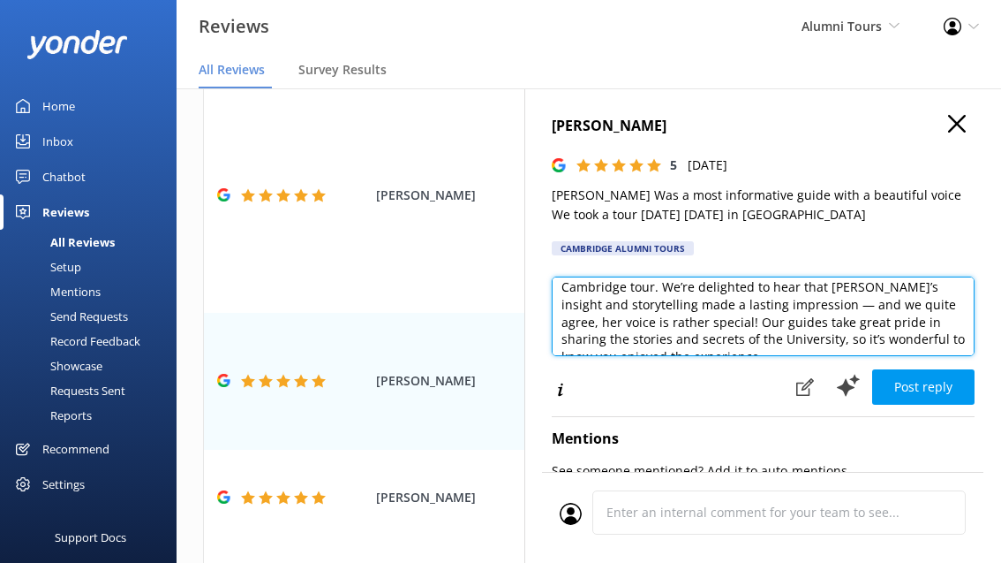
drag, startPoint x: 711, startPoint y: 306, endPoint x: 599, endPoint y: 329, distance: 114.7
click at [599, 329] on textarea "Thank you so much for your kind words about your recent Cambridge tour. We’re d…" at bounding box center [763, 315] width 423 height 79
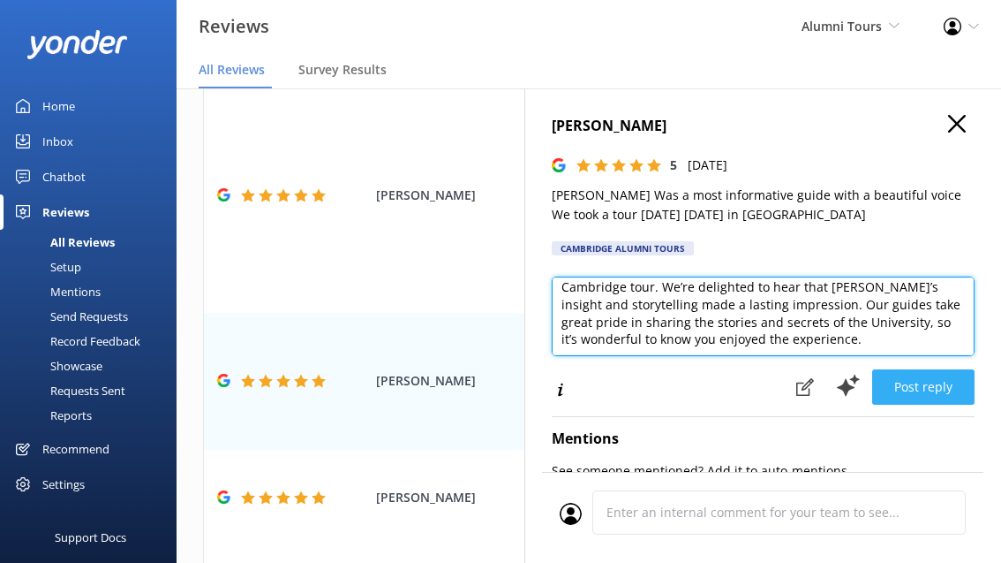
type textarea "Thank you so much for your kind words about your recent Cambridge tour. We’re d…"
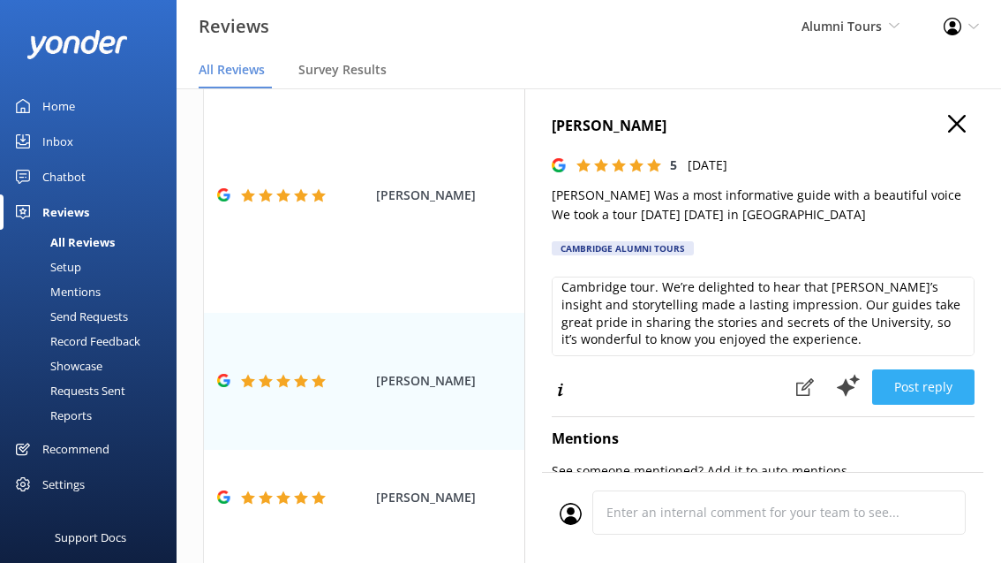
click at [932, 389] on button "Post reply" at bounding box center [923, 386] width 102 height 35
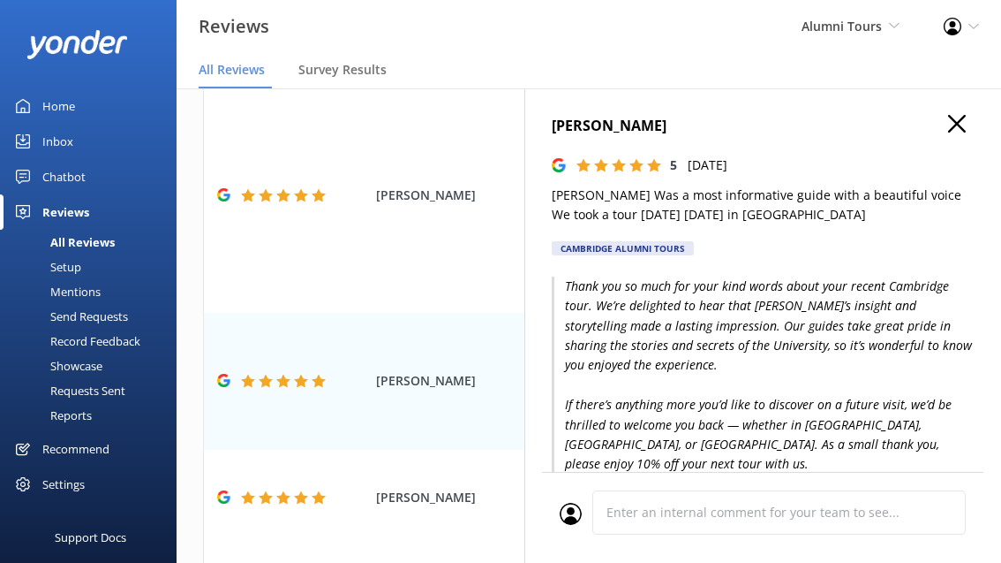
click at [957, 127] on icon "button" at bounding box center [957, 124] width 18 height 18
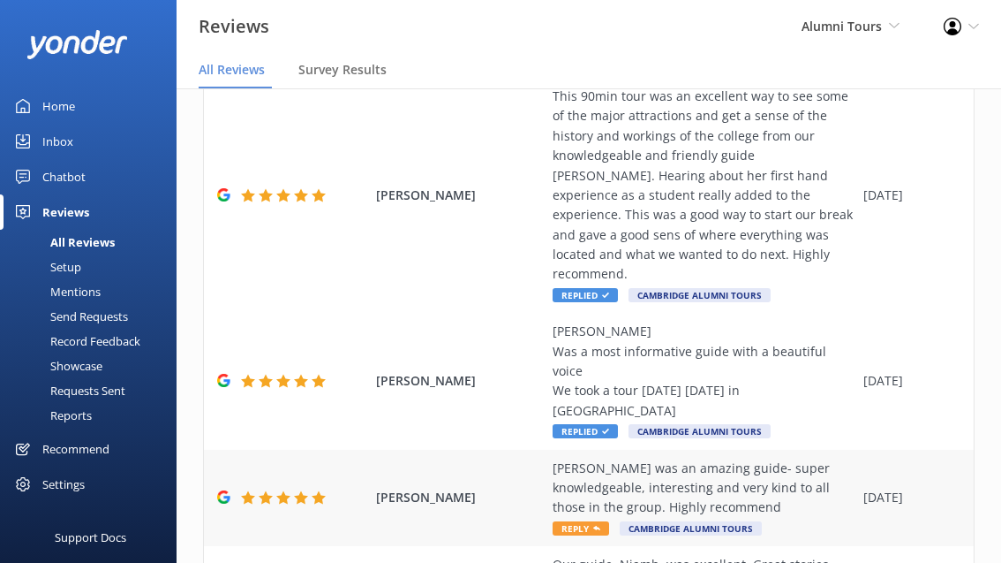
click at [580, 521] on span "Reply" at bounding box center [581, 528] width 57 height 14
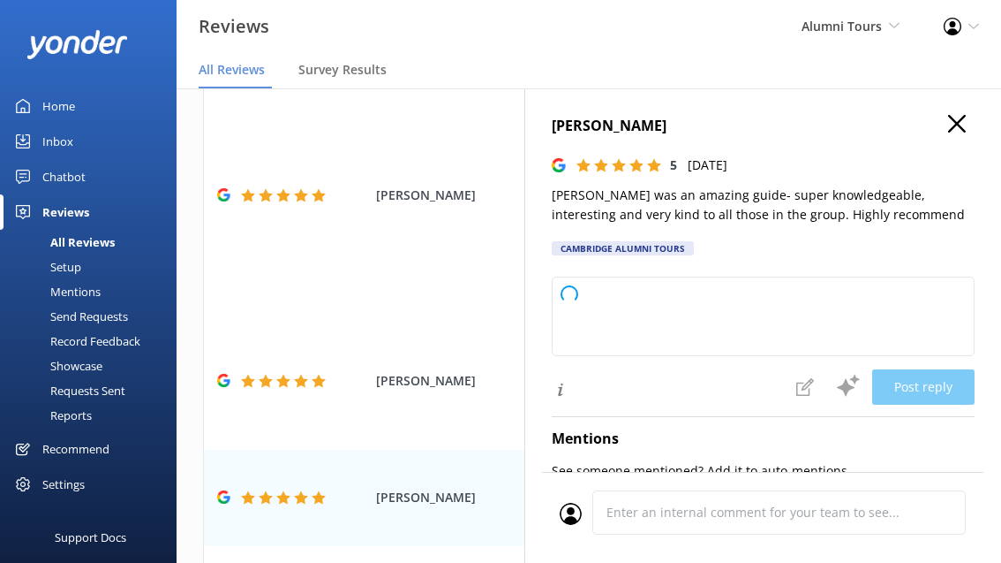
type textarea "Thank you so much for sharing your experience. We’re delighted to hear that [PE…"
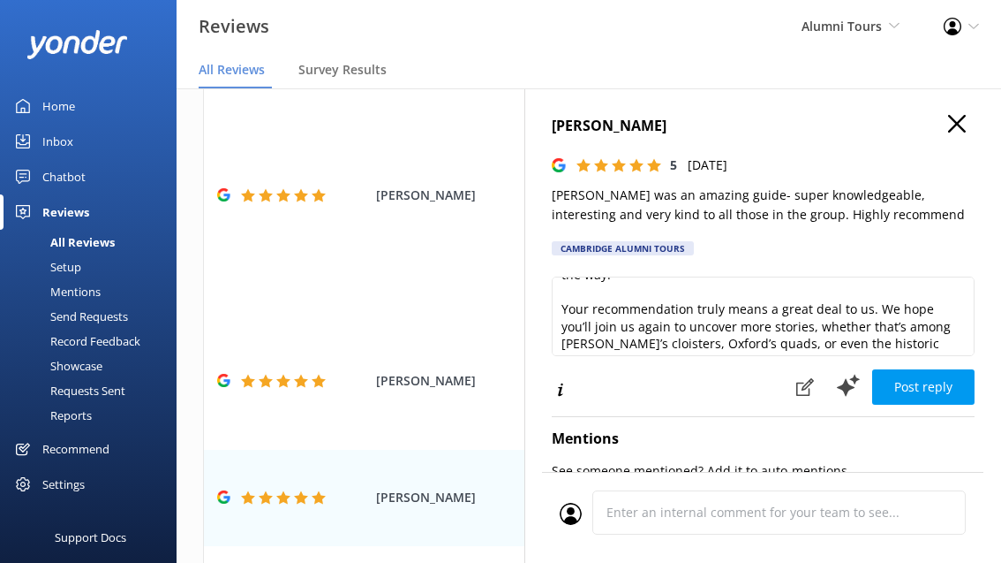
scroll to position [164, 0]
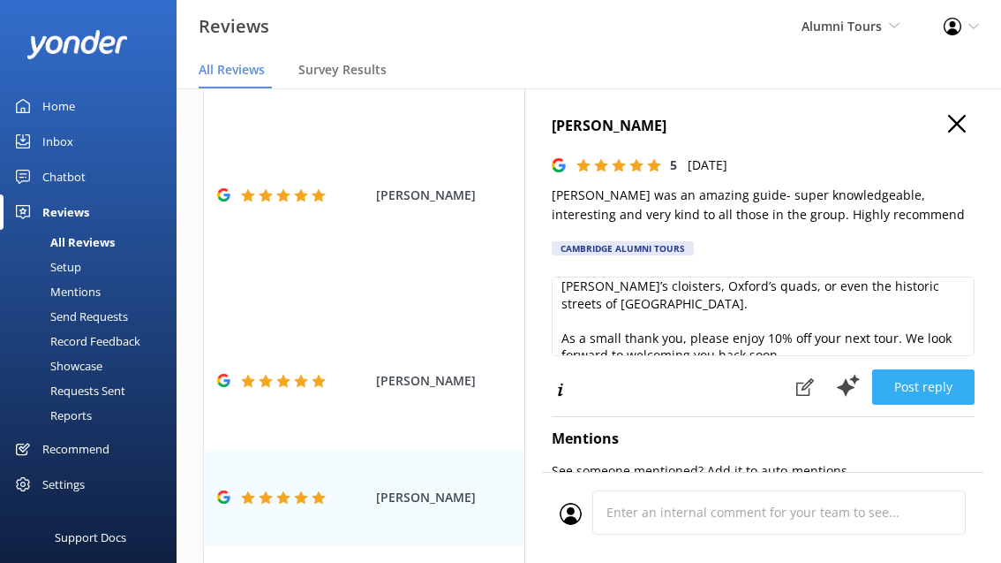
click at [910, 376] on button "Post reply" at bounding box center [923, 386] width 102 height 35
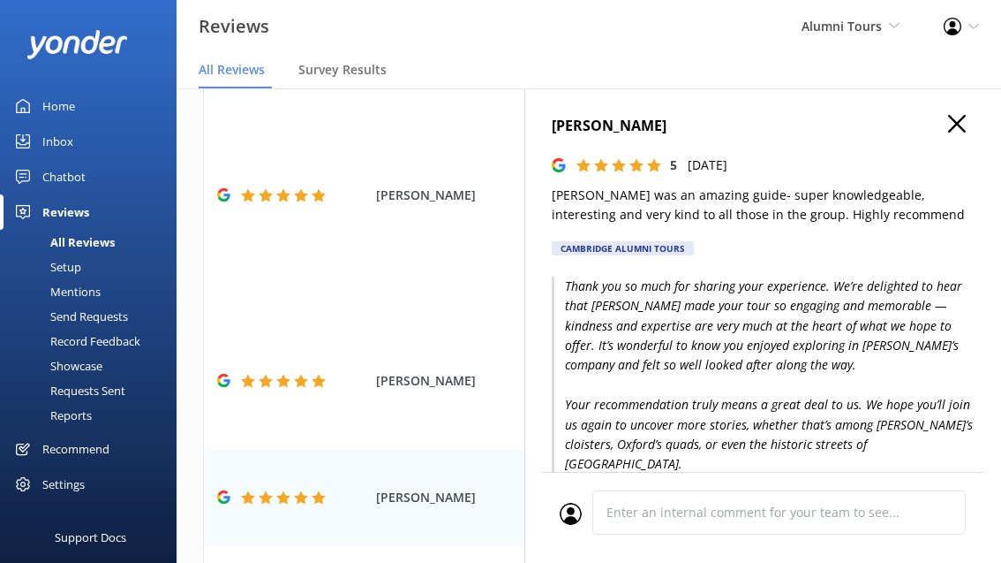
scroll to position [9, 0]
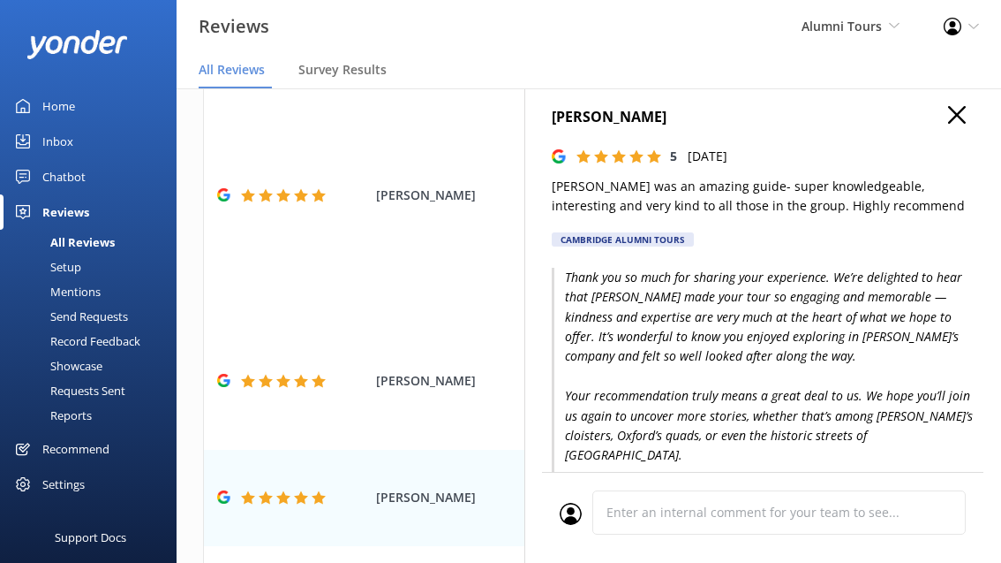
click at [959, 106] on icon "button" at bounding box center [957, 115] width 18 height 18
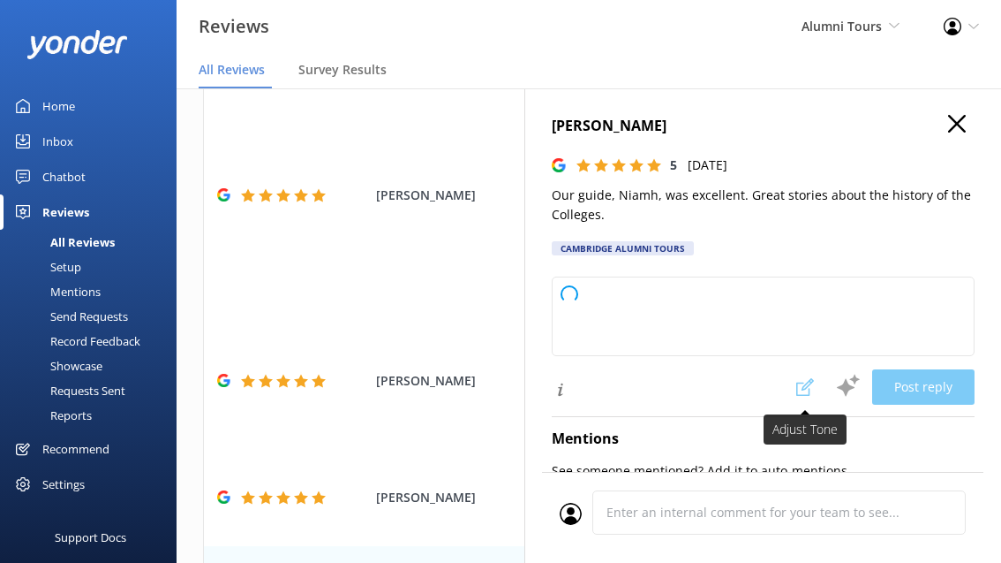
click at [801, 389] on span at bounding box center [805, 386] width 39 height 35
type textarea "Thank you so much for your kind words. We’re delighted to hear that you enjoyed…"
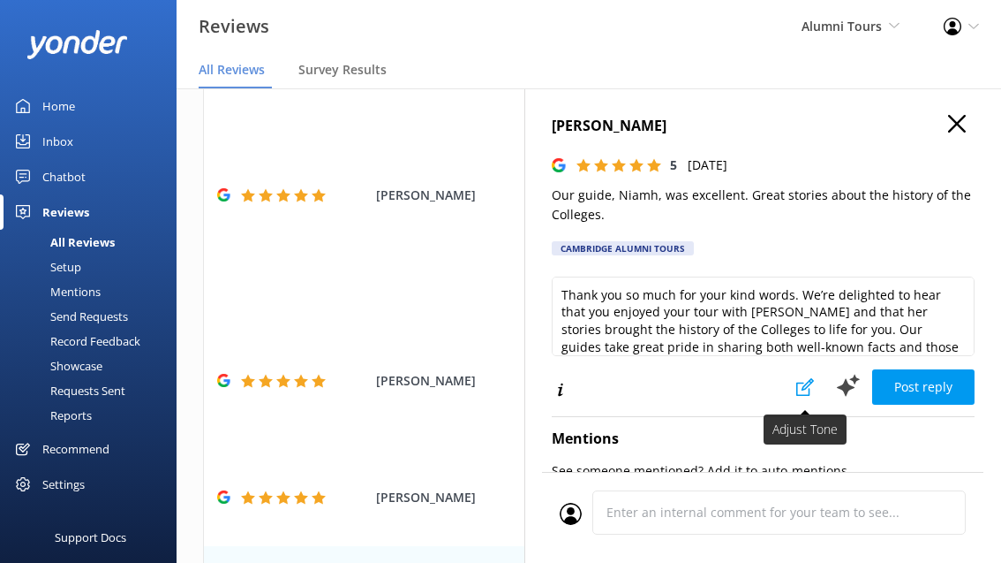
click at [801, 389] on icon at bounding box center [806, 387] width 18 height 18
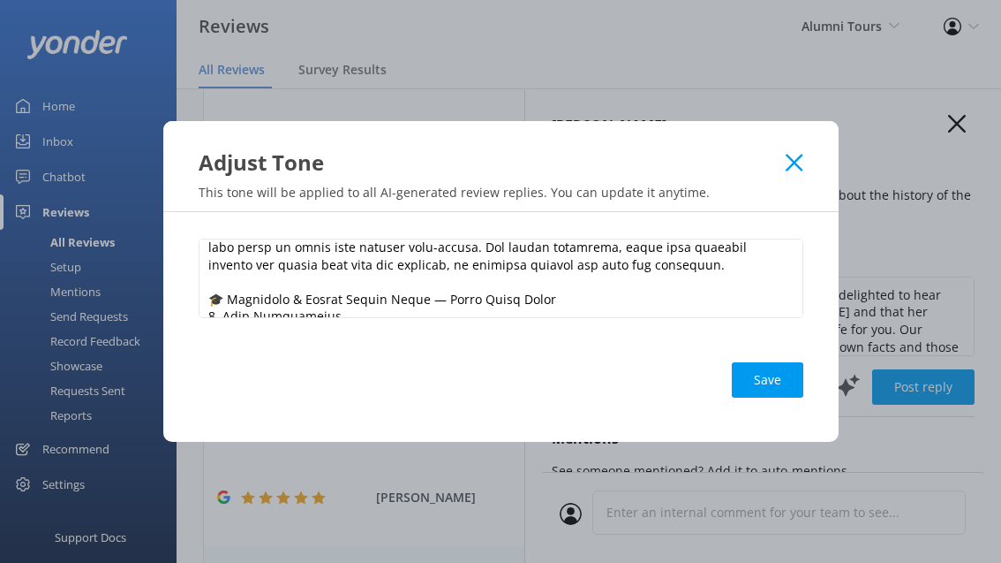
scroll to position [78, 0]
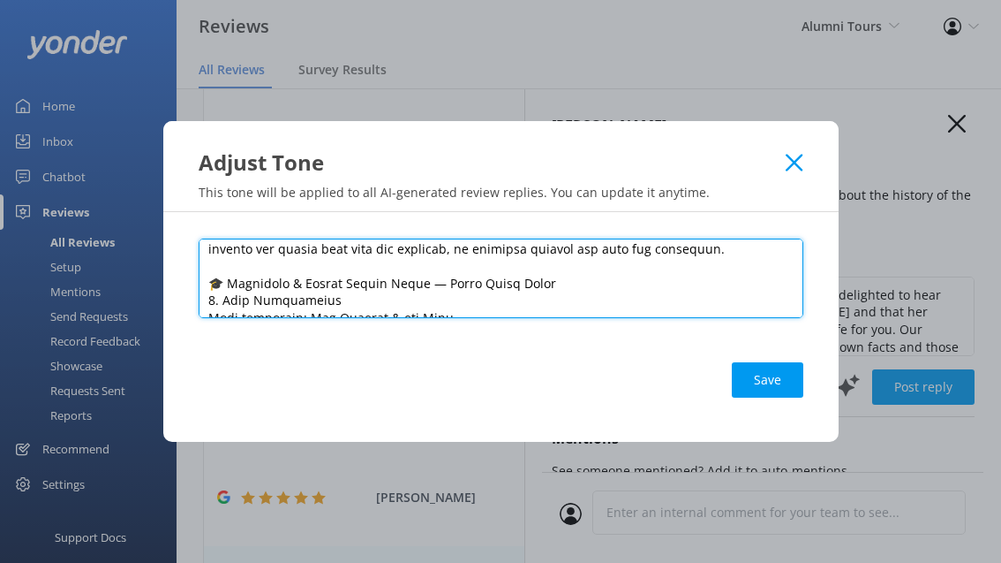
click at [593, 252] on textarea at bounding box center [501, 277] width 605 height 79
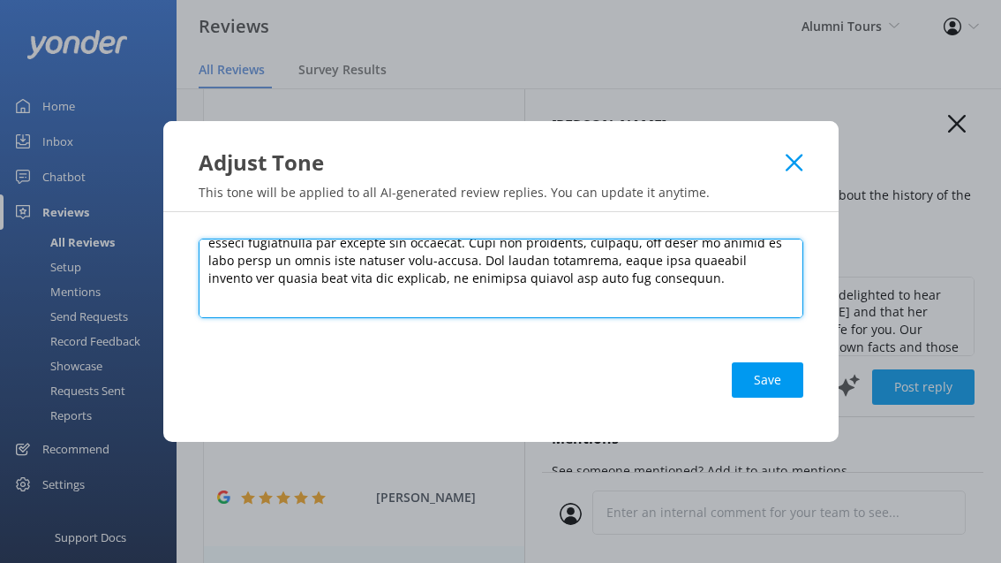
scroll to position [81, 0]
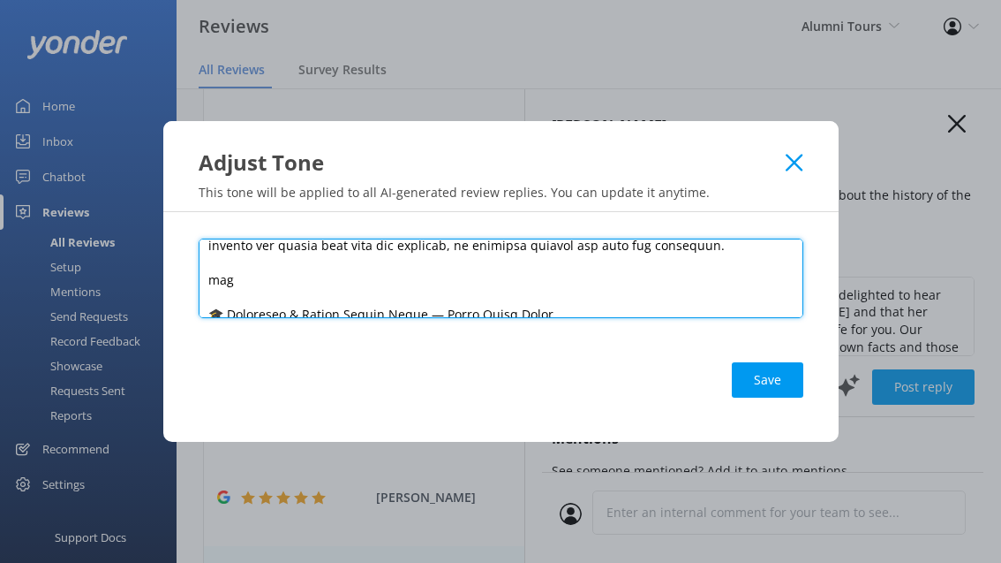
paste textarea "pleased happy glad gratified honoured content cheerful"
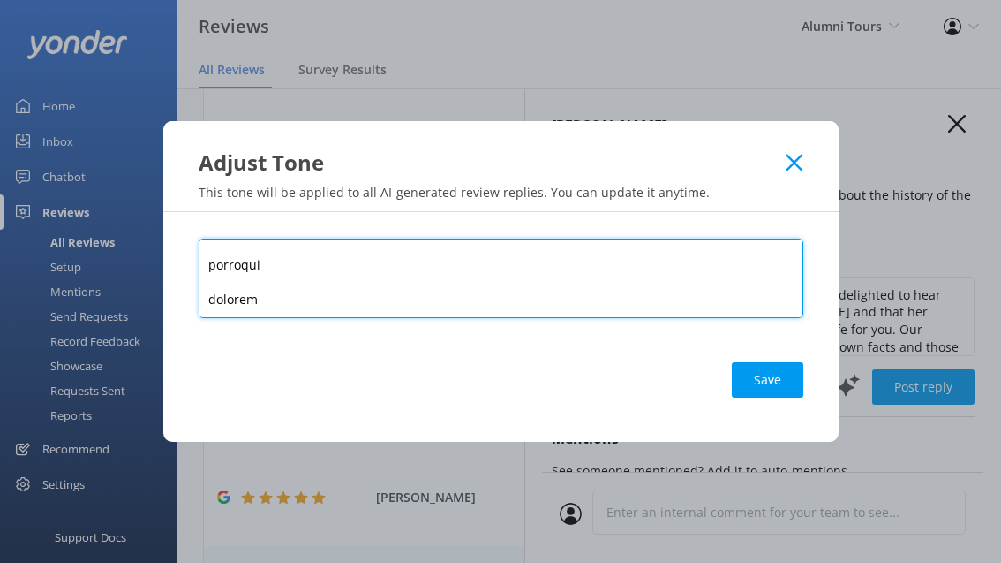
scroll to position [0, 0]
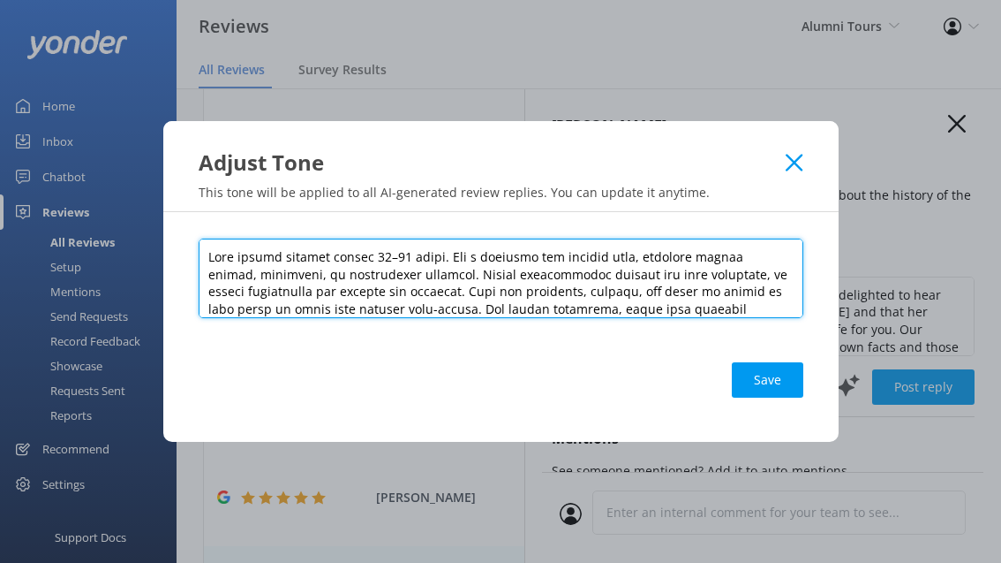
drag, startPoint x: 287, startPoint y: 302, endPoint x: 228, endPoint y: 155, distance: 158.9
click at [228, 155] on div "Adjust Tone This tone will be applied to all AI-generated review replies. You c…" at bounding box center [500, 281] width 1001 height 563
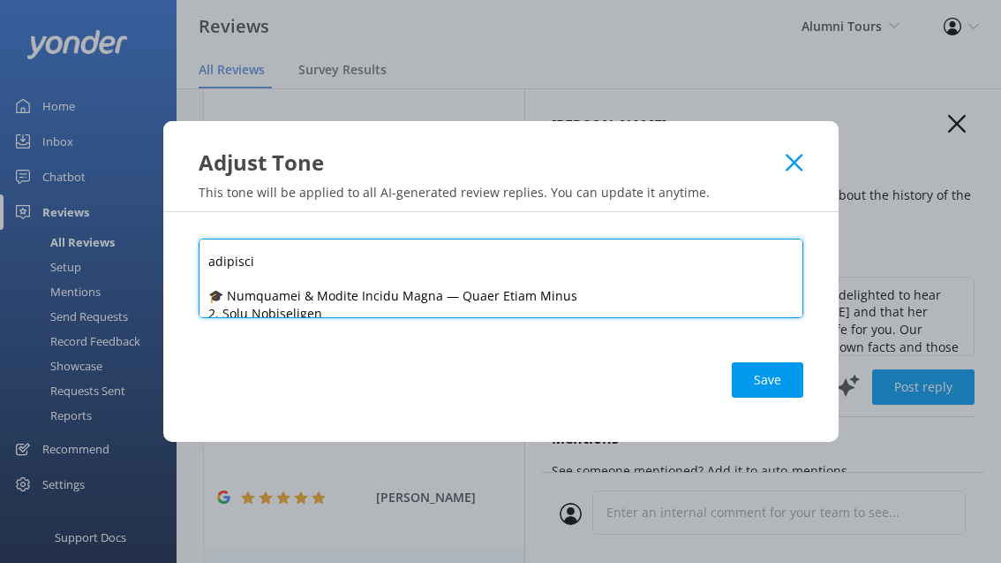
click at [284, 260] on textarea at bounding box center [501, 277] width 605 height 79
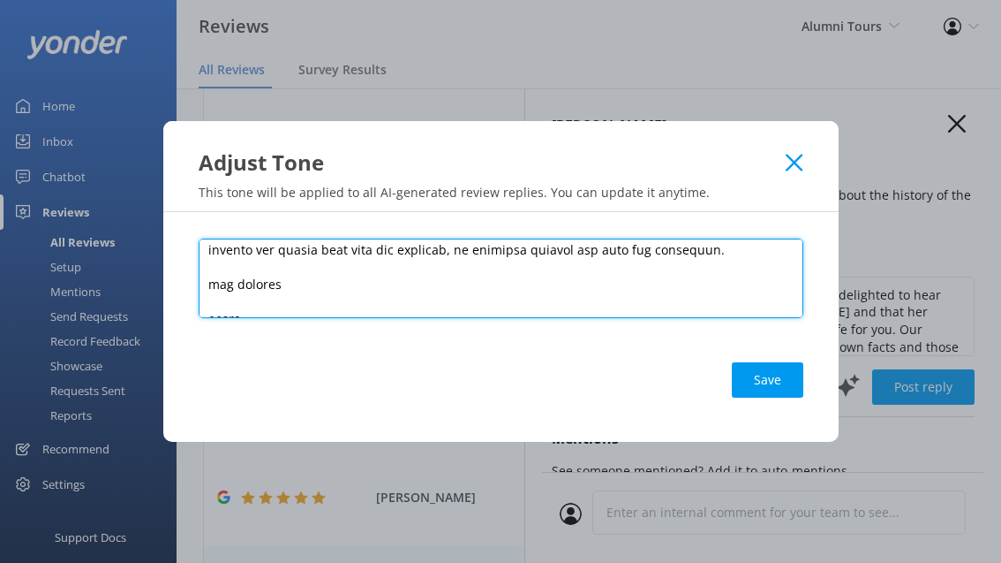
scroll to position [74, 0]
click at [208, 287] on textarea at bounding box center [501, 277] width 605 height 79
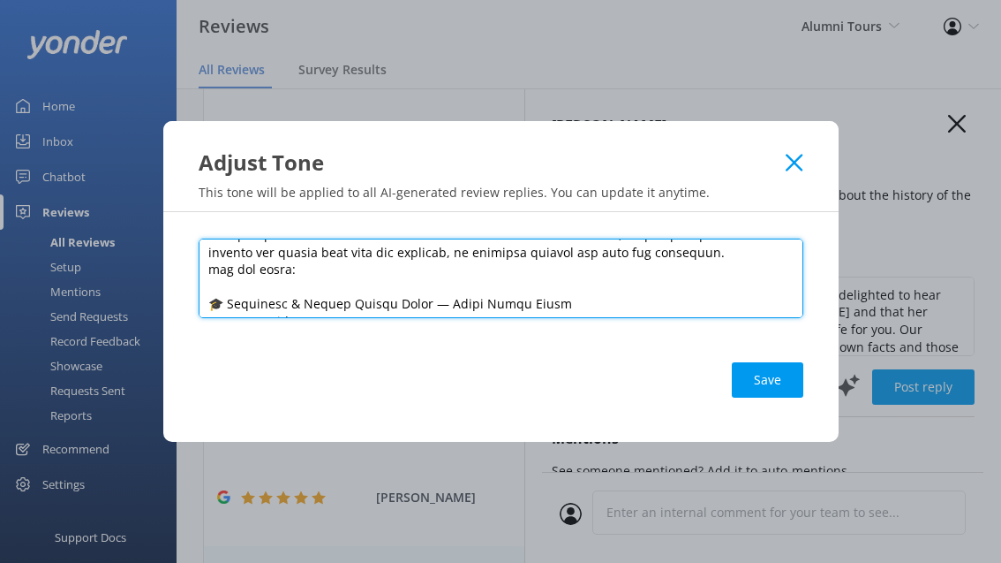
paste textarea "Pleased, happy, glad, gratified, honoured, content, cheerful."
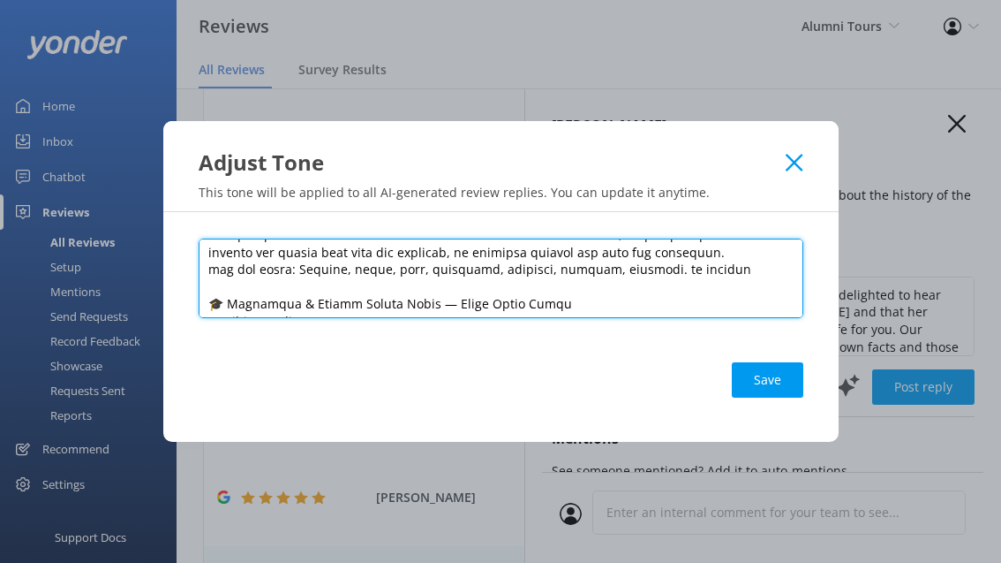
click at [646, 270] on textarea at bounding box center [501, 277] width 605 height 79
click at [302, 269] on textarea at bounding box center [501, 277] width 605 height 79
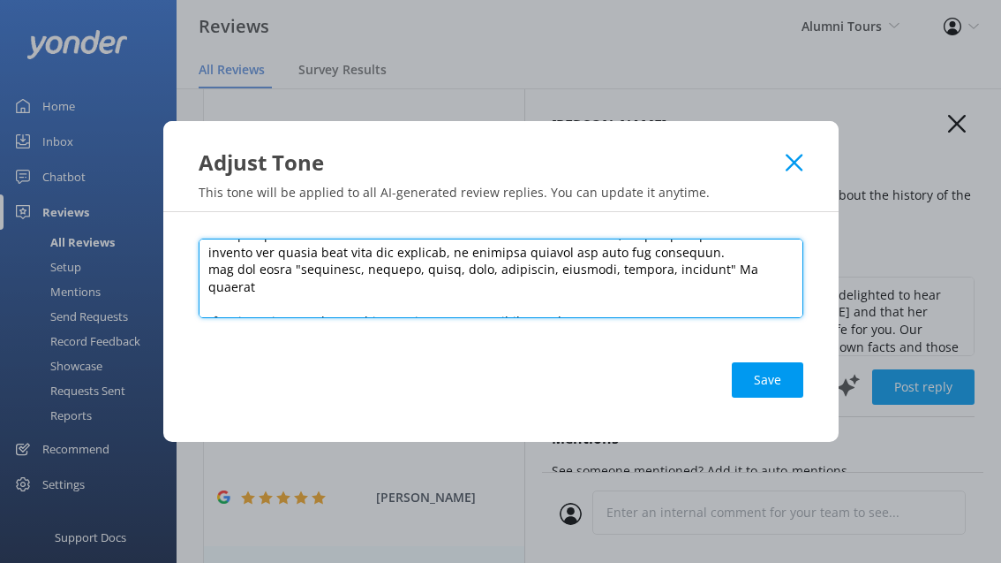
click at [230, 268] on textarea at bounding box center [501, 277] width 605 height 79
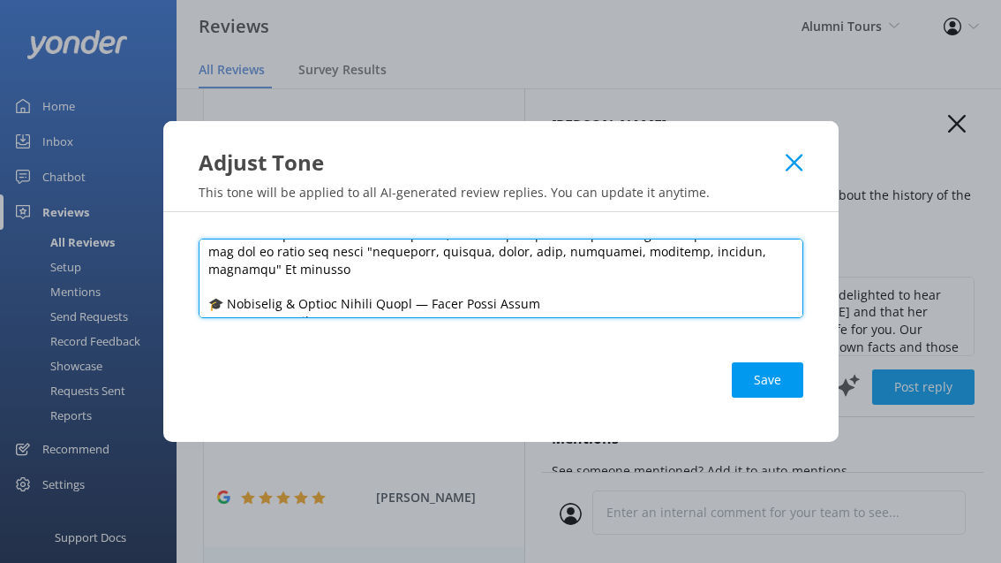
click at [276, 268] on textarea at bounding box center [501, 277] width 605 height 79
click at [268, 268] on textarea at bounding box center [501, 277] width 605 height 79
click at [494, 263] on textarea at bounding box center [501, 277] width 605 height 79
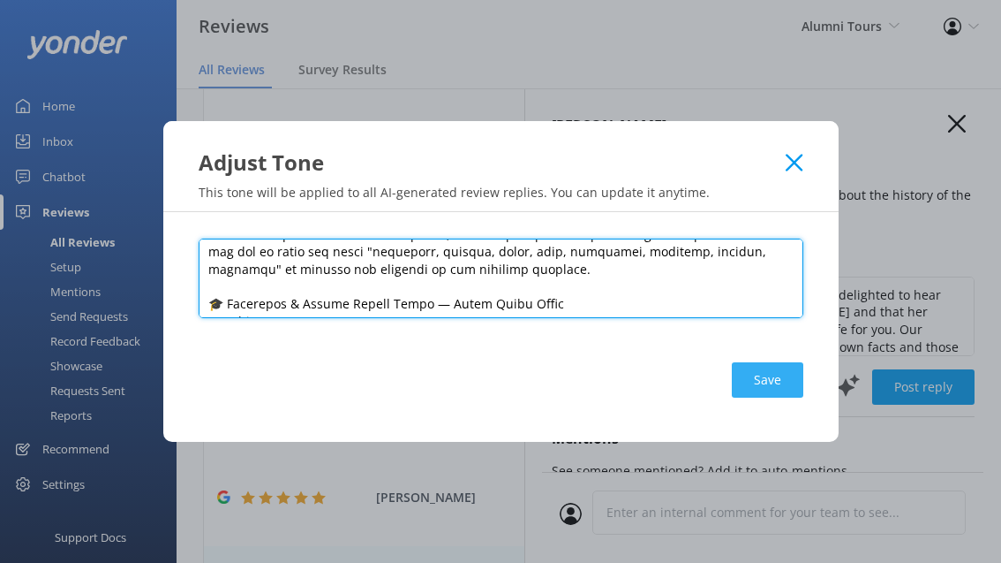
type textarea "Lore ipsumd sitamet consec 46–70 adipi. Eli s doeiusmo tem incidid utla, etdolo…"
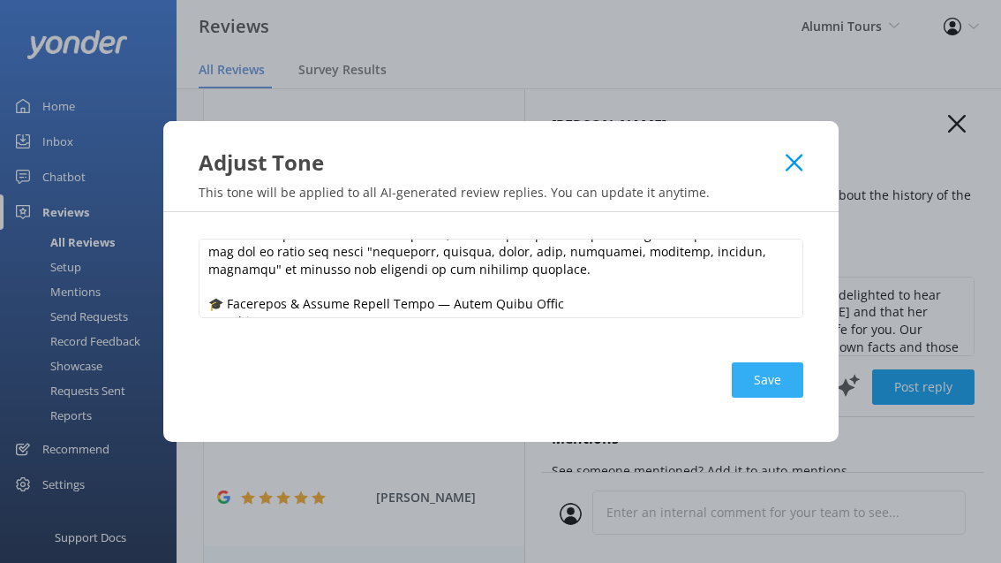
click at [764, 377] on button "Save" at bounding box center [768, 379] width 72 height 35
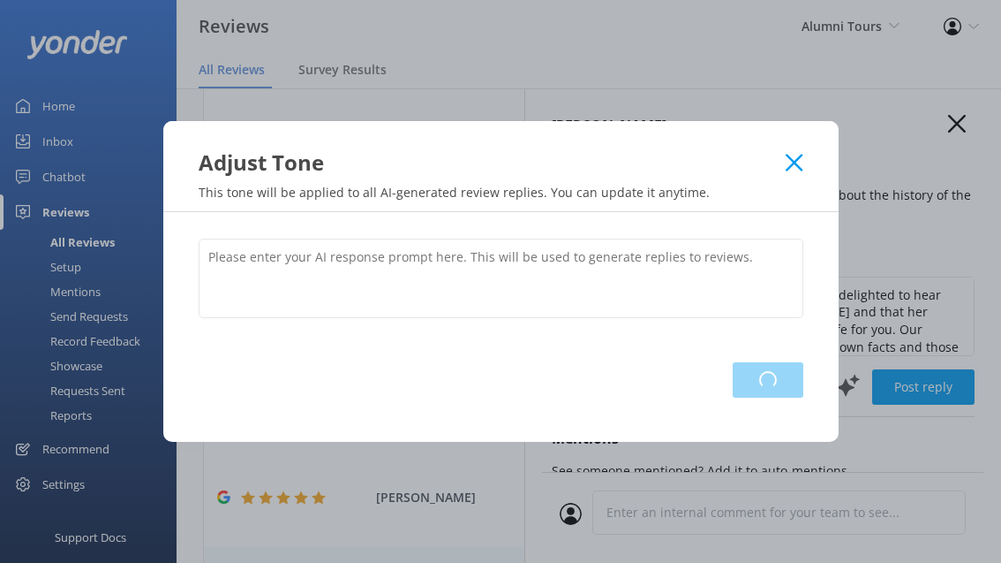
scroll to position [0, 0]
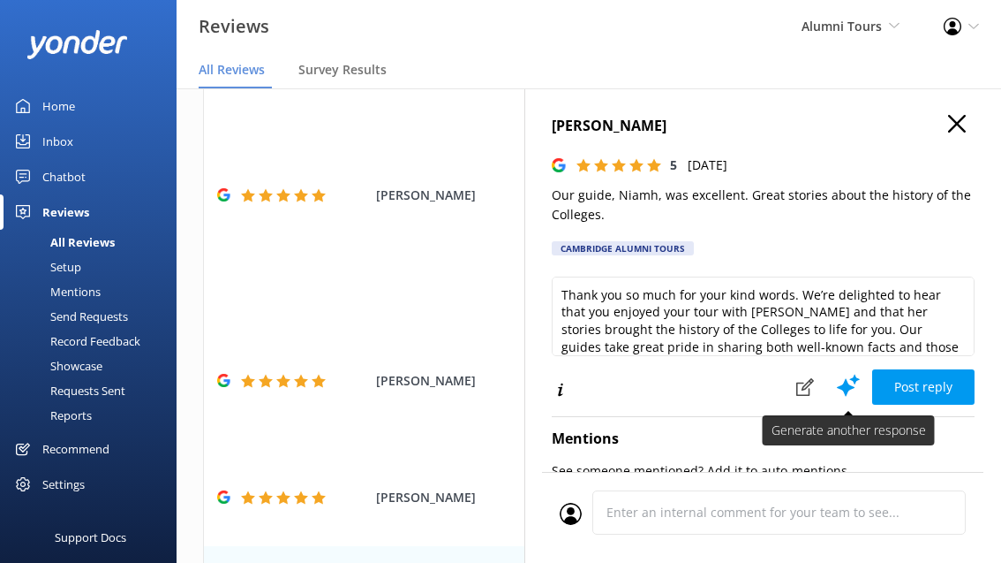
click at [849, 378] on icon at bounding box center [848, 385] width 26 height 26
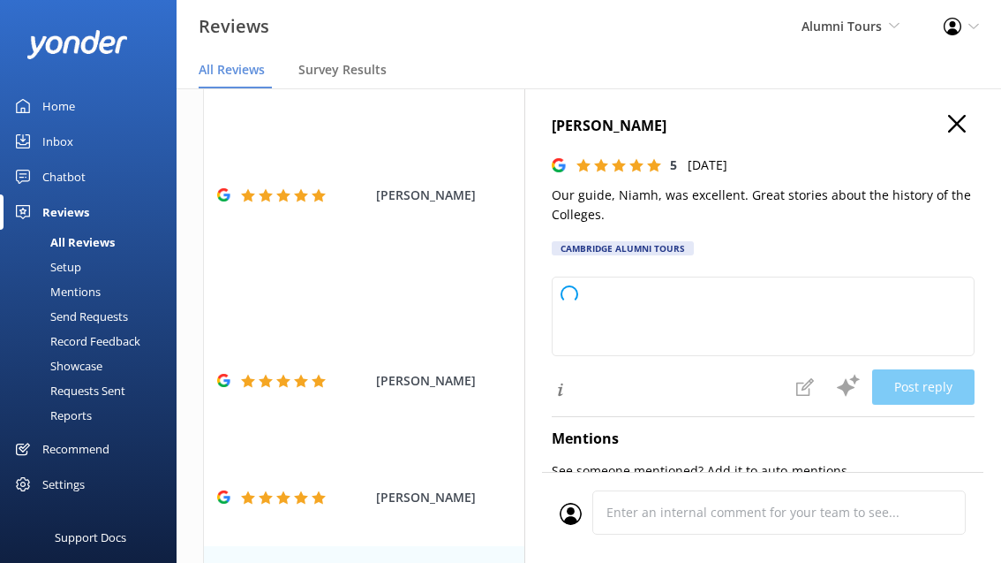
type textarea "We’re delighted to hear you enjoyed your tour with [PERSON_NAME]. She has a won…"
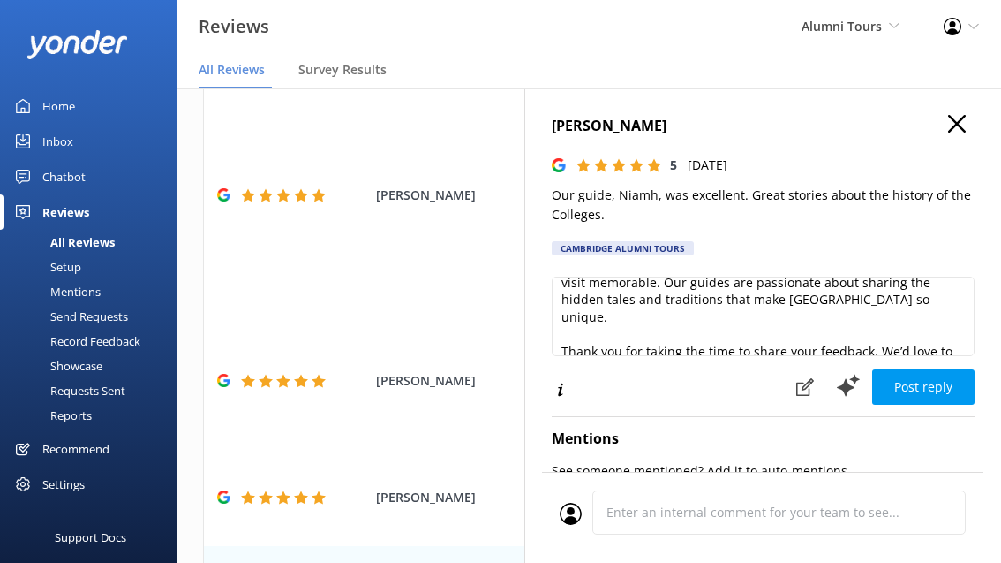
scroll to position [95, 0]
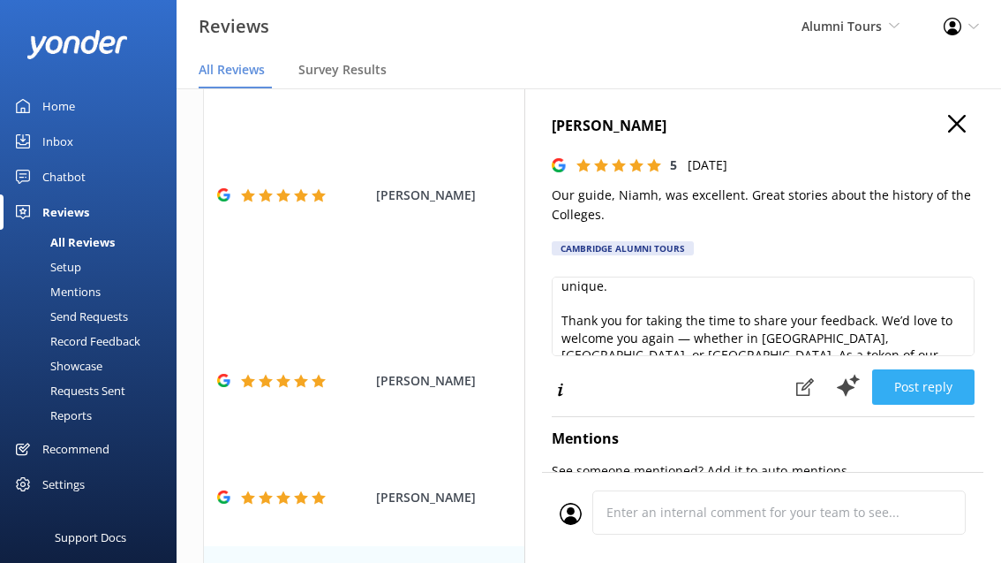
click at [925, 390] on button "Post reply" at bounding box center [923, 386] width 102 height 35
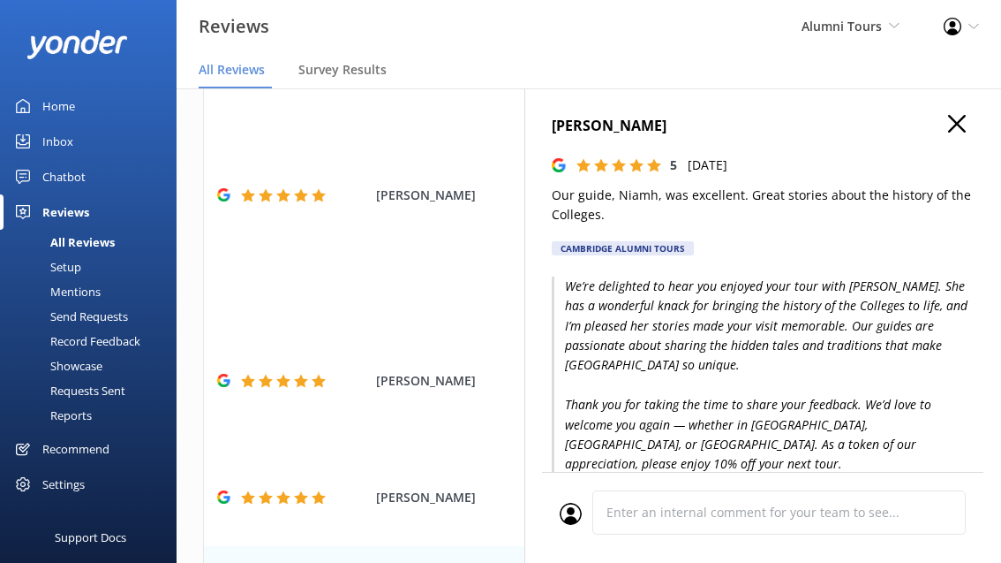
click at [950, 129] on use "button" at bounding box center [957, 124] width 18 height 18
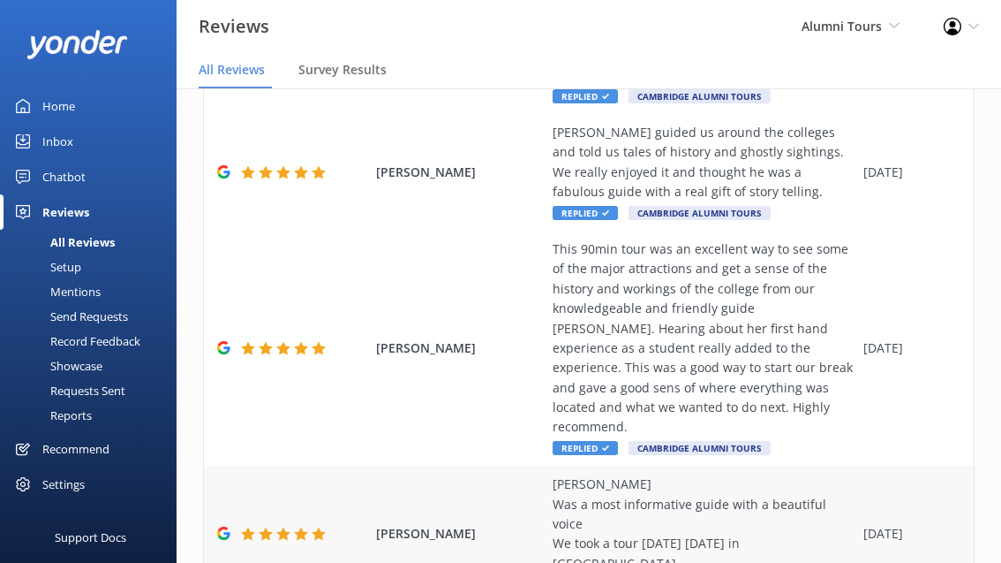
scroll to position [824, 0]
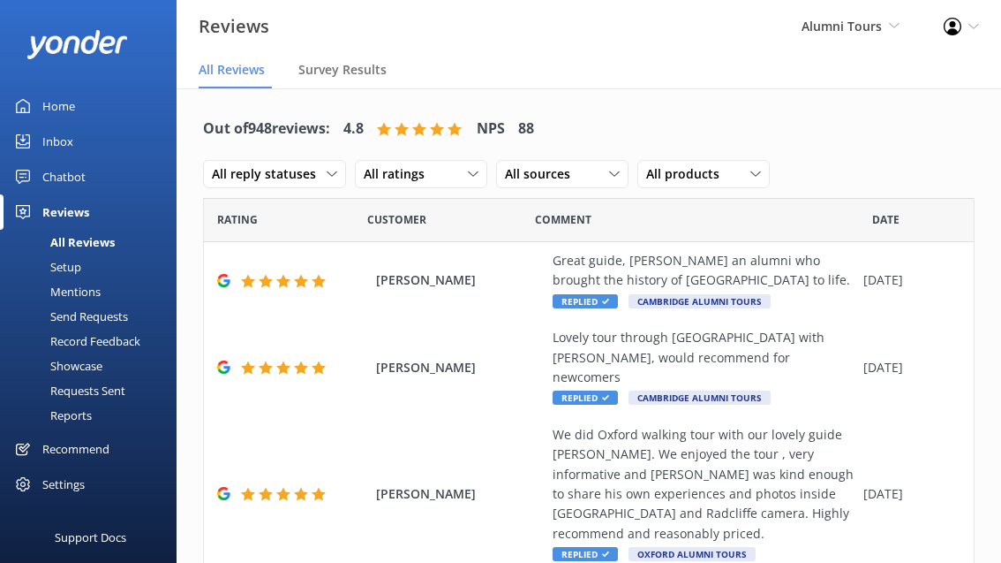
click at [91, 100] on link "Home" at bounding box center [88, 105] width 177 height 35
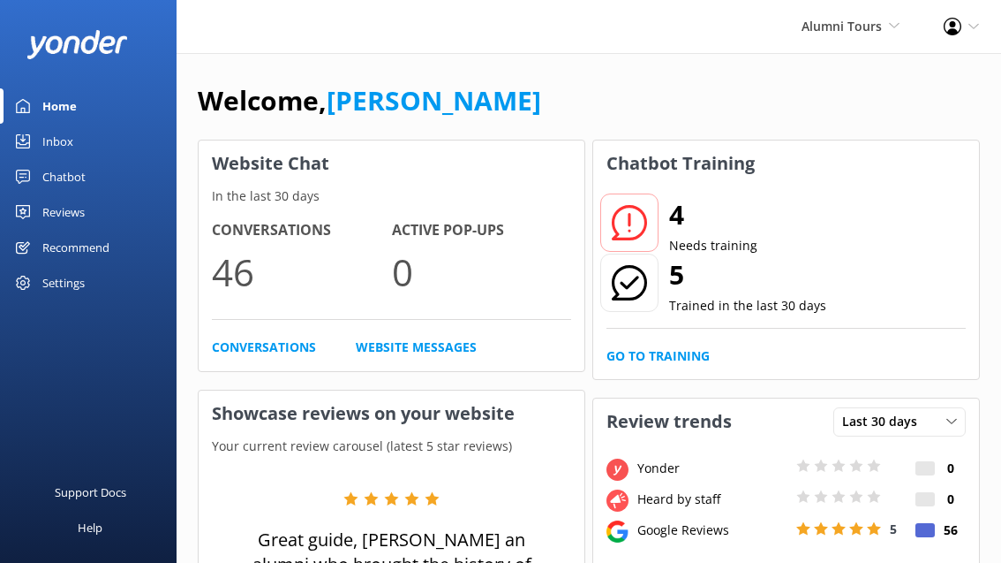
click at [631, 224] on icon at bounding box center [629, 222] width 35 height 35
click at [698, 245] on p "Needs training" at bounding box center [713, 245] width 88 height 19
click at [678, 361] on link "Go to Training" at bounding box center [658, 355] width 103 height 19
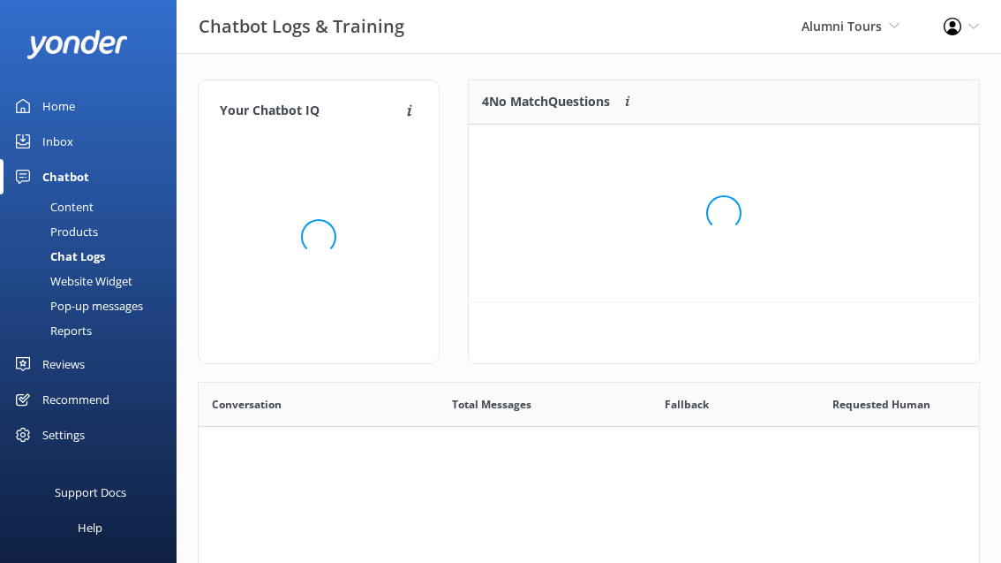
scroll to position [619, 781]
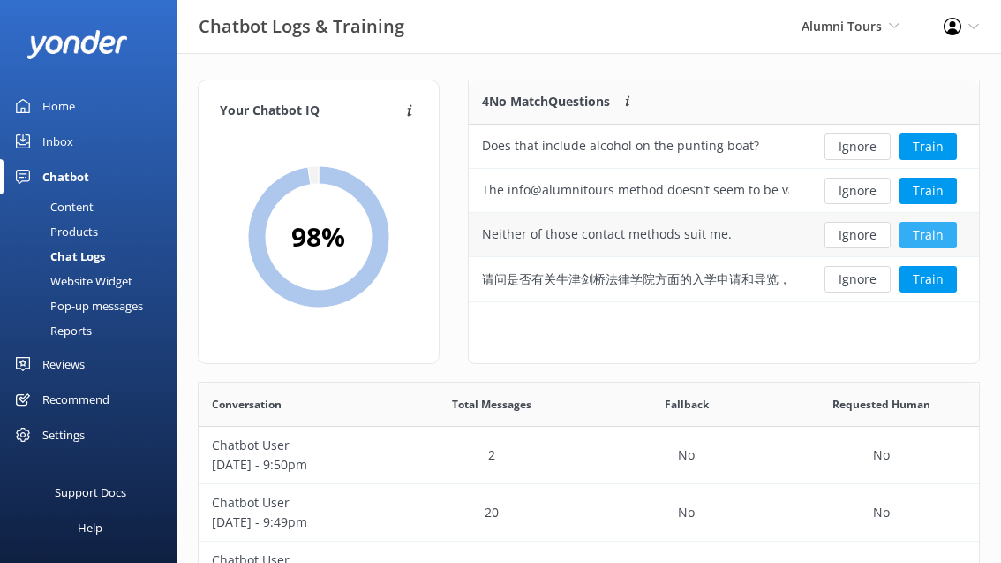
click at [917, 233] on button "Train" at bounding box center [928, 235] width 57 height 26
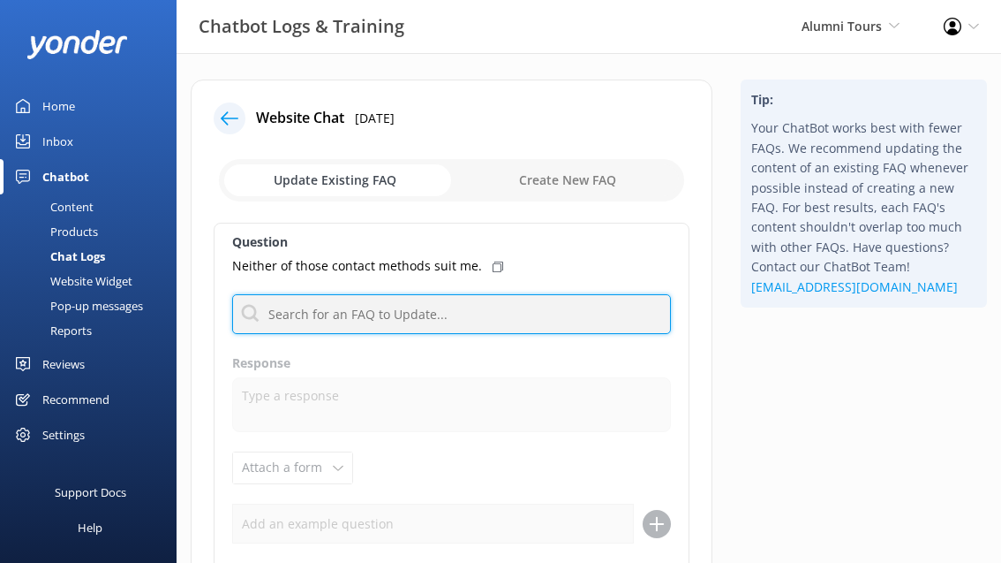
click at [506, 320] on input "text" at bounding box center [451, 314] width 439 height 40
type input "contact"
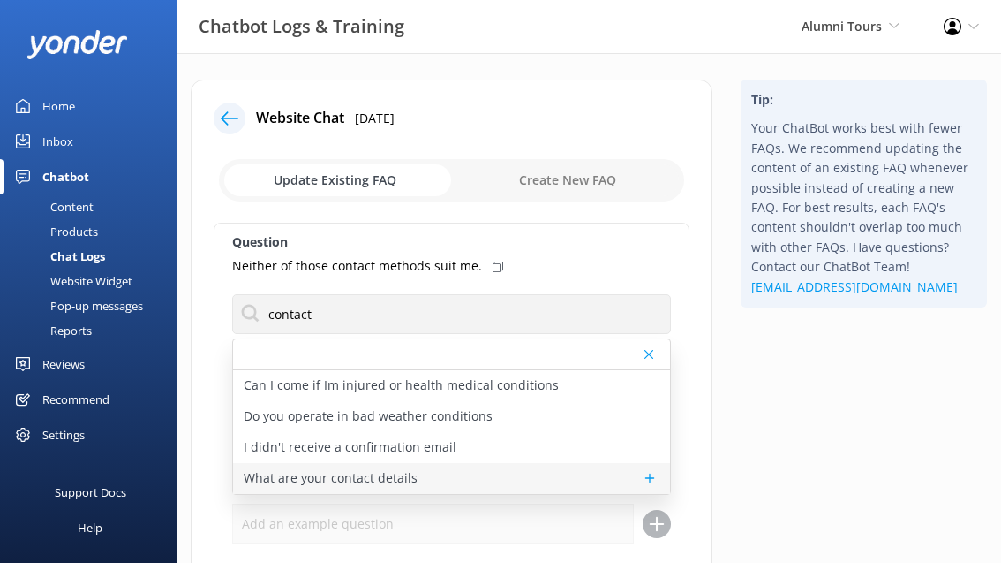
click at [422, 475] on div "What are your contact details" at bounding box center [451, 478] width 437 height 31
type textarea "You can contact the Cambridge & Oxford Alumni Tours team at +441223 787270, or …"
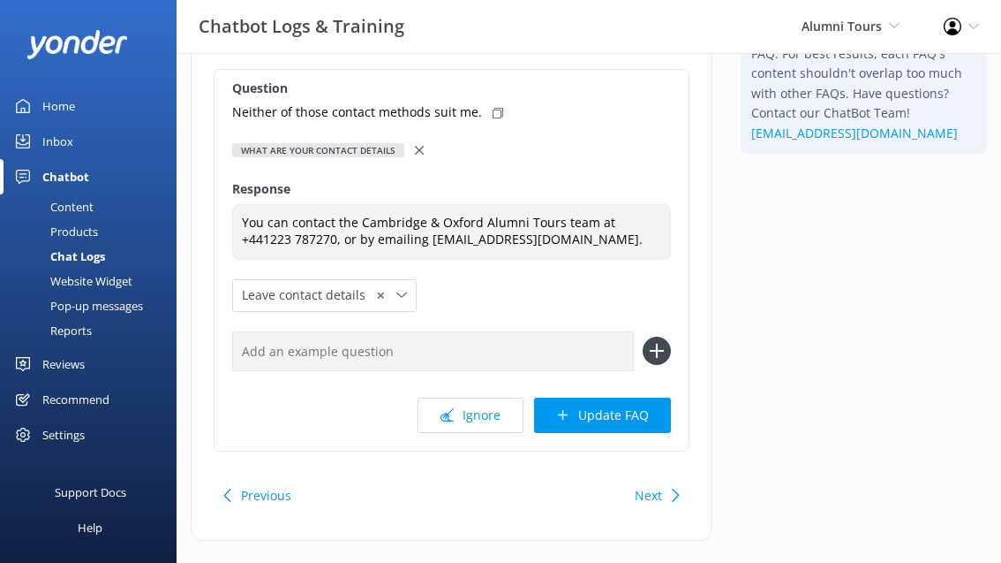
scroll to position [158, 0]
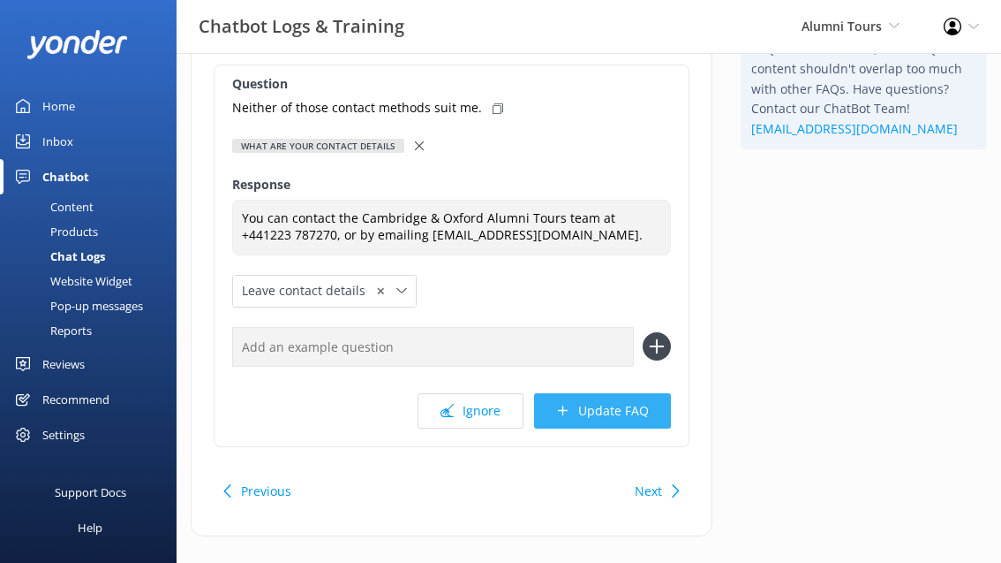
click at [575, 407] on button "Update FAQ" at bounding box center [602, 410] width 137 height 35
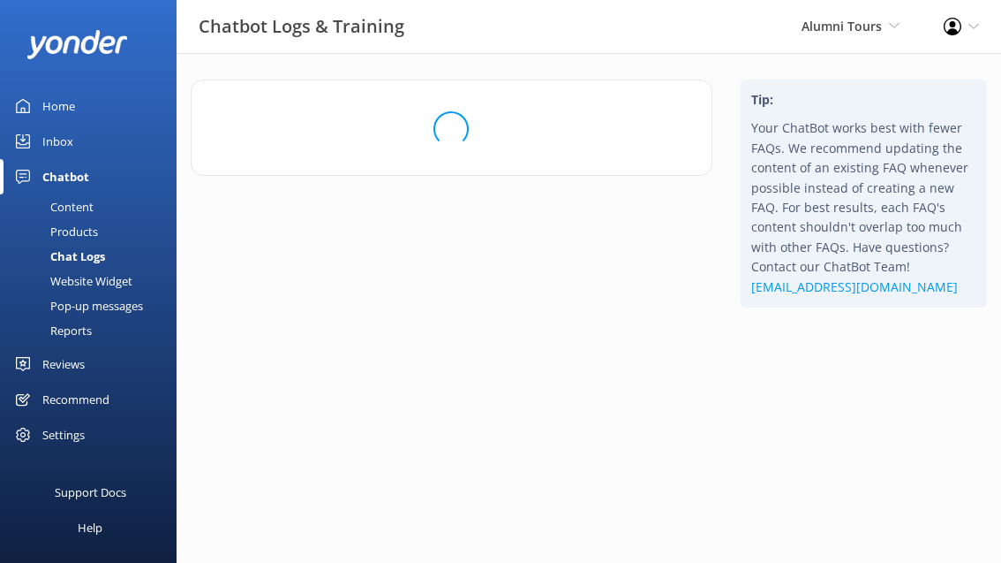
scroll to position [0, 0]
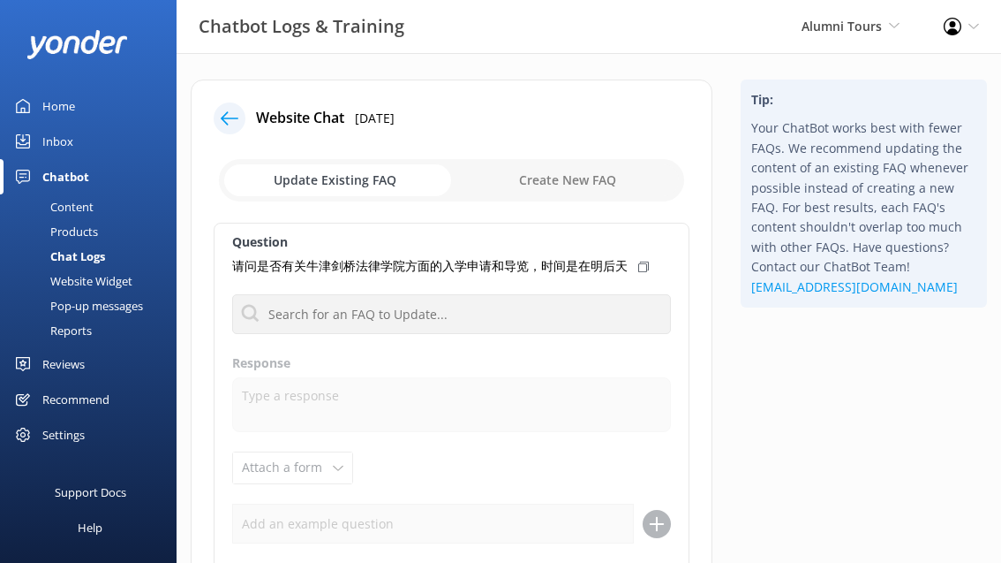
click at [230, 115] on icon at bounding box center [230, 118] width 18 height 18
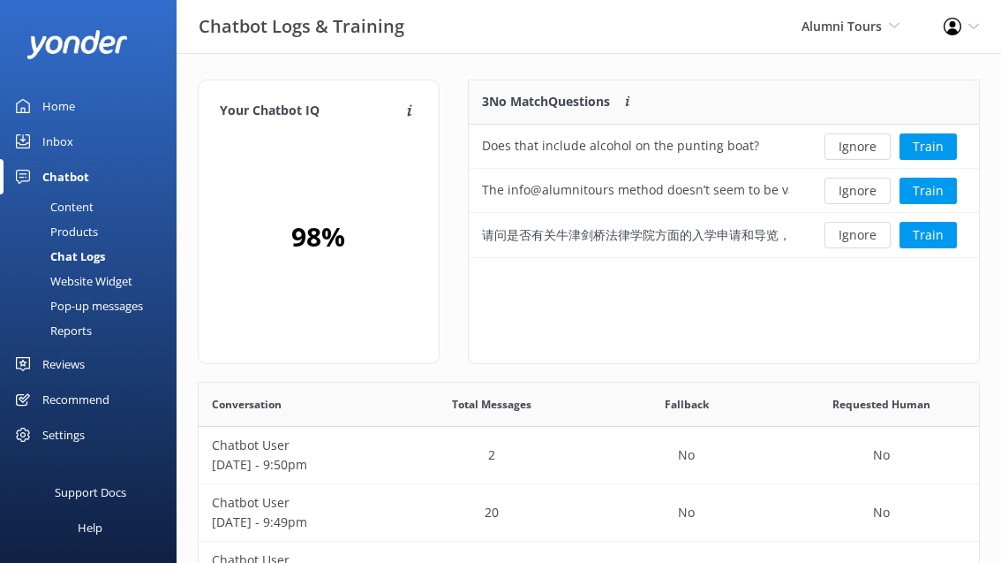
scroll to position [177, 510]
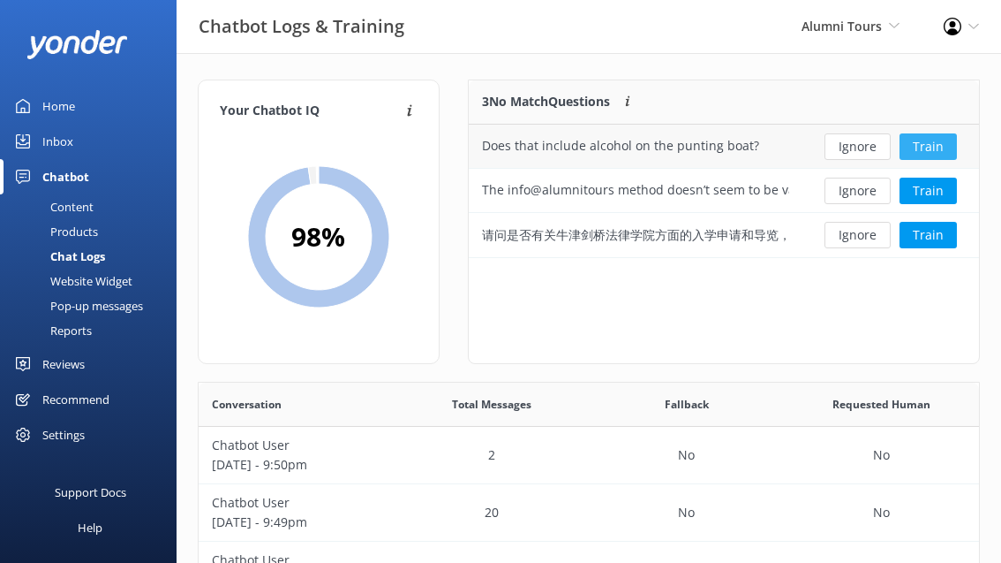
click at [913, 140] on button "Train" at bounding box center [928, 146] width 57 height 26
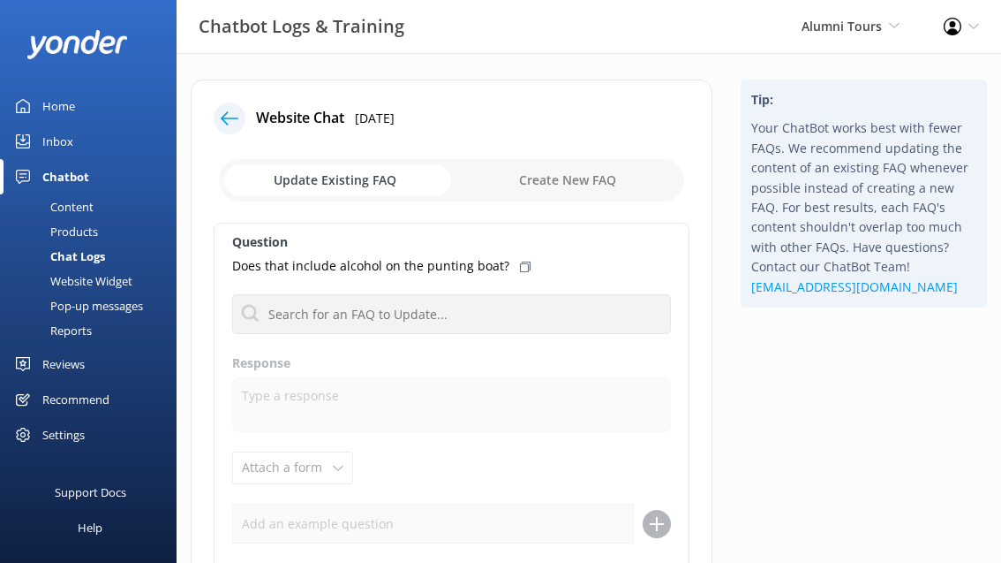
click at [518, 257] on div "Does that include alcohol on the punting boat?" at bounding box center [451, 265] width 439 height 19
click at [567, 181] on input "checkbox" at bounding box center [451, 180] width 465 height 42
checkbox input "true"
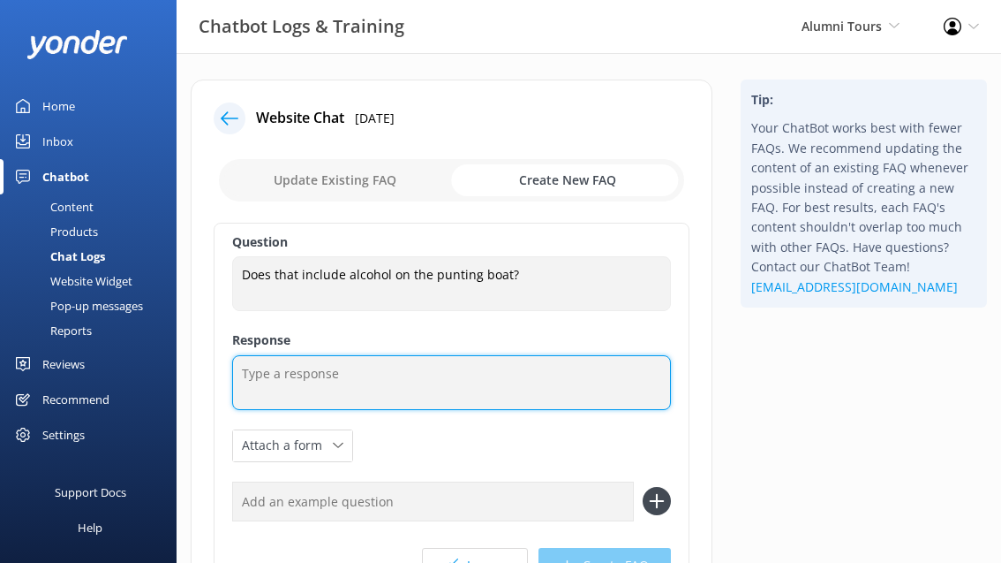
click at [434, 376] on textarea at bounding box center [451, 382] width 439 height 55
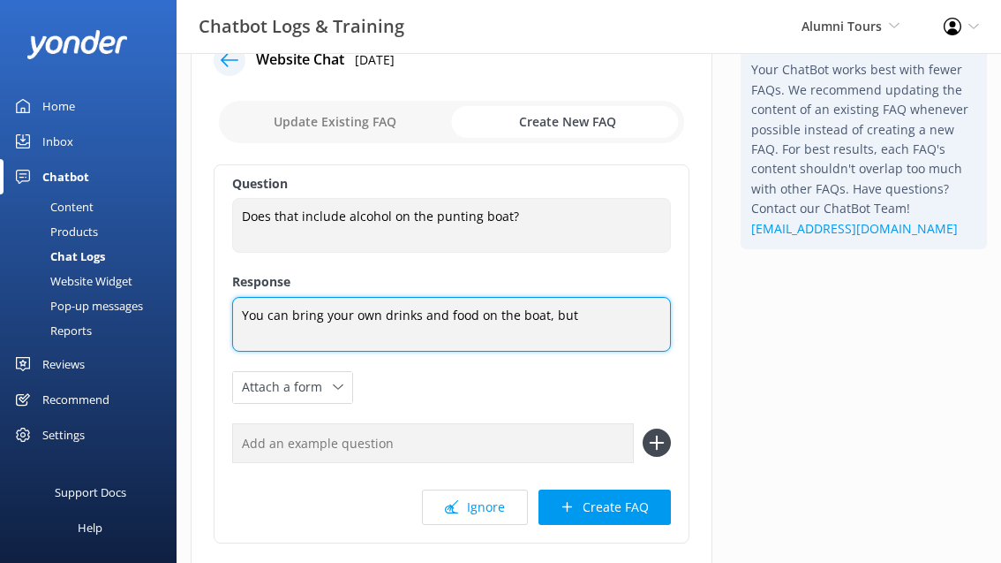
scroll to position [61, 0]
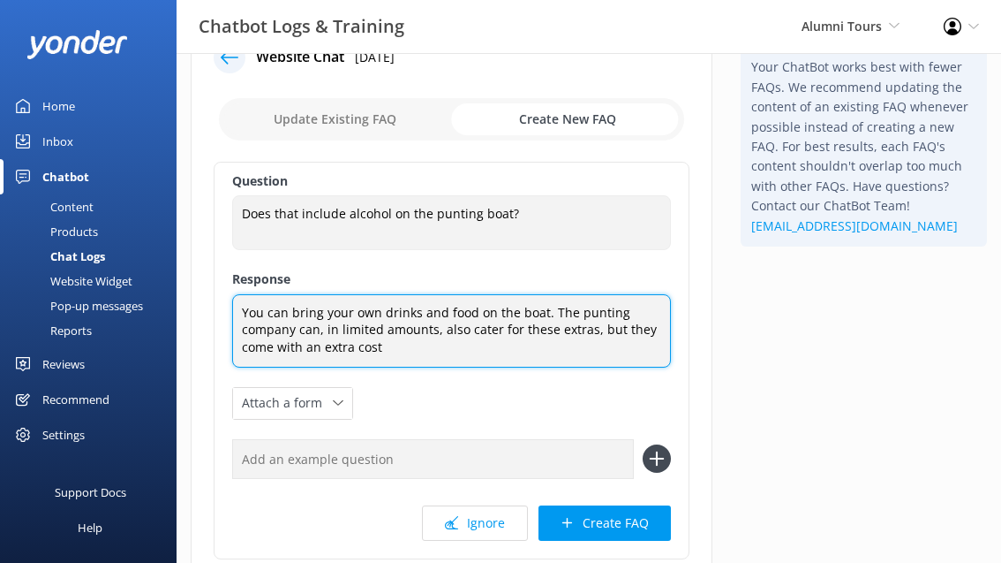
type textarea "You can bring your own drinks and food on the boat. The punting company can, in…"
drag, startPoint x: 407, startPoint y: 350, endPoint x: 230, endPoint y: 302, distance: 182.9
click at [230, 303] on div "Question Does that include alcohol on the punting boat? Does that include alcoh…" at bounding box center [452, 360] width 476 height 397
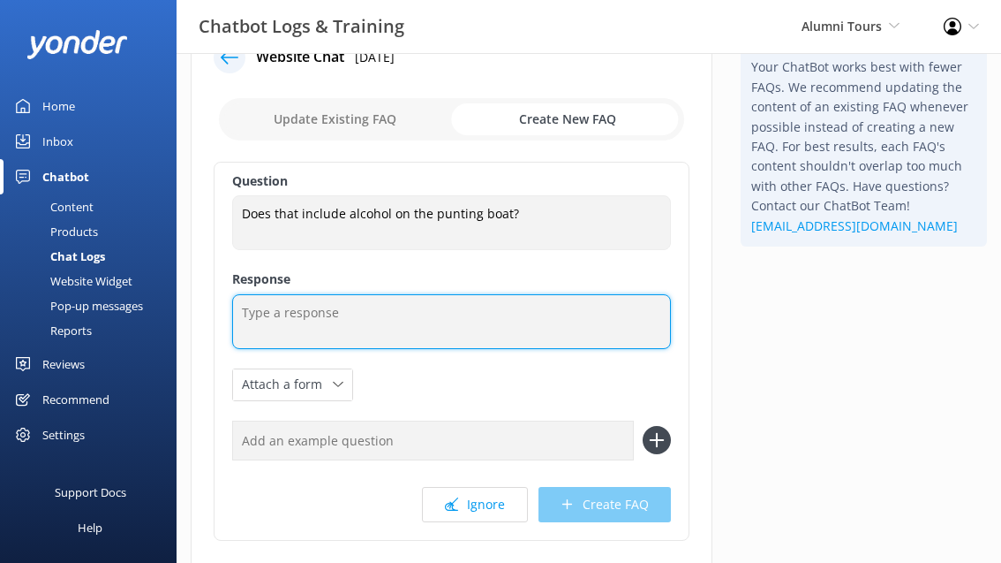
paste textarea "Yes, you are welcome to bring your own food and drinks on the boat. Alternative…"
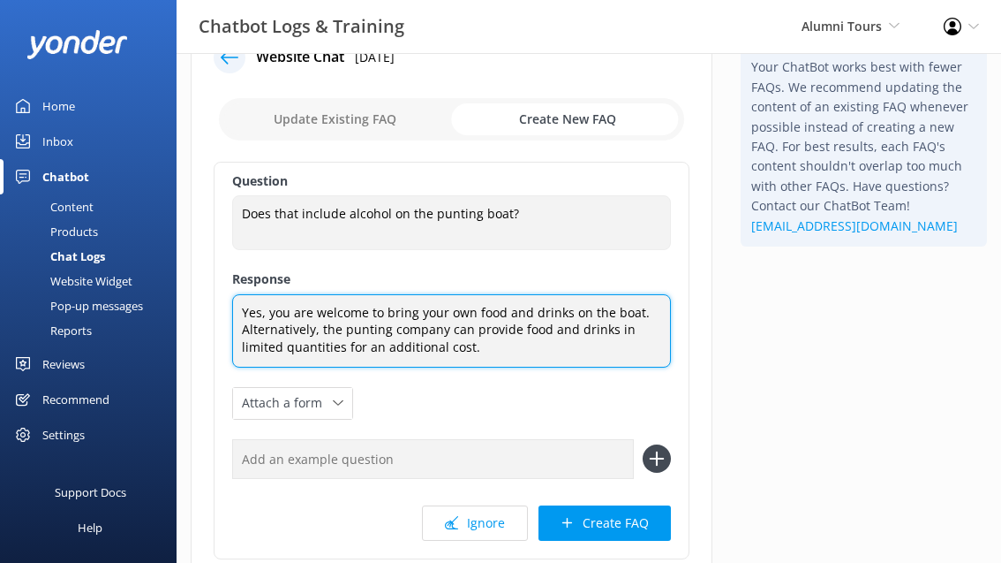
drag, startPoint x: 274, startPoint y: 312, endPoint x: 230, endPoint y: 312, distance: 43.3
click at [230, 312] on div "Question Does that include alcohol on the punting boat? Does that include alcoh…" at bounding box center [452, 360] width 476 height 397
type textarea "You are welcome to bring your own food and drinks on the boat. Alternatively, t…"
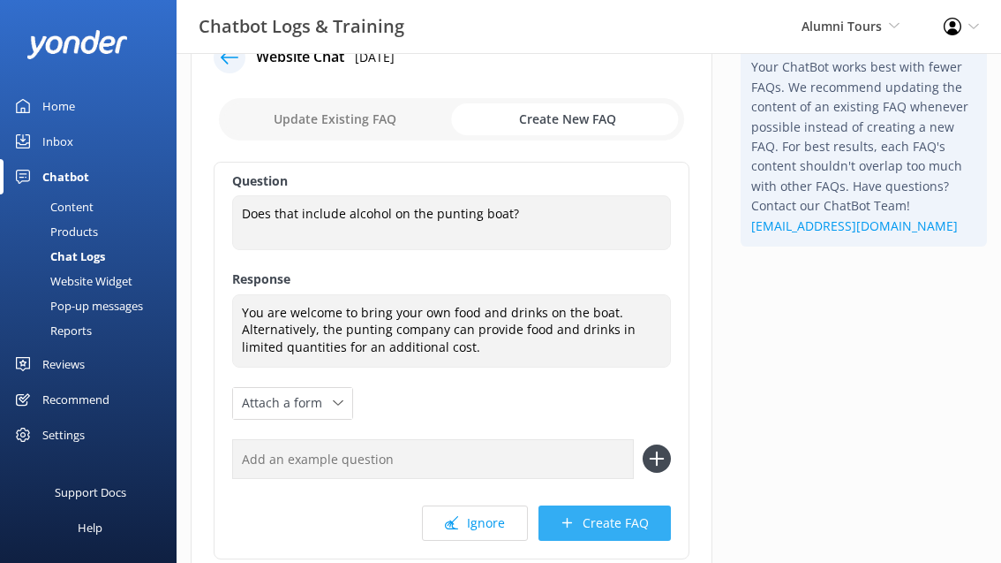
click at [576, 527] on button "Create FAQ" at bounding box center [605, 522] width 132 height 35
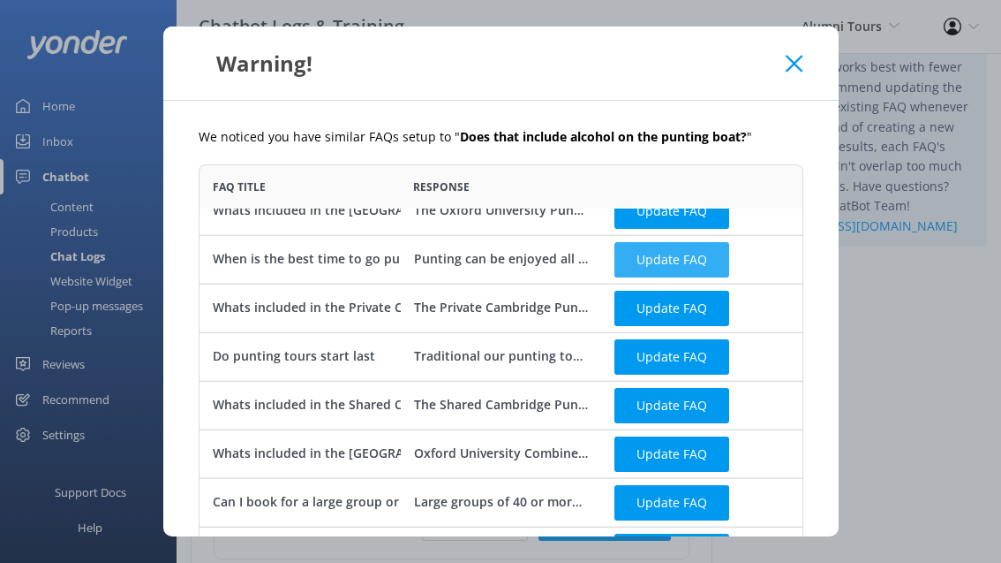
scroll to position [0, 0]
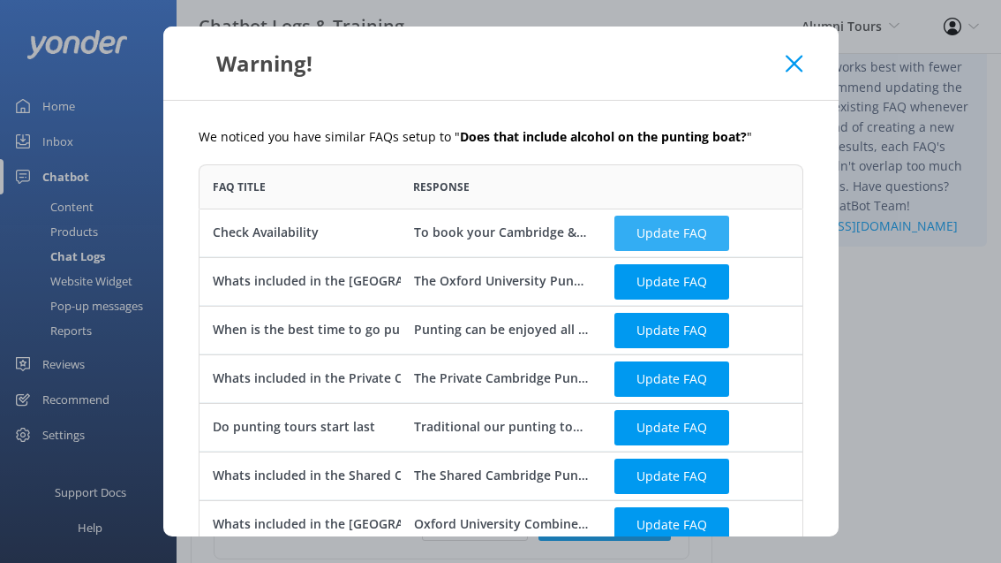
click at [646, 232] on button "Update FAQ" at bounding box center [672, 232] width 115 height 35
checkbox input "false"
type textarea "To book your Cambridge & Oxford Alumni Tour: Click [URL][DOMAIN_NAME] or contac…"
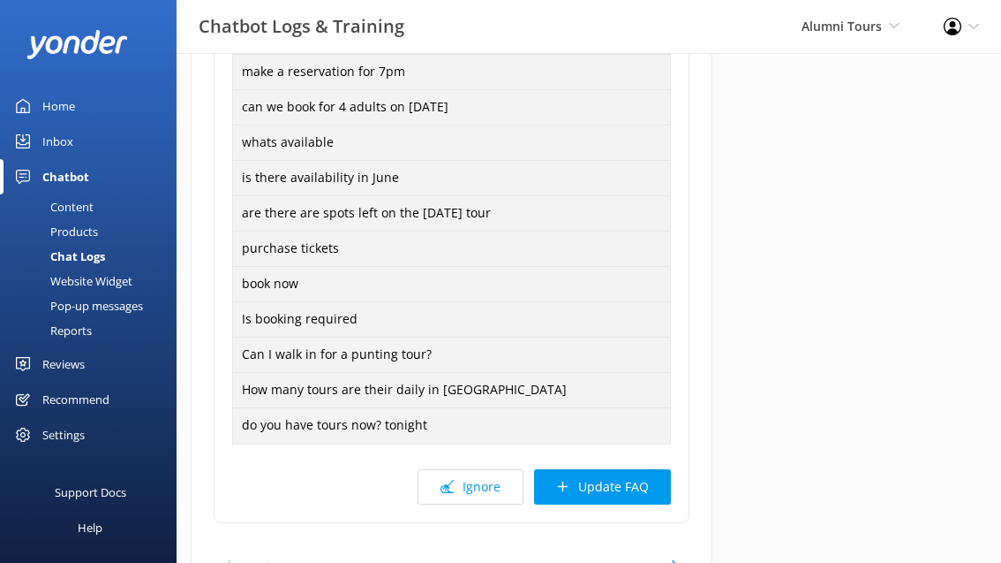
scroll to position [635, 0]
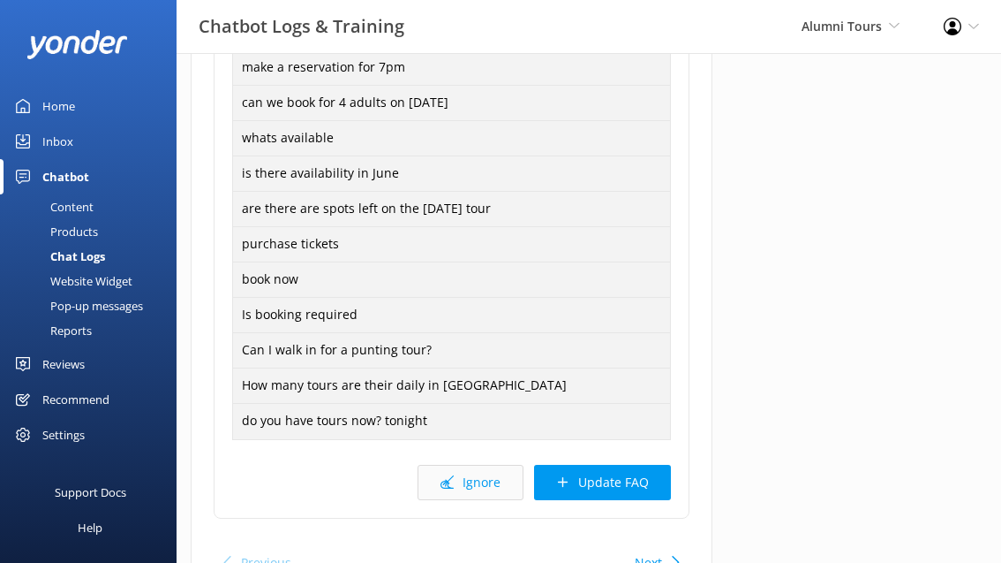
click at [466, 487] on button "Ignore" at bounding box center [471, 481] width 106 height 35
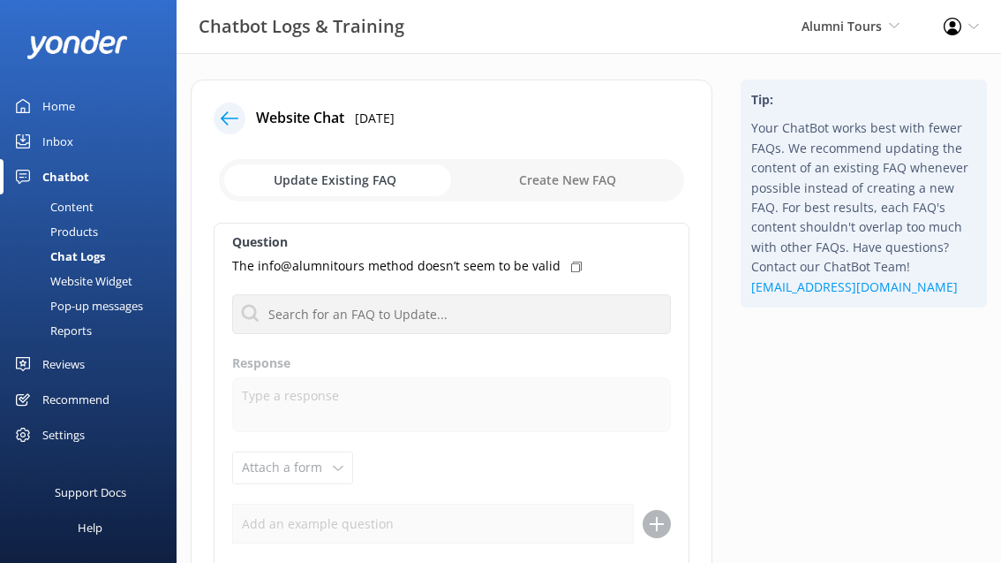
click at [230, 114] on icon at bounding box center [230, 118] width 18 height 18
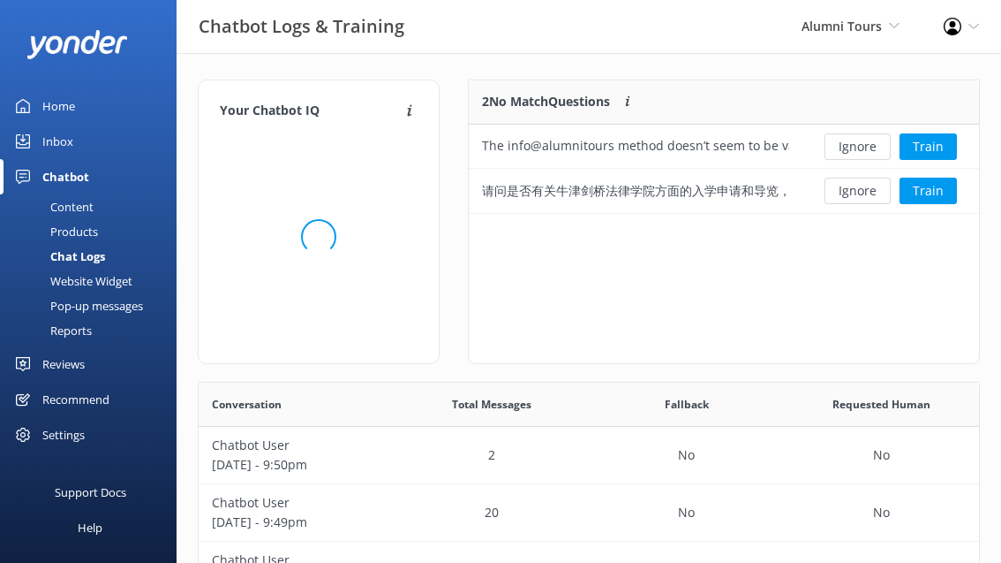
scroll to position [133, 510]
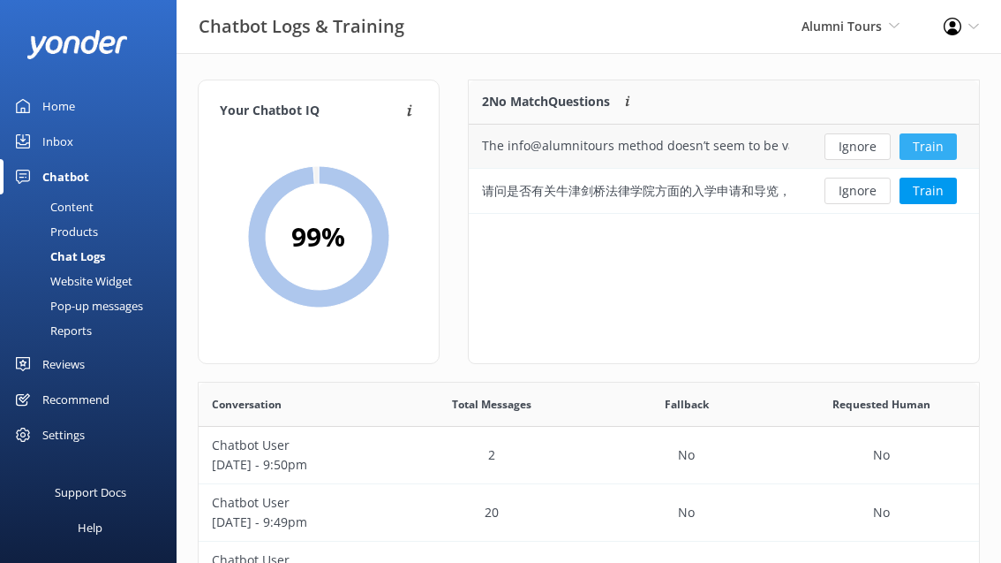
click at [914, 143] on button "Train" at bounding box center [928, 146] width 57 height 26
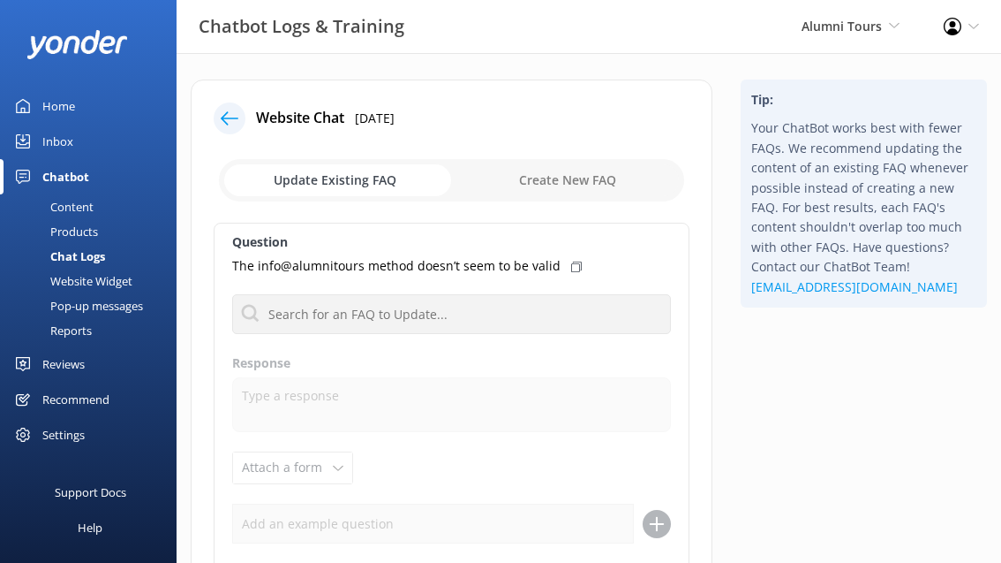
click at [572, 267] on div "The info@alumnitours method doesn’t seem to be valid" at bounding box center [451, 265] width 439 height 19
click at [571, 181] on input "checkbox" at bounding box center [451, 180] width 465 height 42
checkbox input "true"
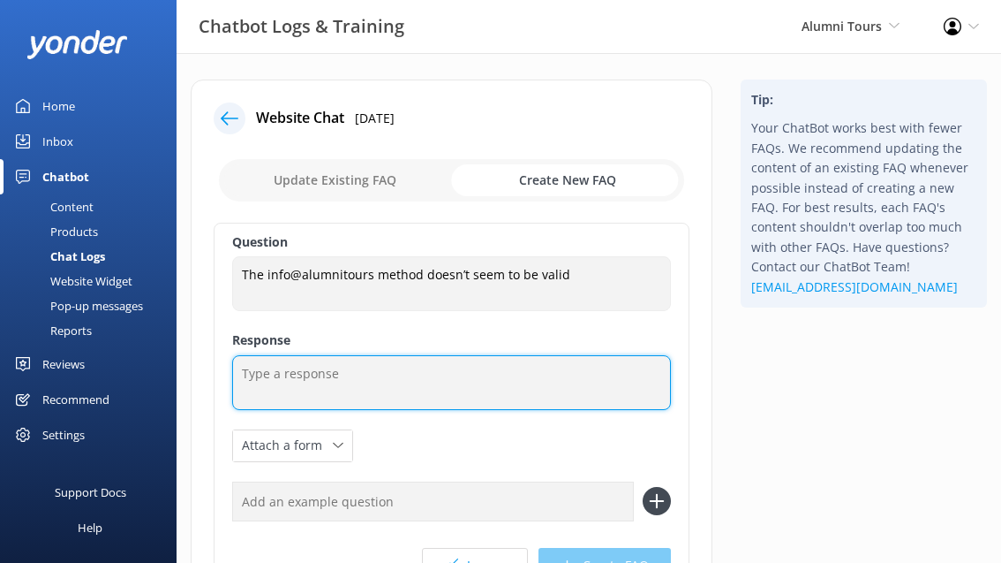
click at [311, 371] on textarea at bounding box center [451, 382] width 439 height 55
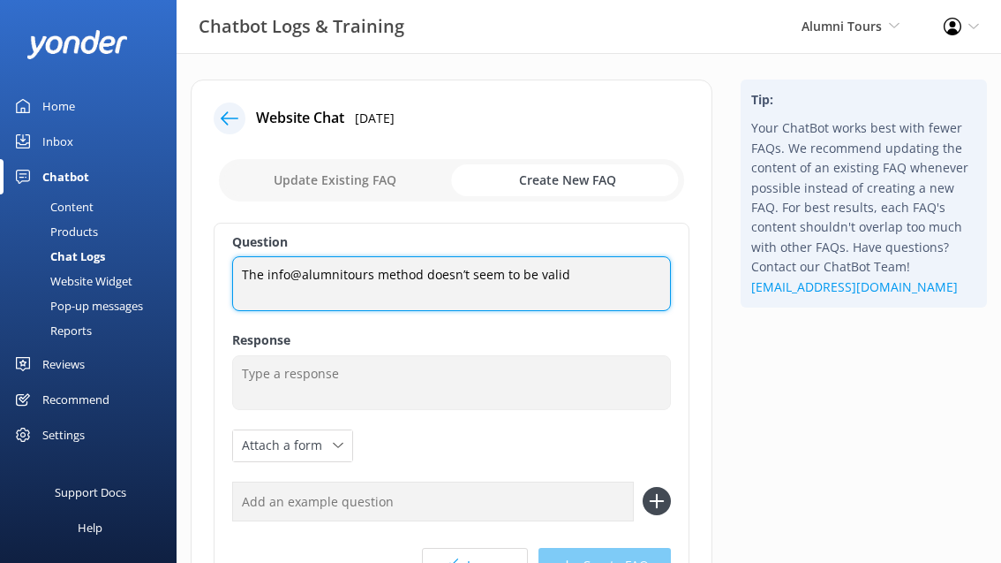
click at [353, 274] on textarea "The info@alumnitours method doesn’t seem to be valid" at bounding box center [451, 283] width 439 height 55
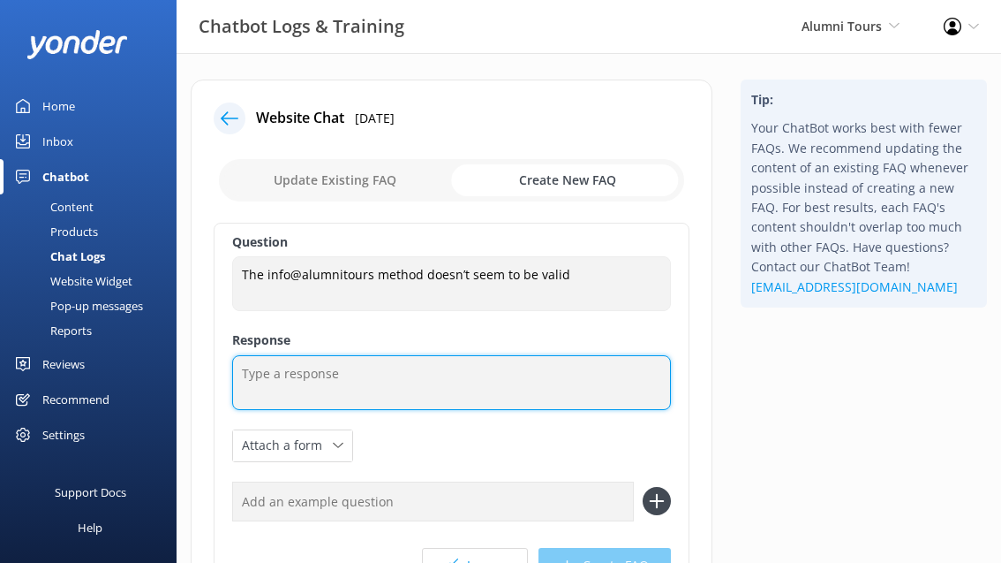
click at [387, 364] on textarea at bounding box center [451, 382] width 439 height 55
paste textarea "The correct email is [EMAIL_ADDRESS][DOMAIN_NAME] . Please note that it include…"
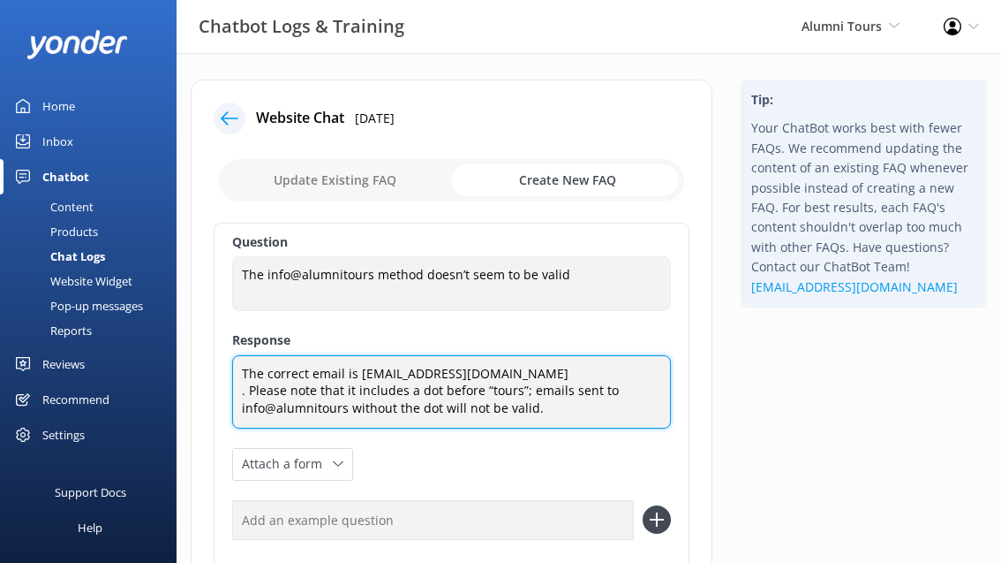
click at [243, 391] on textarea "The correct email is [EMAIL_ADDRESS][DOMAIN_NAME] . Please note that it include…" at bounding box center [451, 391] width 439 height 73
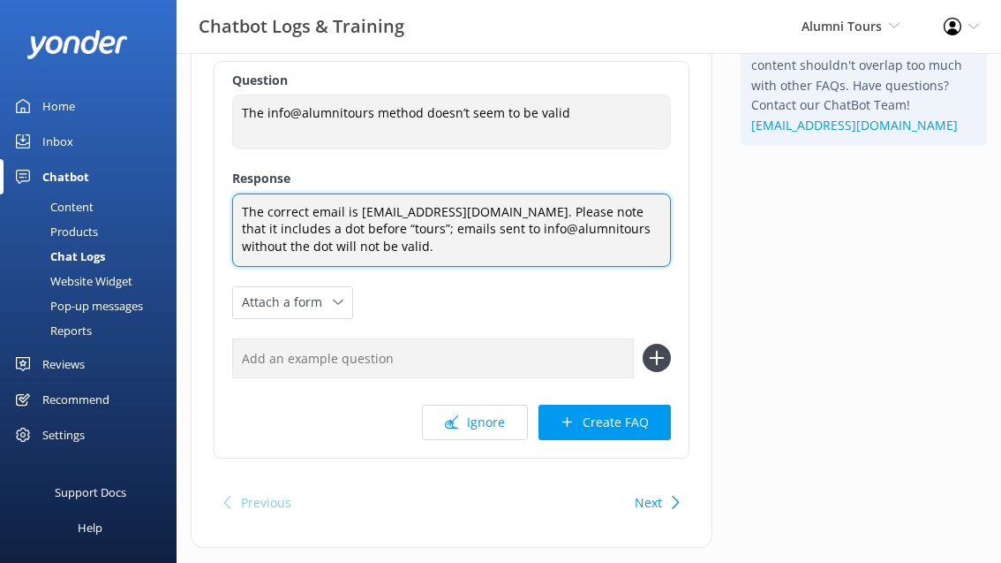
scroll to position [199, 0]
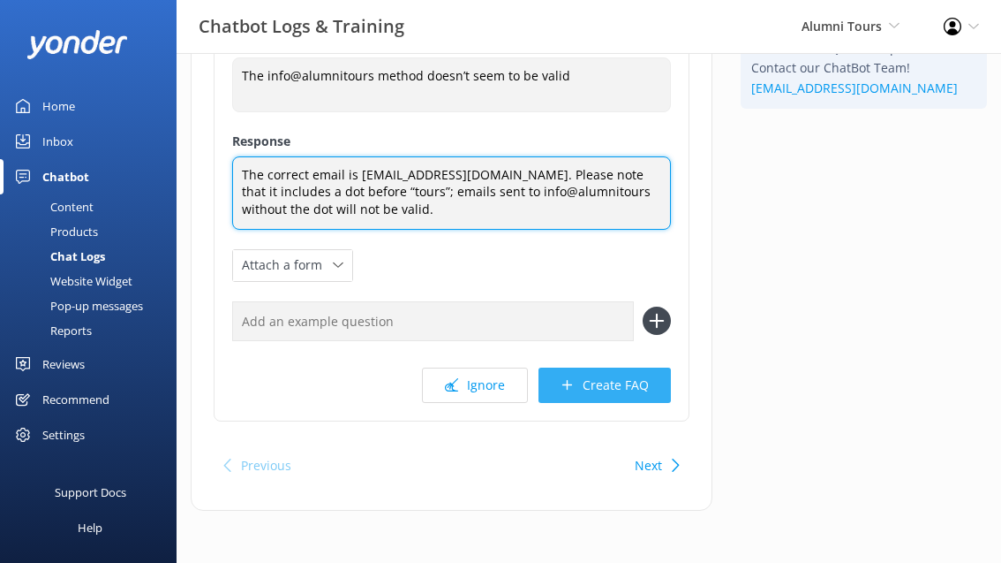
type textarea "The correct email is [EMAIL_ADDRESS][DOMAIN_NAME]. Please note that it includes…"
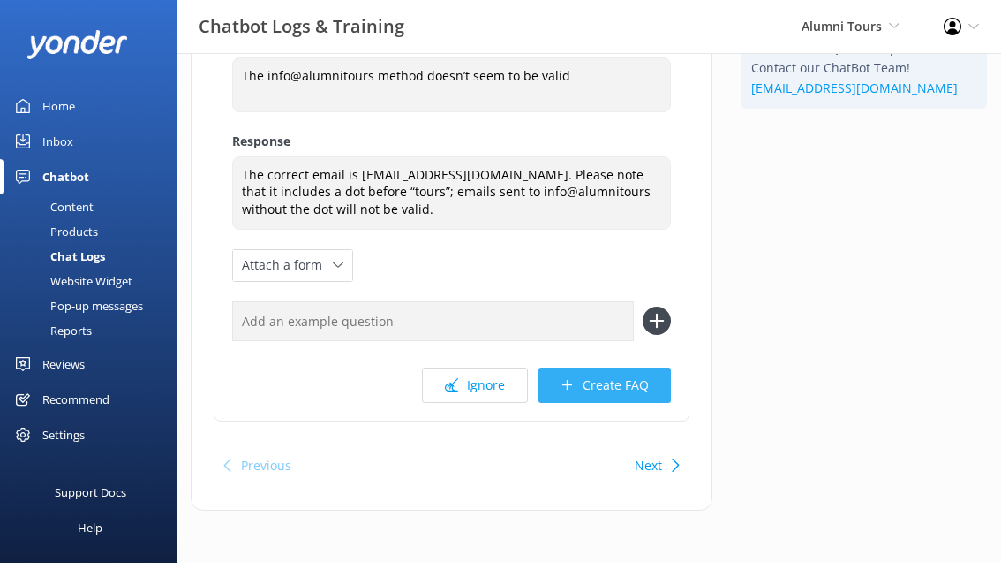
click at [607, 372] on button "Create FAQ" at bounding box center [605, 384] width 132 height 35
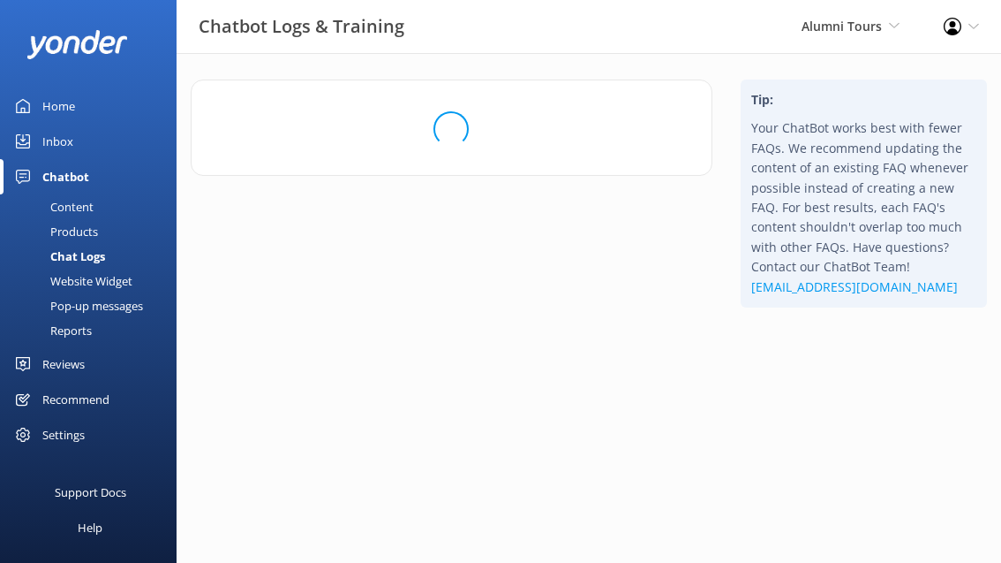
scroll to position [0, 0]
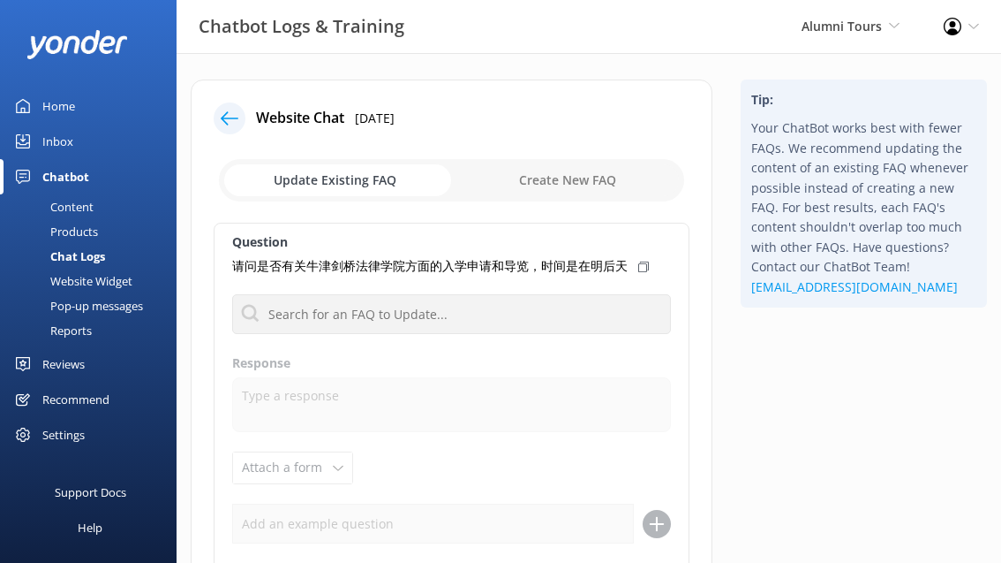
click at [226, 109] on icon at bounding box center [230, 118] width 18 height 18
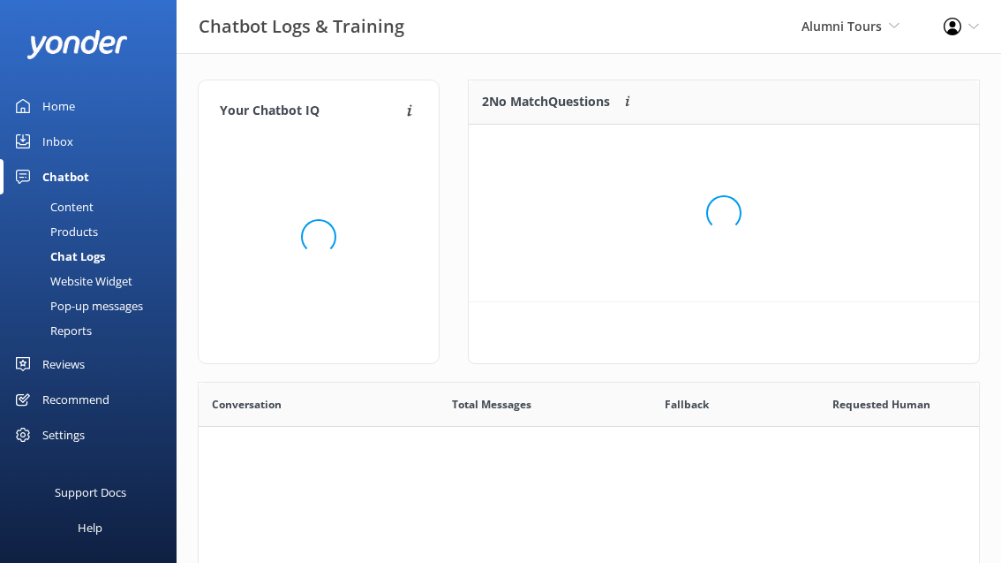
scroll to position [89, 510]
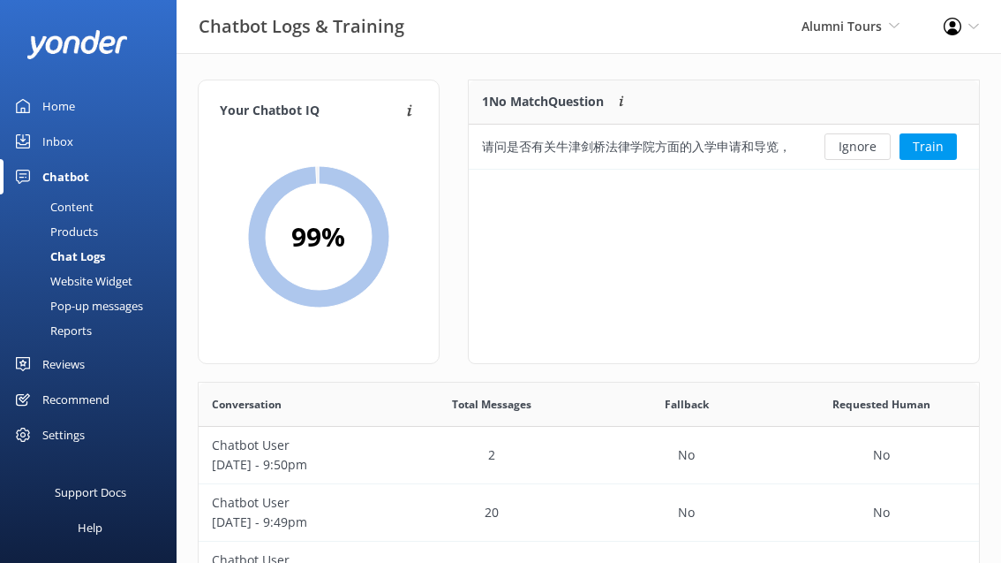
click at [121, 104] on link "Home" at bounding box center [88, 105] width 177 height 35
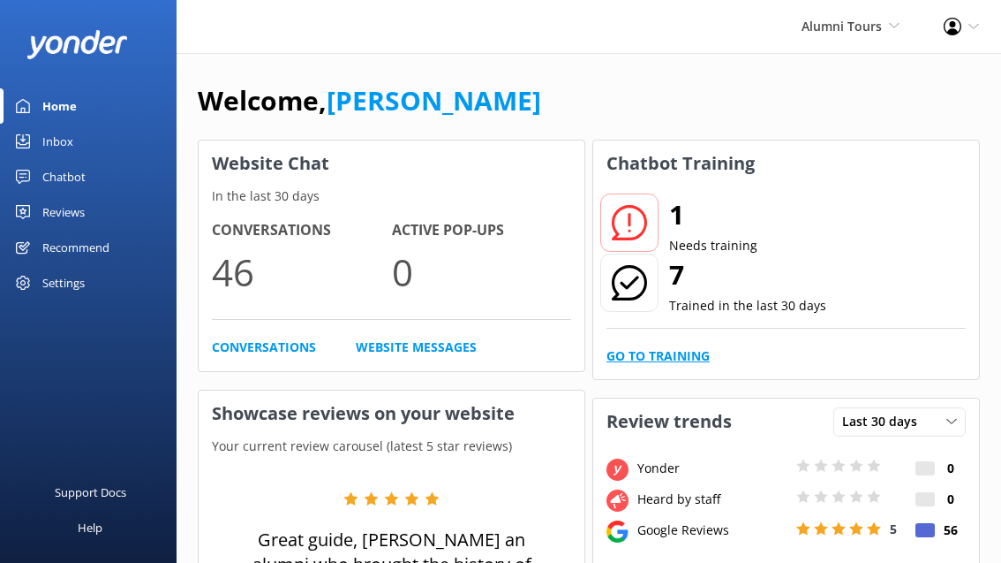
click at [646, 363] on link "Go to Training" at bounding box center [658, 355] width 103 height 19
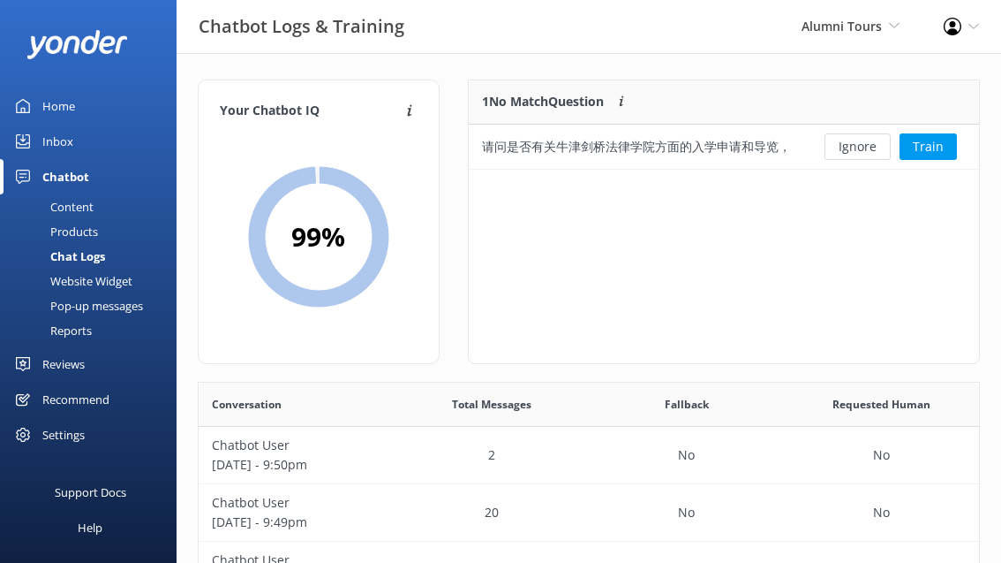
scroll to position [89, 510]
click at [314, 451] on p "Chatbot User" at bounding box center [296, 444] width 169 height 19
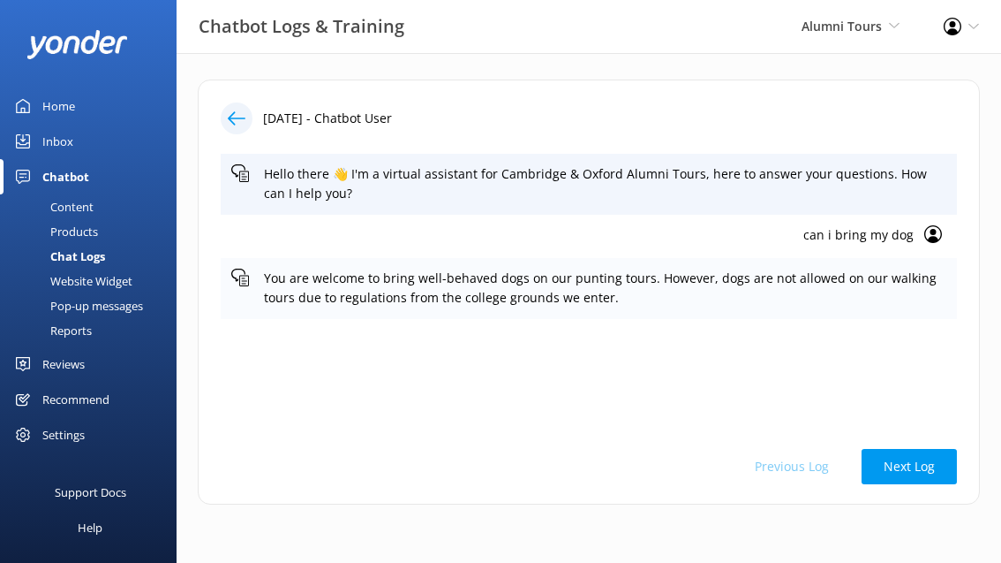
click at [813, 283] on p "You are welcome to bring well-behaved dogs on our punting tours. However, dogs …" at bounding box center [605, 288] width 683 height 40
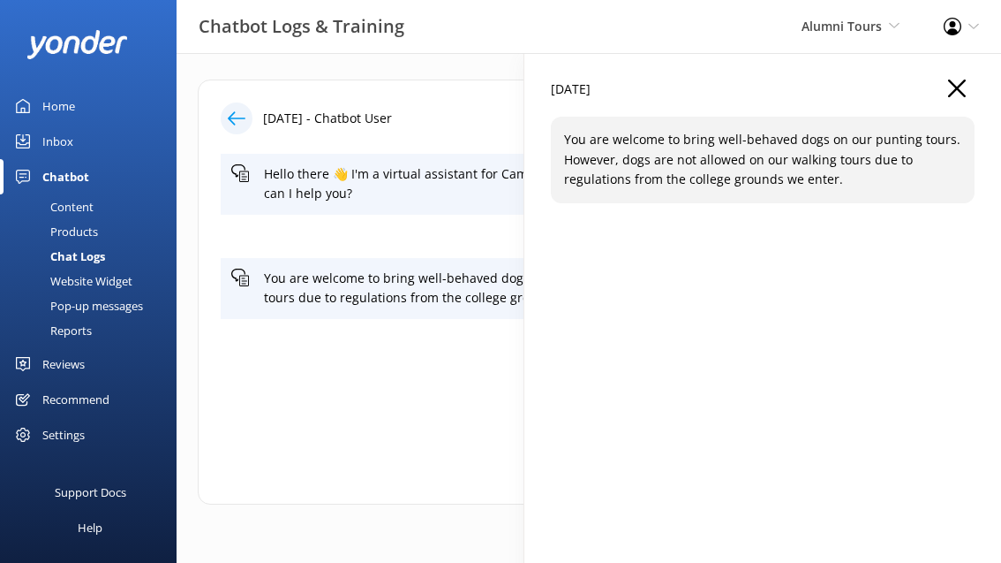
click at [795, 181] on p "You are welcome to bring well-behaved dogs on our punting tours. However, dogs …" at bounding box center [762, 159] width 397 height 59
click at [954, 81] on icon "button" at bounding box center [957, 88] width 18 height 18
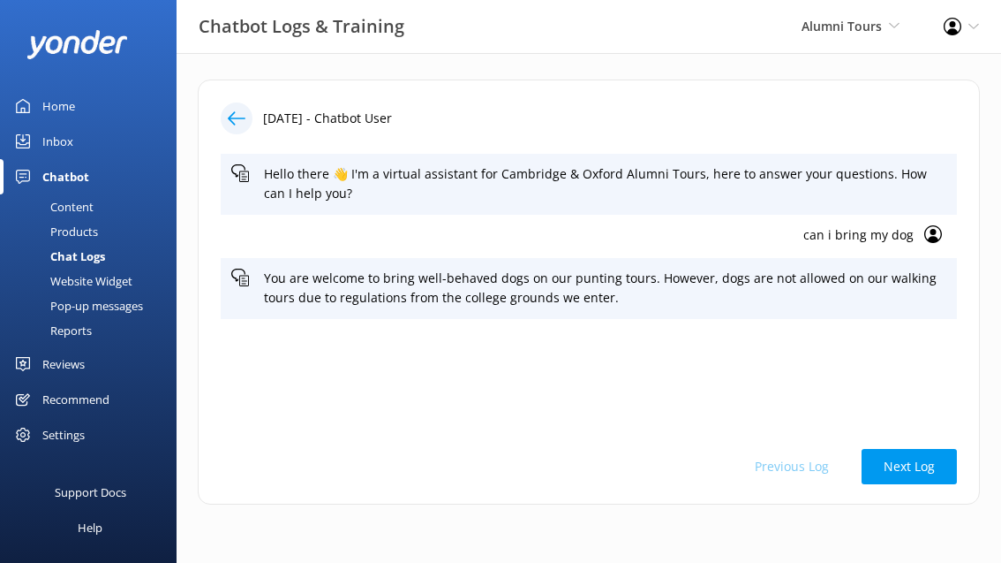
click at [934, 236] on use at bounding box center [934, 234] width 18 height 18
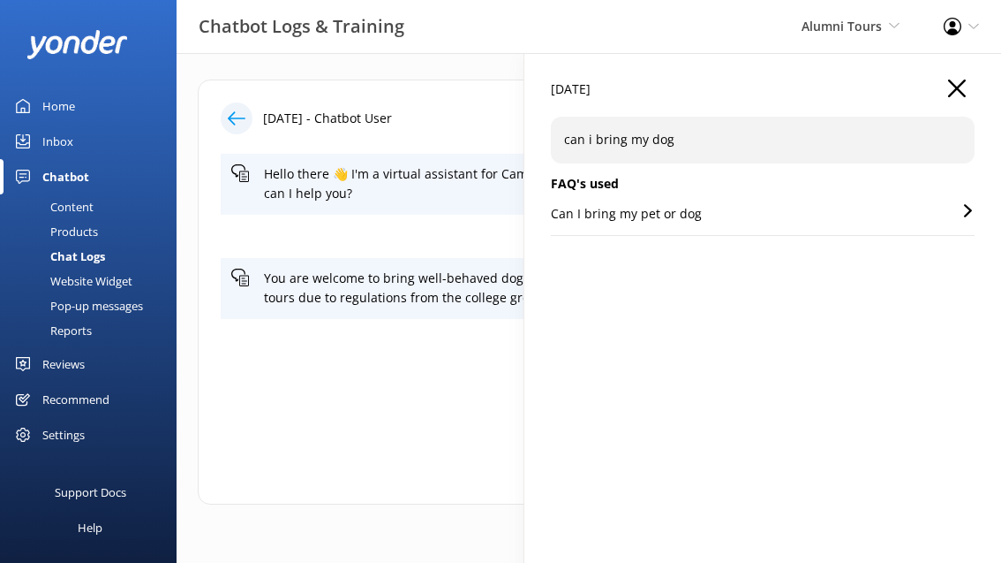
click at [787, 212] on div "Can I bring my pet or dog" at bounding box center [763, 219] width 424 height 31
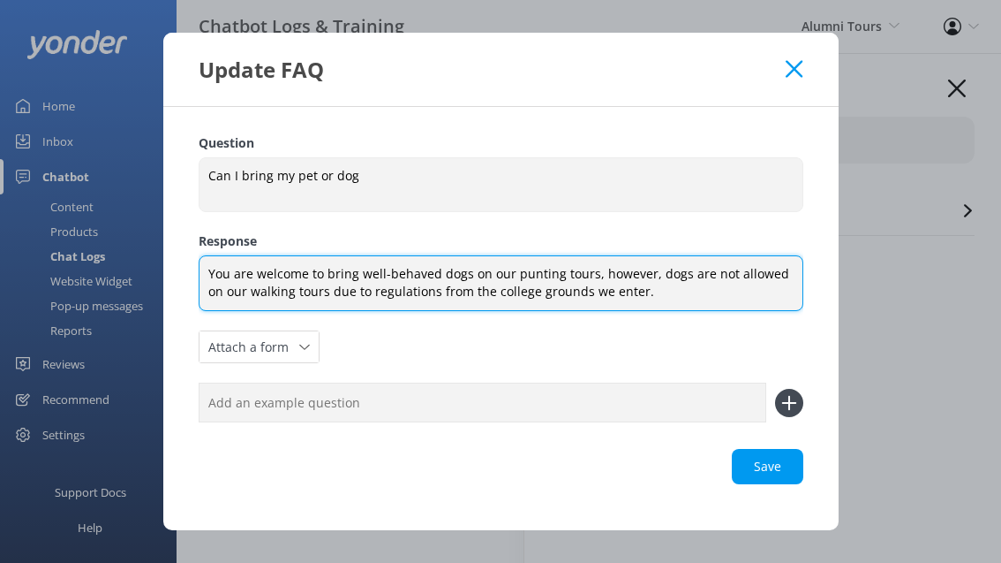
drag, startPoint x: 629, startPoint y: 295, endPoint x: 172, endPoint y: 250, distance: 458.8
click at [172, 250] on div "Question Can I bring my pet or dog Can I bring my pet or dog Response You are w…" at bounding box center [501, 319] width 676 height 424
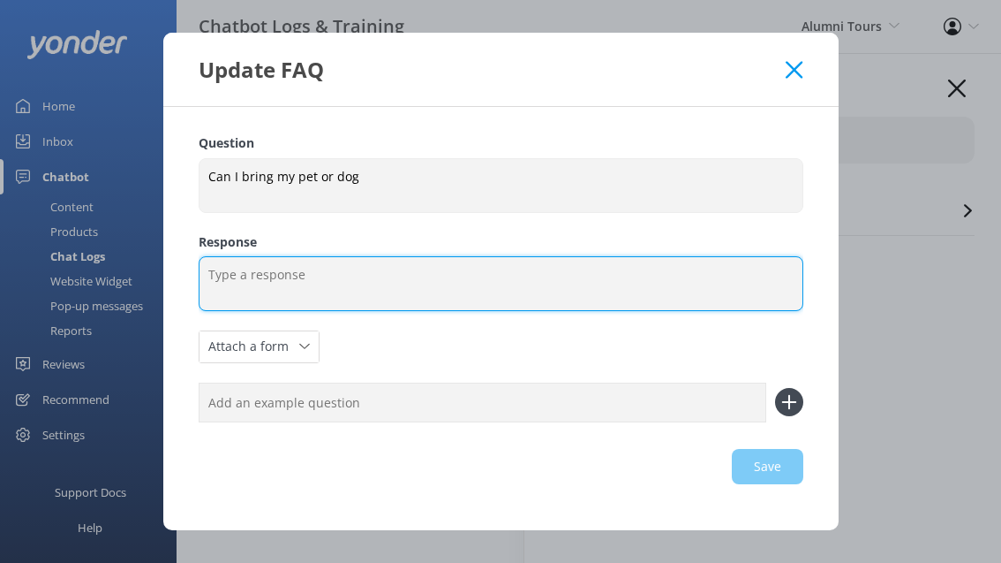
paste textarea "You are welcome to bring well-behaved dogs on our punting tours. Dogs are also …"
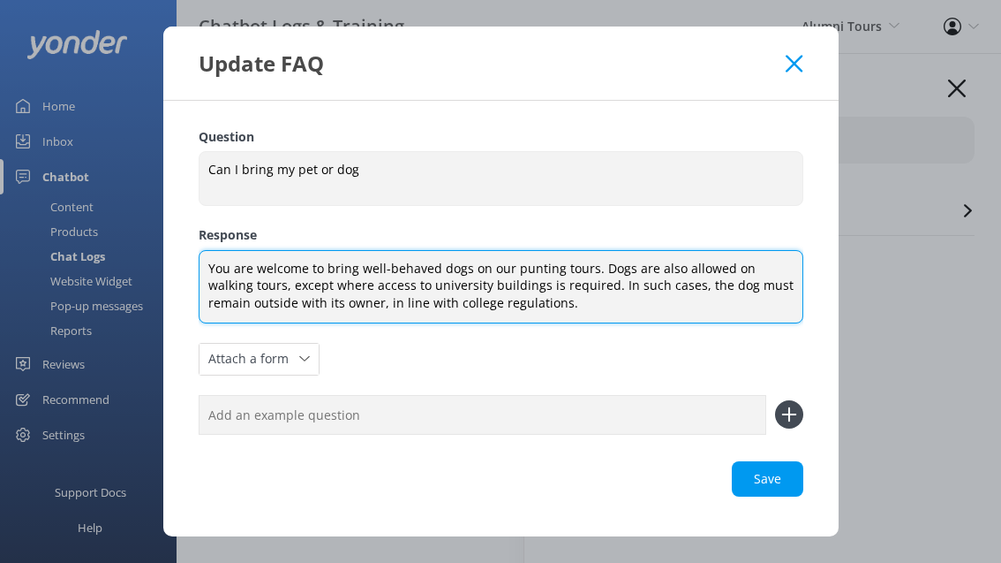
click at [317, 298] on textarea "You are welcome to bring well-behaved dogs on our punting tours. Dogs are also …" at bounding box center [501, 286] width 605 height 73
type textarea "You are welcome to bring well-behaved dogs on our punting tours. Dogs are also …"
click at [770, 490] on div "Save" at bounding box center [501, 478] width 605 height 35
click at [768, 482] on div "Save" at bounding box center [501, 478] width 605 height 35
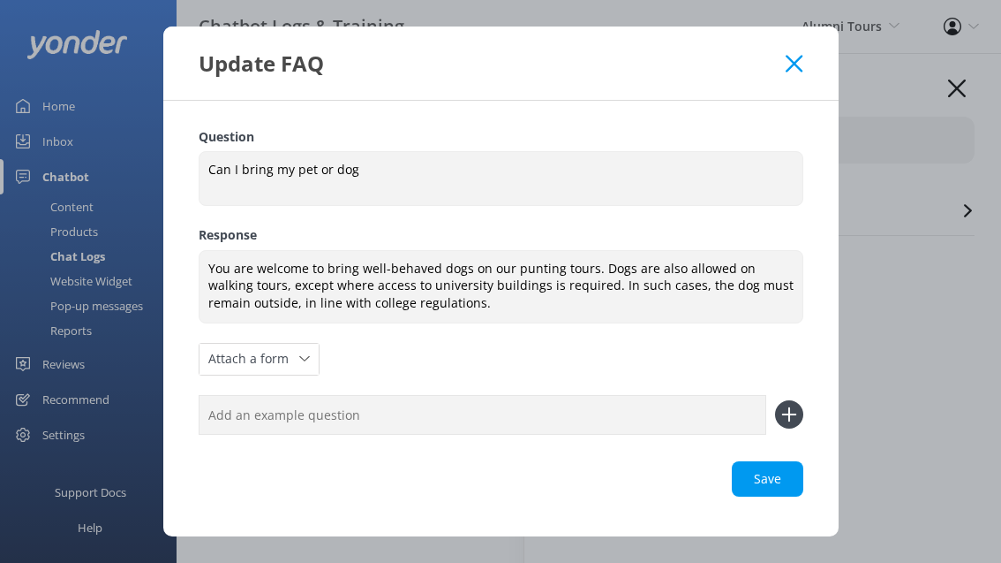
click at [796, 68] on icon at bounding box center [794, 64] width 17 height 18
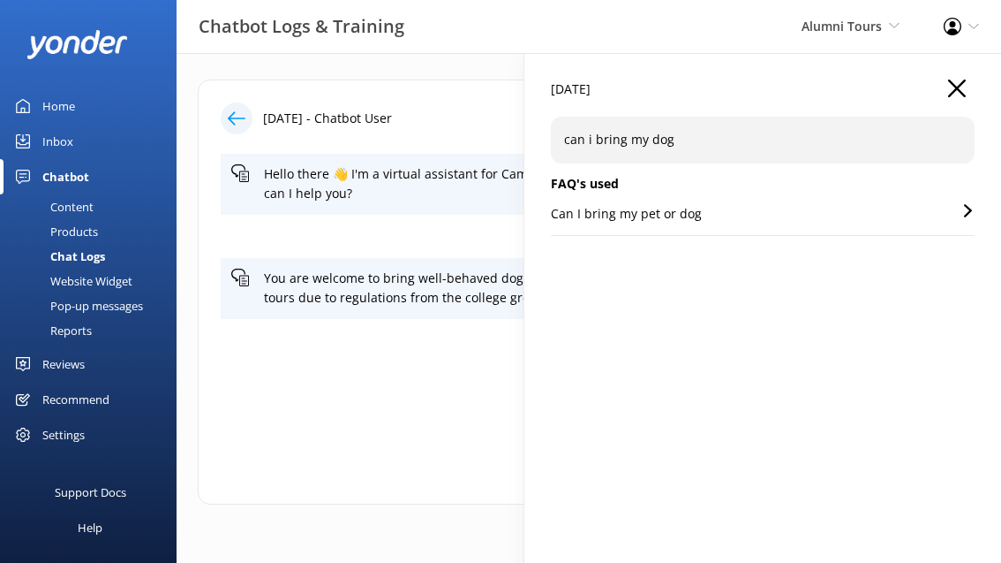
click at [729, 218] on div "Can I bring my pet or dog" at bounding box center [763, 219] width 424 height 31
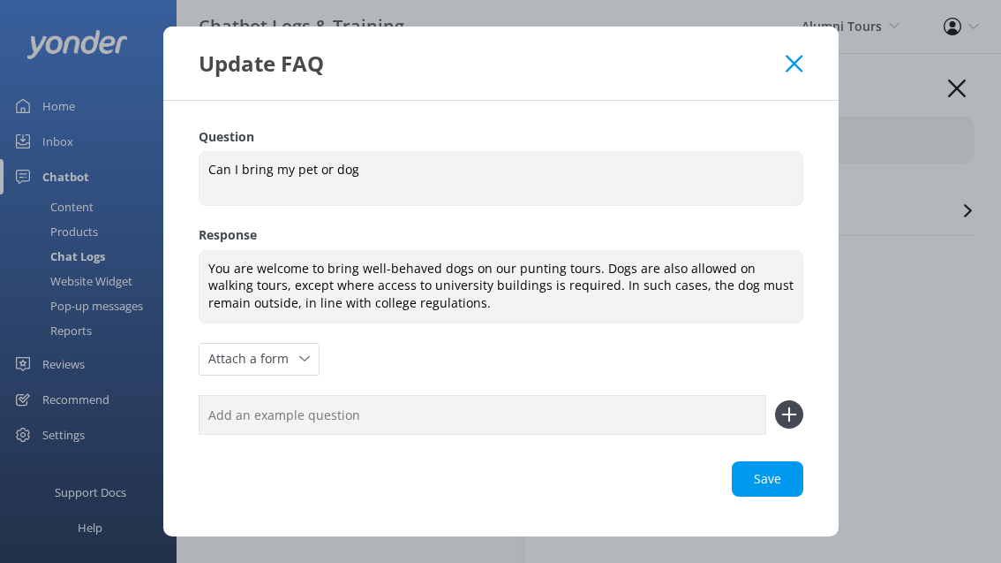
click at [803, 59] on icon at bounding box center [794, 64] width 17 height 18
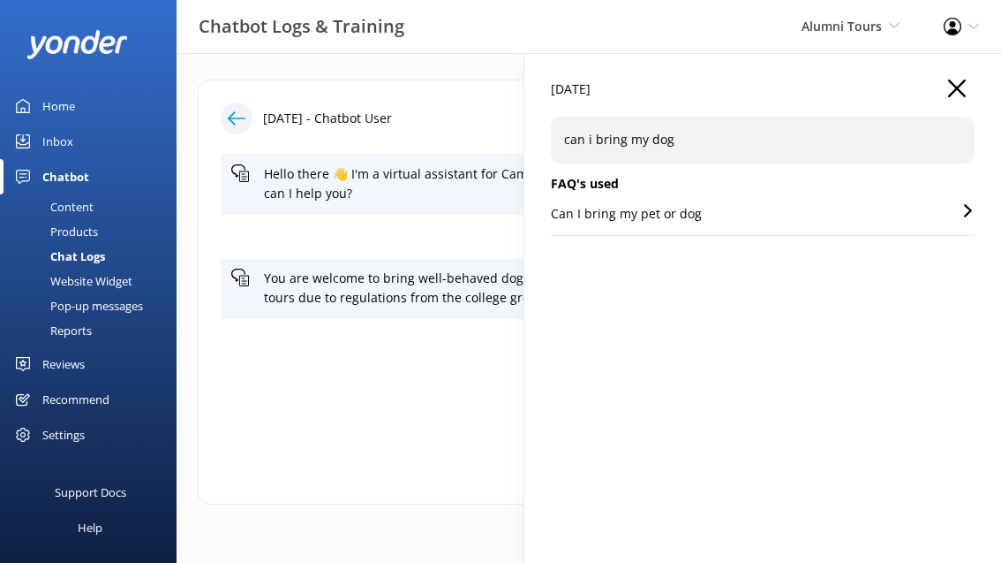
click at [955, 78] on div "[DATE] can i bring my dog FAQ's used Can I bring my pet or dog" at bounding box center [763, 334] width 477 height 563
click at [958, 88] on use "button" at bounding box center [957, 88] width 18 height 18
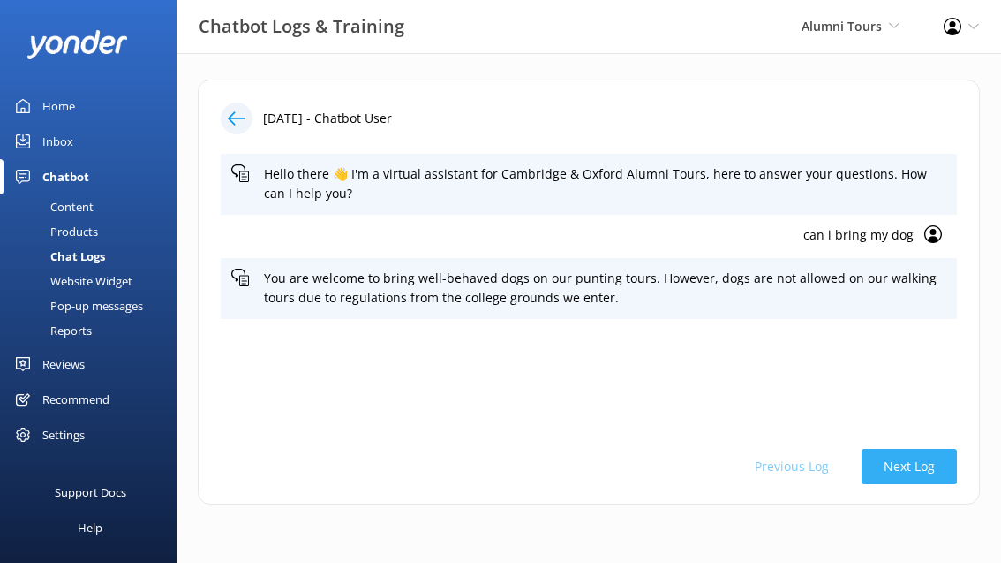
click at [884, 456] on button "Next Log" at bounding box center [909, 466] width 95 height 35
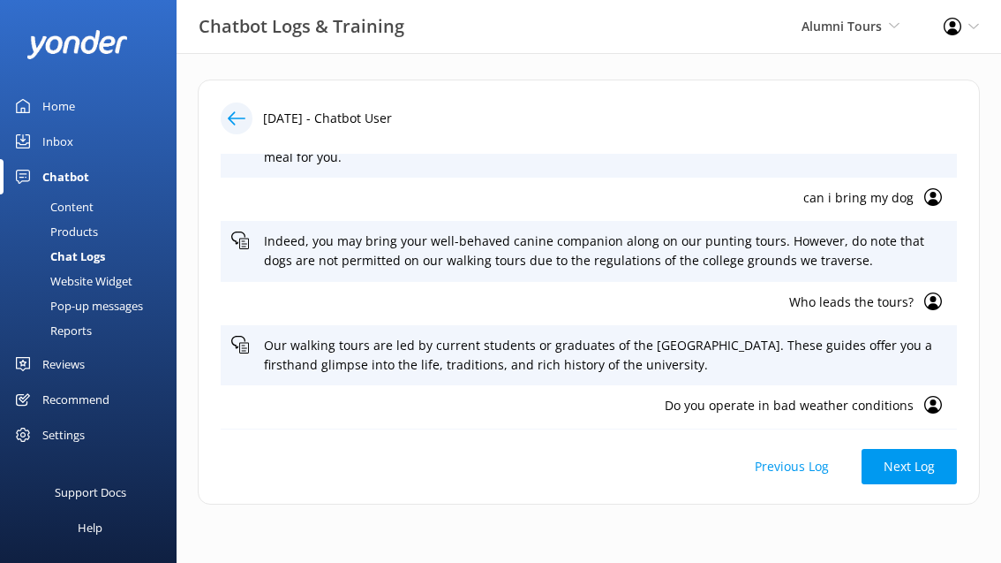
scroll to position [329, 0]
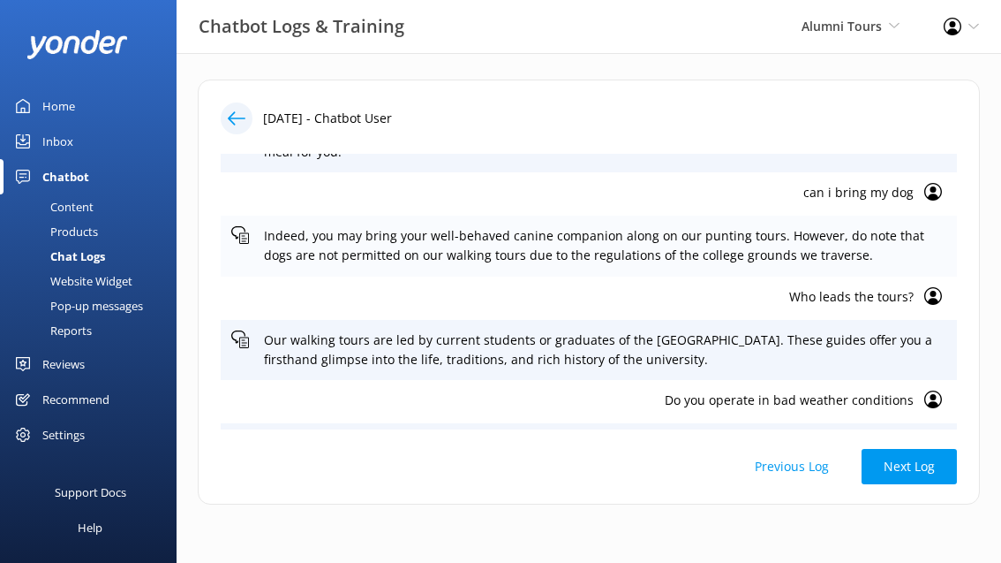
click at [774, 247] on p "Indeed, you may bring your well-behaved canine companion along on our punting t…" at bounding box center [605, 246] width 683 height 40
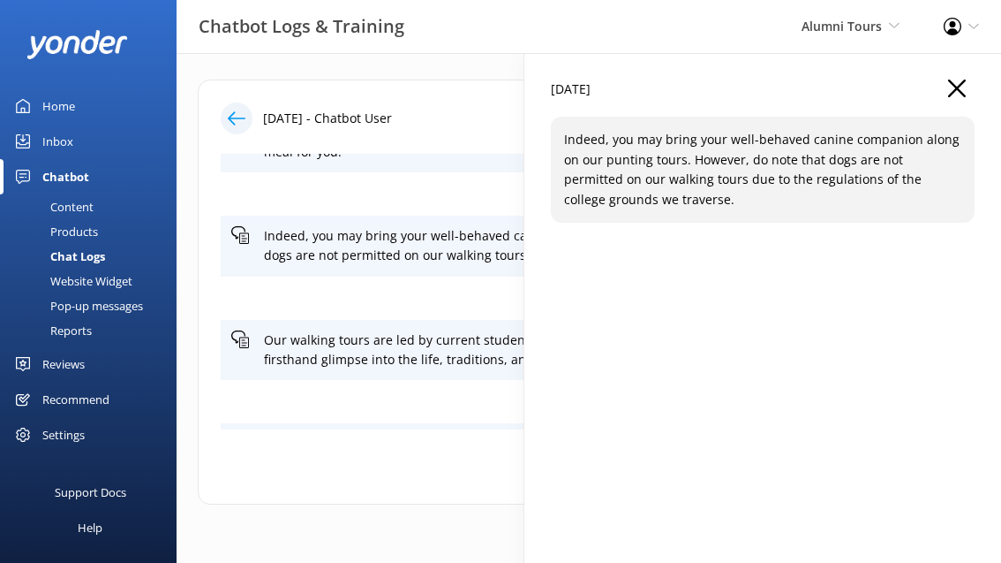
click at [769, 179] on p "Indeed, you may bring your well-behaved canine companion along on our punting t…" at bounding box center [762, 169] width 397 height 79
click at [957, 91] on icon "button" at bounding box center [957, 88] width 18 height 18
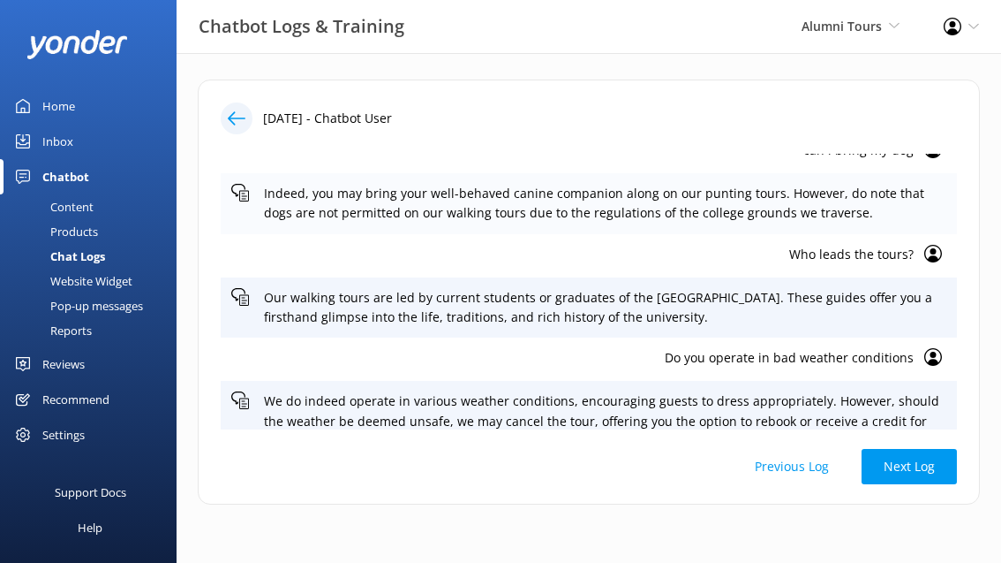
scroll to position [371, 0]
click at [868, 204] on p "Indeed, you may bring your well-behaved canine companion along on our punting t…" at bounding box center [605, 205] width 683 height 40
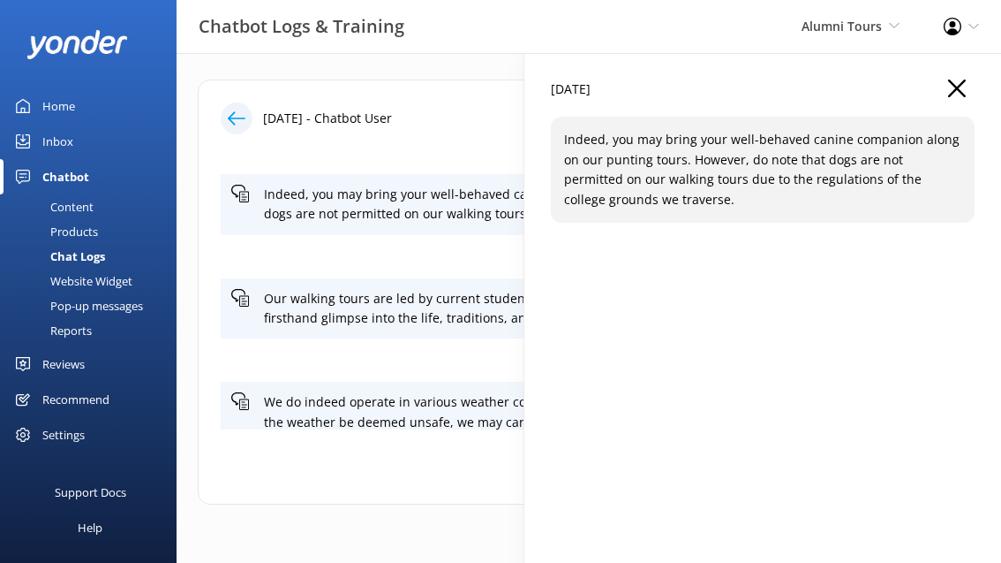
click at [956, 88] on use "button" at bounding box center [957, 88] width 18 height 18
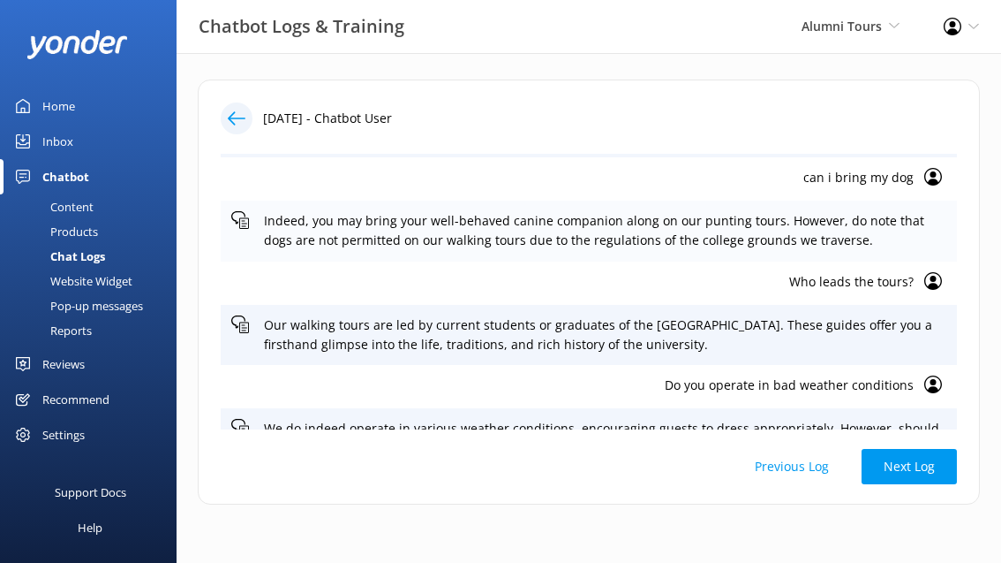
scroll to position [344, 0]
click at [874, 183] on p "can i bring my dog" at bounding box center [572, 178] width 683 height 19
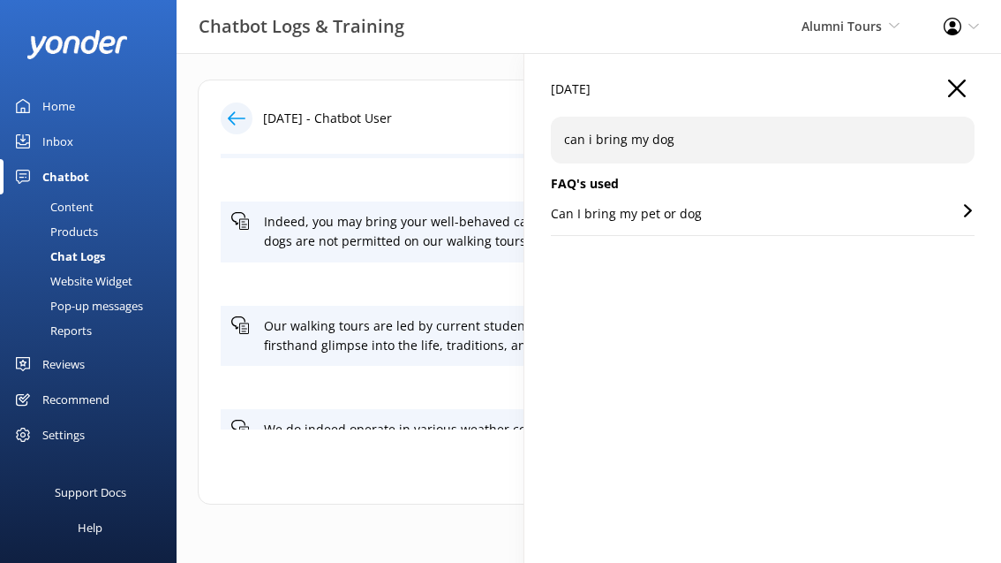
click at [788, 216] on div "Can I bring my pet or dog" at bounding box center [763, 219] width 424 height 31
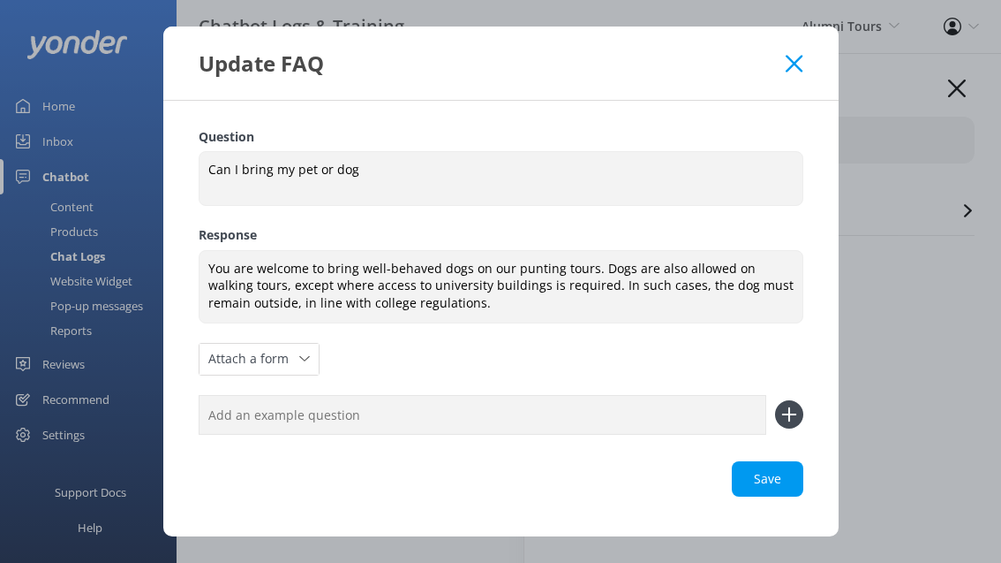
click at [787, 64] on icon at bounding box center [794, 64] width 17 height 18
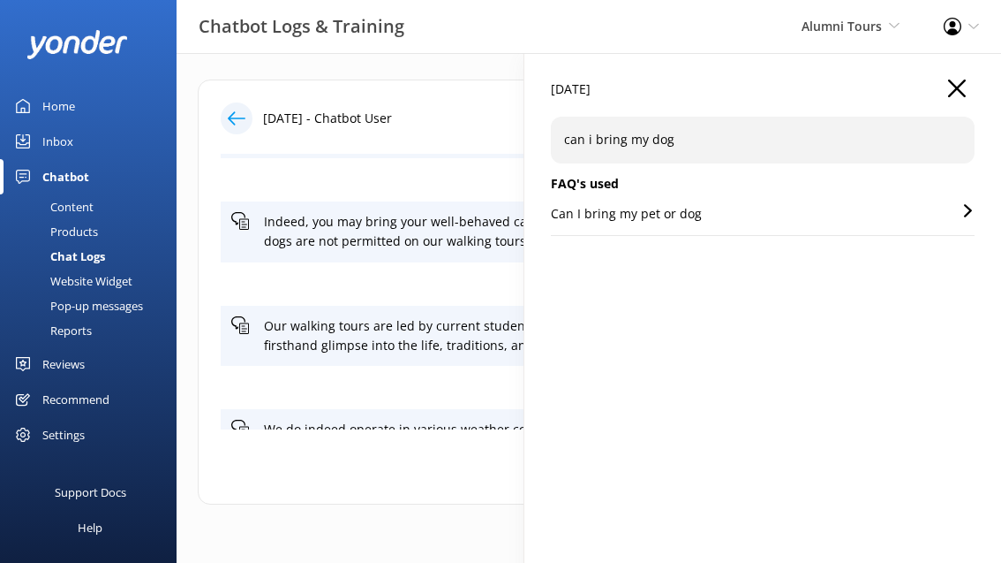
click at [68, 104] on div "Home" at bounding box center [58, 105] width 33 height 35
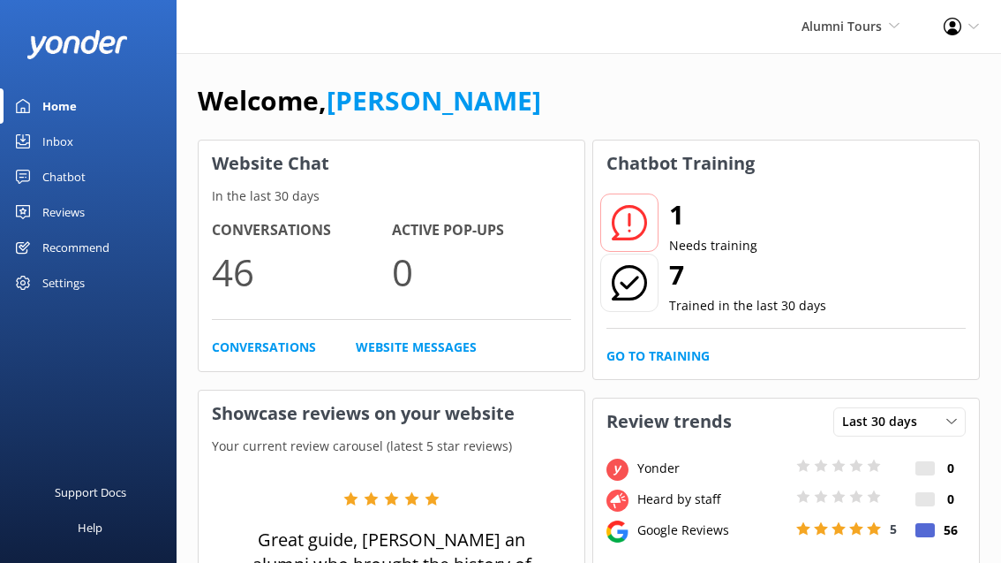
click at [74, 206] on div "Reviews" at bounding box center [63, 211] width 42 height 35
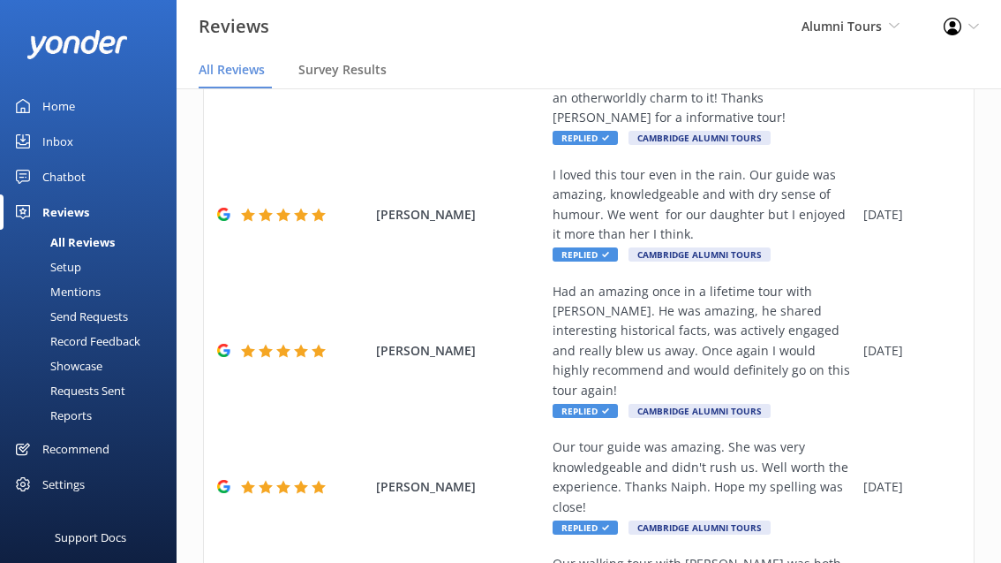
scroll to position [903, 0]
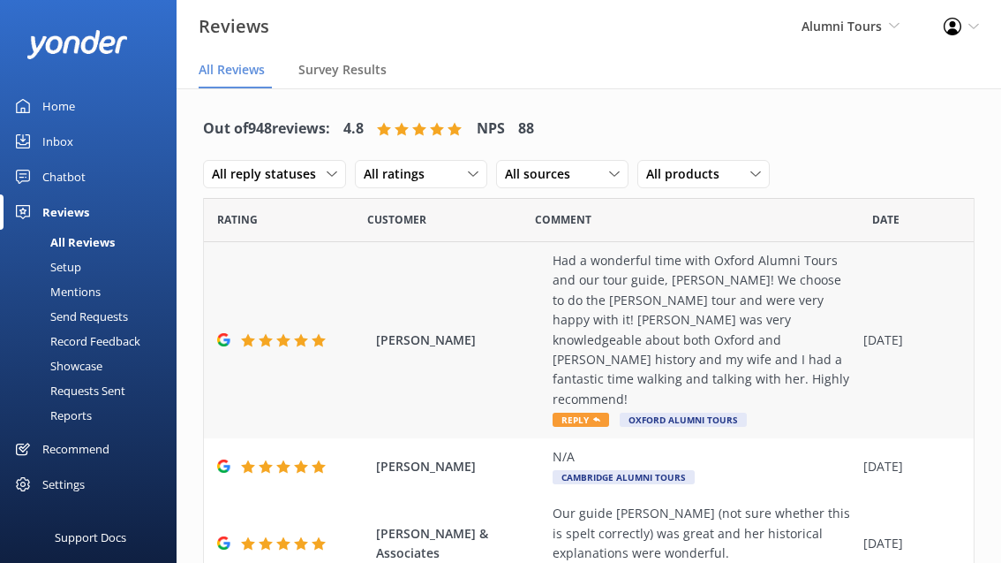
click at [590, 412] on span "Reply" at bounding box center [581, 419] width 57 height 14
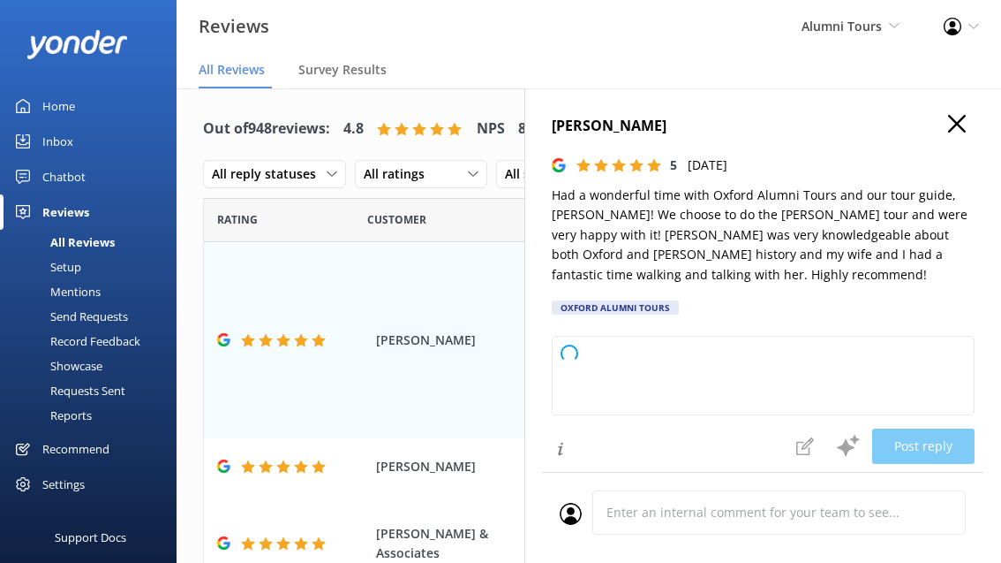
type textarea "We’re delighted to hear you enjoyed your [PERSON_NAME] tour with [PERSON_NAME] …"
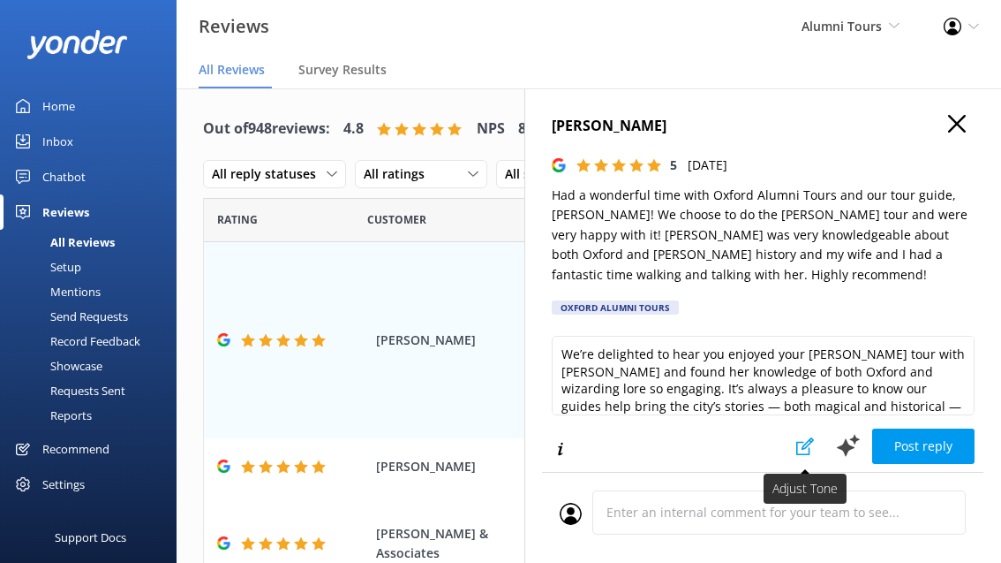
click at [801, 444] on icon at bounding box center [806, 446] width 18 height 18
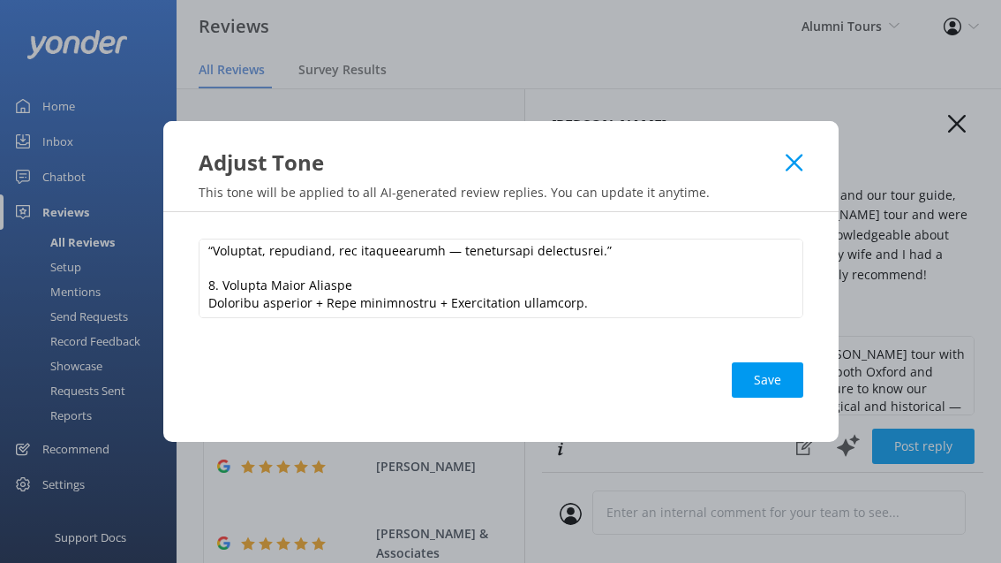
scroll to position [1341, 0]
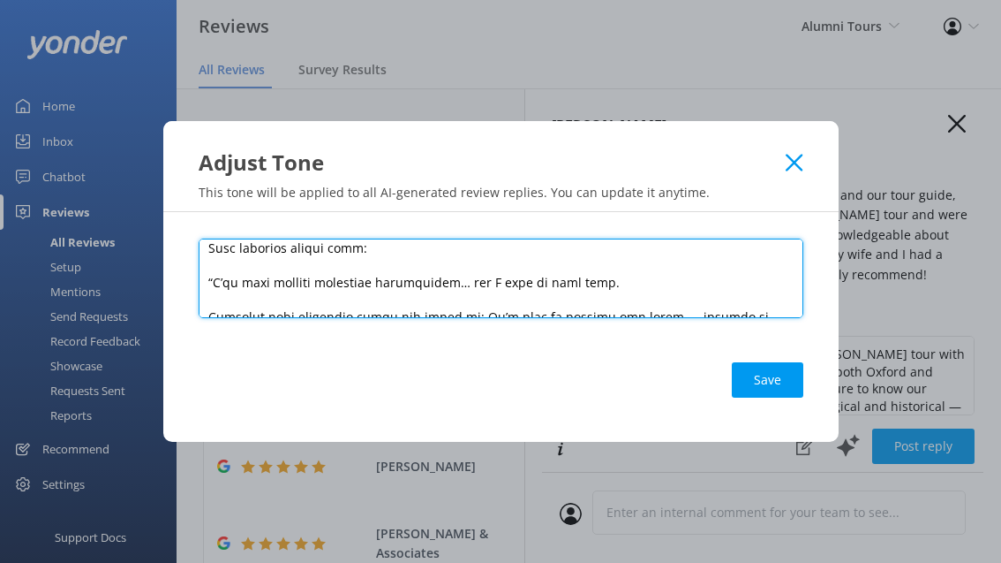
click at [778, 301] on textarea at bounding box center [501, 277] width 605 height 79
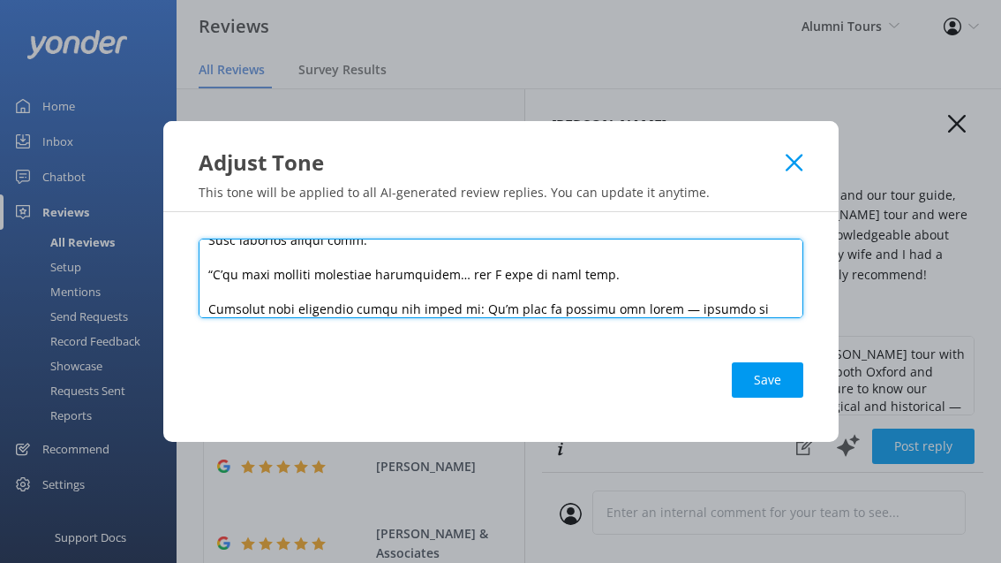
drag, startPoint x: 597, startPoint y: 307, endPoint x: 181, endPoint y: 276, distance: 417.1
click at [181, 276] on div "Save" at bounding box center [501, 327] width 676 height 230
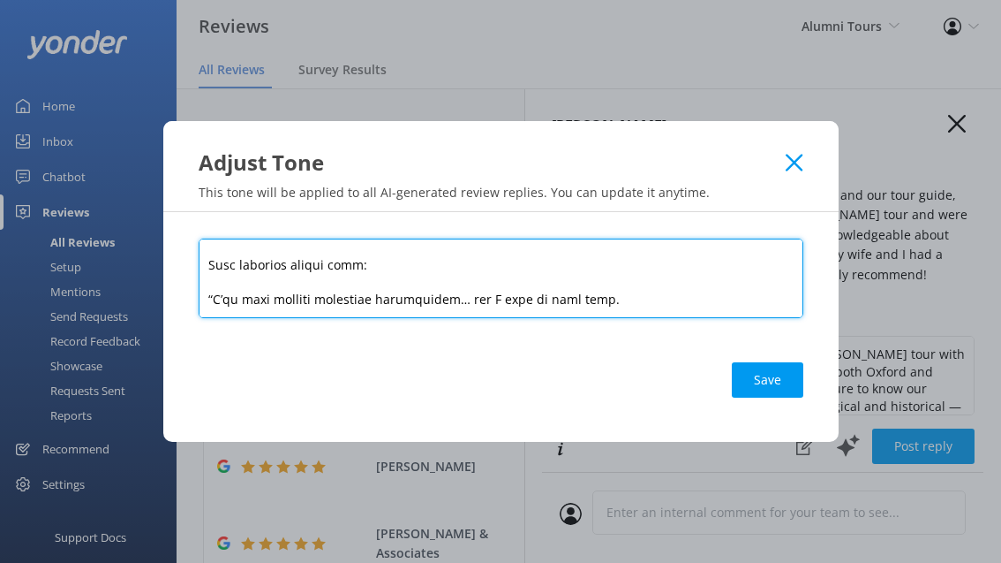
scroll to position [1324, 0]
paste textarea "Conclude with something like: ‘We’d love to welcome you again — whether in [GEO…"
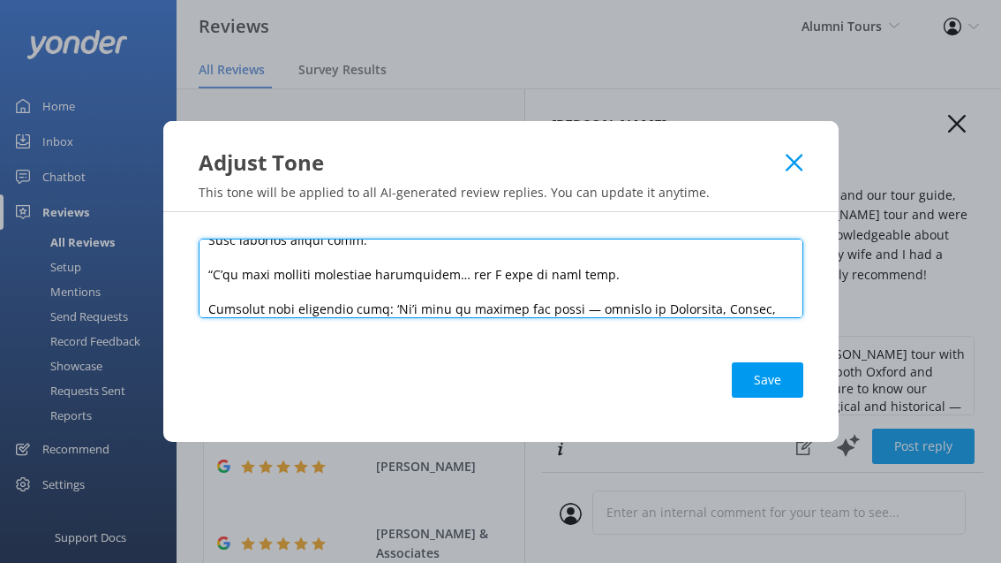
click at [272, 306] on textarea at bounding box center [501, 277] width 605 height 79
click at [780, 293] on textarea at bounding box center [501, 277] width 605 height 79
type textarea "Lore ipsumd sitamet consec 46–70 adipi. Eli s doeiusmo tem incidid utla, etdolo…"
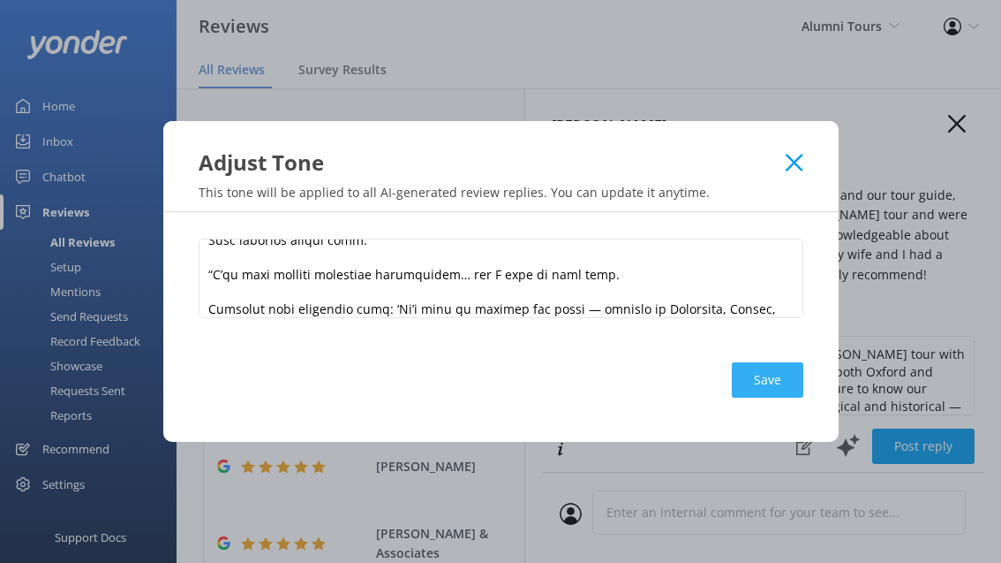
click at [779, 374] on button "Save" at bounding box center [768, 379] width 72 height 35
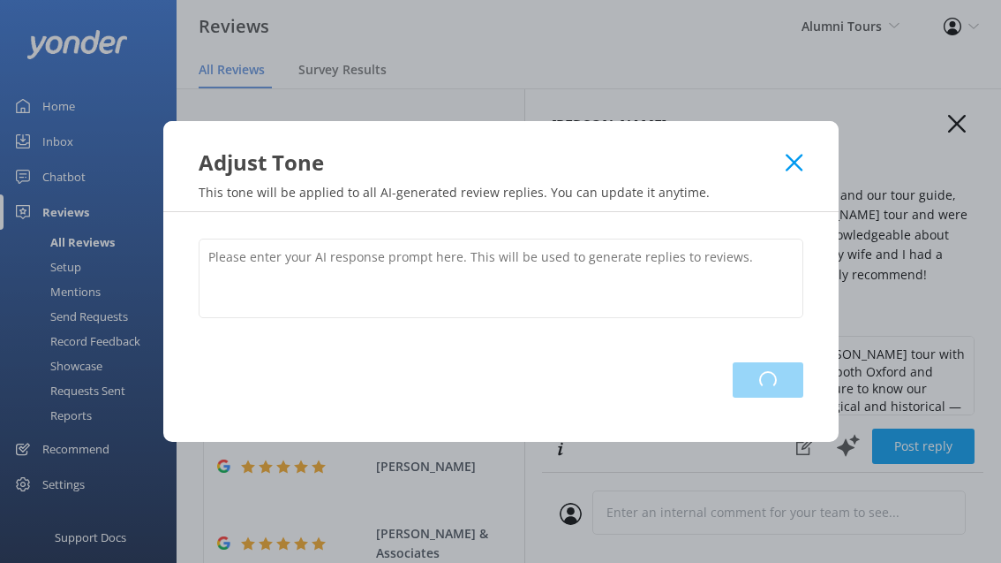
scroll to position [0, 0]
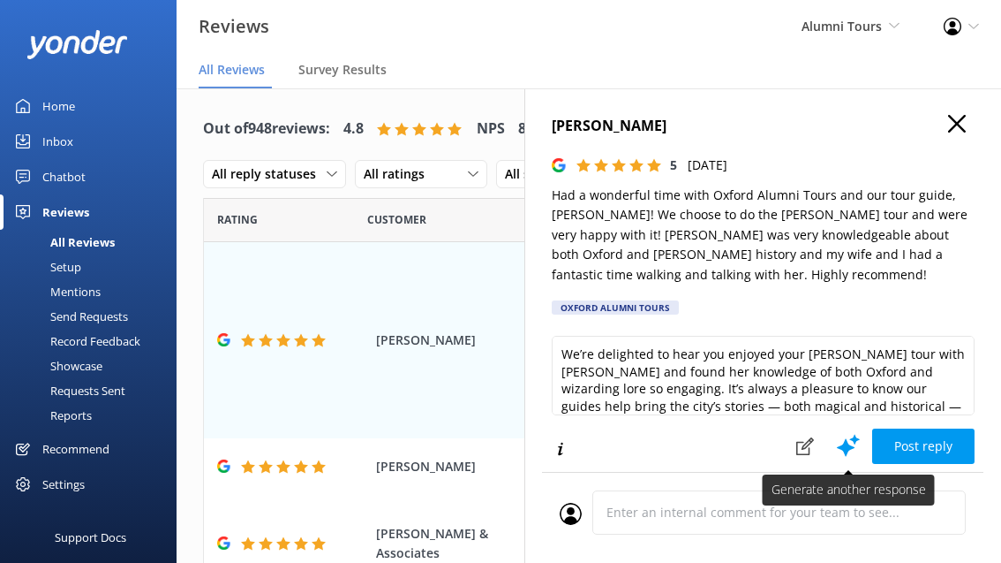
click at [846, 446] on use at bounding box center [848, 445] width 23 height 22
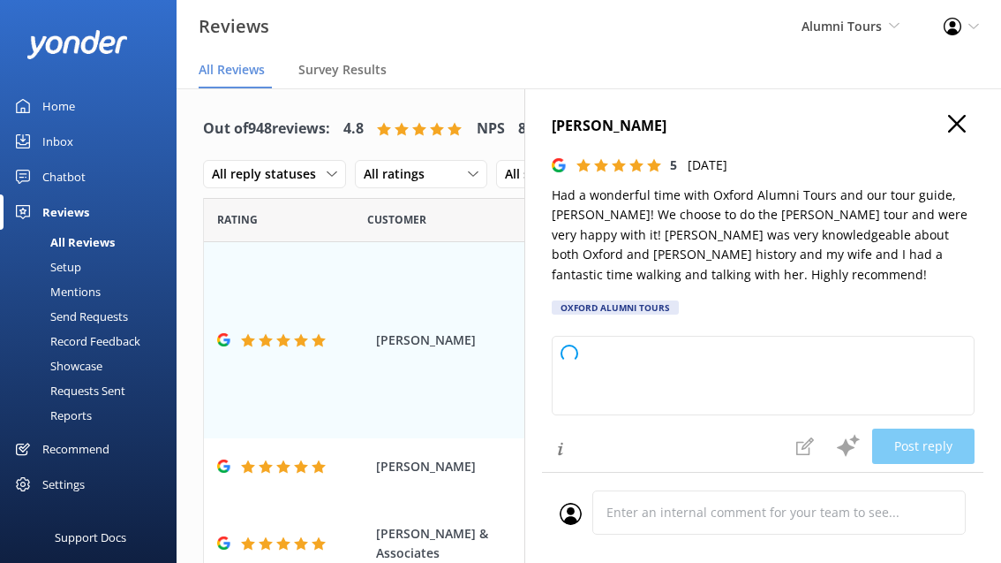
type textarea "We’re delighted to hear that you and your wife enjoyed your [PERSON_NAME] tour …"
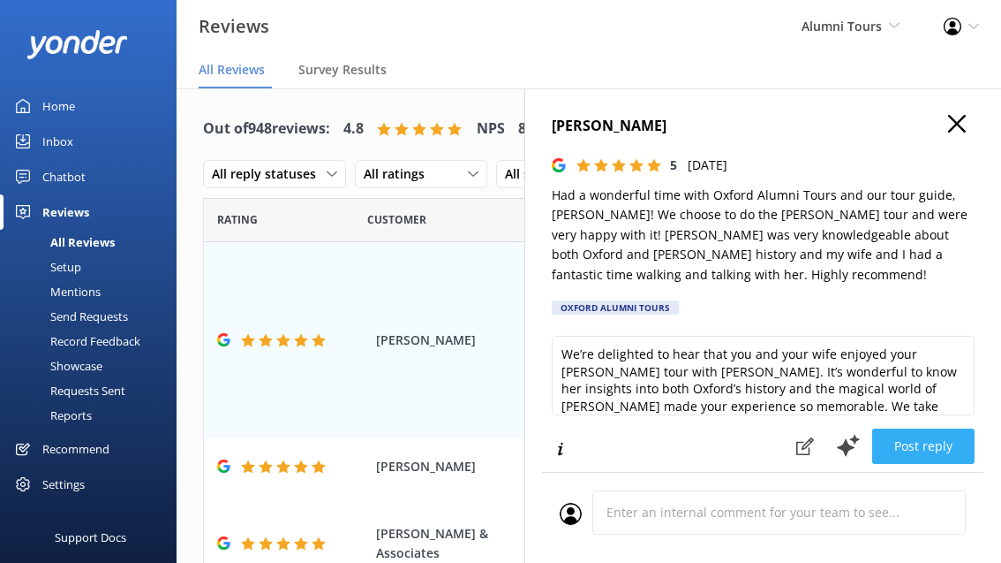
click at [907, 441] on button "Post reply" at bounding box center [923, 445] width 102 height 35
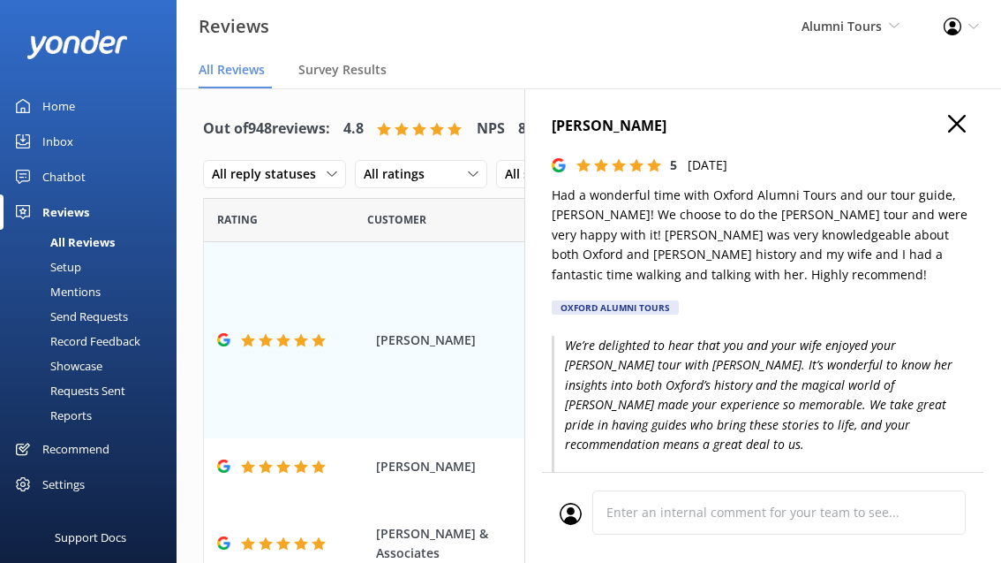
click at [957, 122] on use "button" at bounding box center [957, 124] width 18 height 18
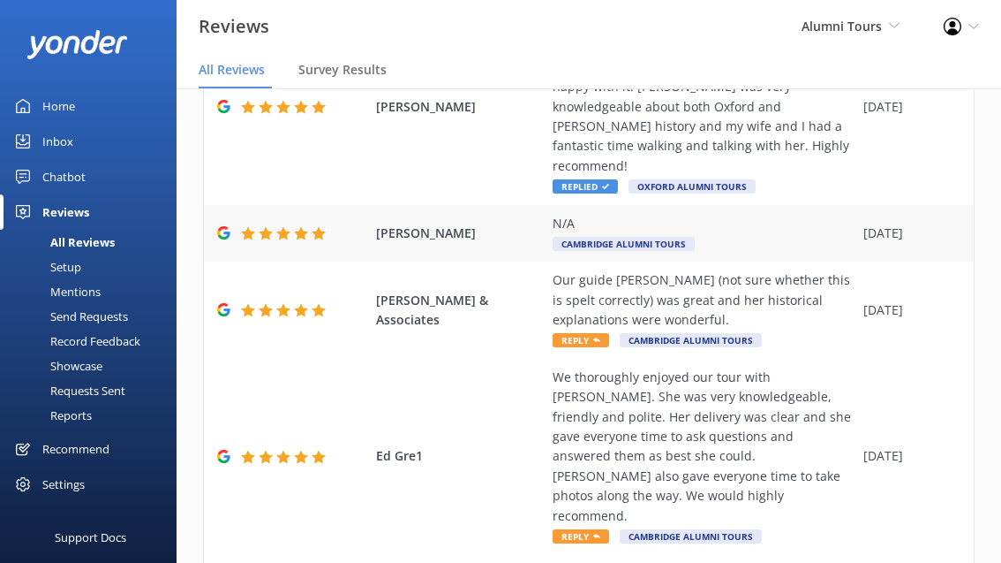
scroll to position [258, 0]
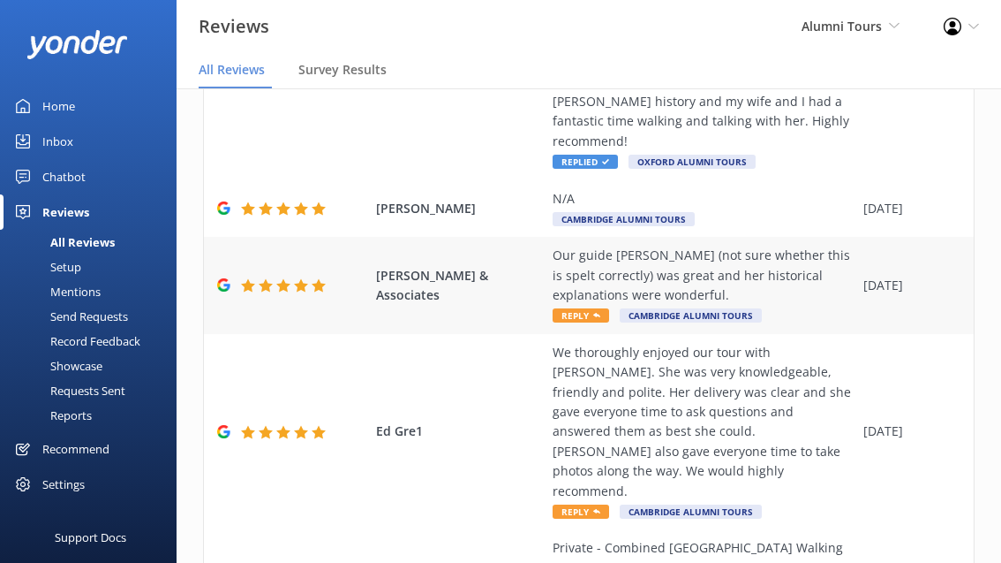
click at [588, 308] on span "Reply" at bounding box center [581, 315] width 57 height 14
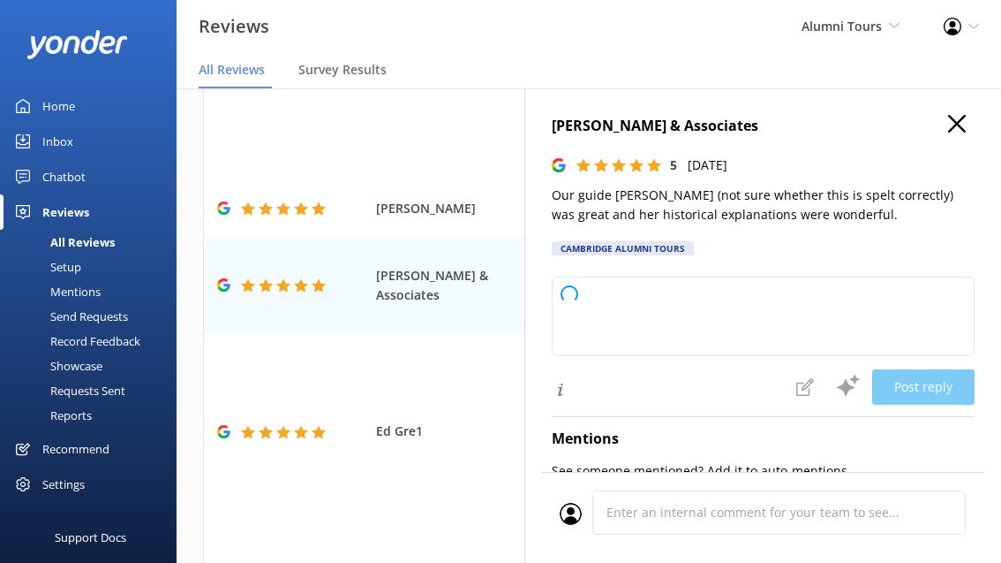
type textarea "We’re delighted to hear that you enjoyed your tour and found [PERSON_NAME]’s hi…"
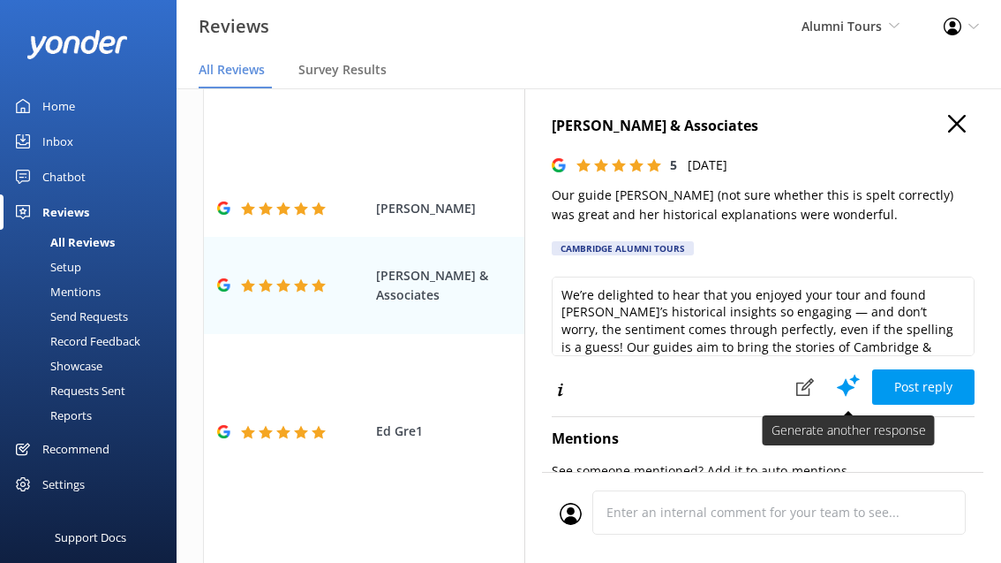
click at [842, 382] on icon at bounding box center [848, 385] width 26 height 26
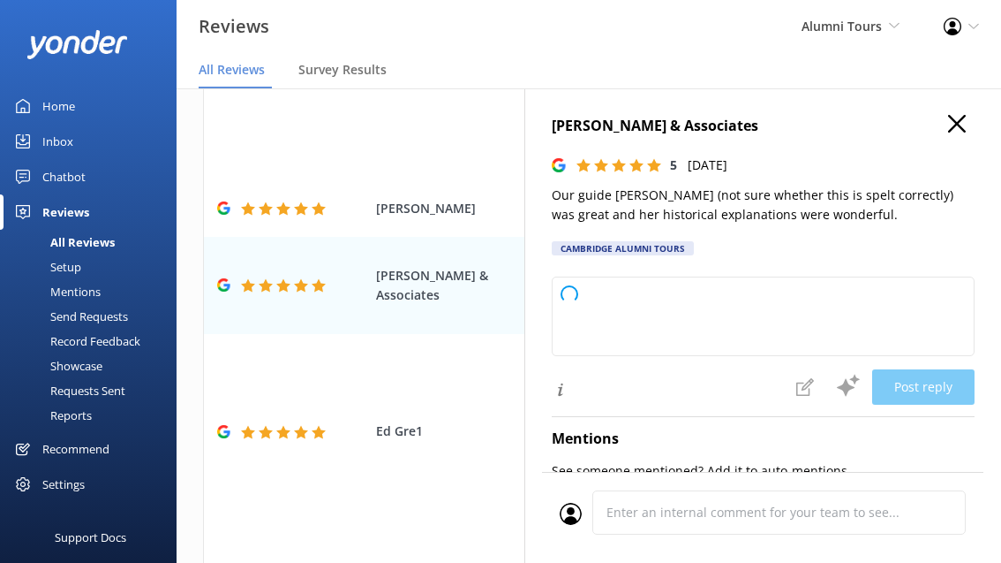
type textarea "We’re delighted to hear you enjoyed your tour, and thank you for your kind word…"
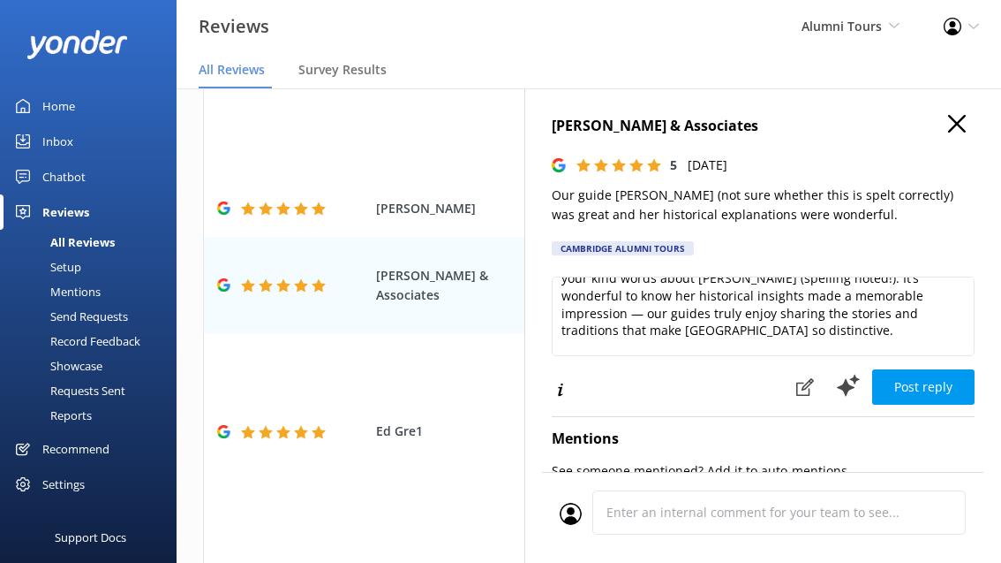
scroll to position [0, 0]
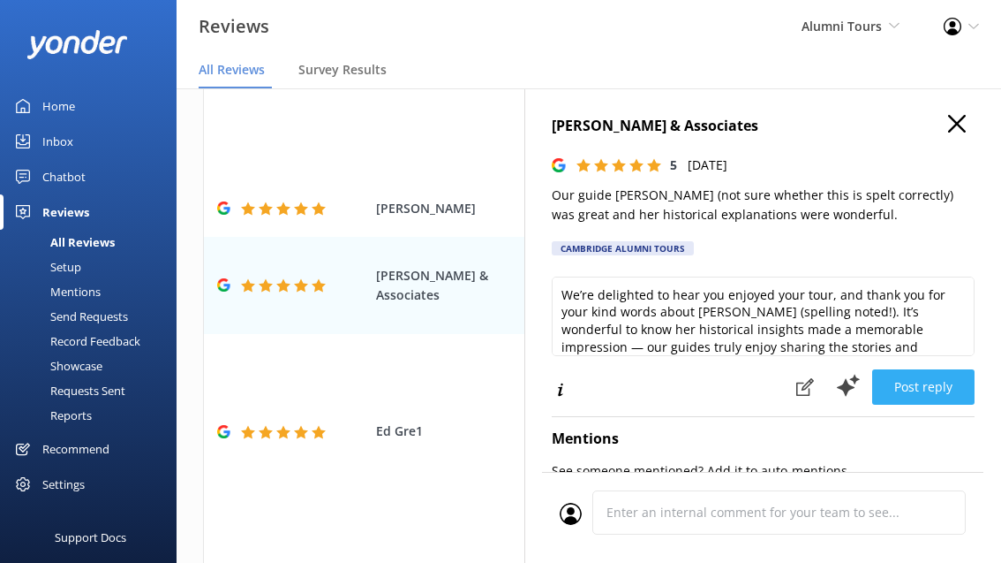
click at [910, 389] on button "Post reply" at bounding box center [923, 386] width 102 height 35
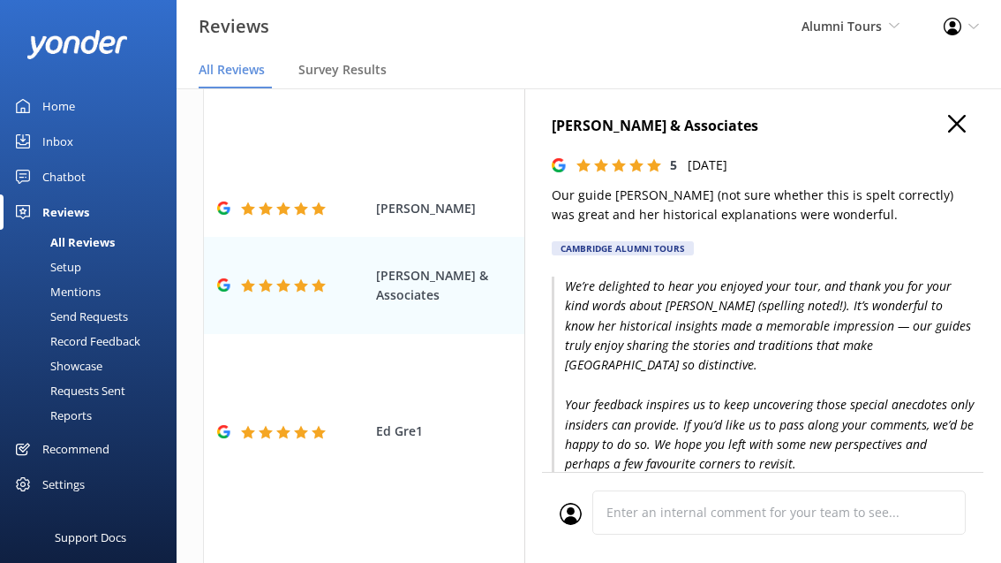
click at [794, 344] on p "We’re delighted to hear you enjoyed your tour, and thank you for your kind word…" at bounding box center [763, 424] width 423 height 297
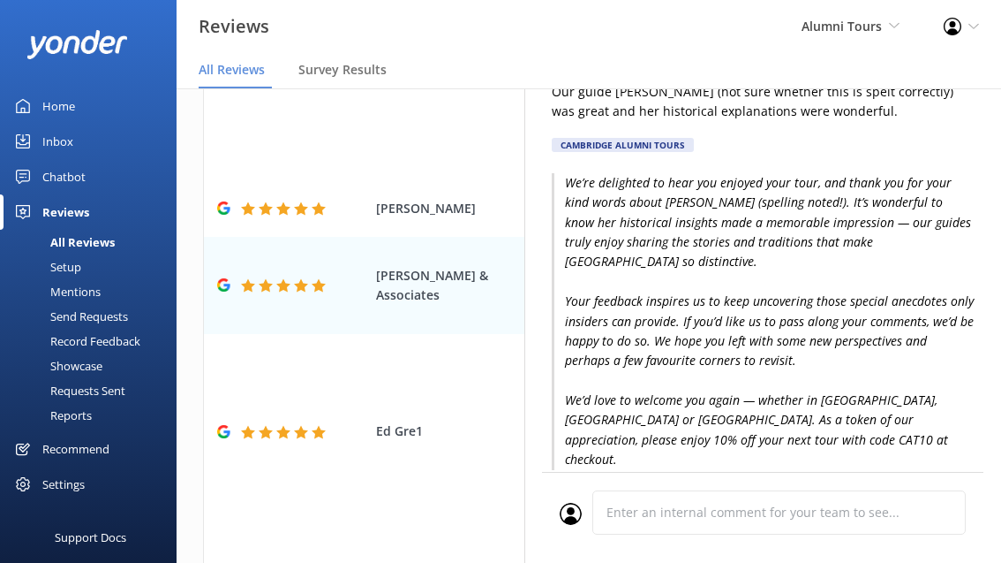
scroll to position [110, 0]
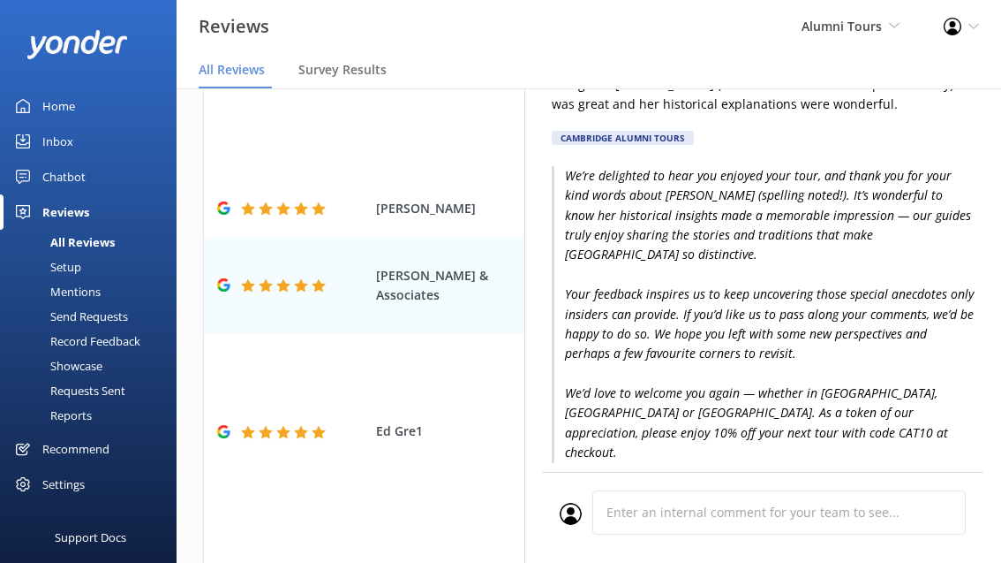
click at [586, 473] on p "Edit reply" at bounding box center [763, 482] width 423 height 19
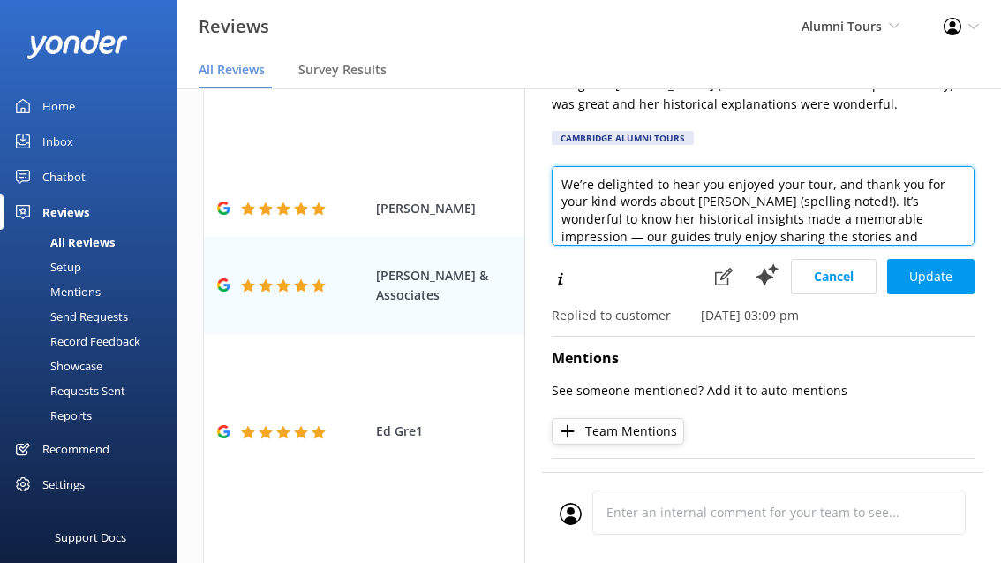
drag, startPoint x: 676, startPoint y: 203, endPoint x: 789, endPoint y: 200, distance: 112.2
click at [789, 200] on textarea "We’re delighted to hear you enjoyed your tour, and thank you for your kind word…" at bounding box center [763, 205] width 423 height 79
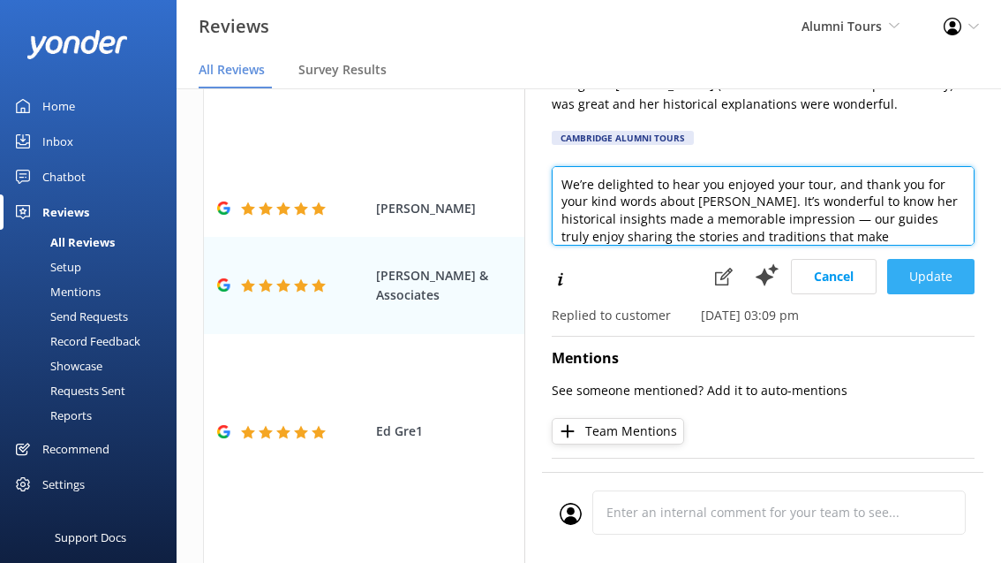
type textarea "We’re delighted to hear you enjoyed your tour, and thank you for your kind word…"
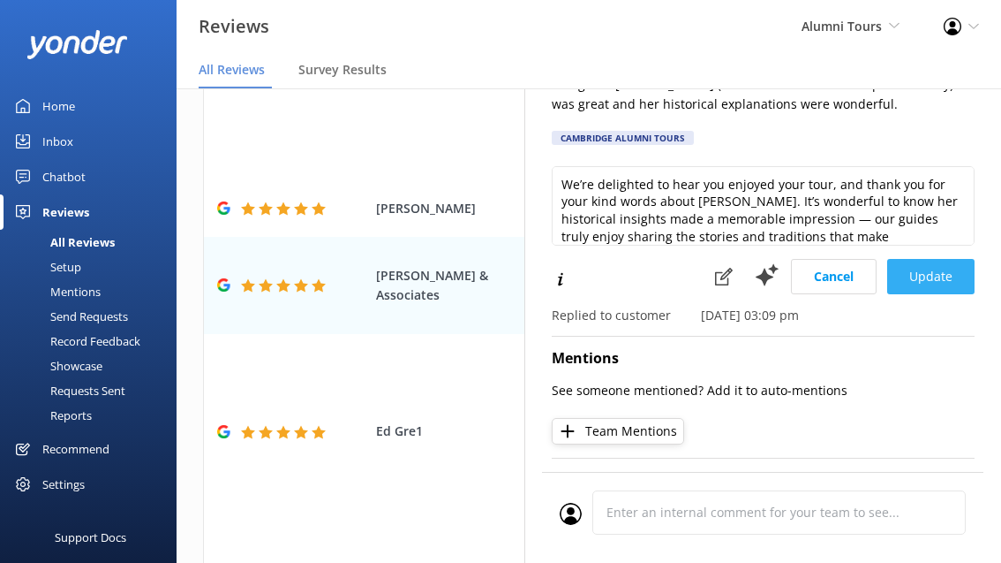
click at [905, 270] on button "Update" at bounding box center [930, 276] width 87 height 35
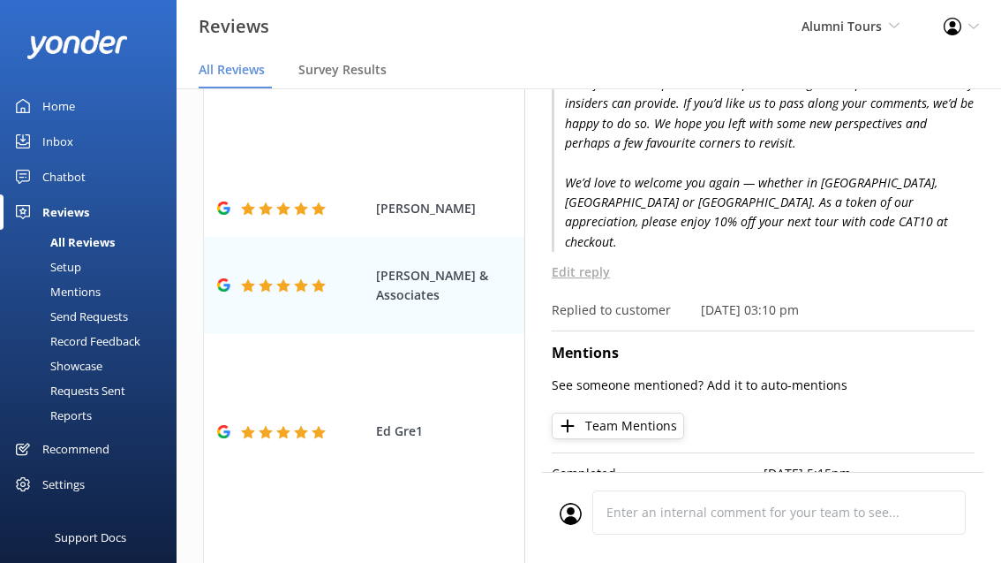
scroll to position [0, 0]
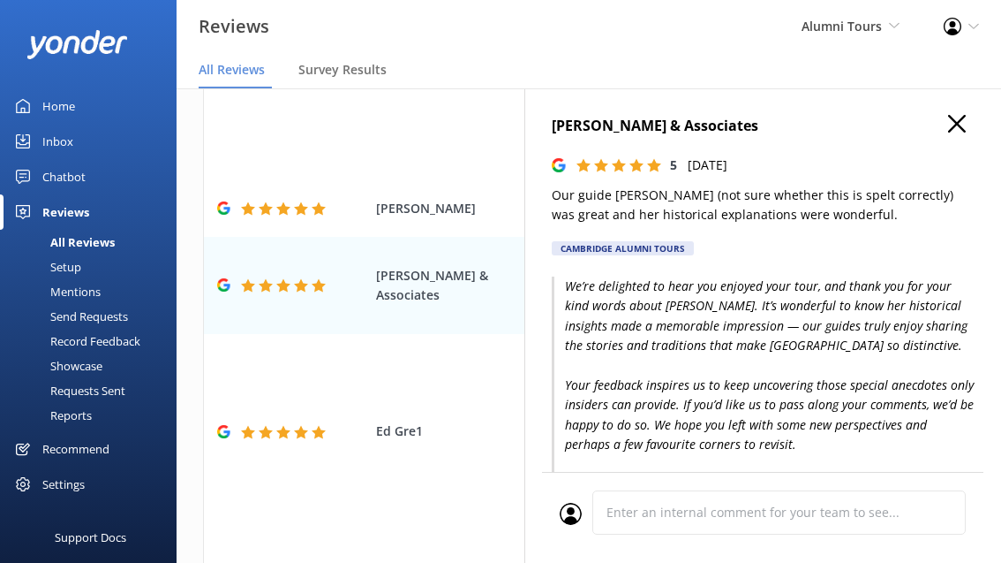
click at [951, 123] on icon "button" at bounding box center [957, 124] width 18 height 18
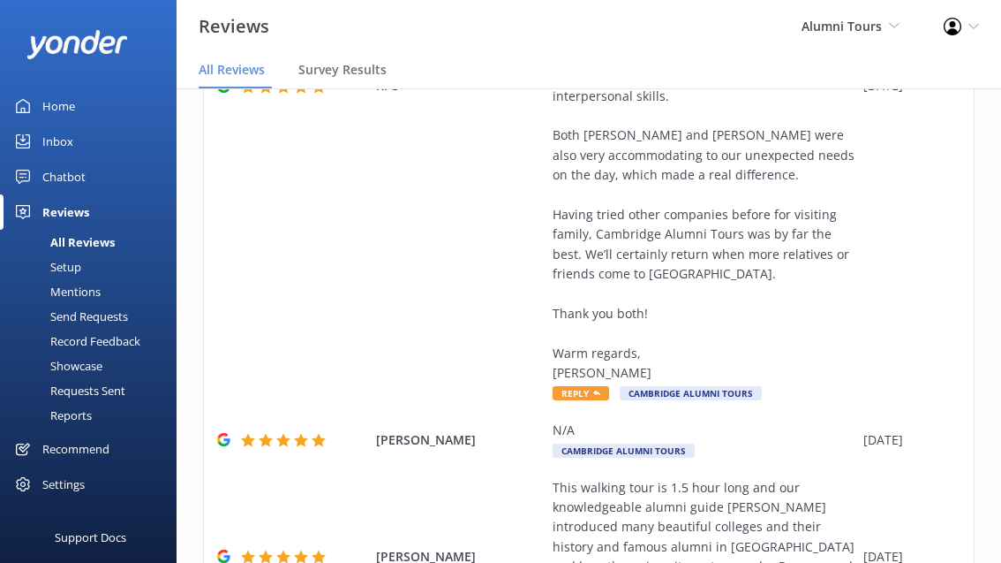
scroll to position [1040, 0]
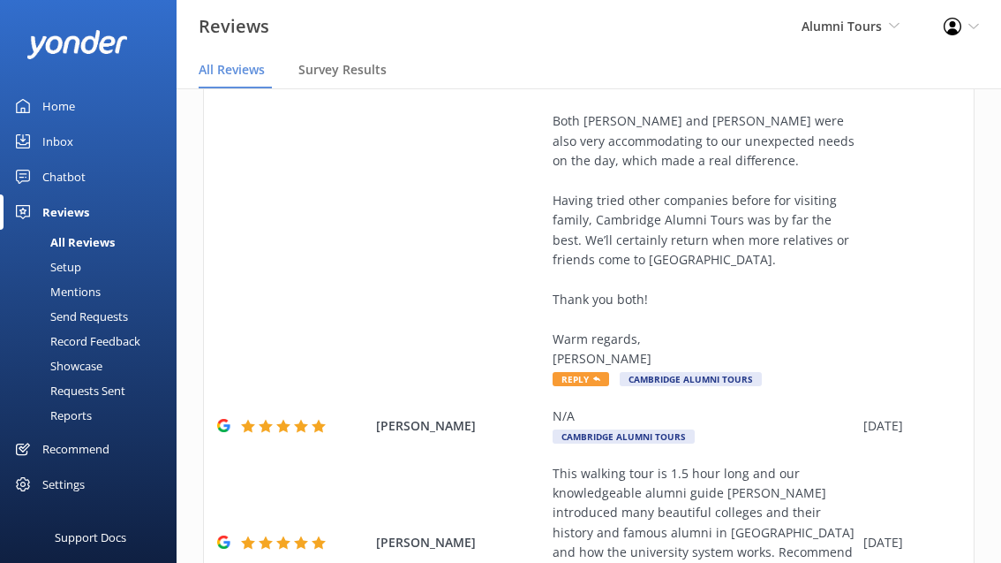
click at [637, 55] on nav "All Reviews Survey Results" at bounding box center [589, 70] width 825 height 35
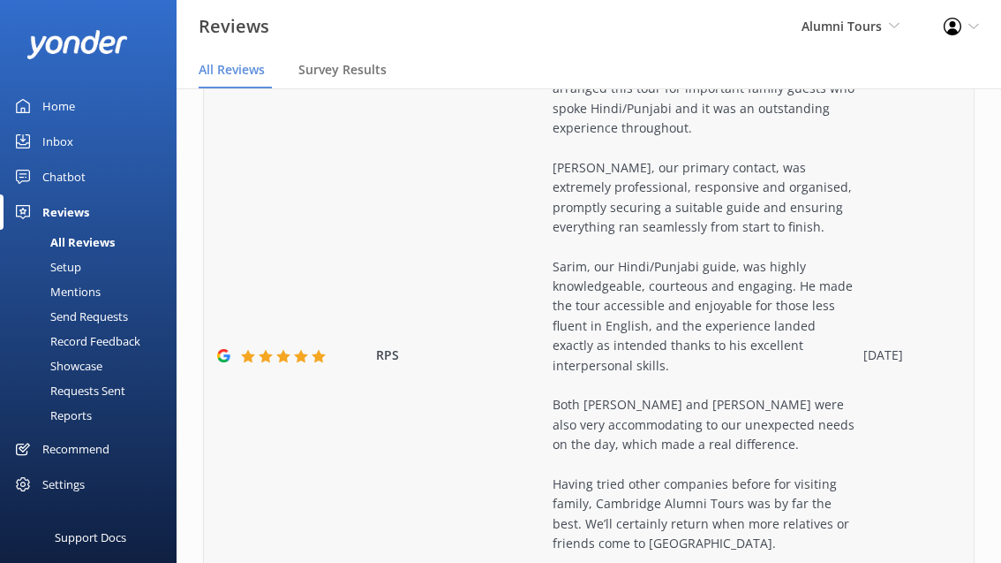
scroll to position [489, 0]
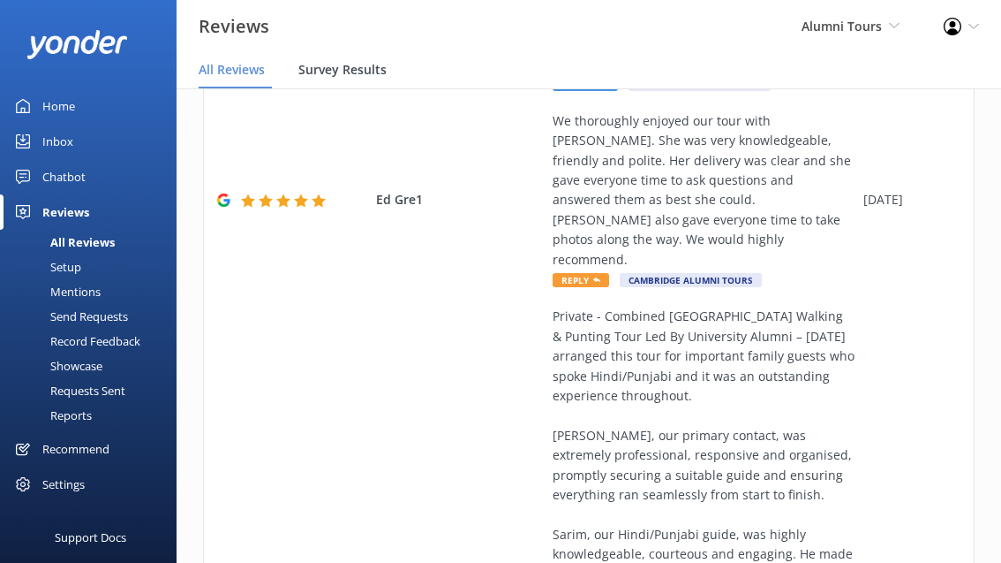
click at [353, 62] on span "Survey Results" at bounding box center [342, 70] width 88 height 18
